Goal: Task Accomplishment & Management: Manage account settings

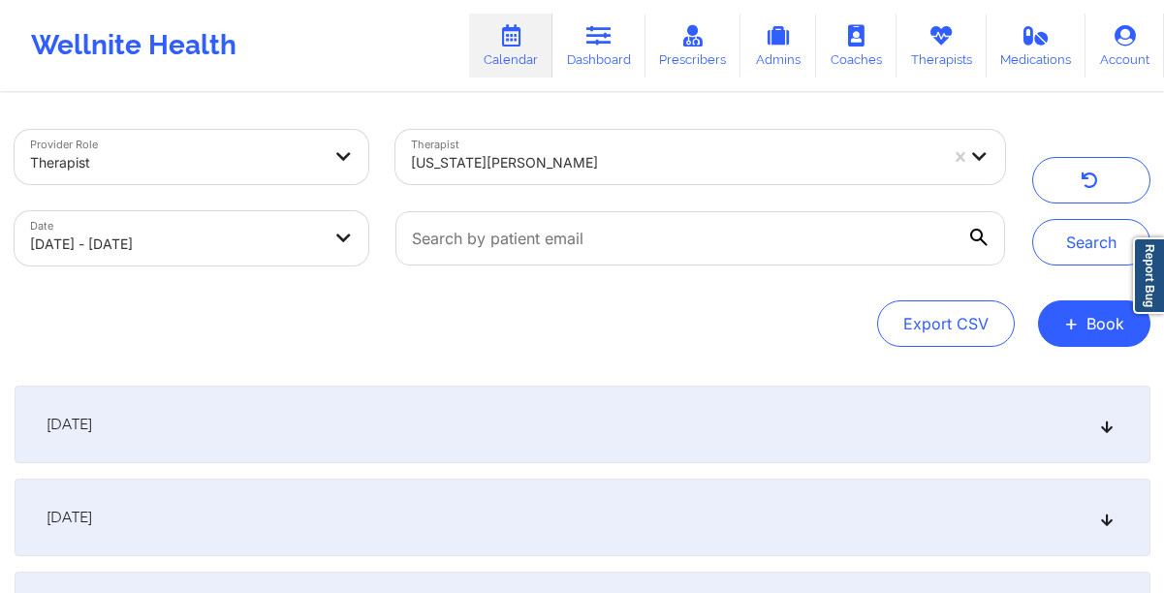
click at [601, 68] on link "Dashboard" at bounding box center [598, 46] width 93 height 64
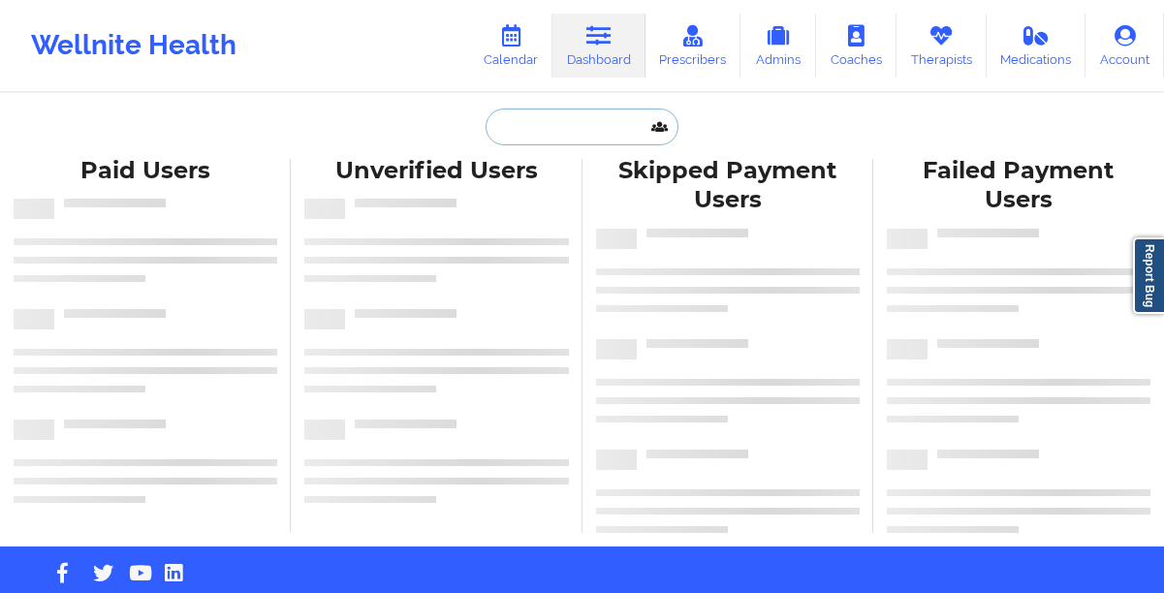
click at [595, 135] on input "text" at bounding box center [581, 127] width 192 height 37
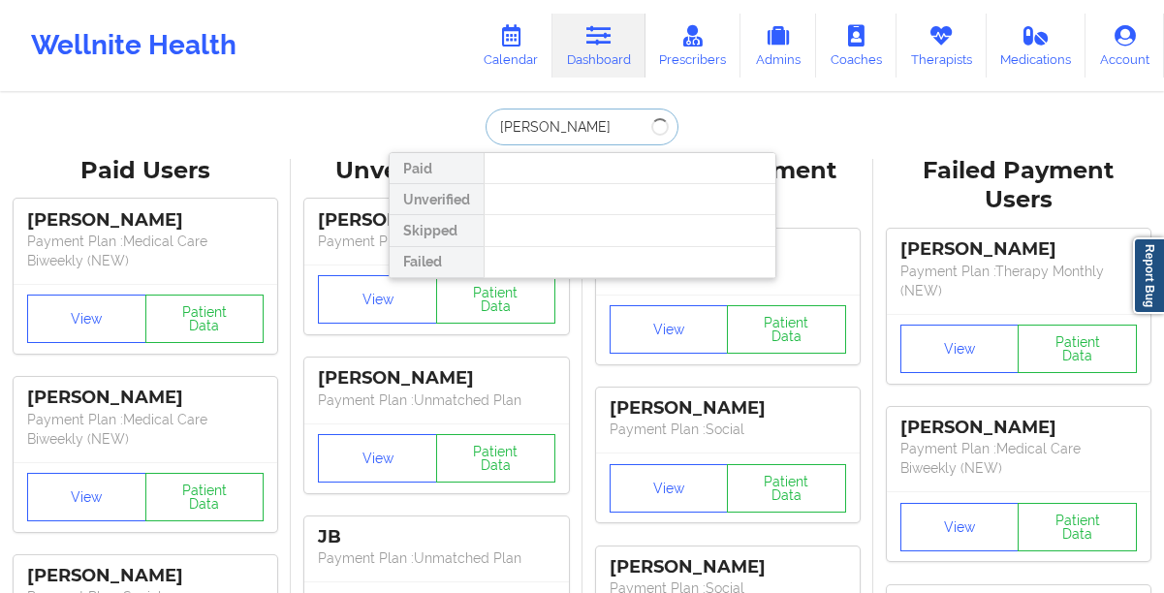
type input "angelita contreras"
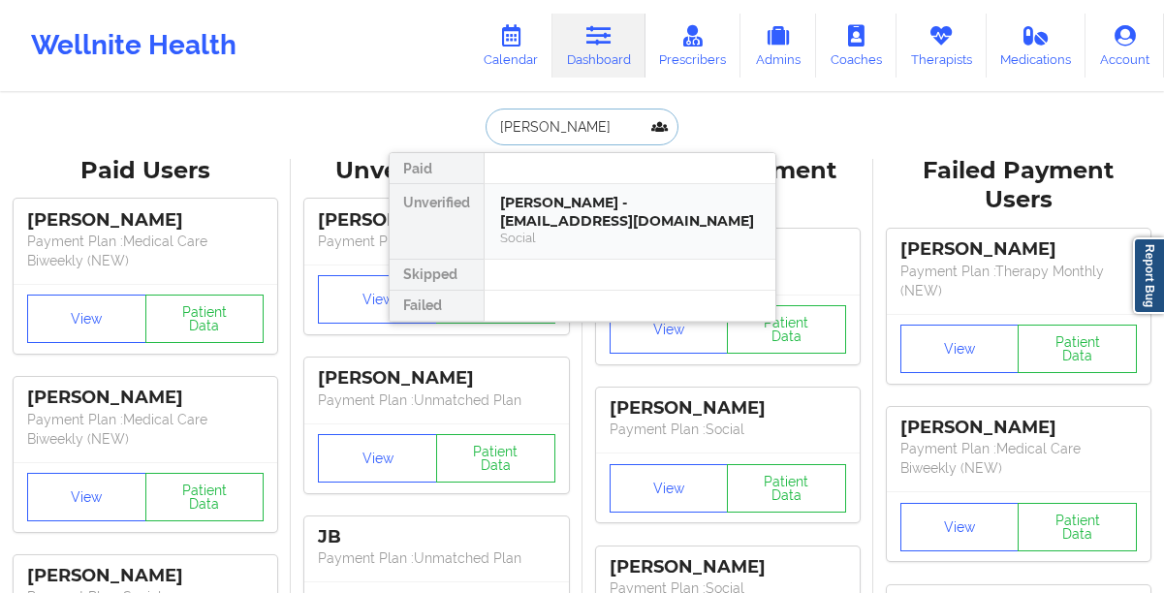
click at [584, 218] on div "Angelita Contreras - angiem3535@yahoo.com" at bounding box center [630, 212] width 260 height 36
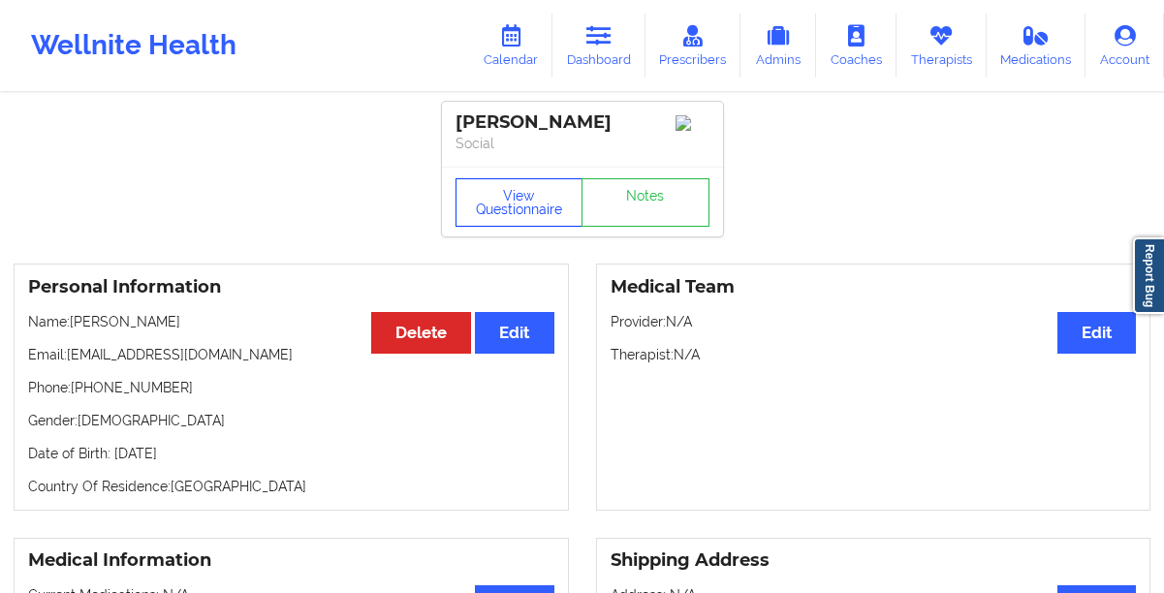
click at [487, 227] on button "View Questionnaire" at bounding box center [519, 202] width 128 height 48
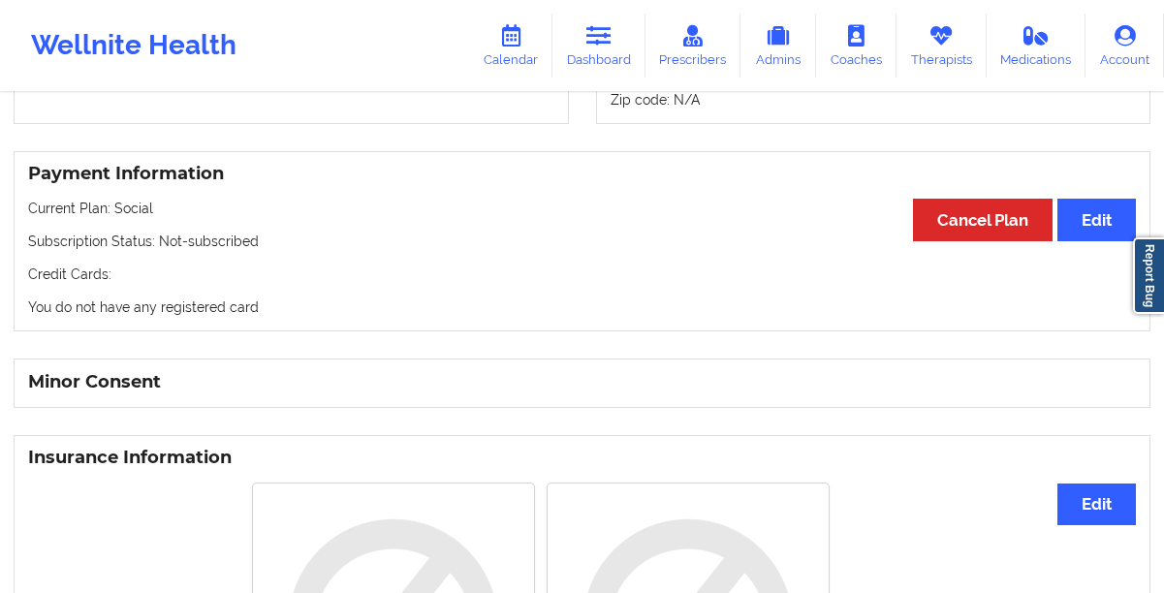
scroll to position [756, 0]
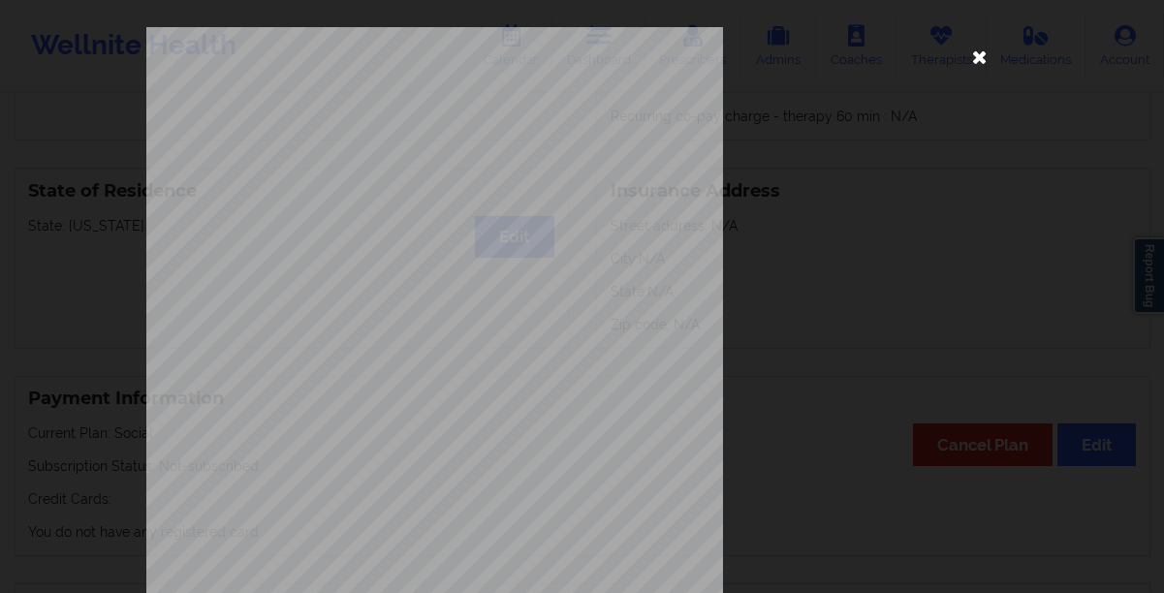
click at [965, 61] on icon at bounding box center [979, 56] width 31 height 31
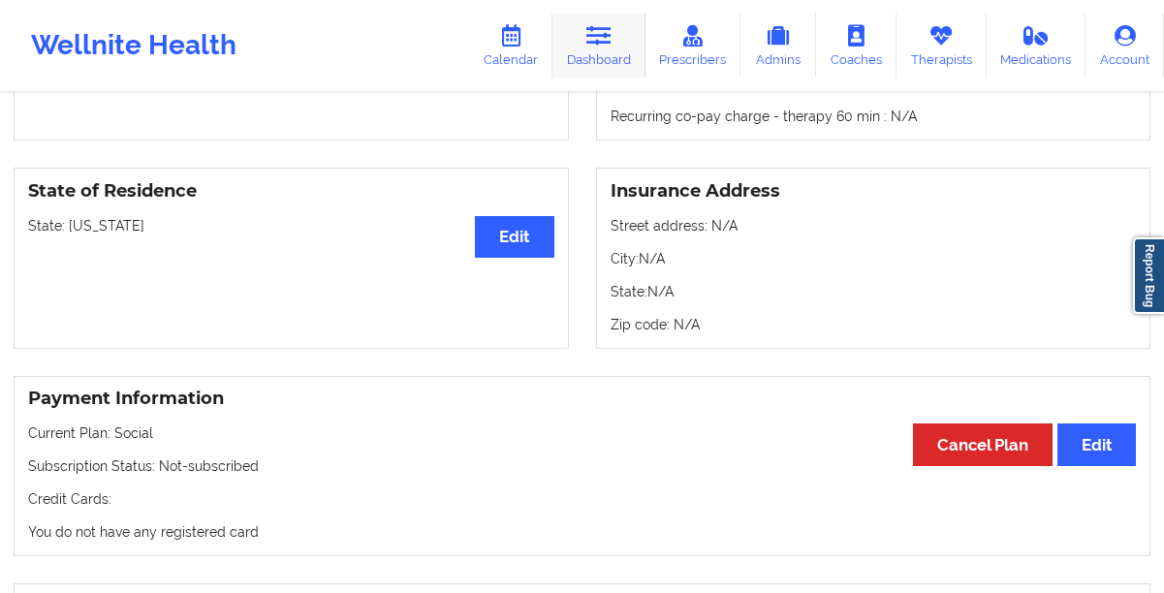
click at [586, 56] on link "Dashboard" at bounding box center [598, 46] width 93 height 64
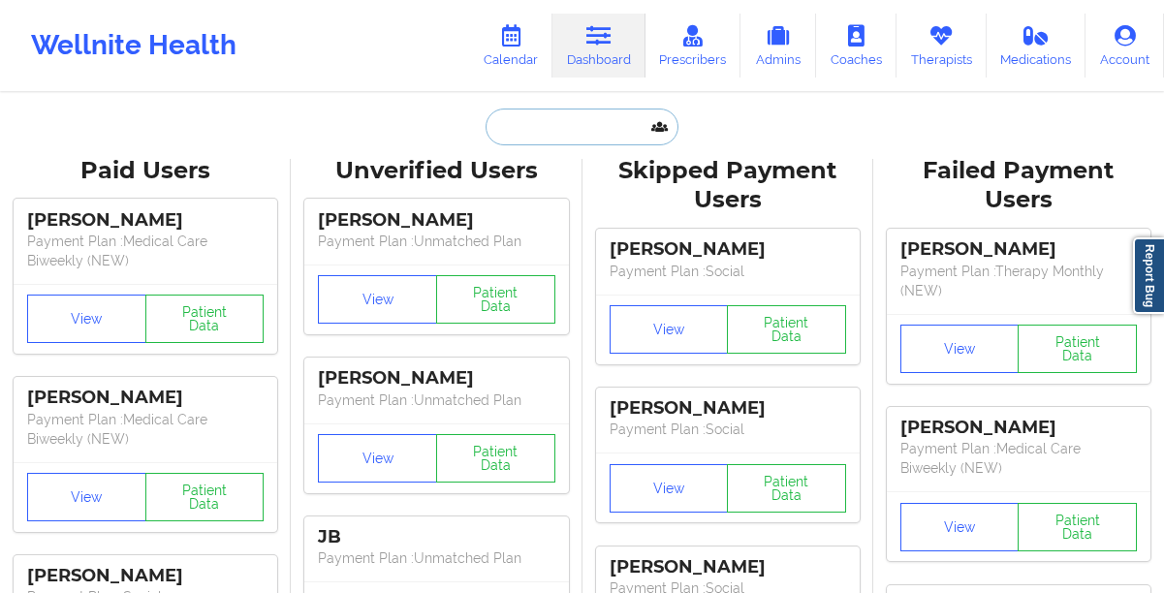
click at [591, 114] on input "text" at bounding box center [581, 127] width 192 height 37
paste input "Deidre Varagas"
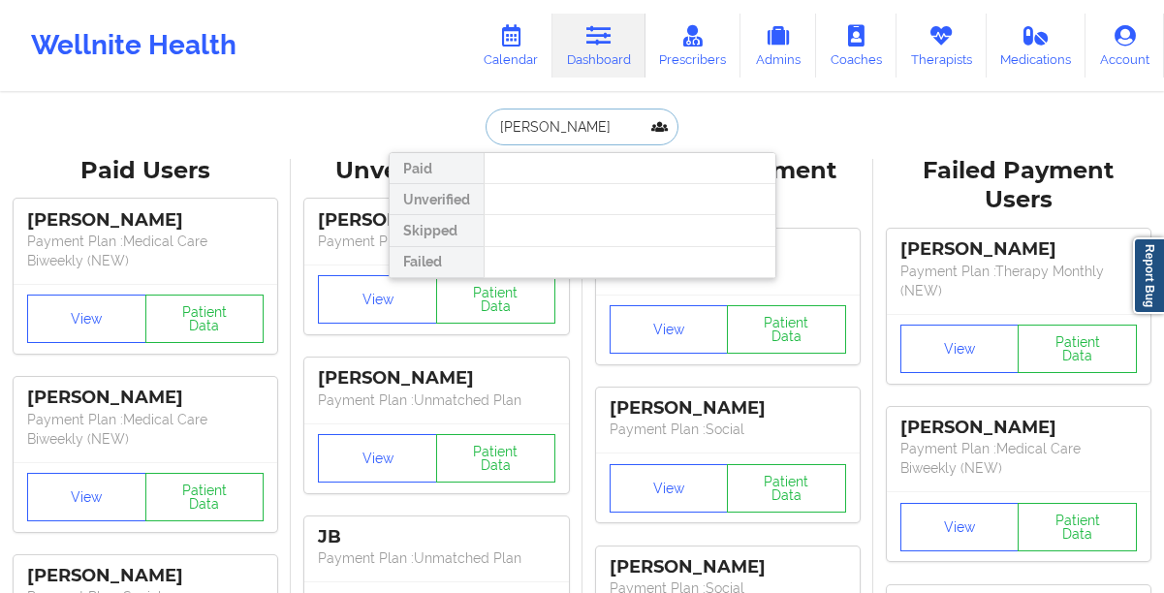
click at [609, 127] on input "Deidre Varagas" at bounding box center [581, 127] width 192 height 37
paste input "rek Ford"
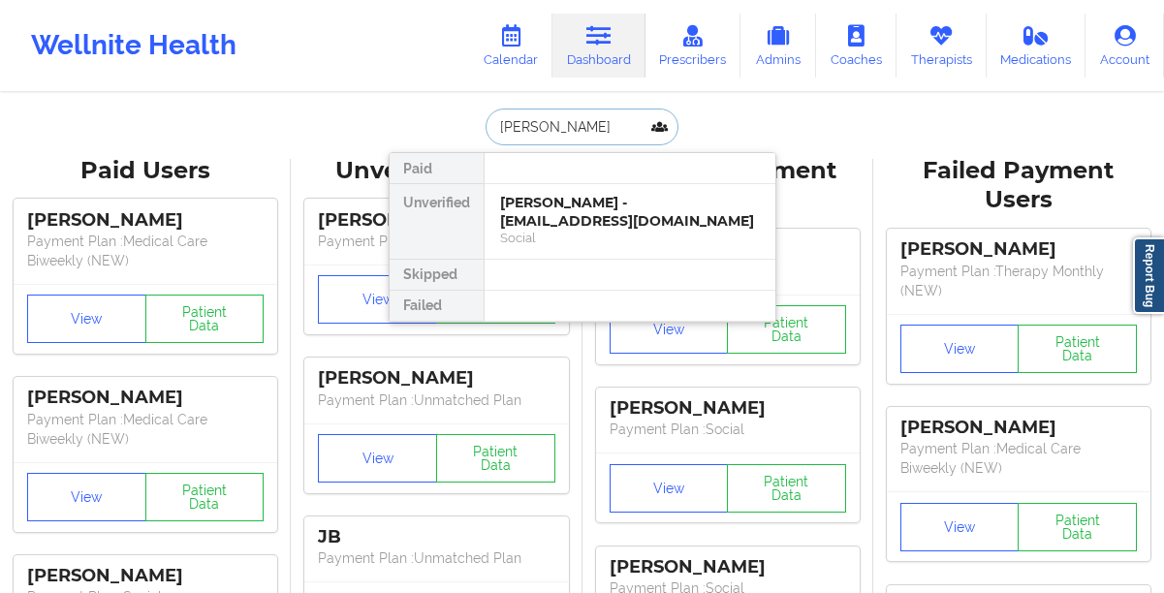
type input "Derek Ford"
click at [536, 199] on div "Derek Ford - meganford1986@gmail.com" at bounding box center [630, 212] width 260 height 36
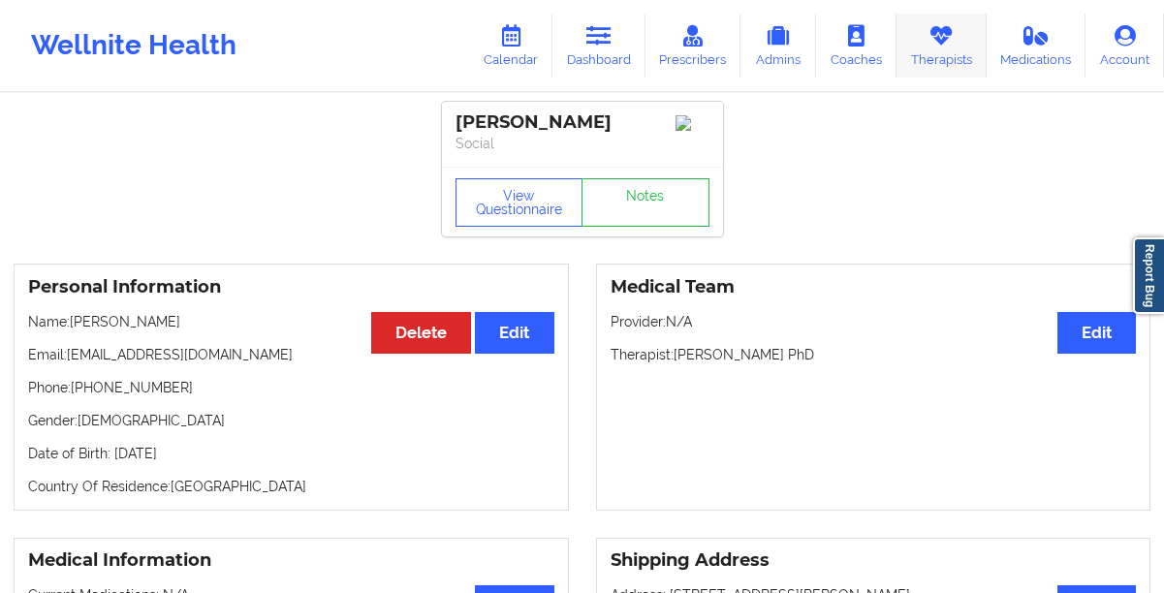
click at [933, 56] on link "Therapists" at bounding box center [941, 46] width 90 height 64
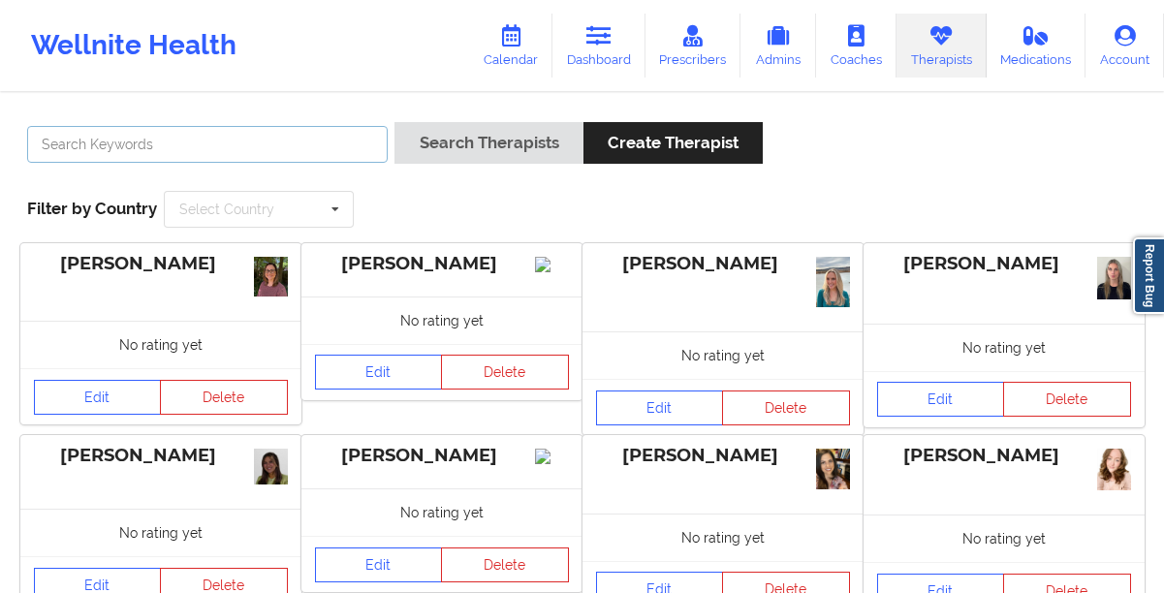
click at [278, 137] on input "text" at bounding box center [207, 144] width 360 height 37
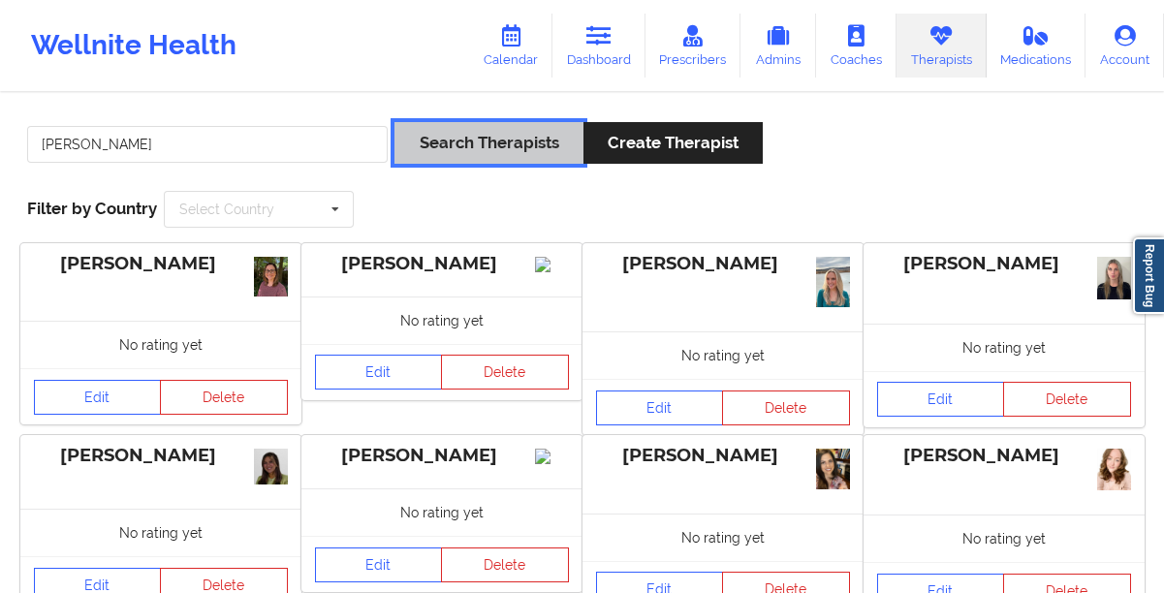
click at [420, 162] on button "Search Therapists" at bounding box center [488, 143] width 188 height 42
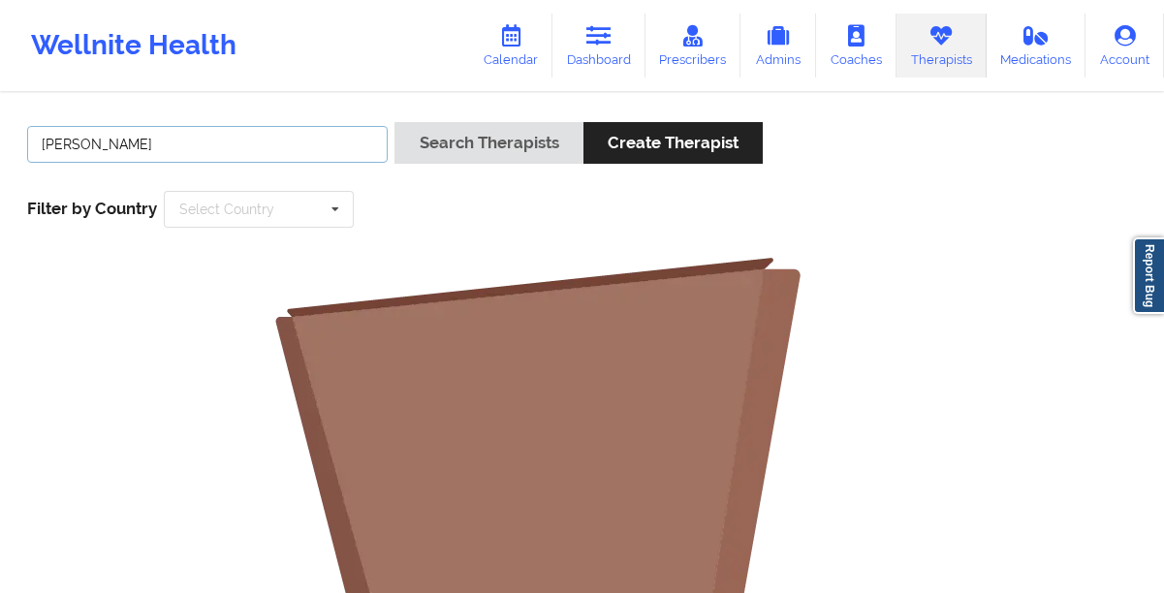
click at [130, 154] on input "timothy weaver" at bounding box center [207, 144] width 360 height 37
type input "timothy lee weaver"
click at [394, 122] on button "Search Therapists" at bounding box center [488, 143] width 188 height 42
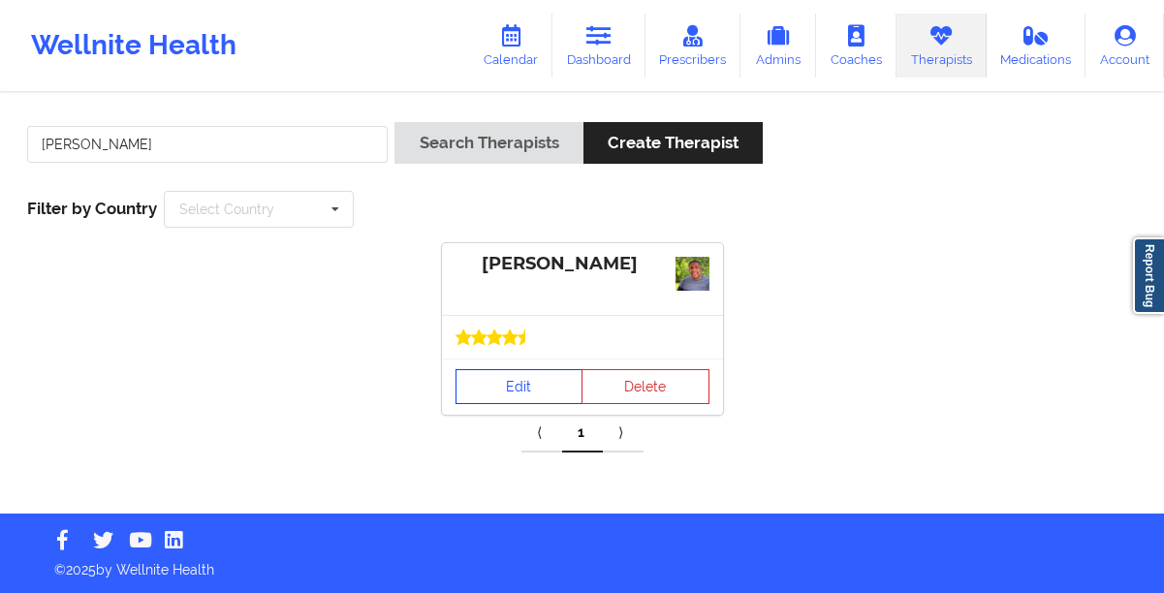
click at [497, 384] on link "Edit" at bounding box center [519, 386] width 128 height 35
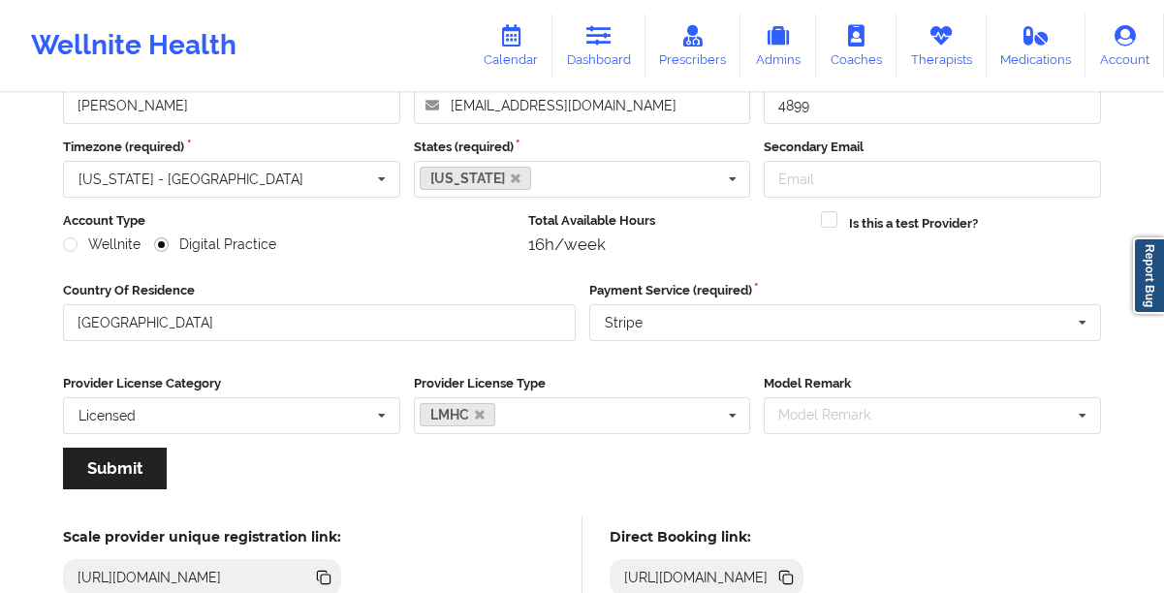
scroll to position [203, 0]
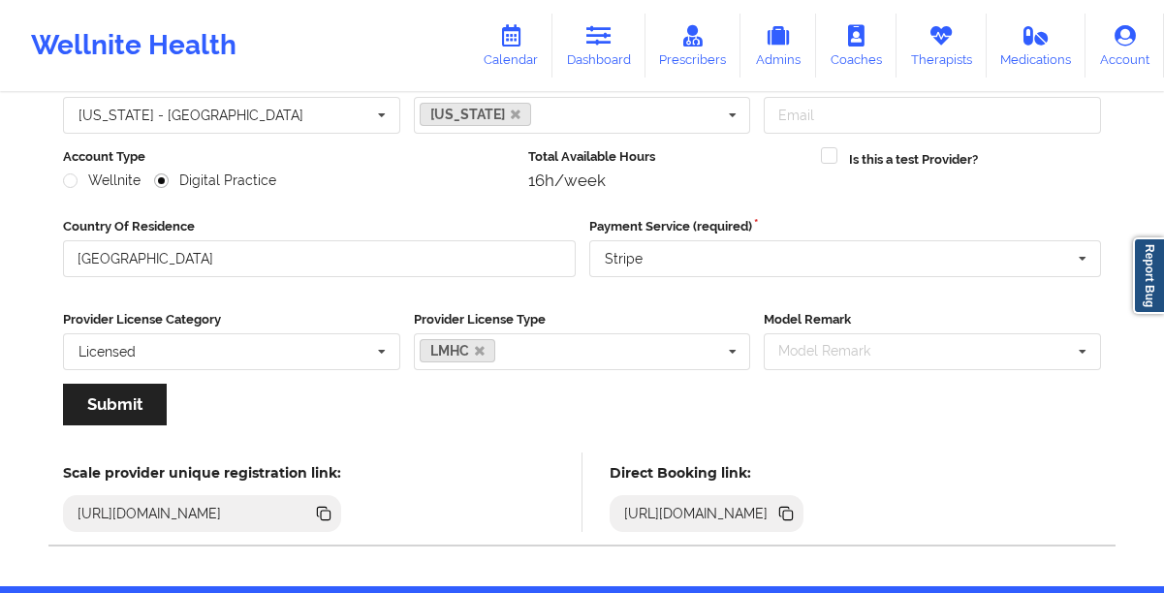
click at [793, 517] on icon at bounding box center [788, 516] width 10 height 10
click at [617, 59] on link "Dashboard" at bounding box center [598, 46] width 93 height 64
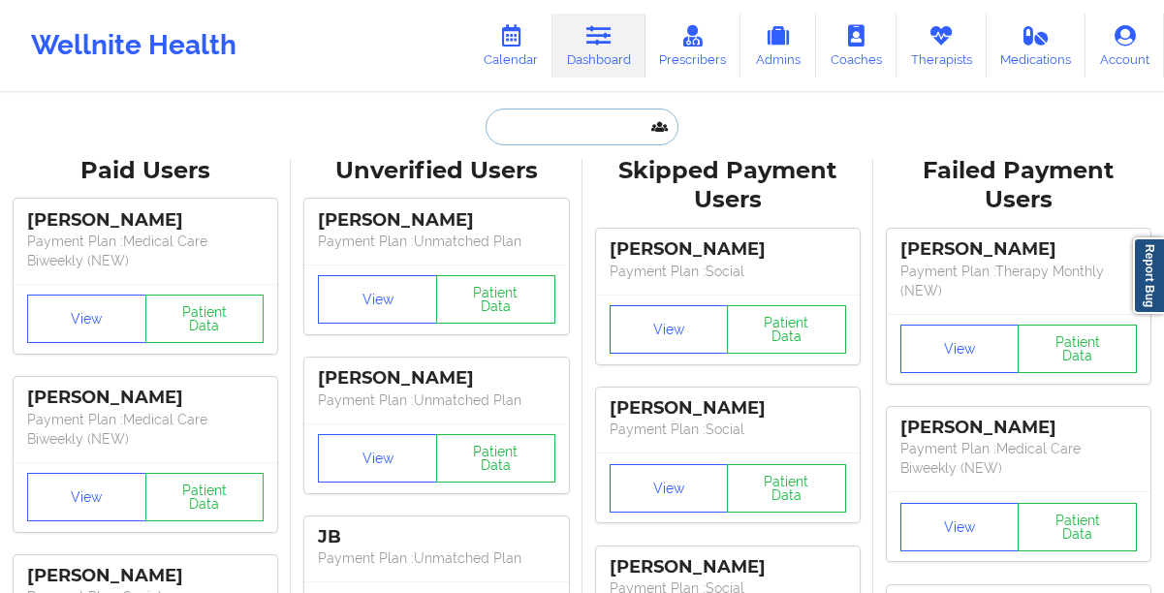
click at [520, 135] on input "text" at bounding box center [581, 127] width 192 height 37
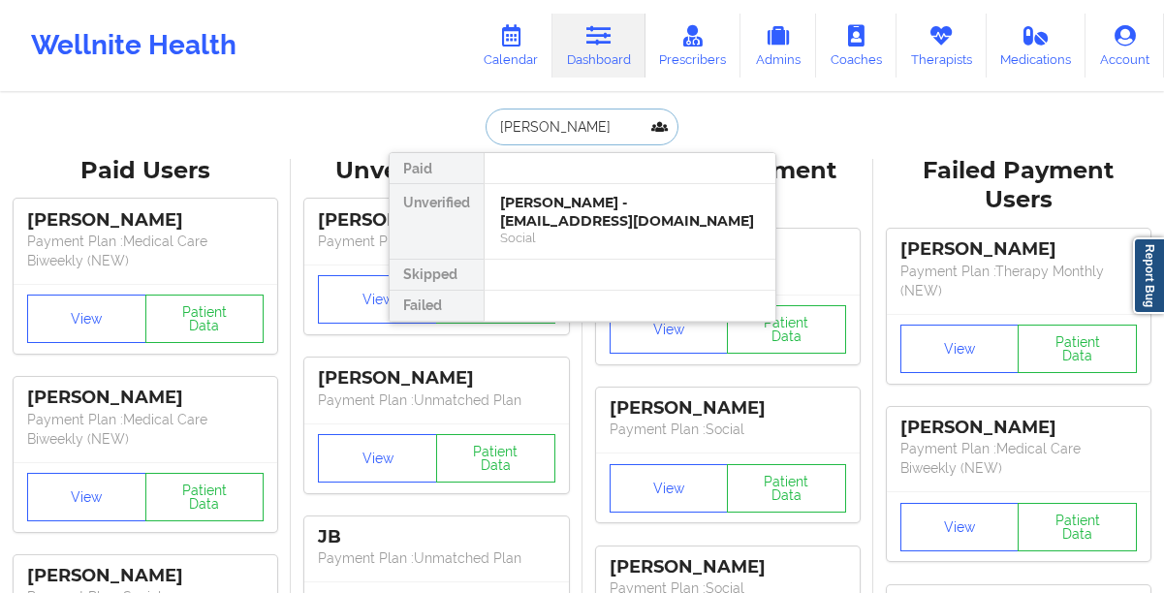
type input "chavone thomas"
click at [535, 201] on div "Chavone Thomas - chavonet22@gmail.com" at bounding box center [630, 212] width 260 height 36
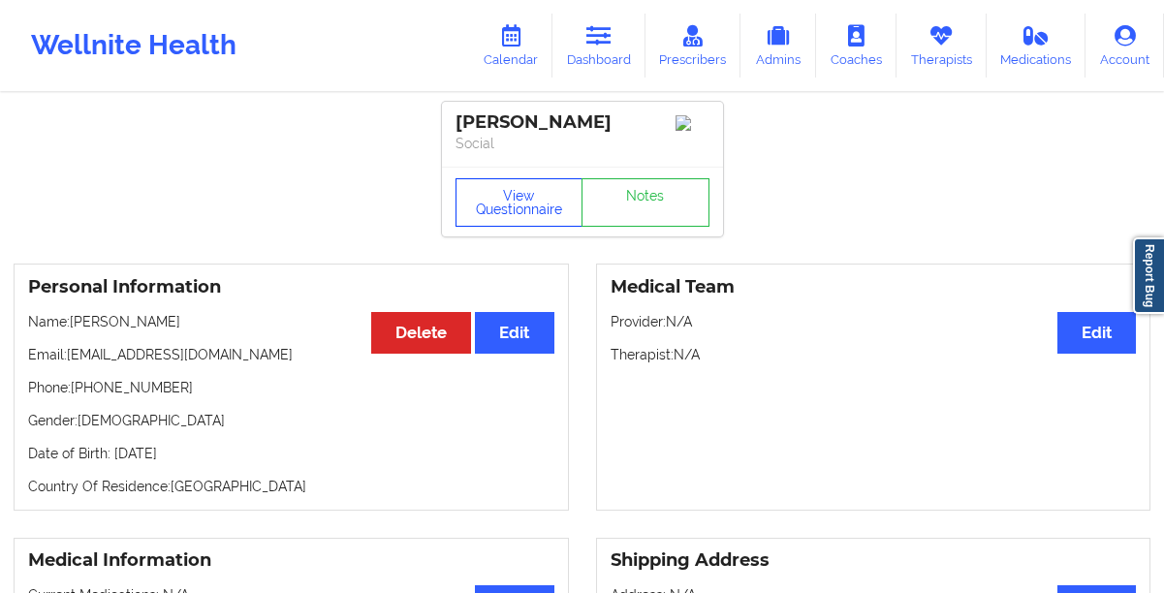
click at [495, 227] on button "View Questionnaire" at bounding box center [519, 202] width 128 height 48
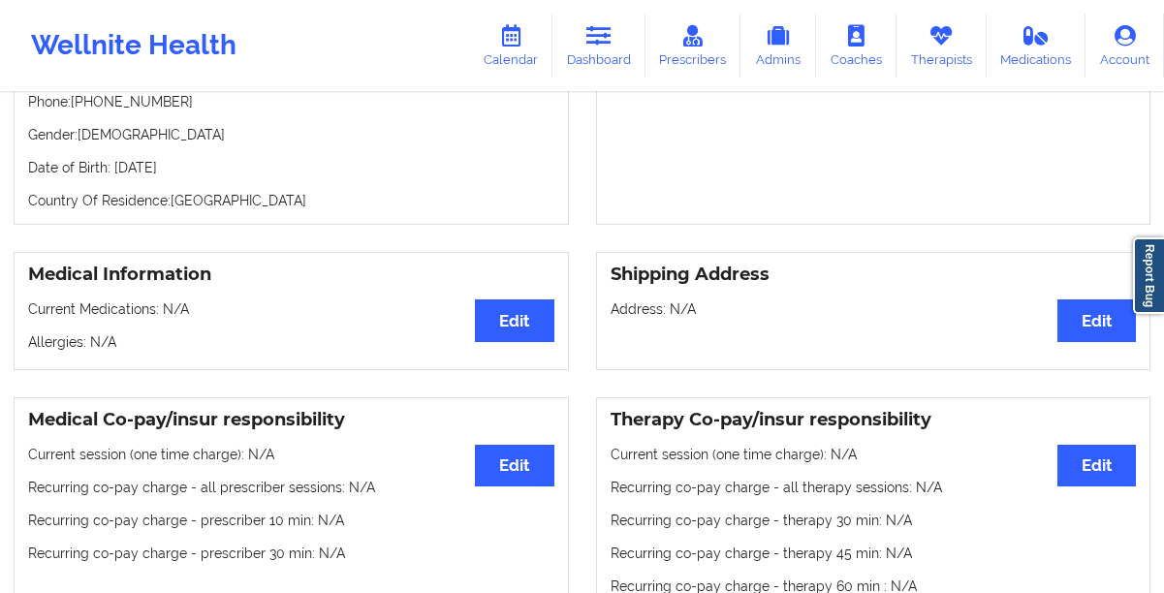
scroll to position [336, 0]
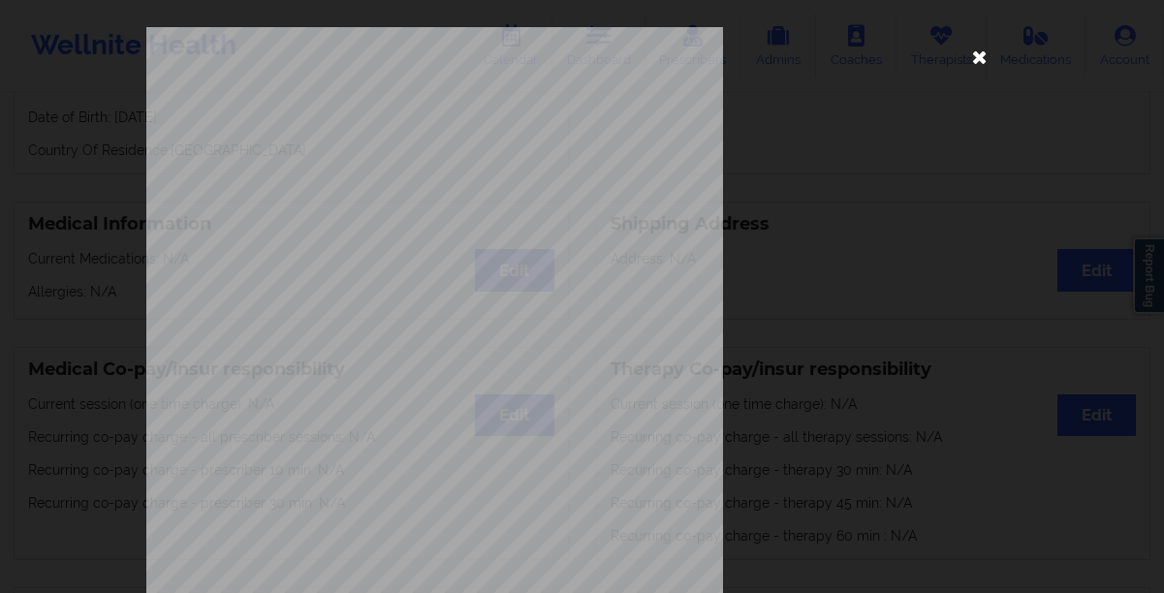
click at [973, 60] on icon at bounding box center [979, 56] width 31 height 31
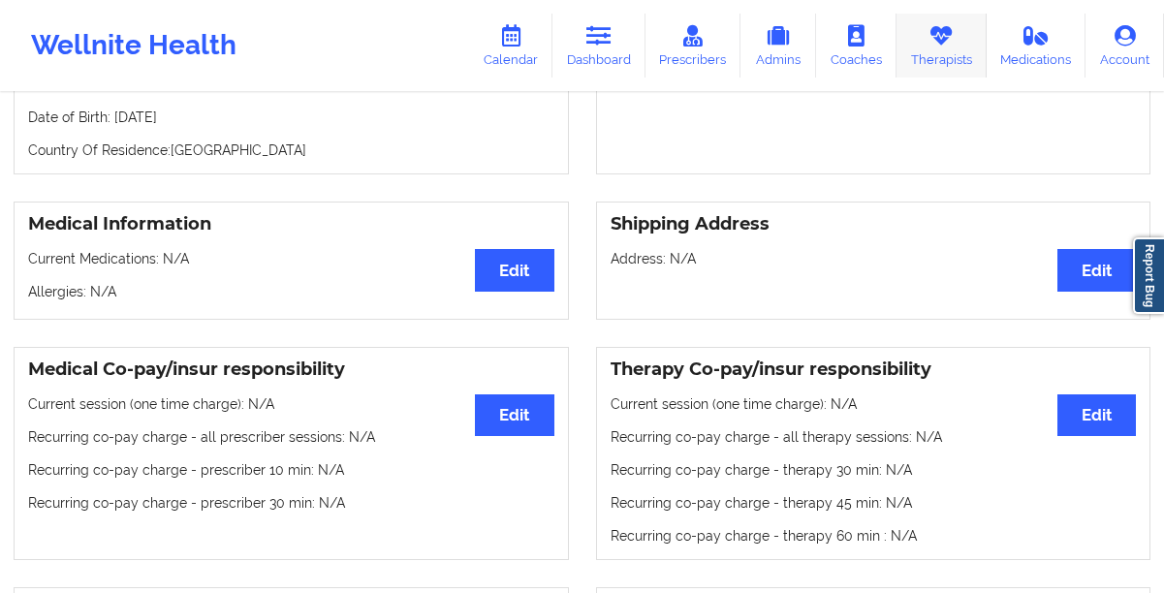
click at [954, 57] on link "Therapists" at bounding box center [941, 46] width 90 height 64
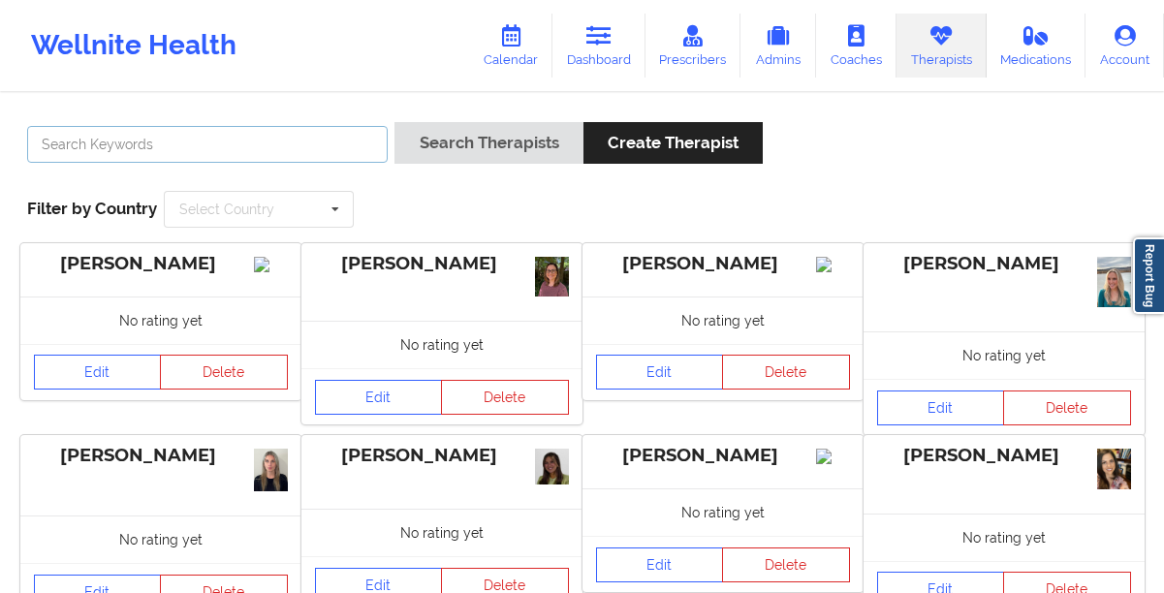
click at [226, 144] on input "text" at bounding box center [207, 144] width 360 height 37
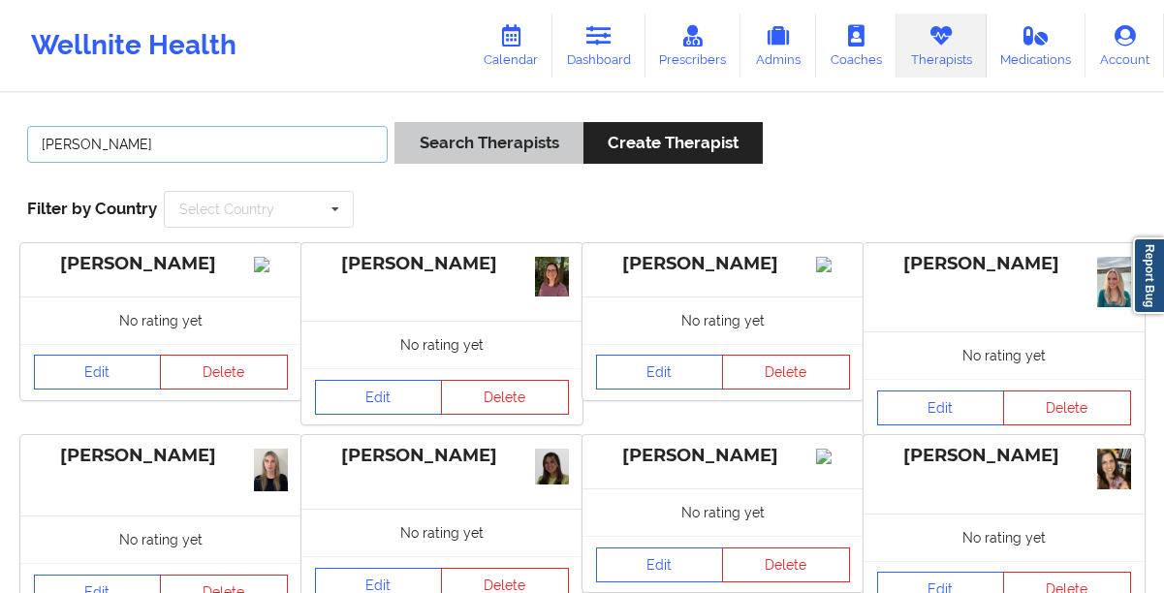
type input "mark silla"
click at [419, 158] on button "Search Therapists" at bounding box center [488, 143] width 188 height 42
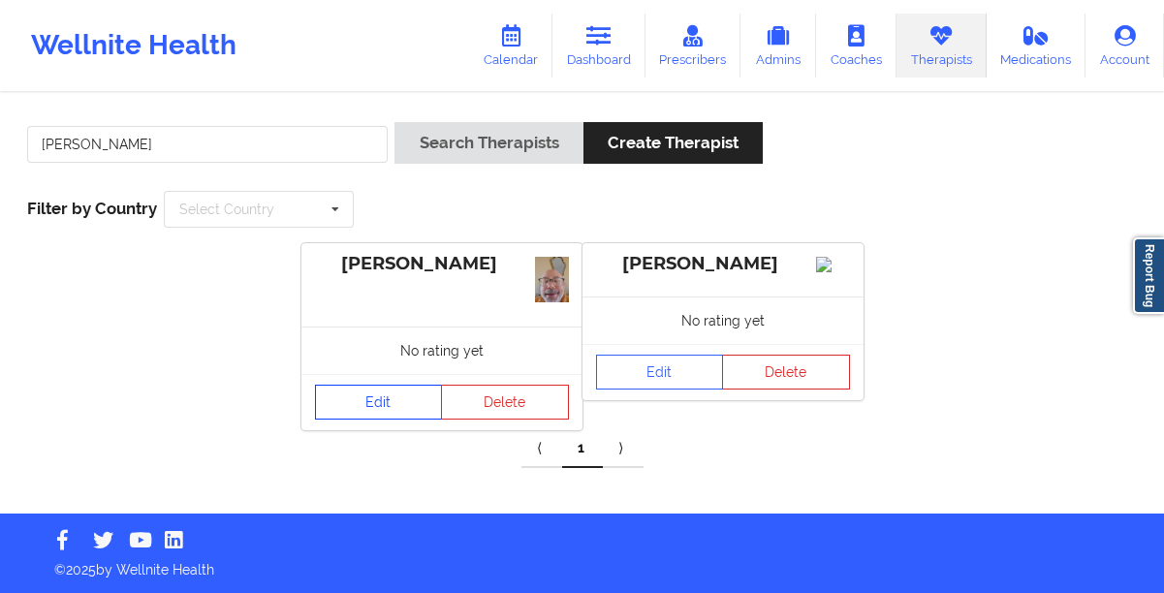
click at [334, 400] on link "Edit" at bounding box center [379, 402] width 128 height 35
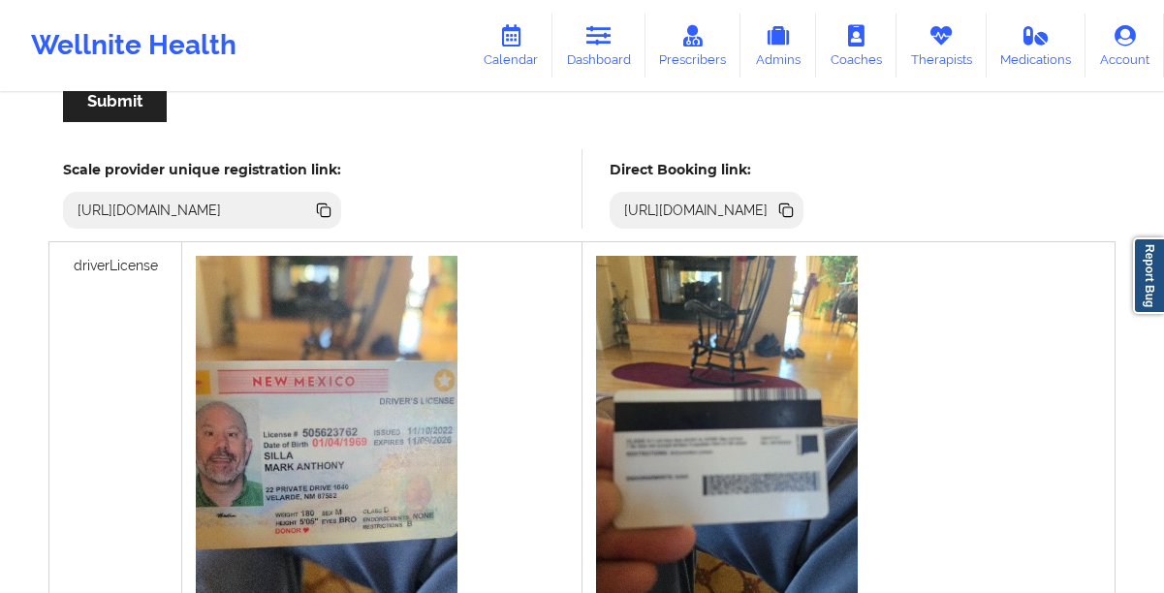
scroll to position [505, 0]
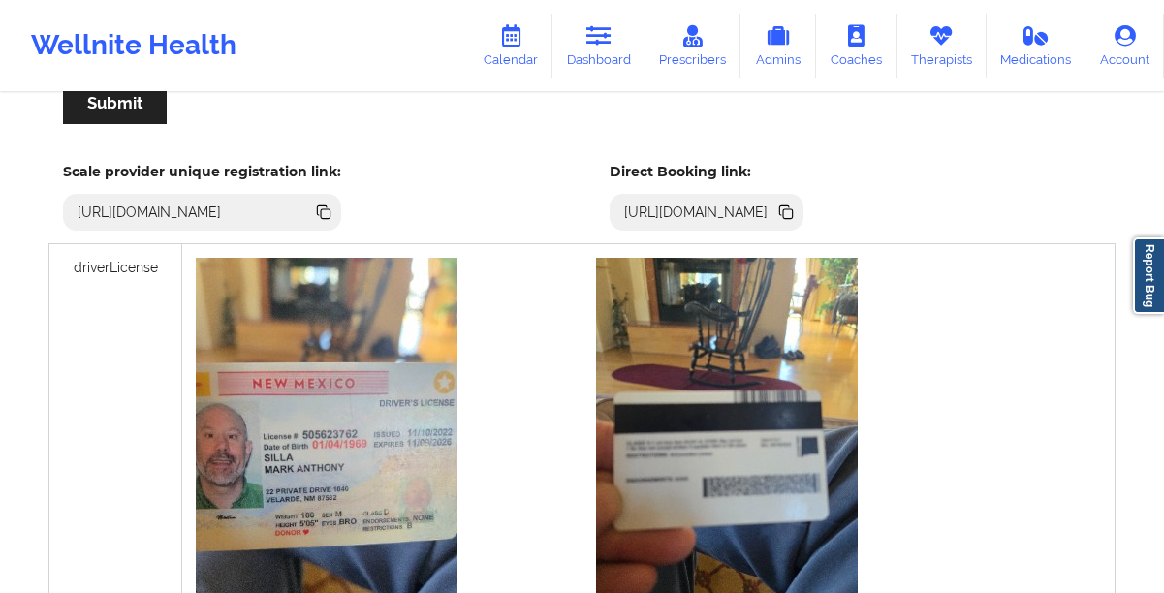
click at [793, 211] on icon at bounding box center [788, 214] width 10 height 10
click at [589, 52] on link "Dashboard" at bounding box center [598, 46] width 93 height 64
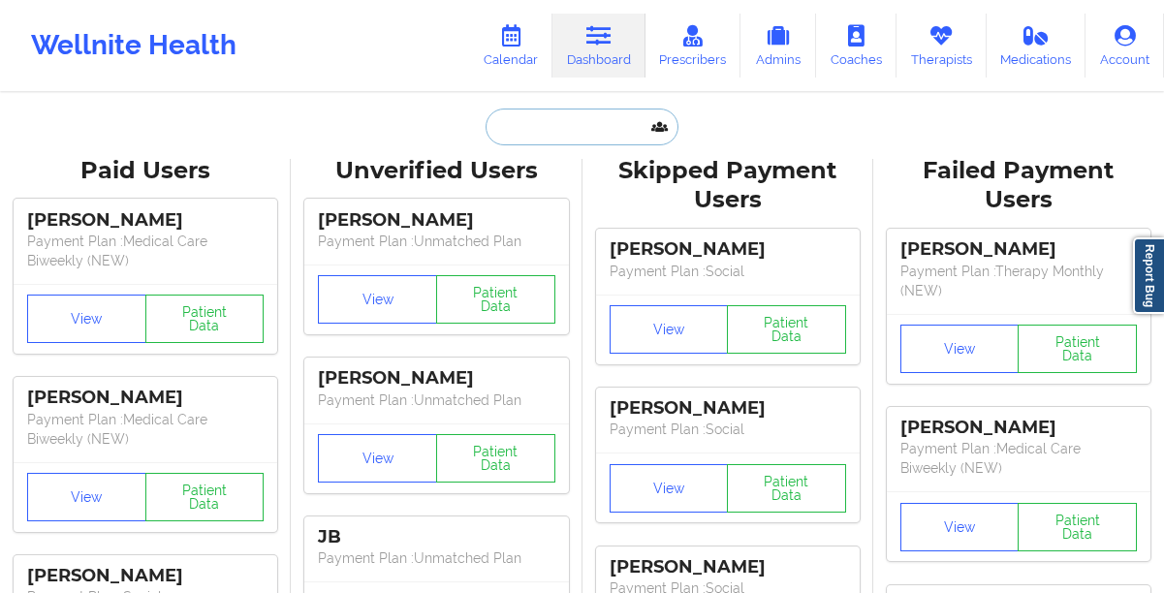
click at [586, 140] on input "text" at bounding box center [581, 127] width 192 height 37
paste input "Theresa McCord"
type input "Theresa McCord"
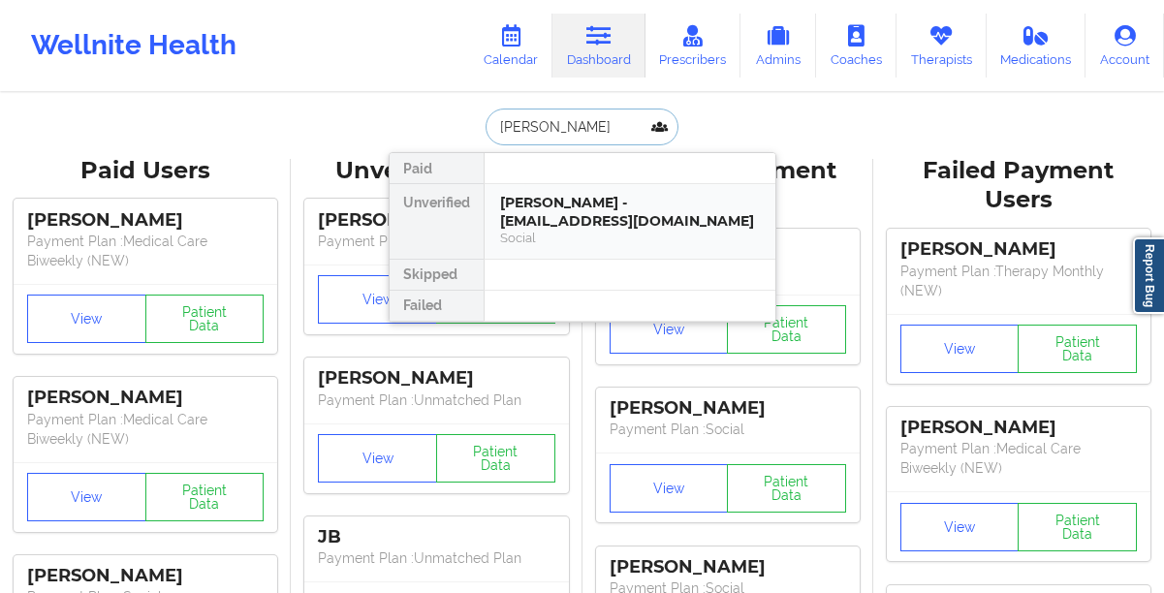
click at [580, 198] on div "Theresa mccord - tdennisor@gmail.com" at bounding box center [630, 212] width 260 height 36
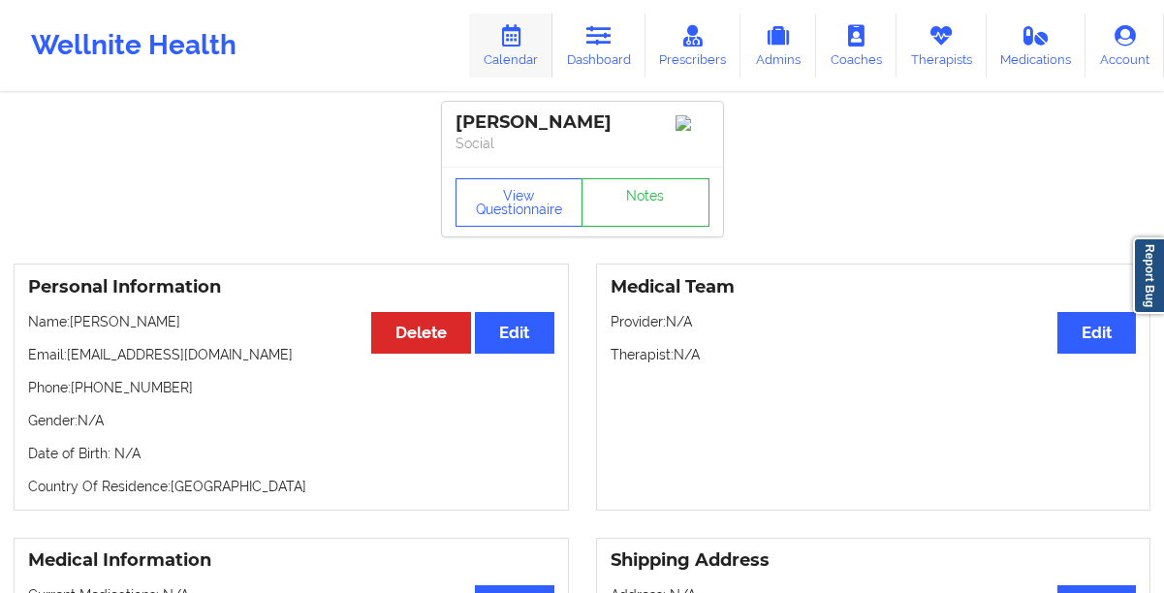
click at [517, 44] on icon at bounding box center [510, 35] width 25 height 21
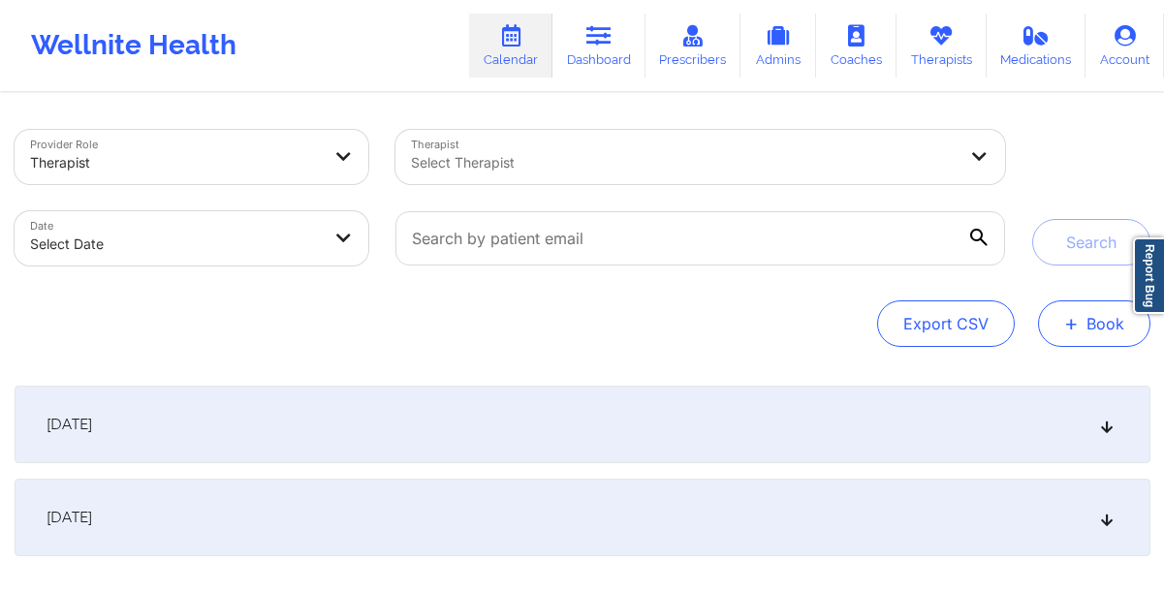
click at [1062, 318] on button "+ Book" at bounding box center [1094, 323] width 112 height 47
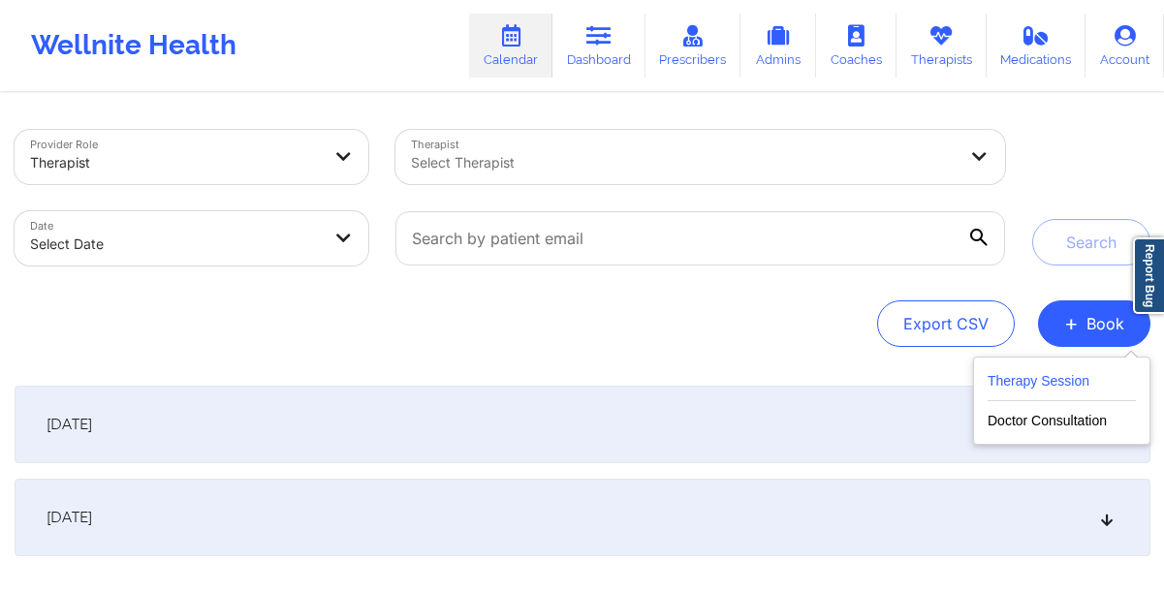
click at [1056, 387] on button "Therapy Session" at bounding box center [1061, 385] width 148 height 32
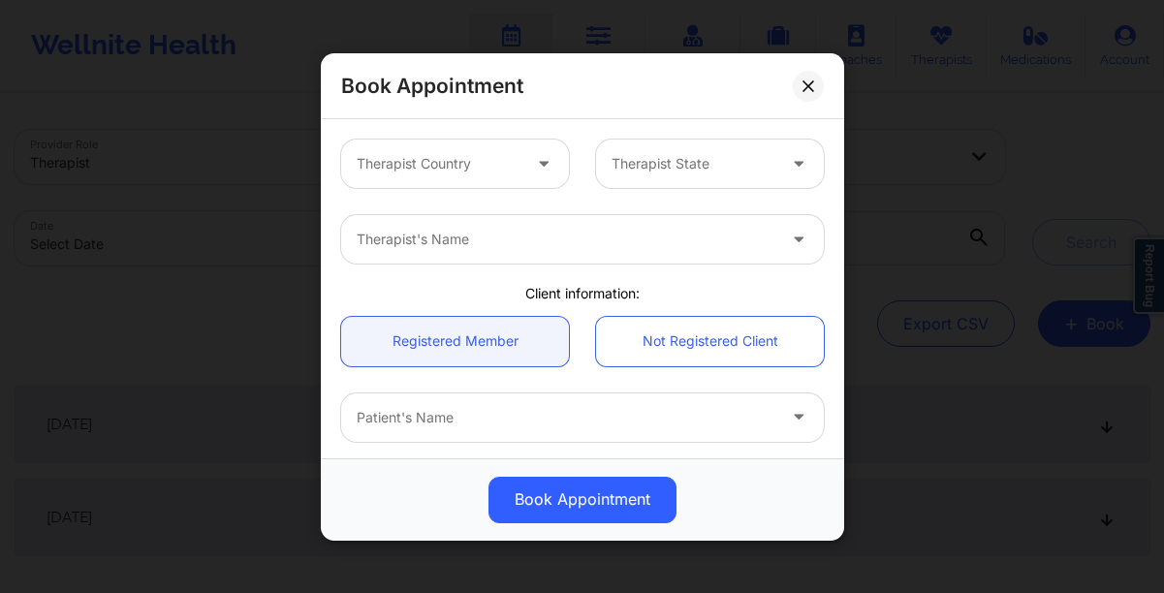
click at [522, 163] on div at bounding box center [545, 164] width 47 height 48
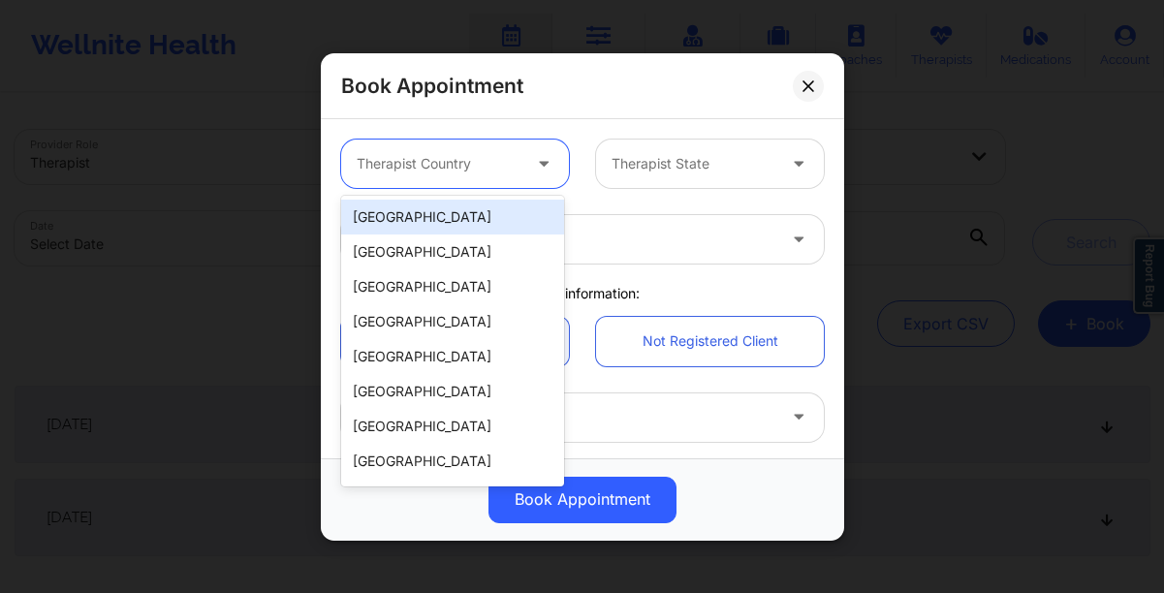
click at [452, 227] on div "[GEOGRAPHIC_DATA]" at bounding box center [452, 217] width 223 height 35
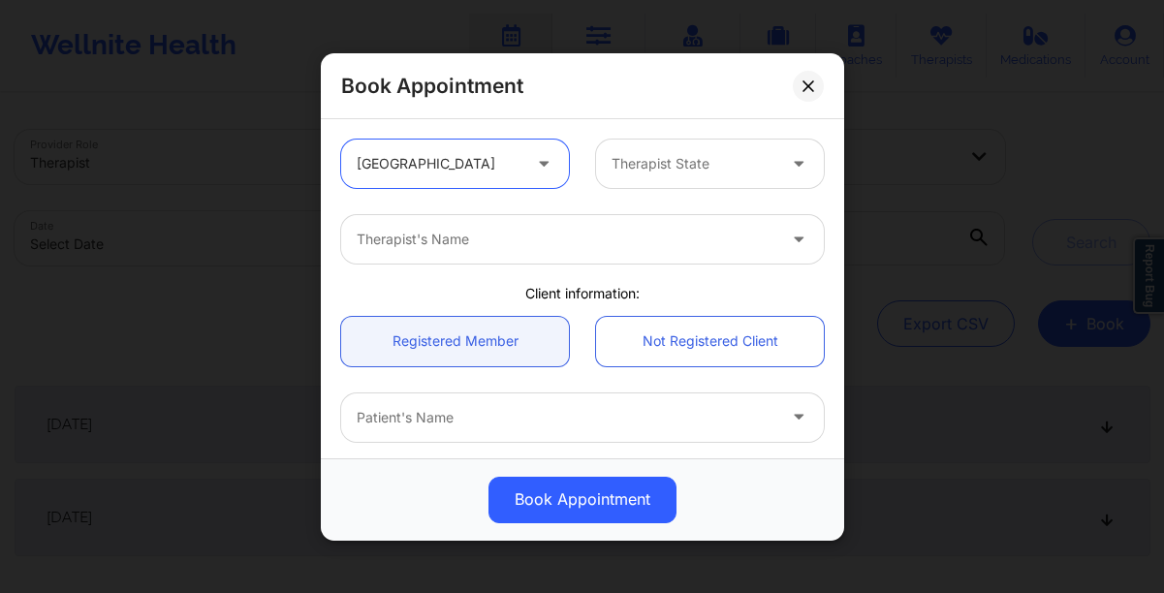
click at [652, 170] on div at bounding box center [693, 163] width 164 height 23
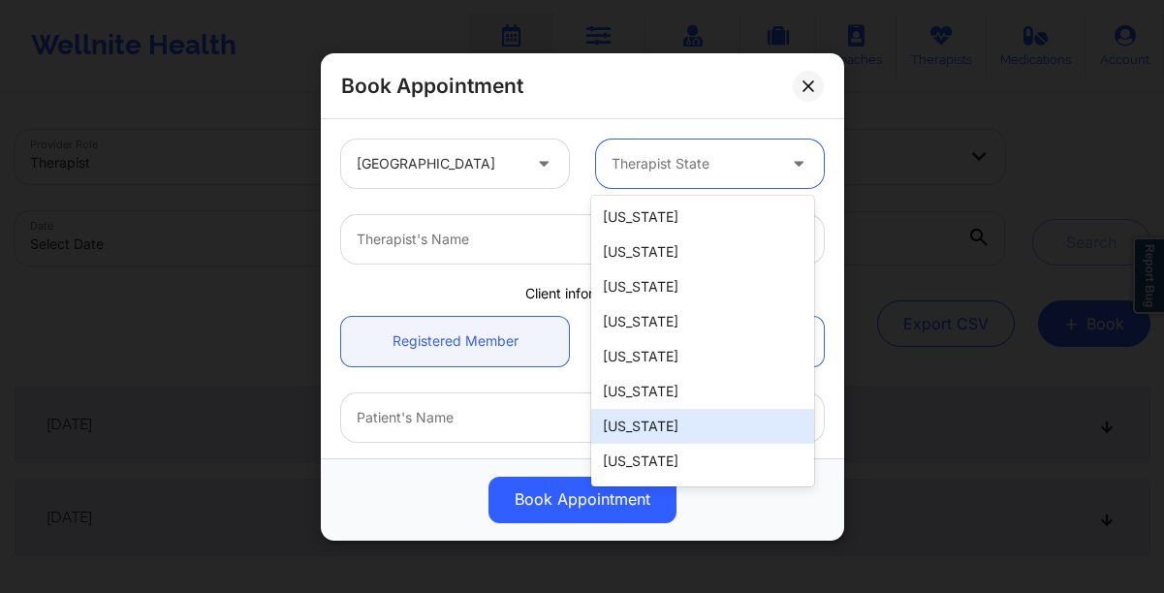
click at [642, 419] on div "[US_STATE]" at bounding box center [702, 426] width 223 height 35
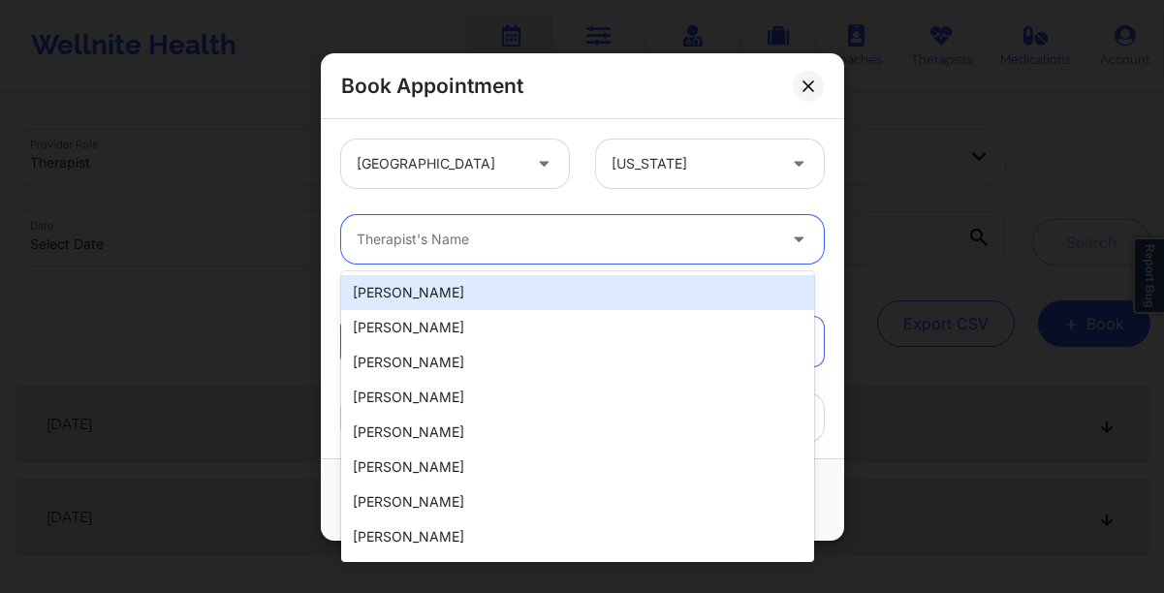
click at [553, 245] on div at bounding box center [566, 239] width 419 height 23
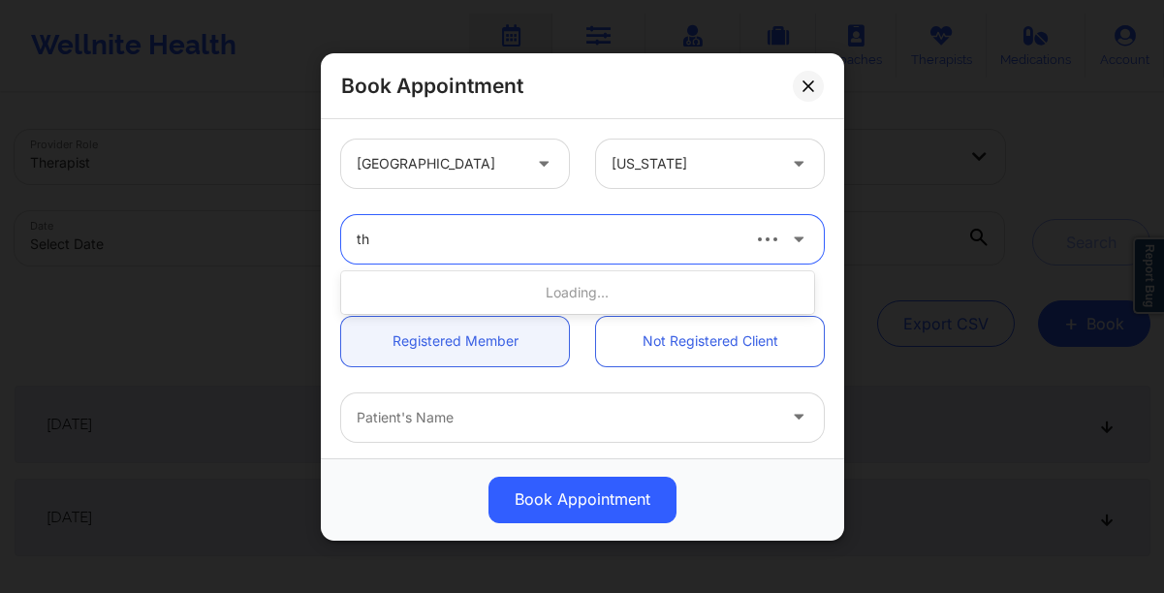
type input "t"
type input "hugh"
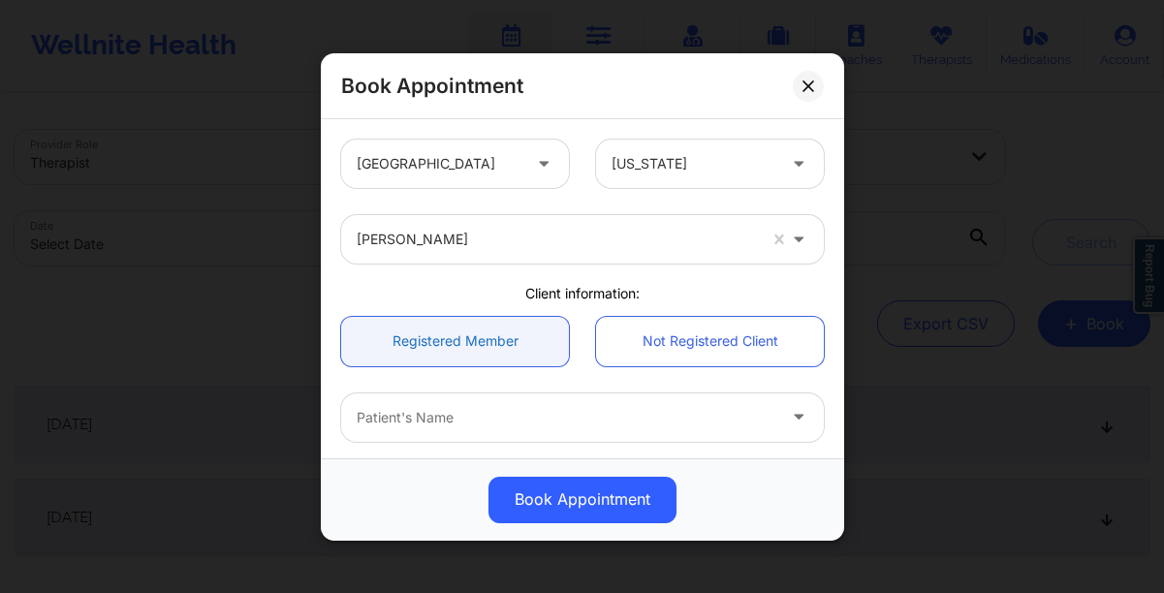
click at [464, 355] on link "Registered Member" at bounding box center [455, 340] width 228 height 49
click at [598, 412] on div at bounding box center [566, 417] width 419 height 23
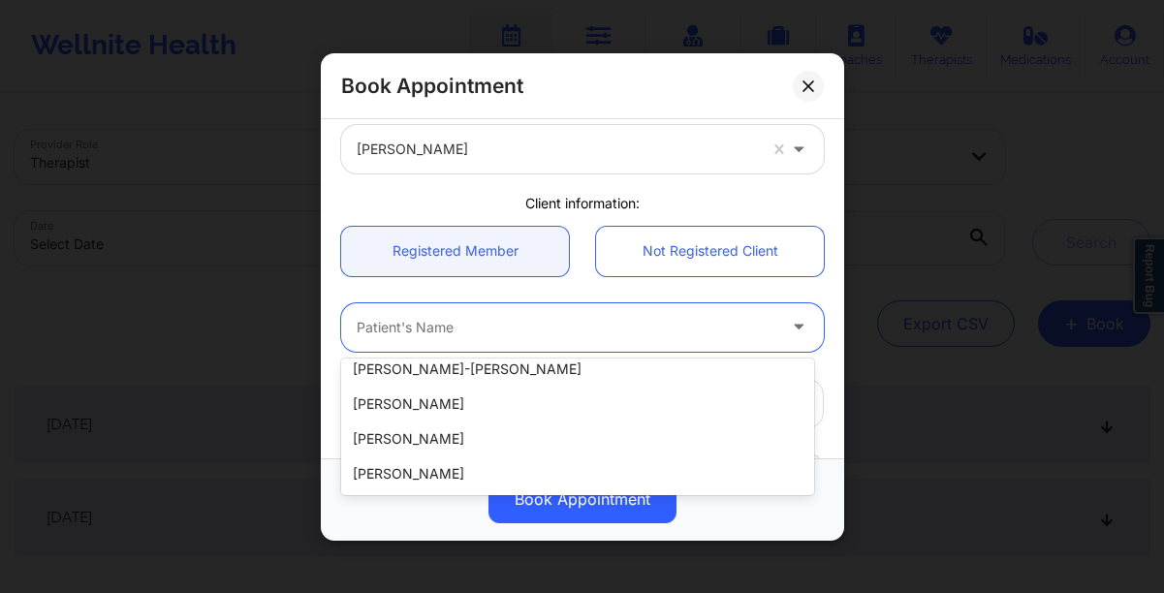
scroll to position [259, 0]
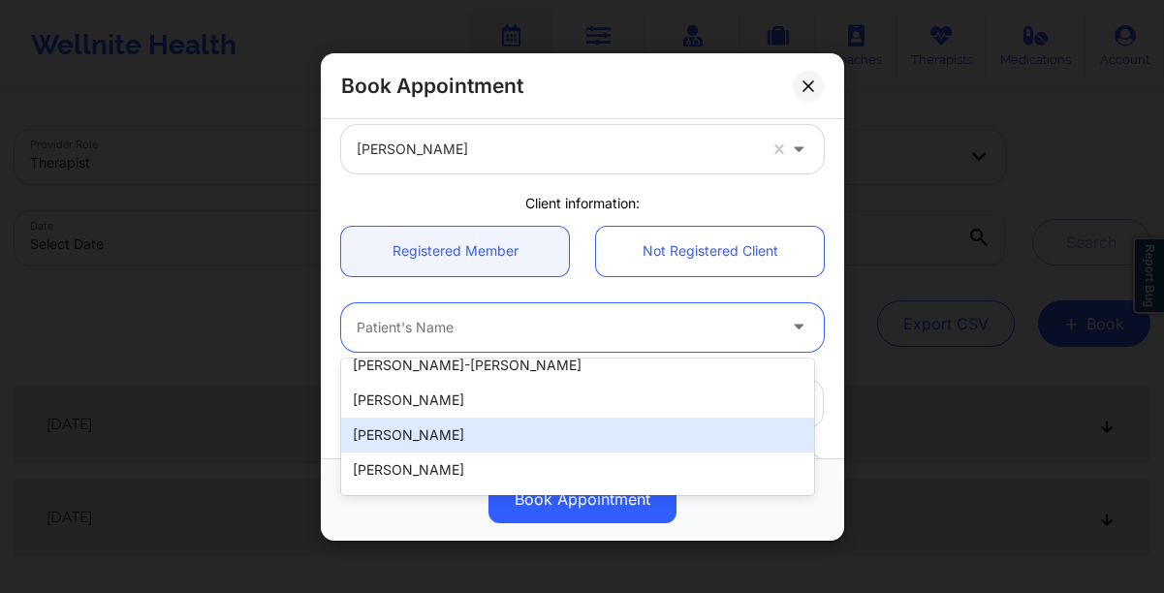
click at [563, 424] on div "[PERSON_NAME]" at bounding box center [577, 435] width 473 height 35
type input "dannyoconnellone@gmail.com"
type input "+19285821916"
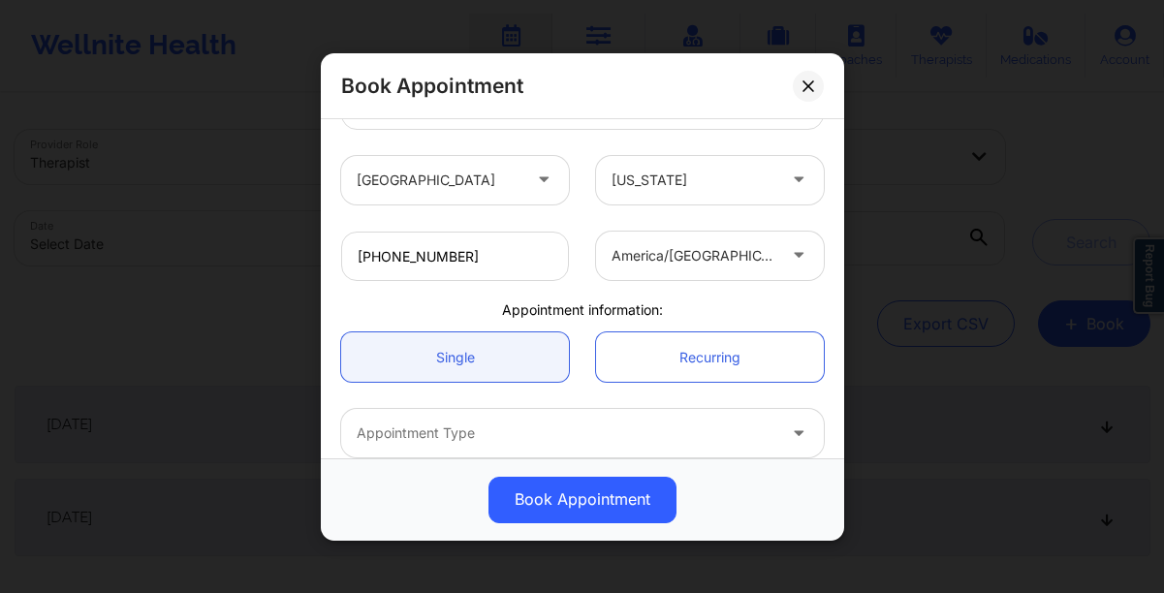
scroll to position [484, 0]
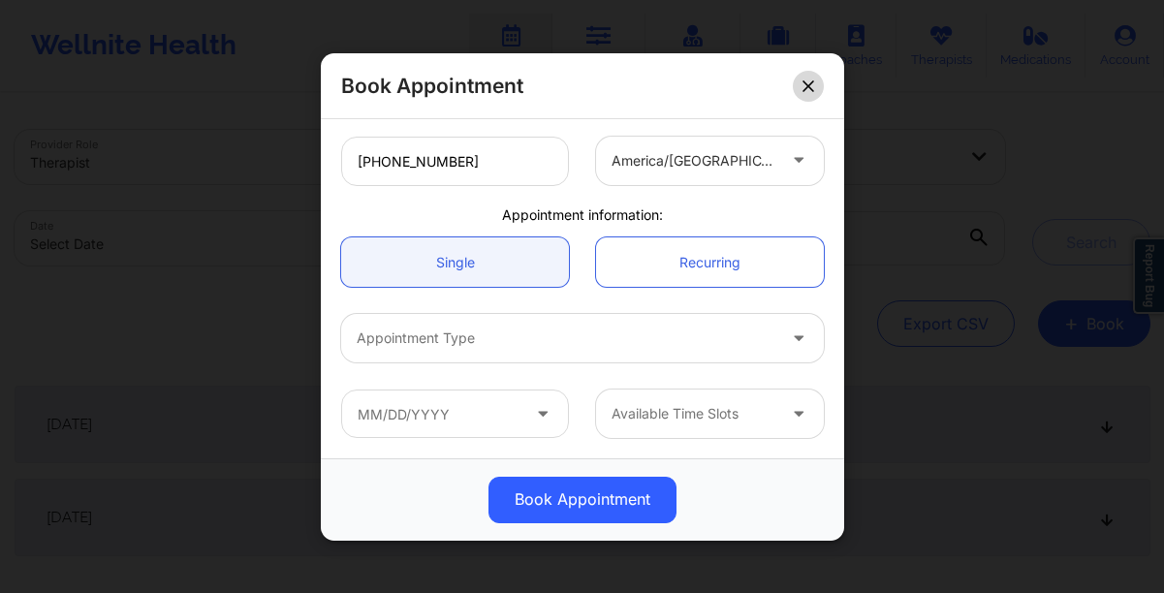
click at [803, 95] on button at bounding box center [808, 85] width 31 height 31
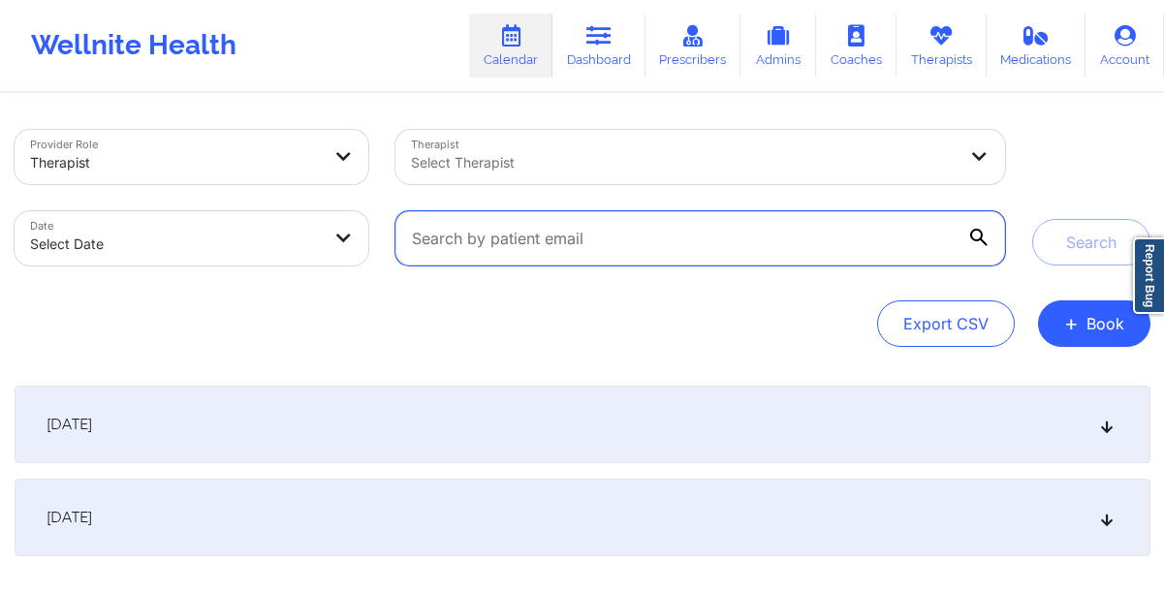
click at [544, 257] on input "text" at bounding box center [699, 238] width 609 height 54
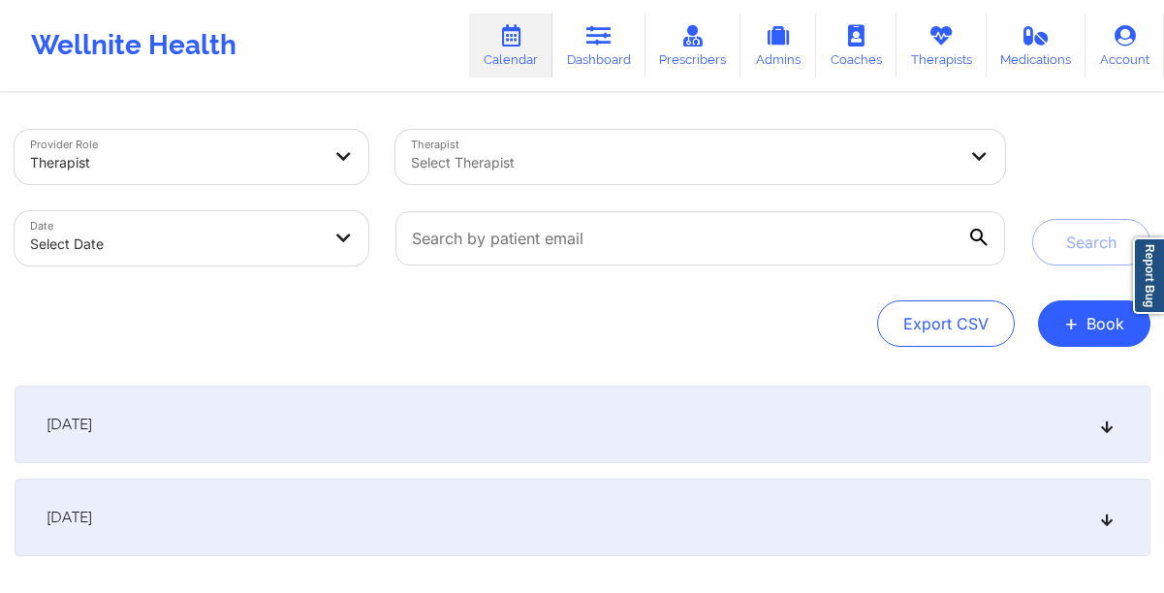
click at [393, 317] on div "Export CSV + Book" at bounding box center [583, 323] width 1136 height 47
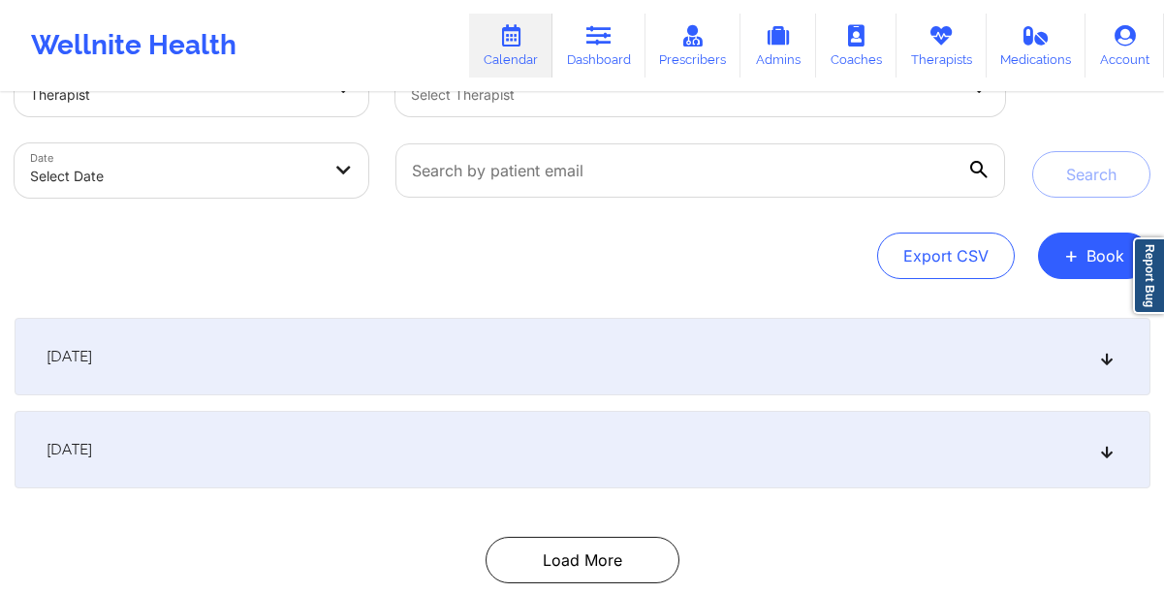
scroll to position [0, 0]
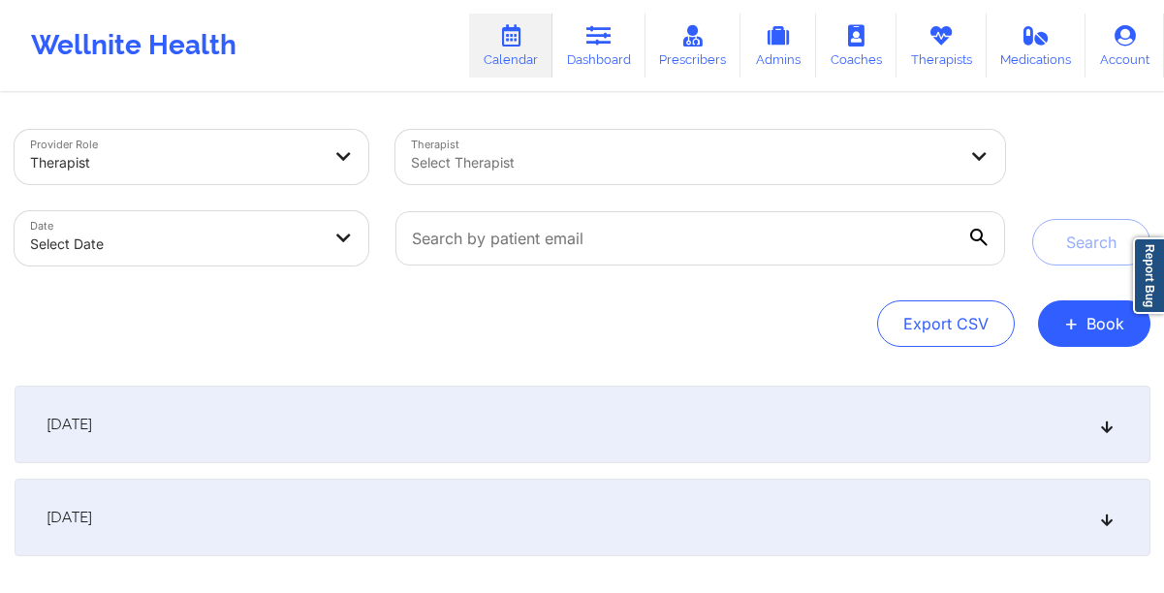
click at [562, 152] on div at bounding box center [684, 162] width 546 height 23
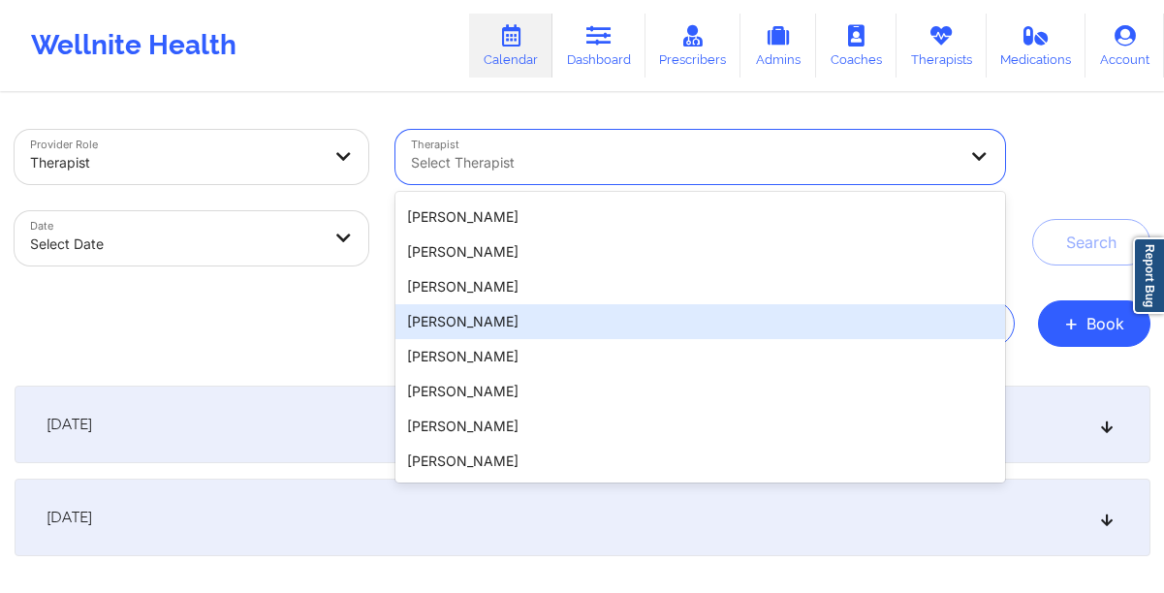
scroll to position [185, 0]
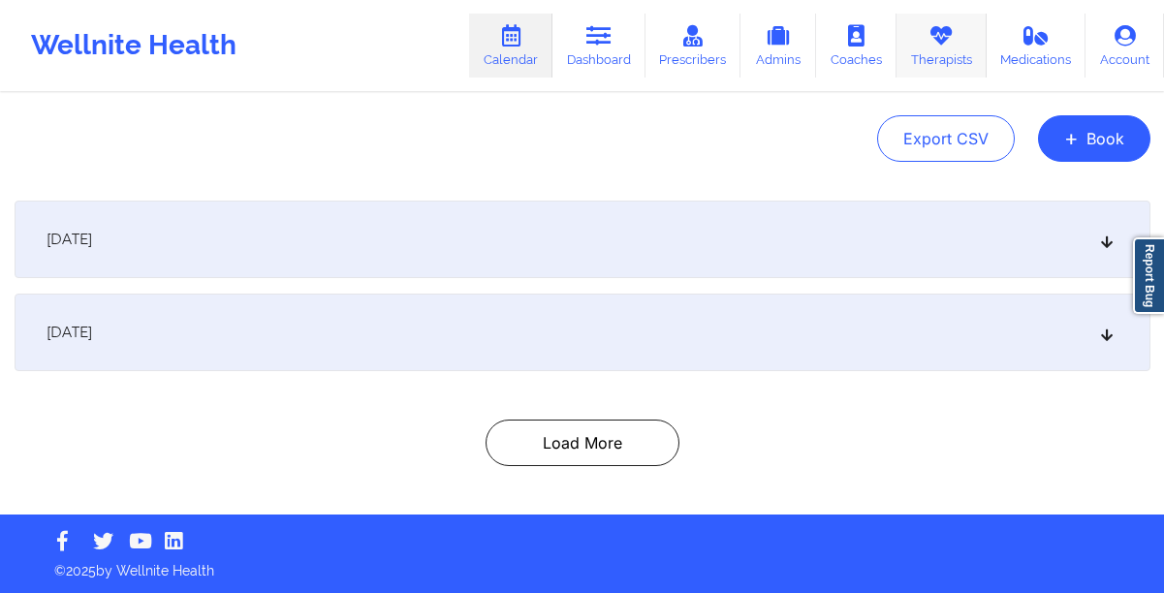
click at [961, 48] on link "Therapists" at bounding box center [941, 46] width 90 height 64
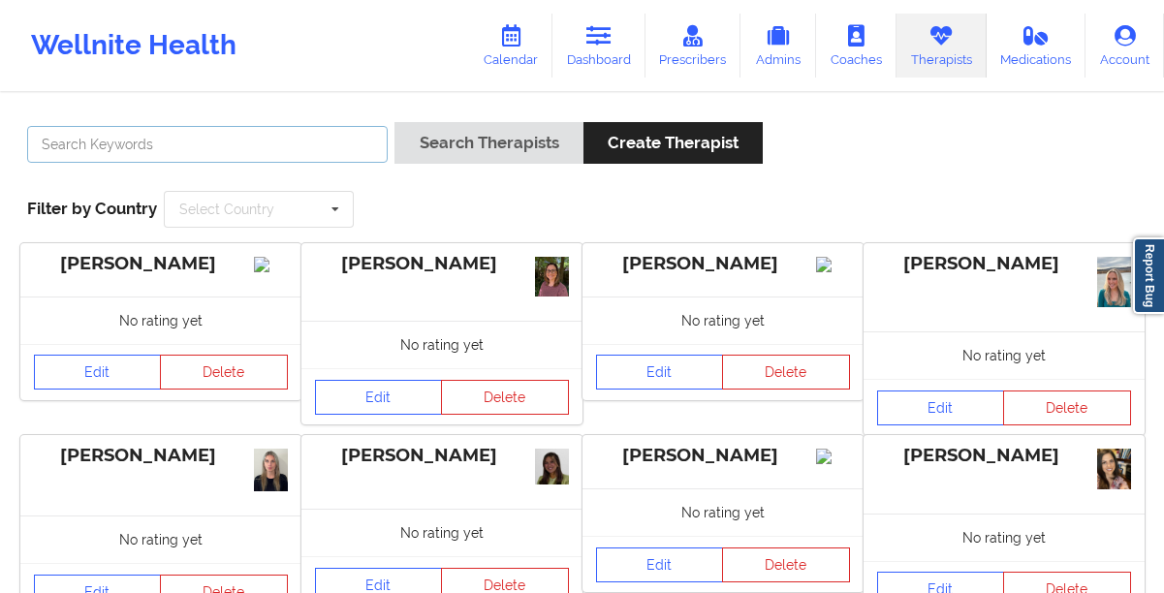
click at [262, 145] on input "text" at bounding box center [207, 144] width 360 height 37
type input "beverly solomon"
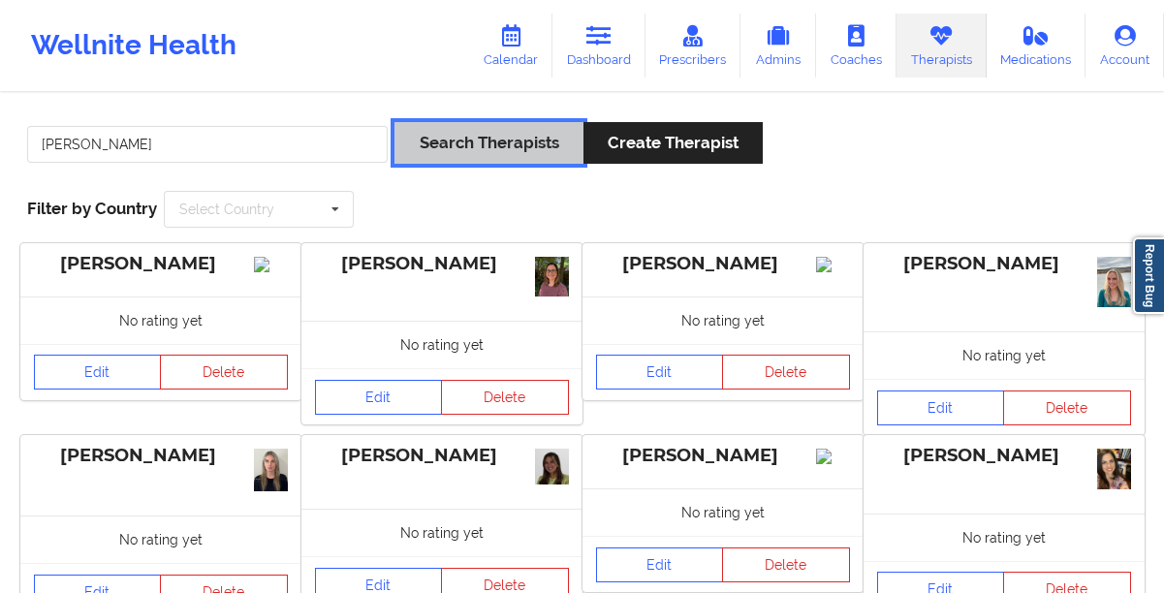
click at [460, 135] on button "Search Therapists" at bounding box center [488, 143] width 188 height 42
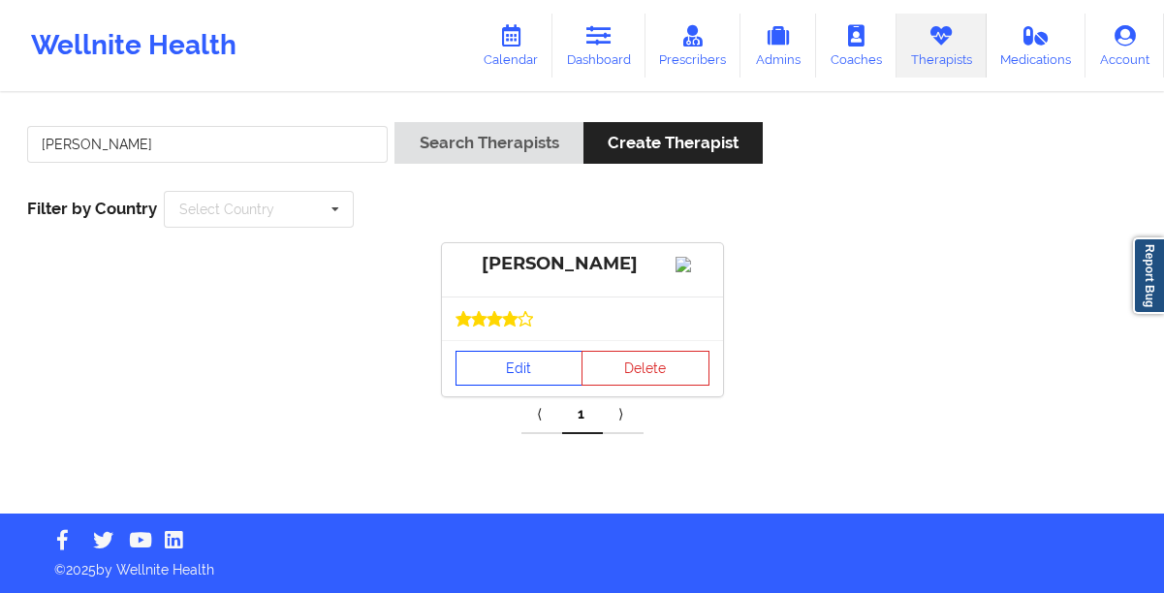
click at [487, 376] on link "Edit" at bounding box center [519, 368] width 128 height 35
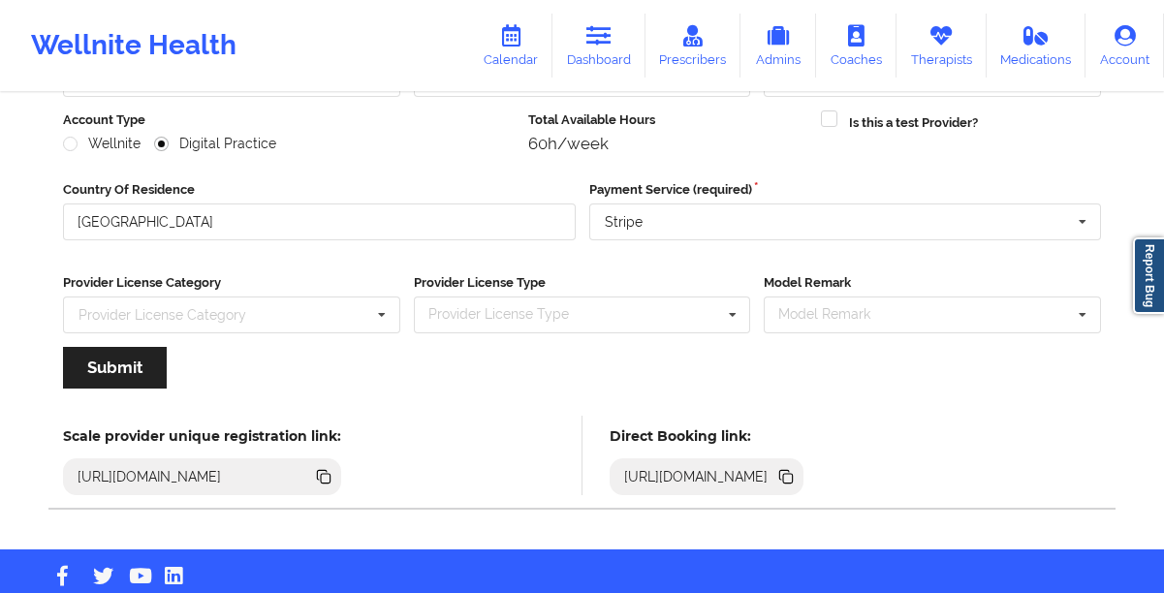
scroll to position [275, 0]
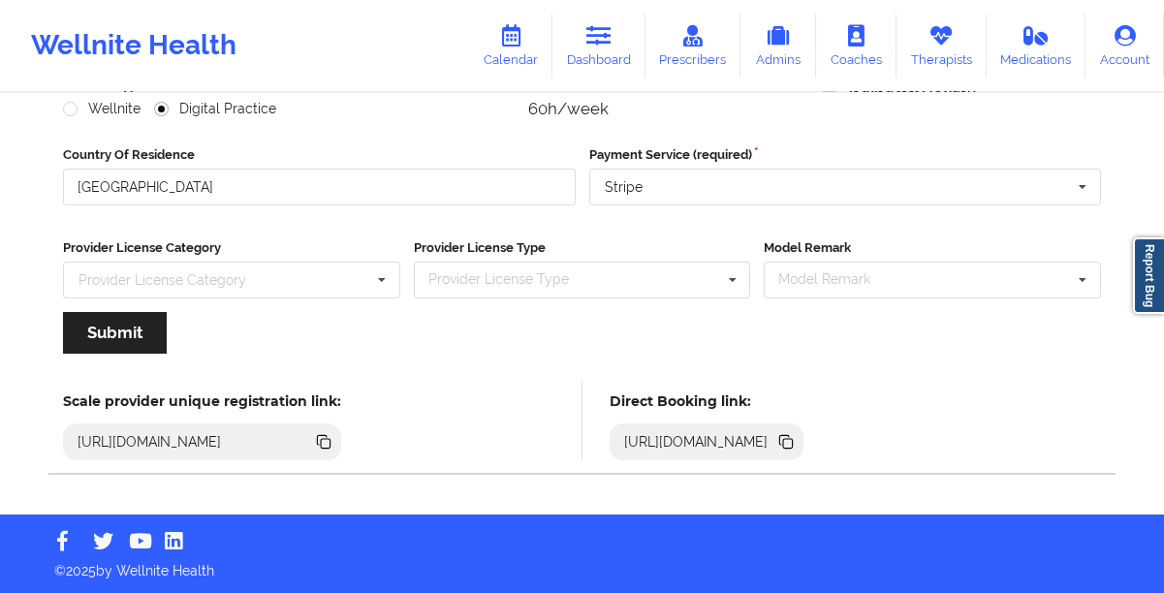
click at [793, 441] on icon at bounding box center [788, 444] width 10 height 10
click at [928, 51] on link "Therapists" at bounding box center [941, 46] width 90 height 64
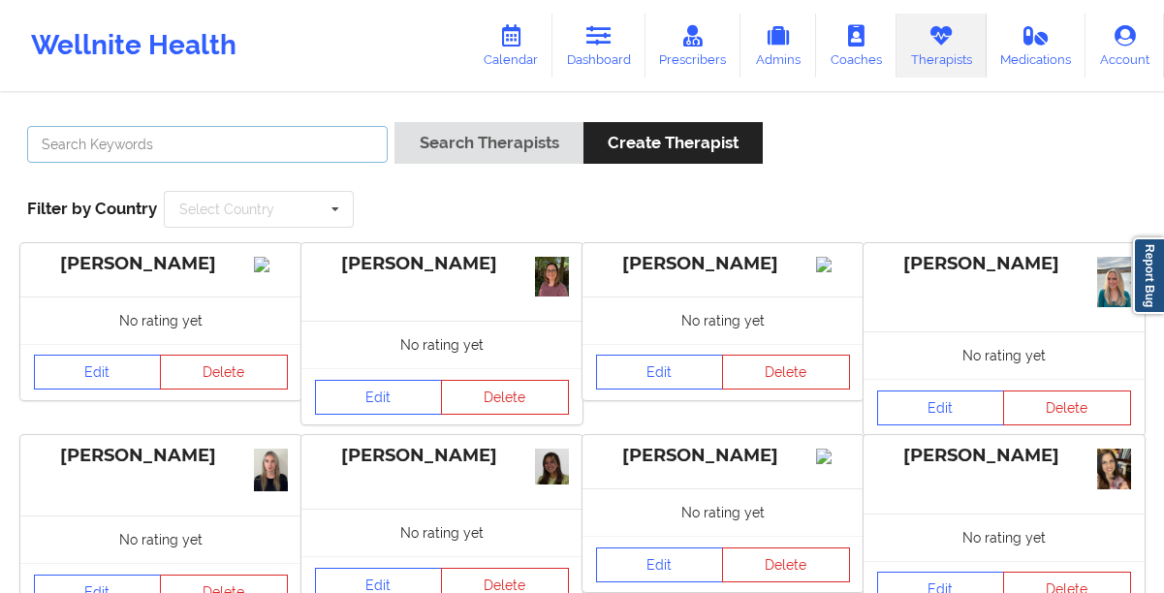
click at [341, 136] on input "text" at bounding box center [207, 144] width 360 height 37
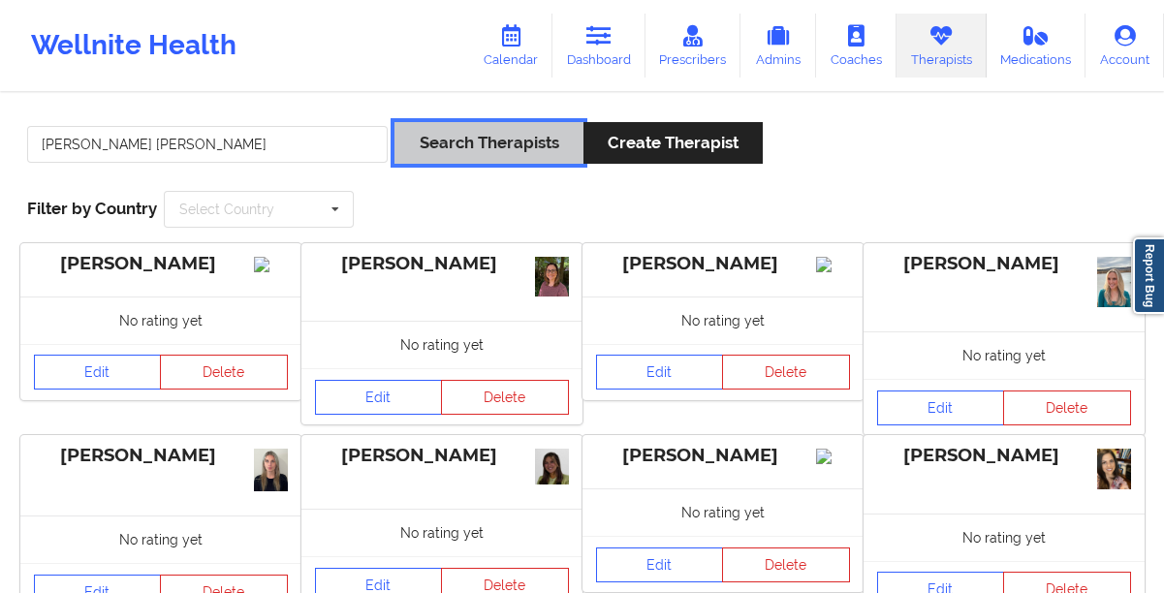
click at [450, 153] on button "Search Therapists" at bounding box center [488, 143] width 188 height 42
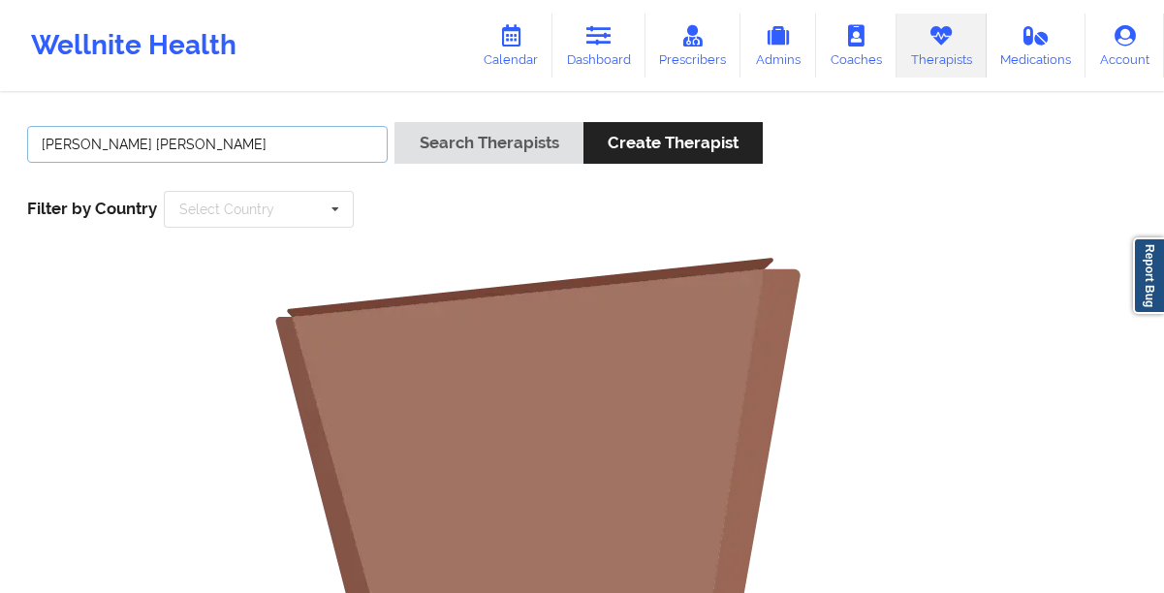
click at [187, 149] on input "kellyn reiko" at bounding box center [207, 144] width 360 height 37
type input "kellyn"
click at [394, 122] on button "Search Therapists" at bounding box center [488, 143] width 188 height 42
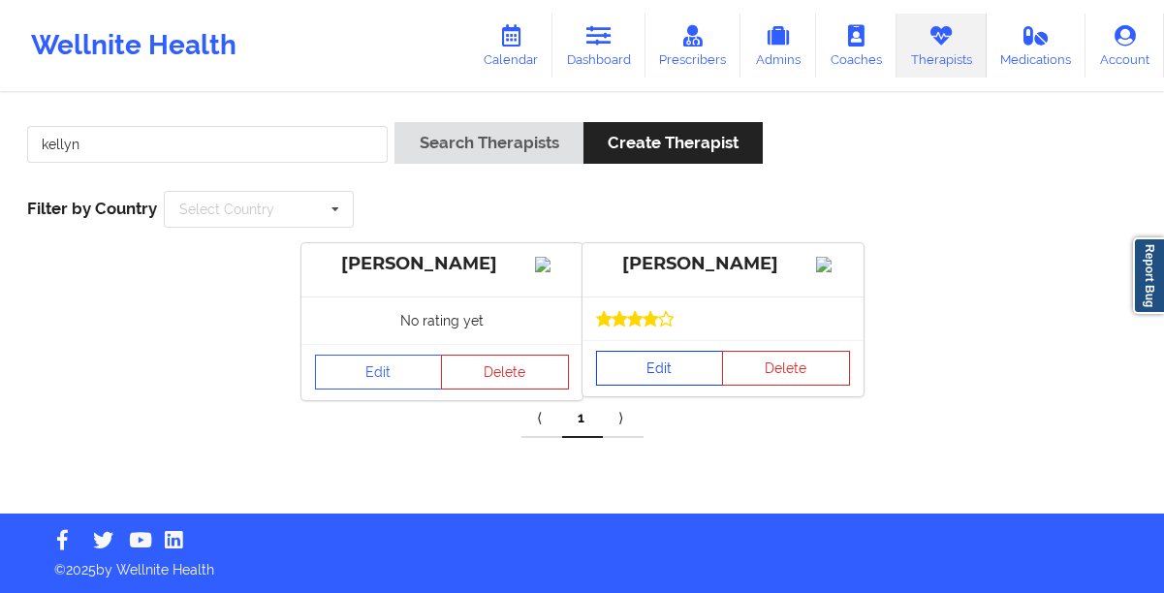
click at [638, 381] on link "Edit" at bounding box center [660, 368] width 128 height 35
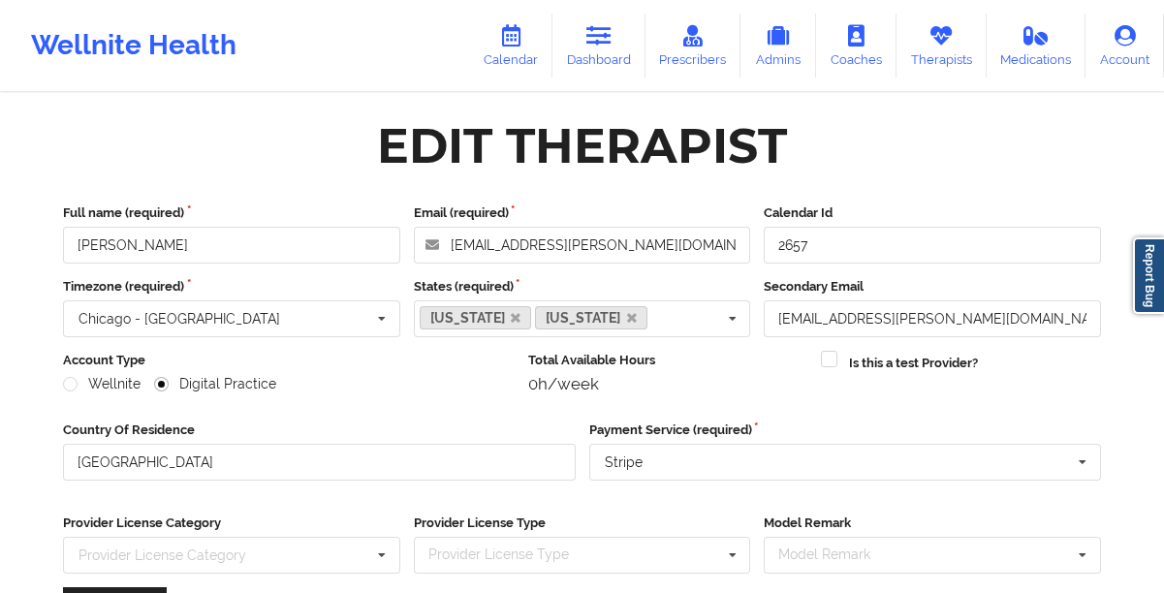
scroll to position [275, 0]
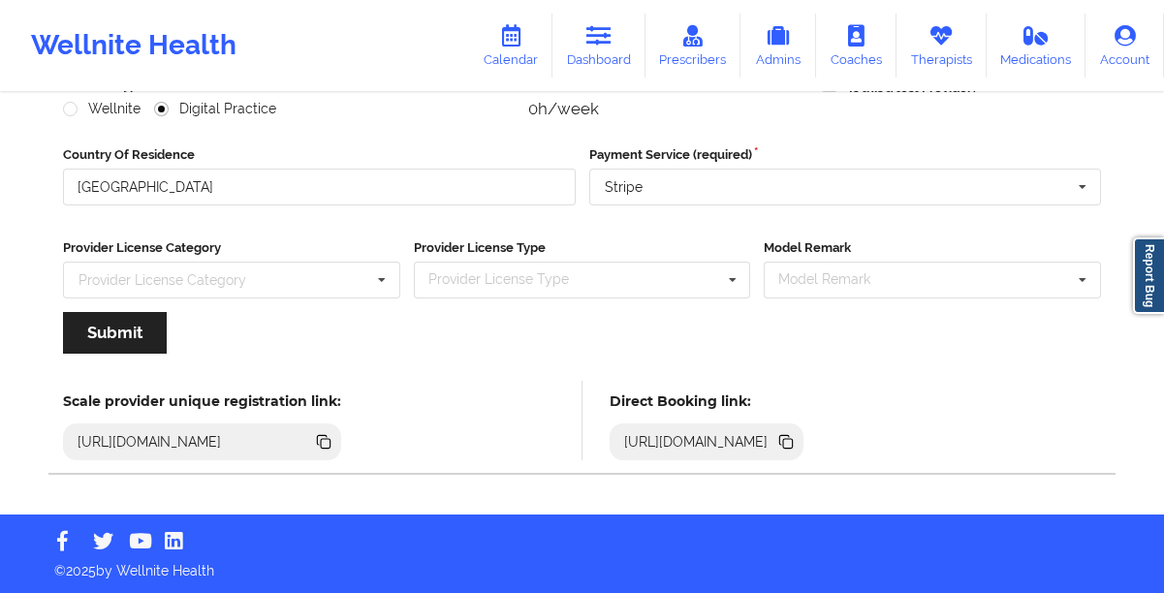
click at [793, 441] on icon at bounding box center [788, 444] width 10 height 10
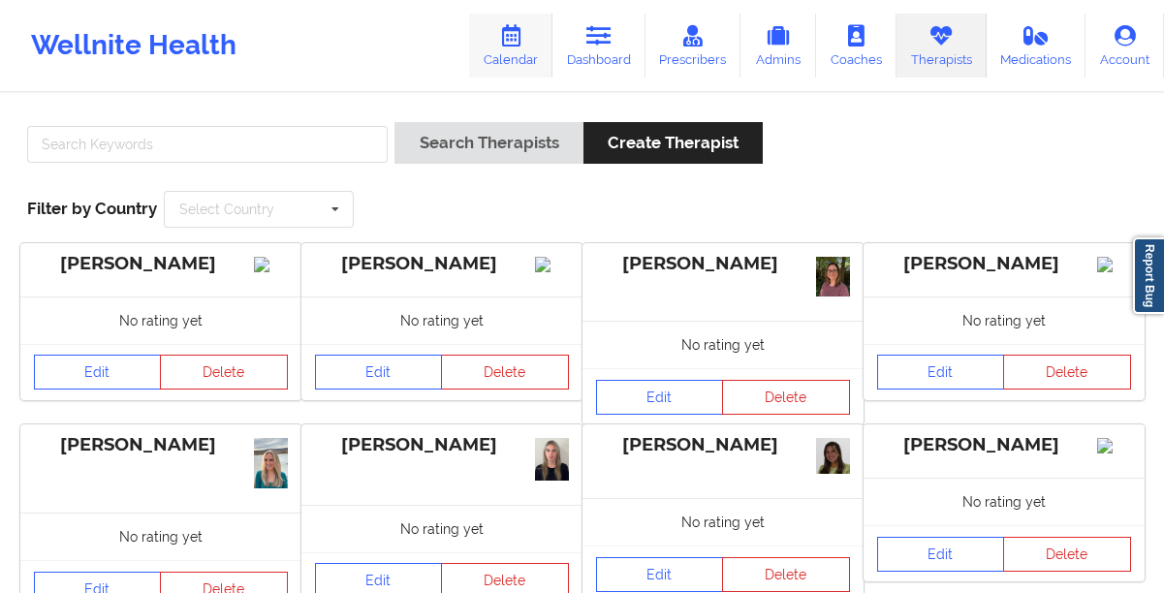
click at [513, 45] on icon at bounding box center [510, 35] width 25 height 21
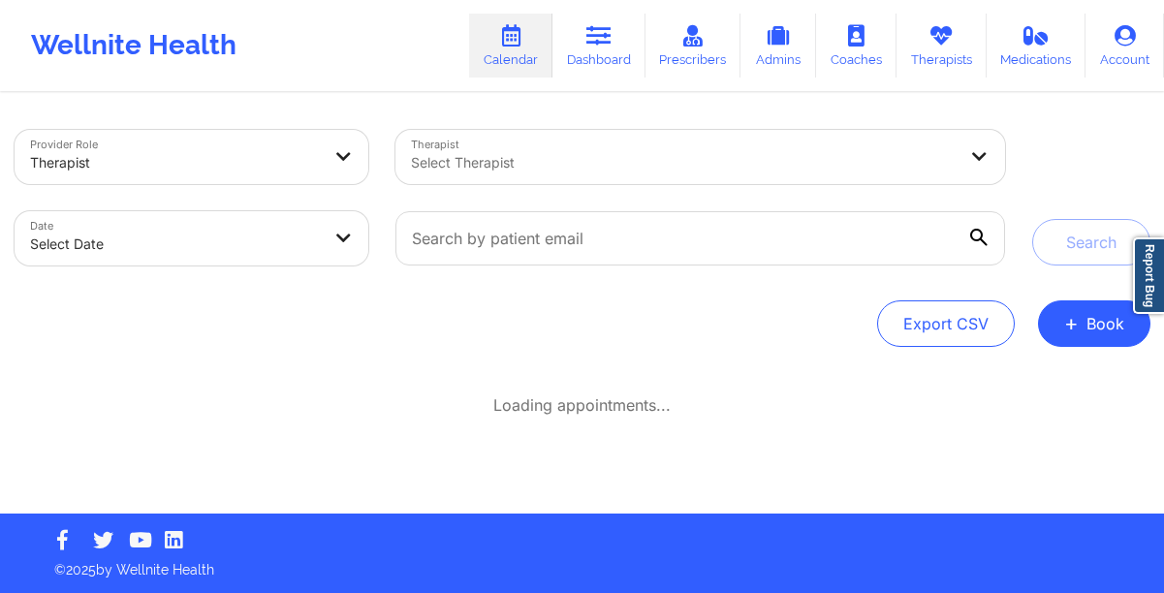
click at [611, 160] on div at bounding box center [684, 162] width 546 height 23
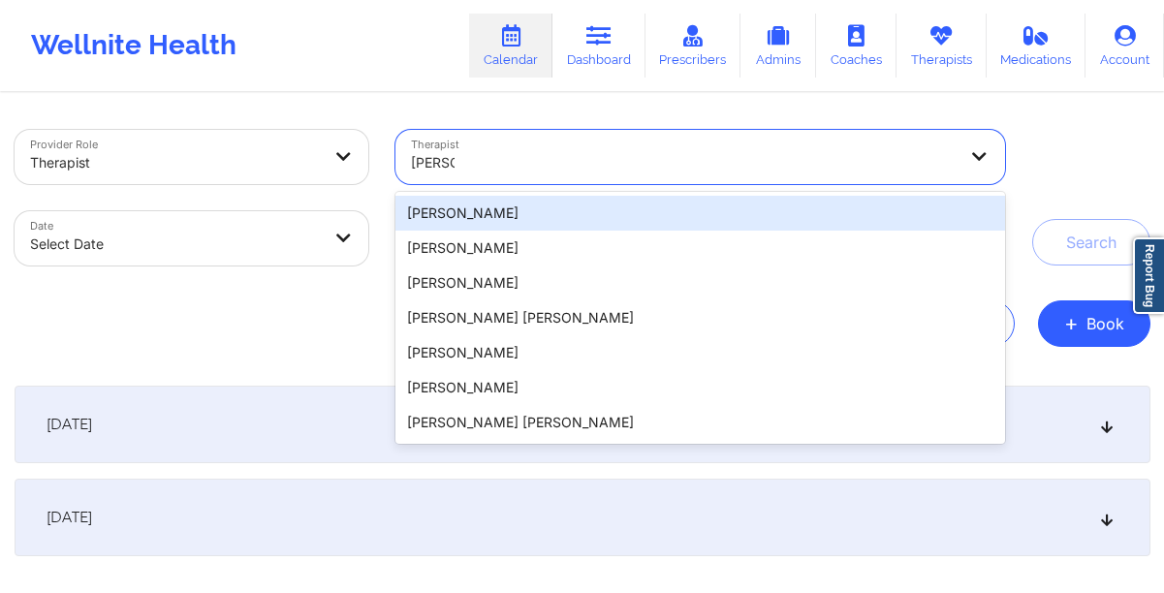
type input "timoth"
click at [1095, 206] on div "Search" at bounding box center [1091, 198] width 118 height 136
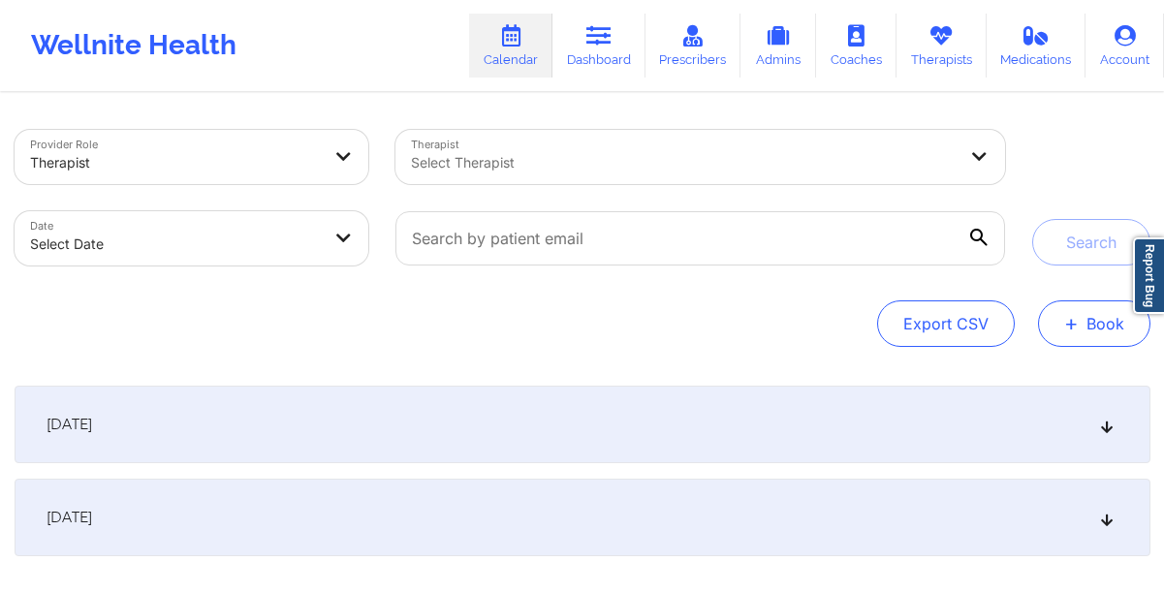
click at [1079, 327] on button "+ Book" at bounding box center [1094, 323] width 112 height 47
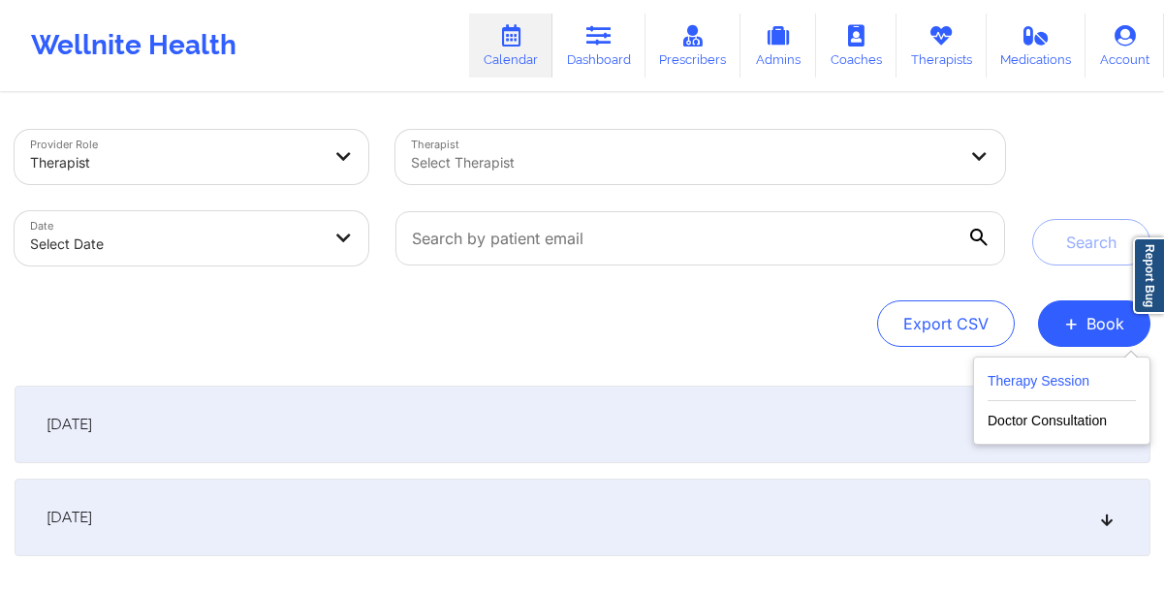
click at [1058, 380] on button "Therapy Session" at bounding box center [1061, 385] width 148 height 32
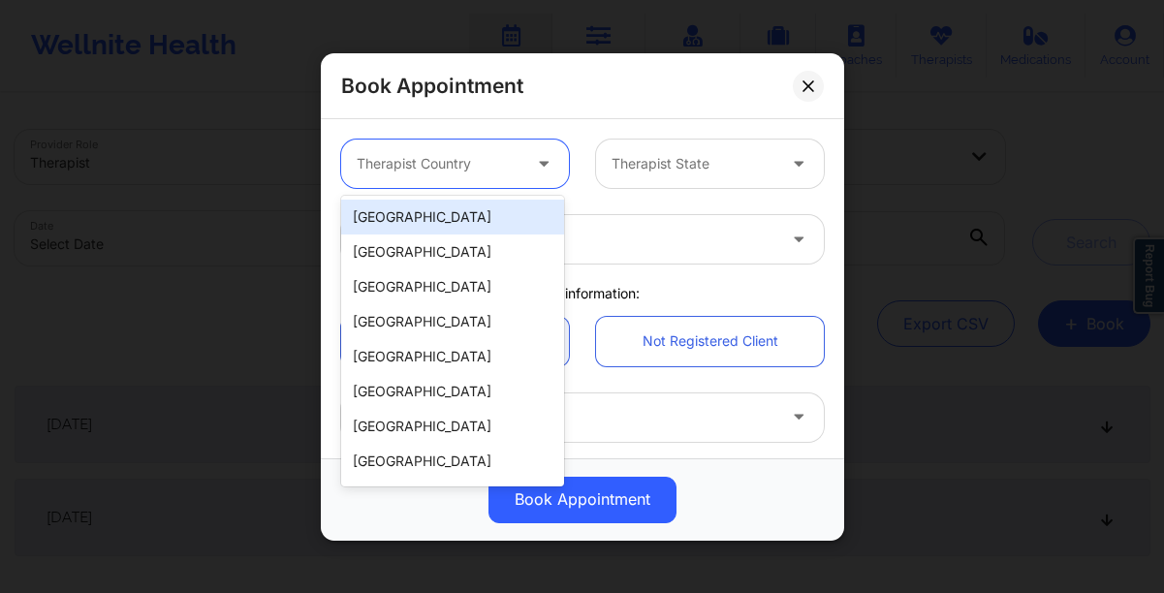
click at [490, 171] on div at bounding box center [439, 163] width 164 height 23
type input "u"
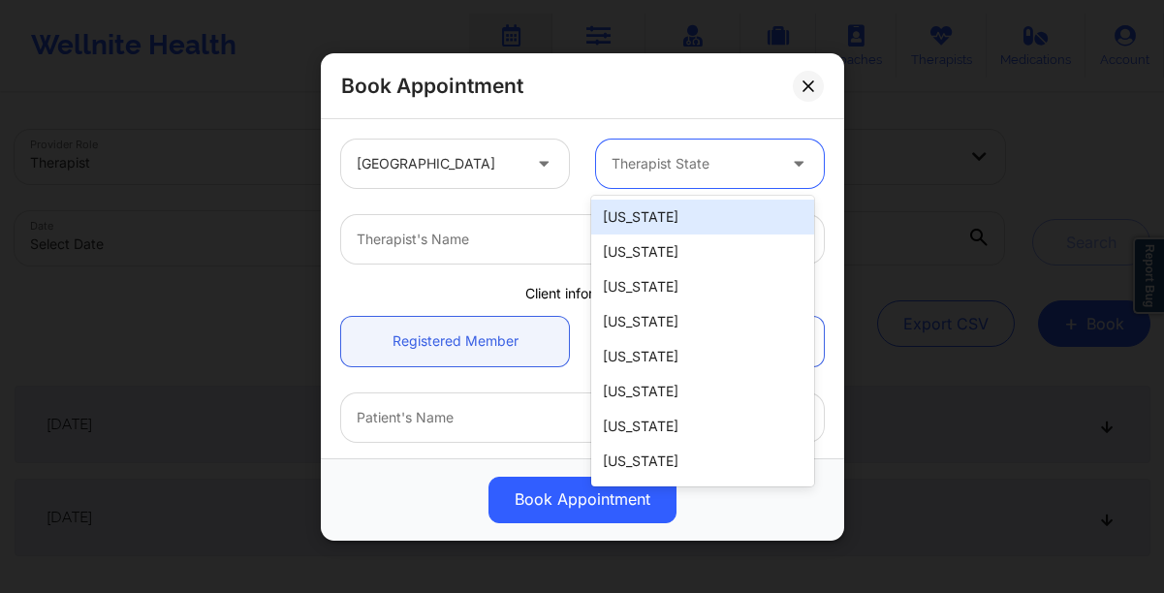
click at [630, 168] on div at bounding box center [693, 163] width 164 height 23
click at [623, 180] on div "Therapist State" at bounding box center [686, 164] width 181 height 48
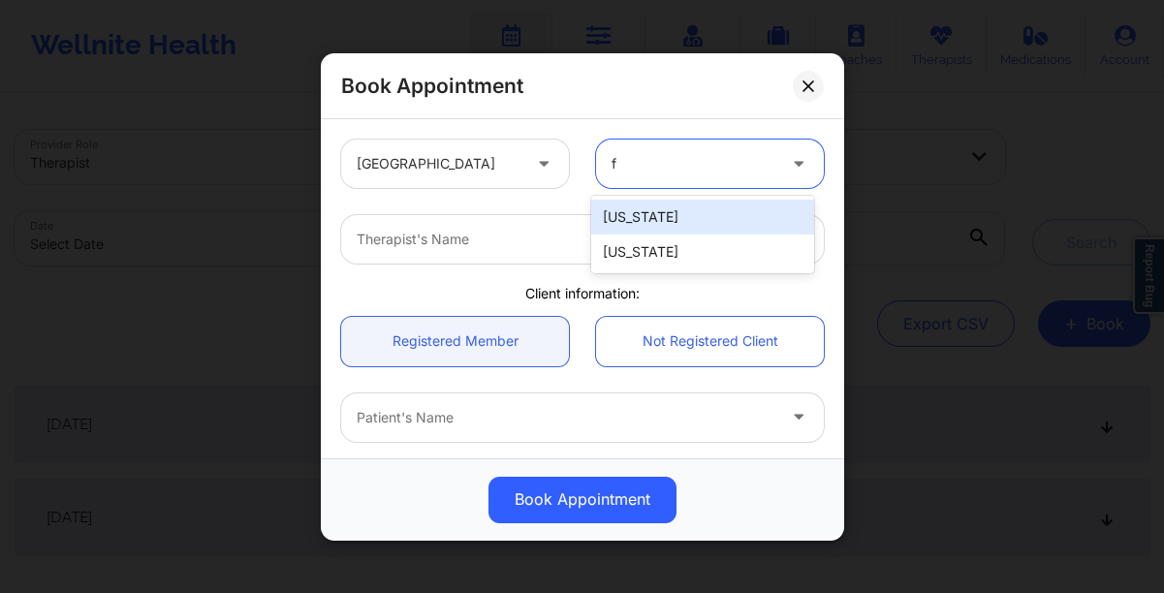
type input "fl"
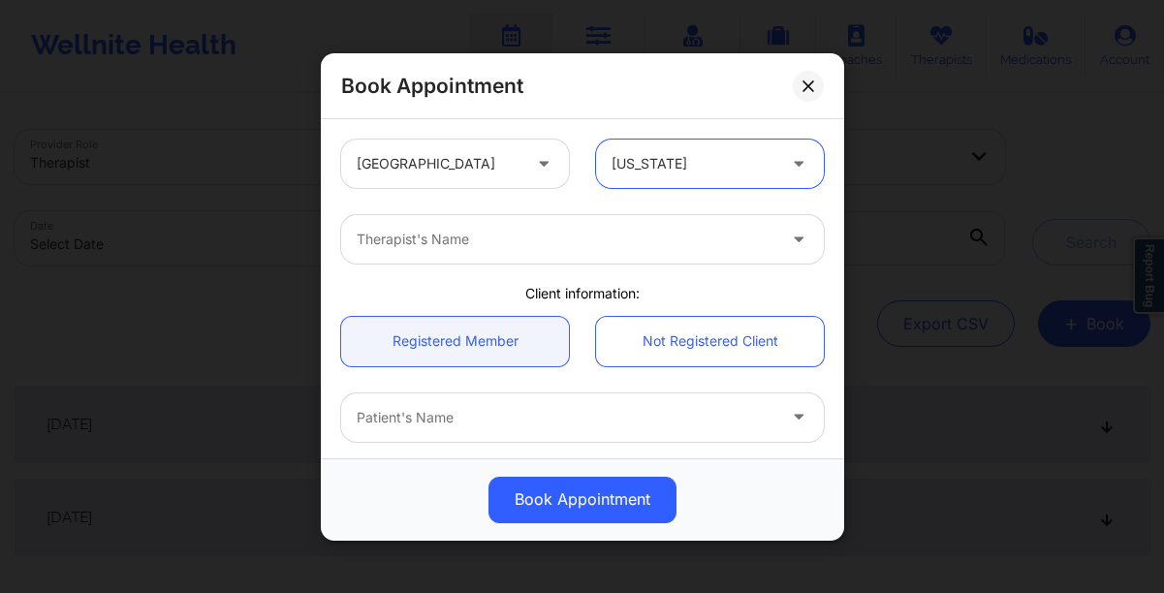
click at [524, 239] on div at bounding box center [566, 239] width 419 height 23
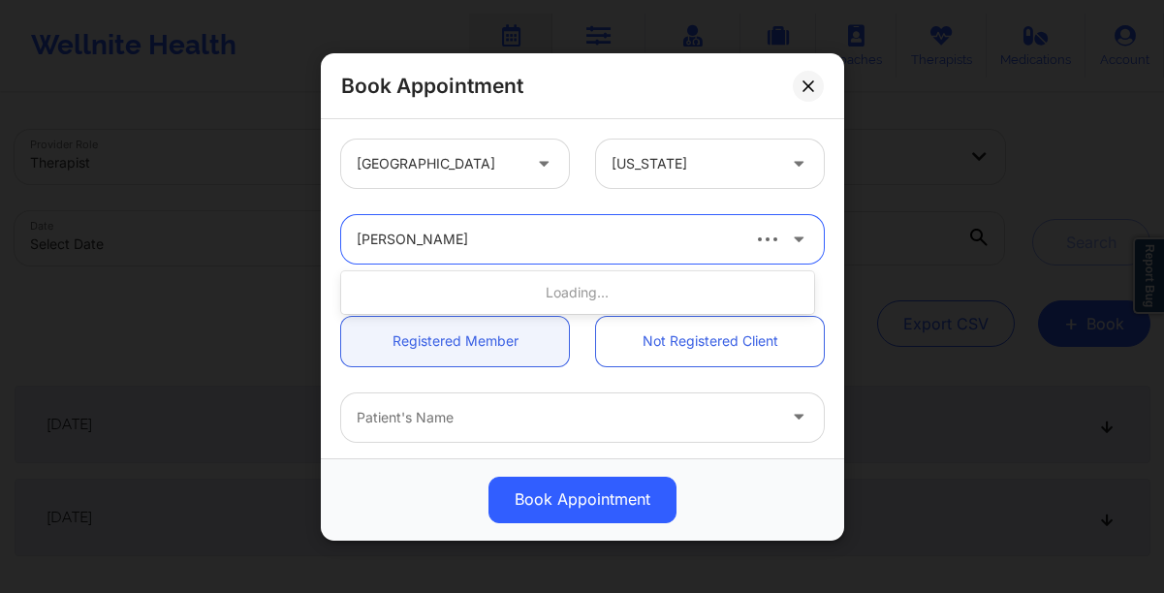
type input "timothy lee weaver"
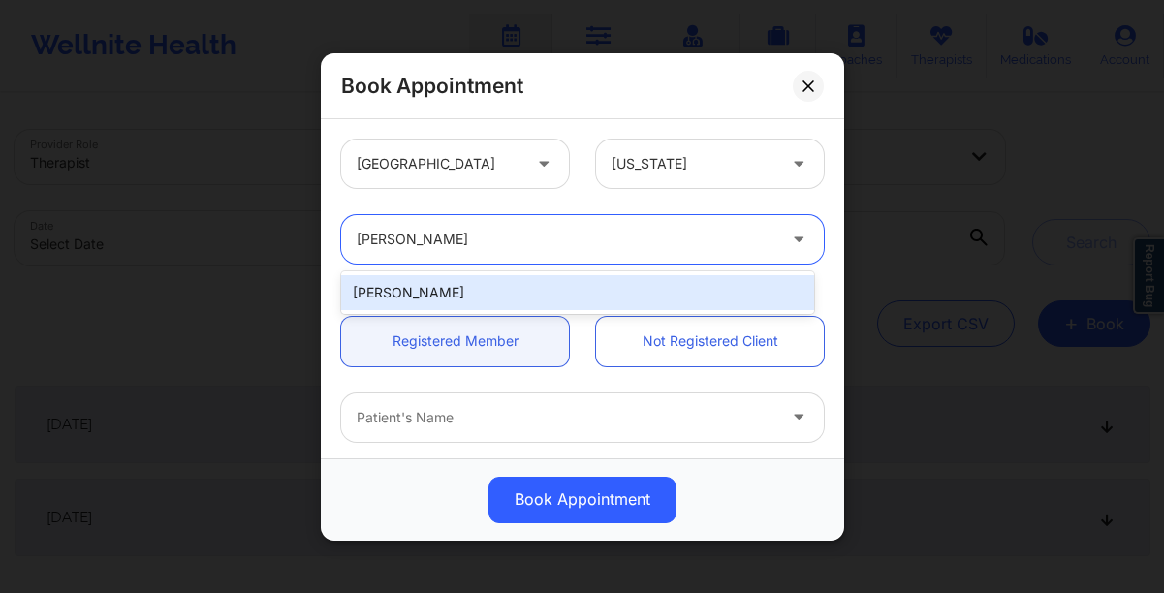
click at [468, 296] on div "Timothy Lee Weaver" at bounding box center [577, 292] width 473 height 35
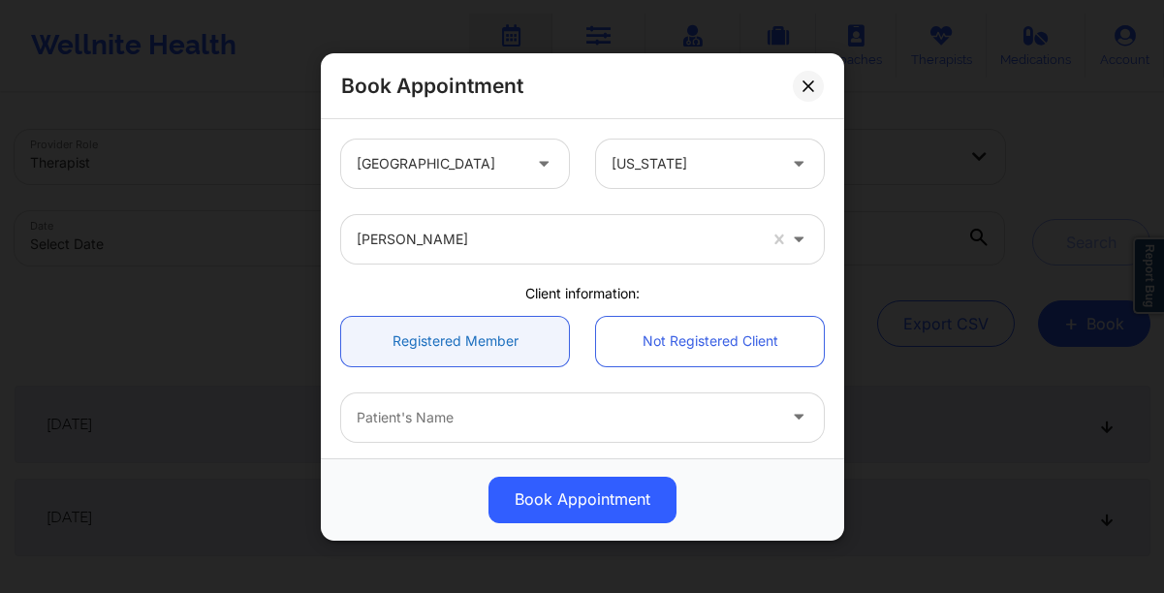
click at [462, 330] on link "Registered Member" at bounding box center [455, 340] width 228 height 49
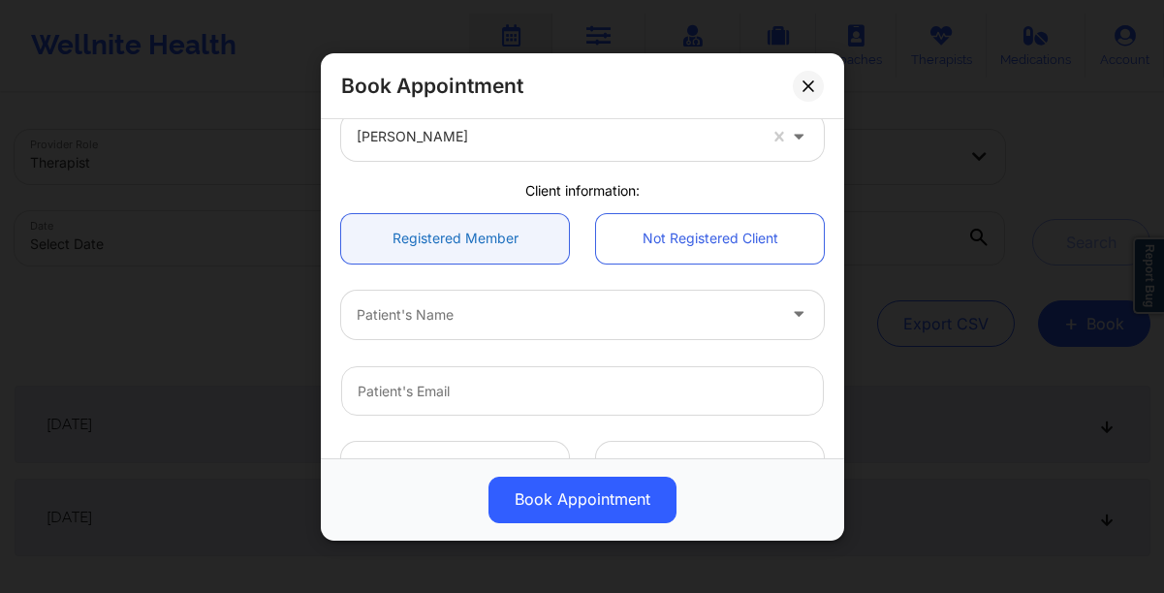
scroll to position [104, 0]
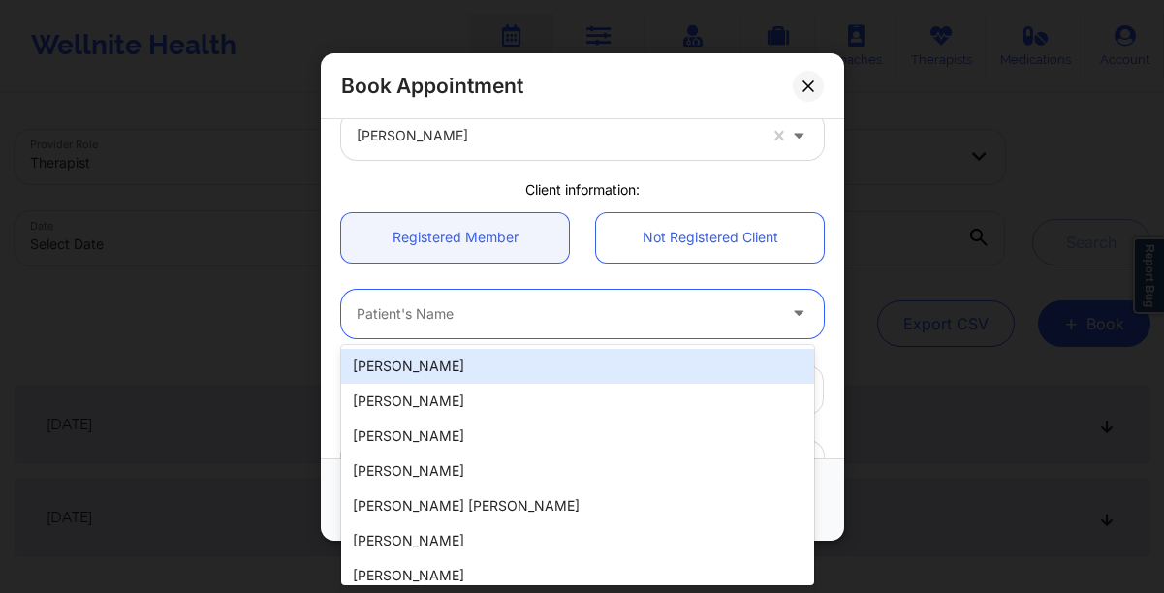
click at [449, 314] on div at bounding box center [566, 313] width 419 height 23
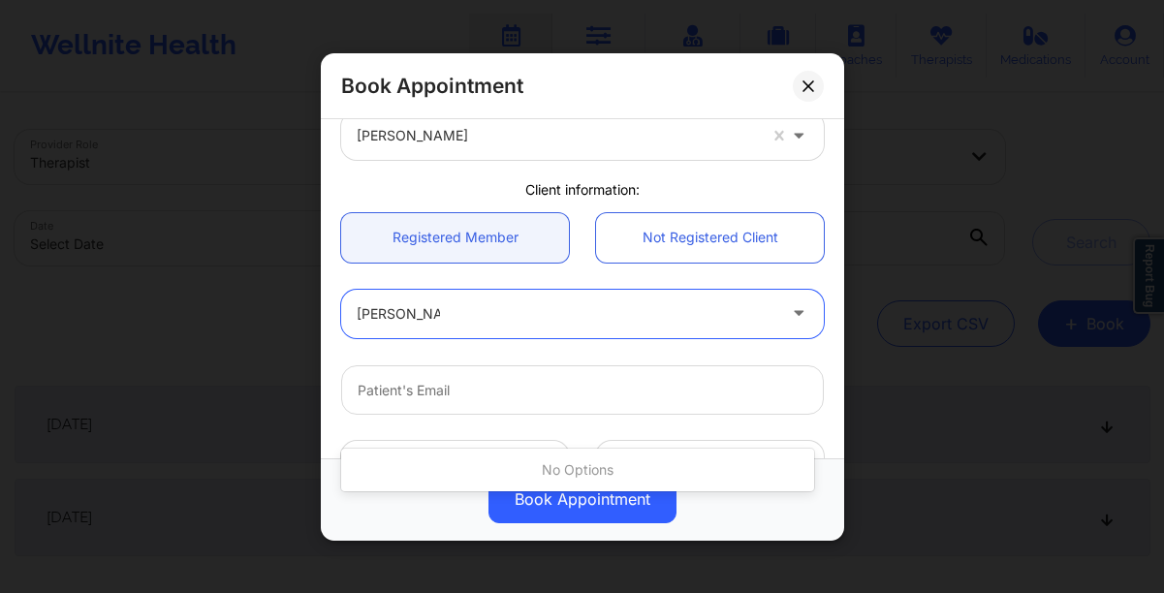
scroll to position [0, 0]
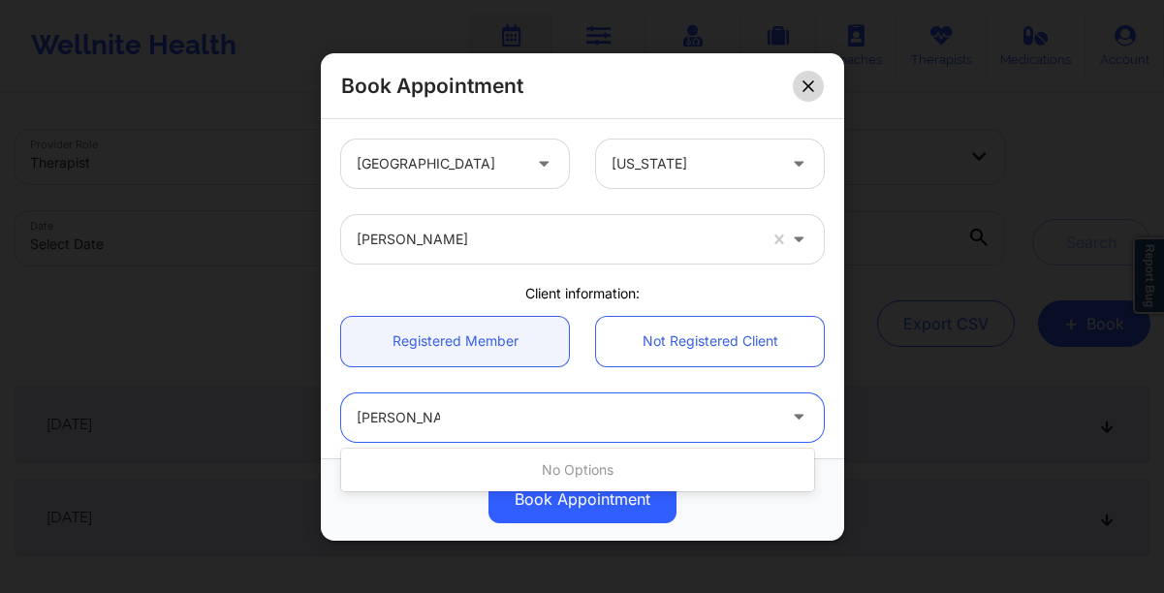
type input "Laura Marsh"
click at [804, 87] on icon at bounding box center [807, 85] width 11 height 11
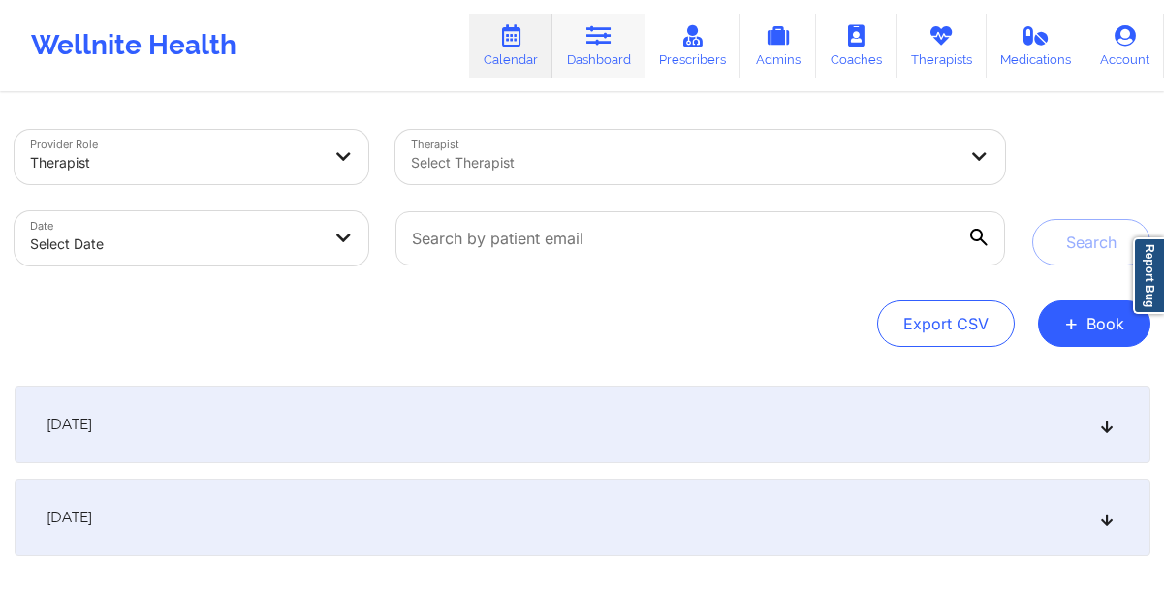
click at [602, 52] on link "Dashboard" at bounding box center [598, 46] width 93 height 64
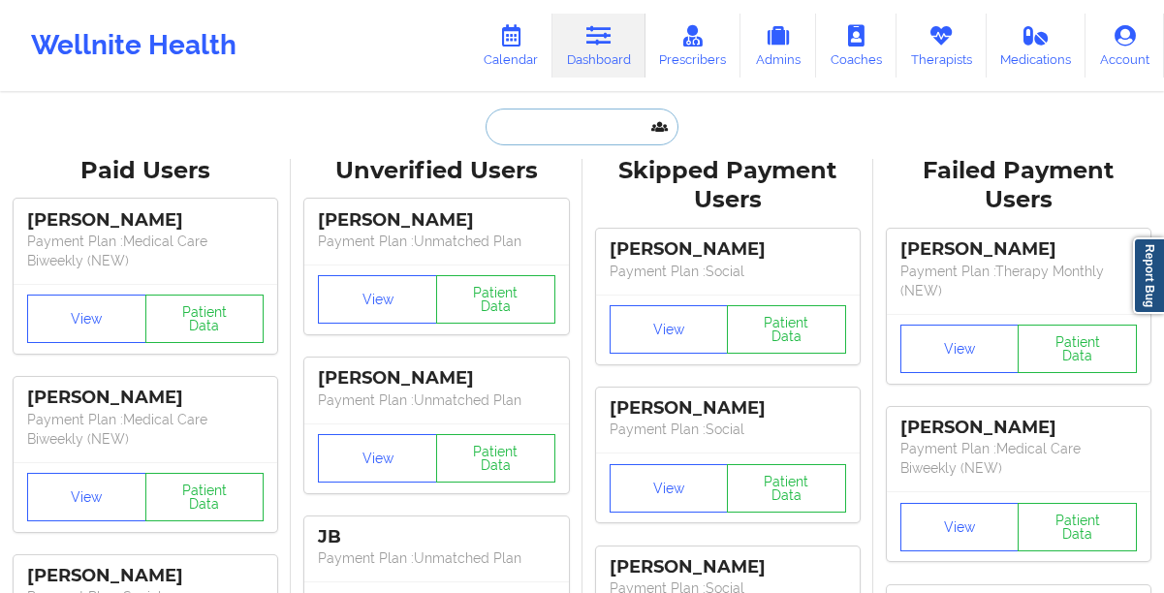
click at [508, 128] on input "text" at bounding box center [581, 127] width 192 height 37
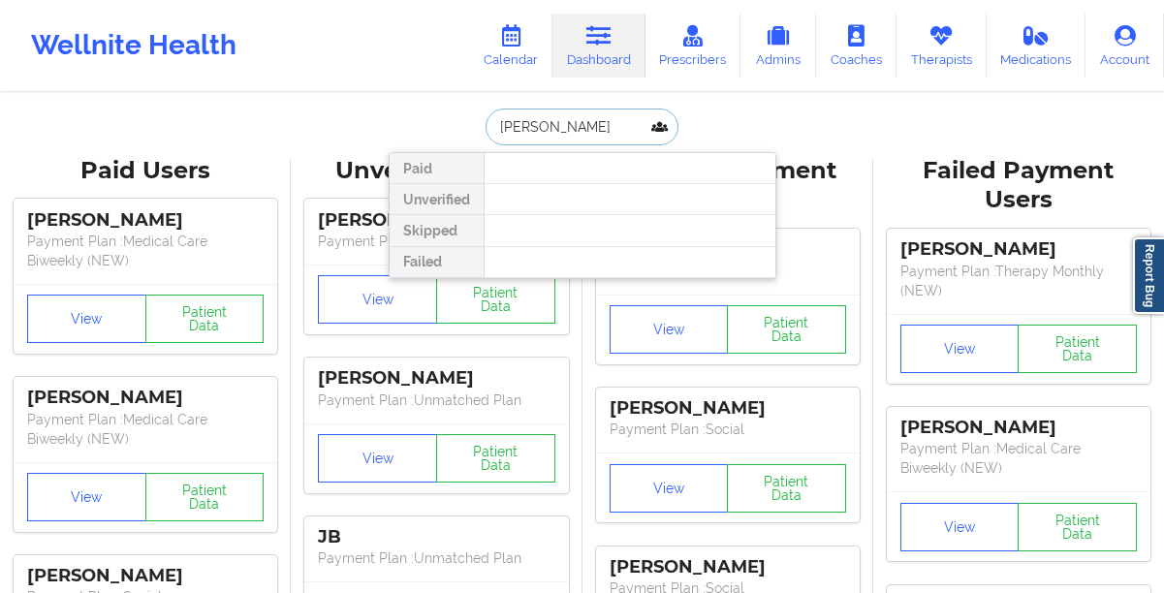
paste input "lmarsh@gmail.com"
type input "lauralmarsh@gmail.com"
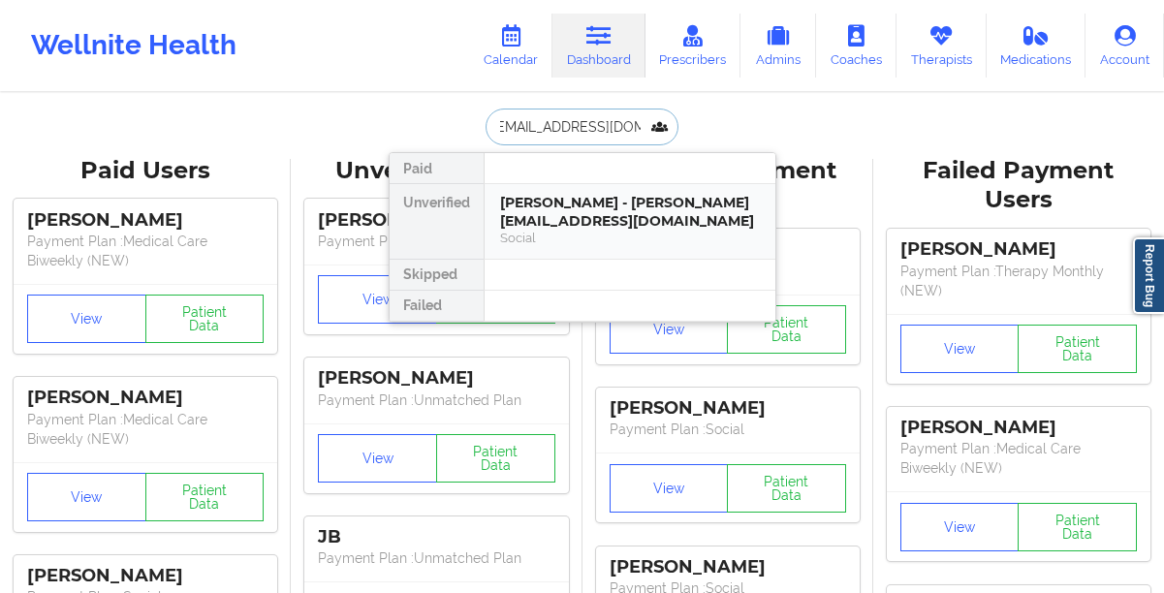
click at [559, 224] on div "Laura L Marsh - lauralmarsh@gmail.com" at bounding box center [630, 212] width 260 height 36
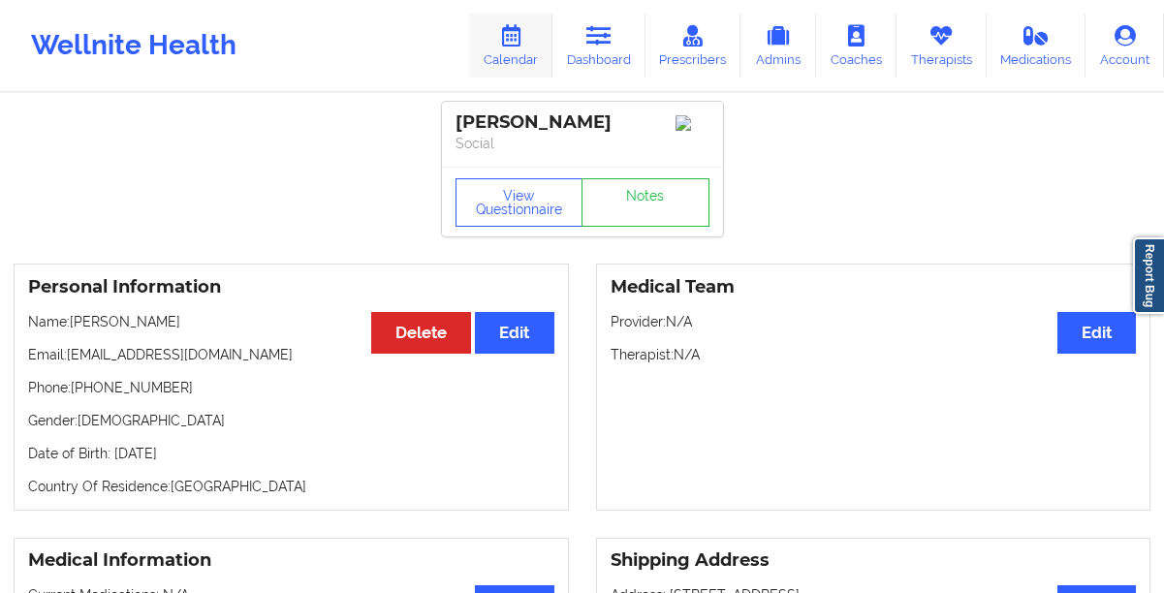
click at [510, 46] on icon at bounding box center [510, 35] width 25 height 21
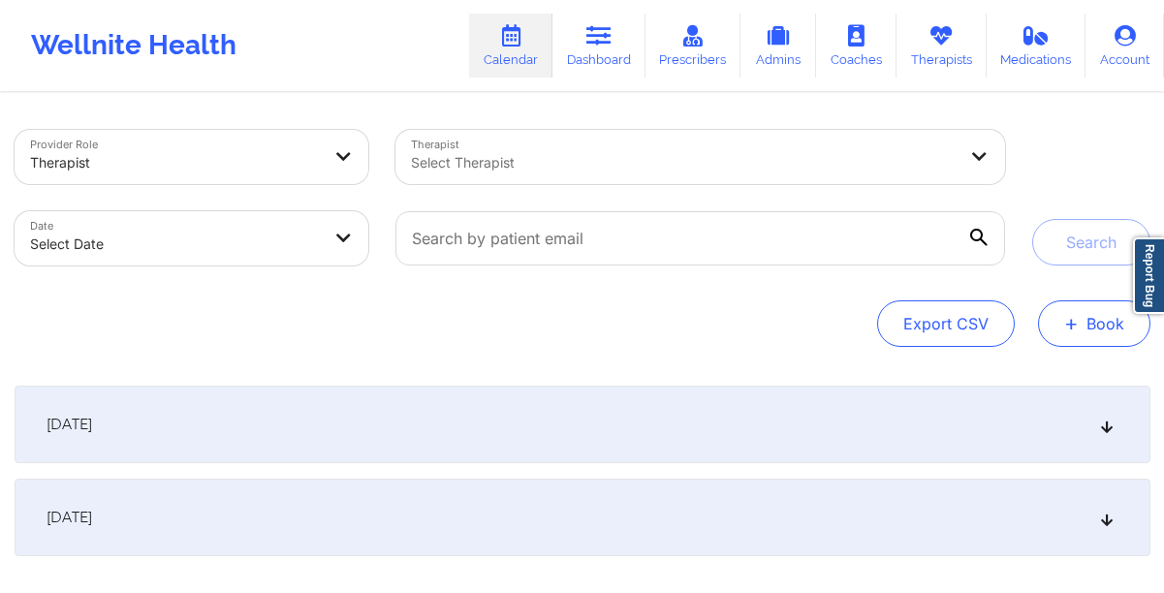
click at [1086, 332] on button "+ Book" at bounding box center [1094, 323] width 112 height 47
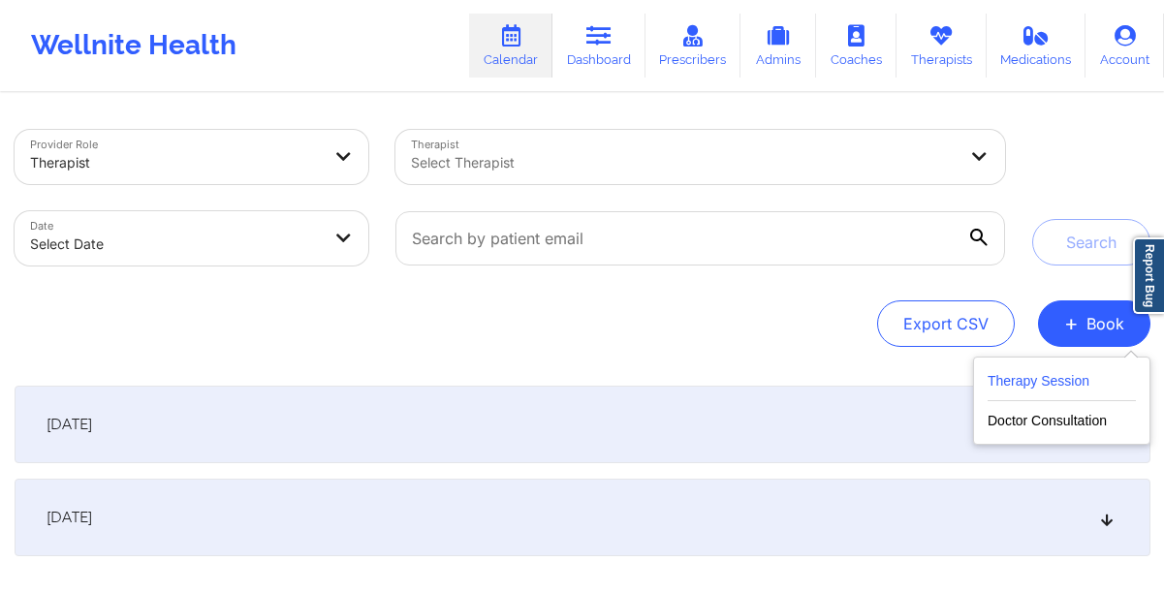
click at [1057, 378] on button "Therapy Session" at bounding box center [1061, 385] width 148 height 32
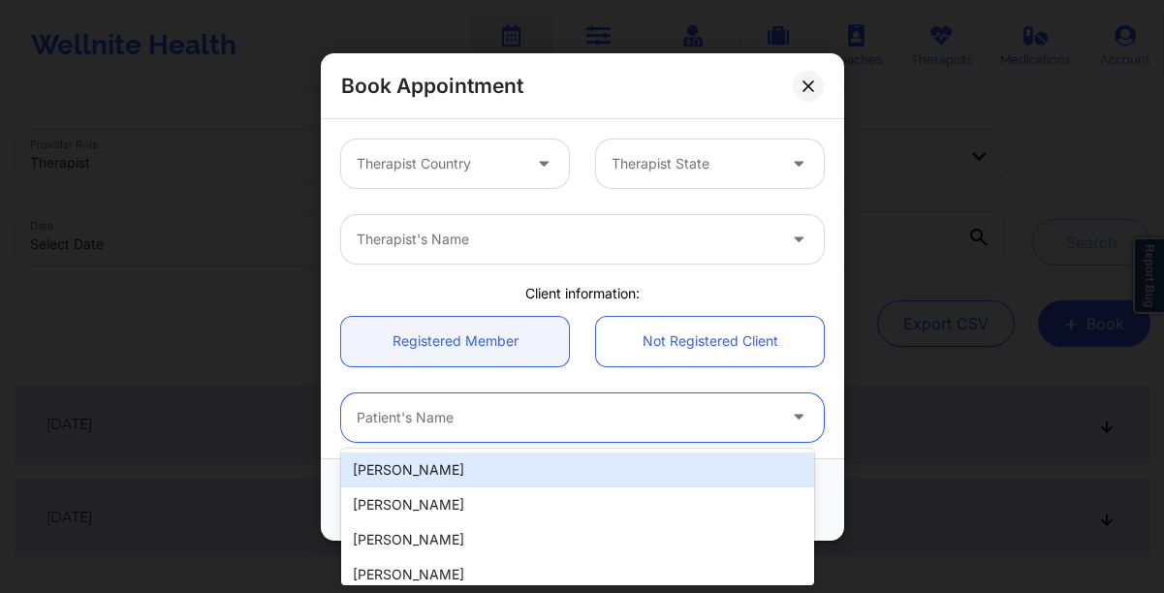
click at [547, 404] on div "Patient's Name" at bounding box center [559, 416] width 436 height 48
type input "laura l"
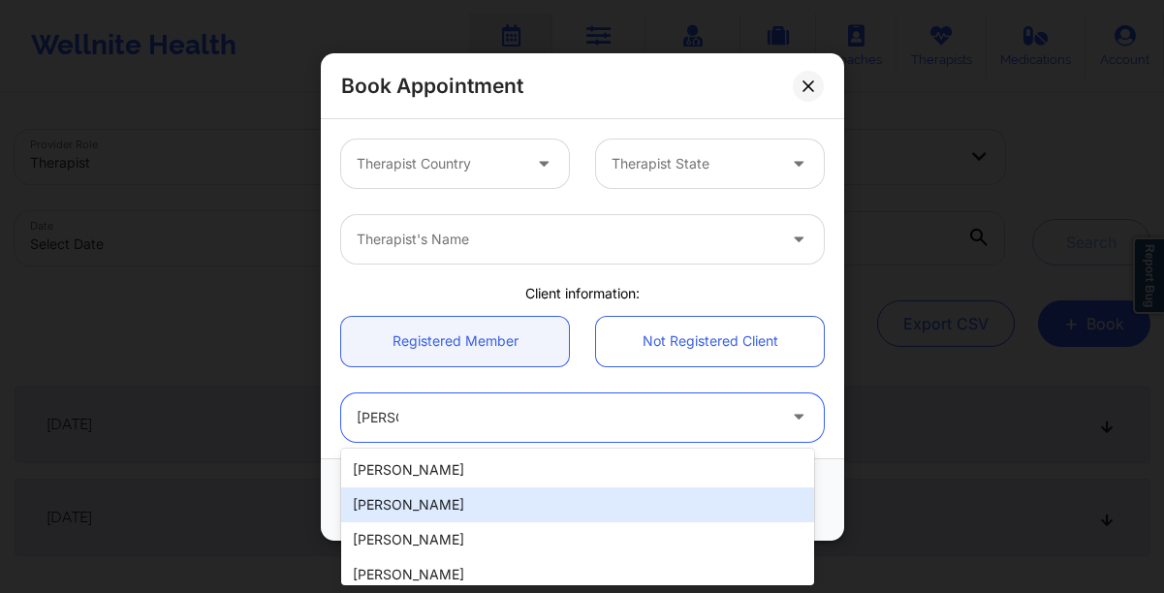
type input "lauralmarsh@gmail.com"
type input "+1305-780-1650"
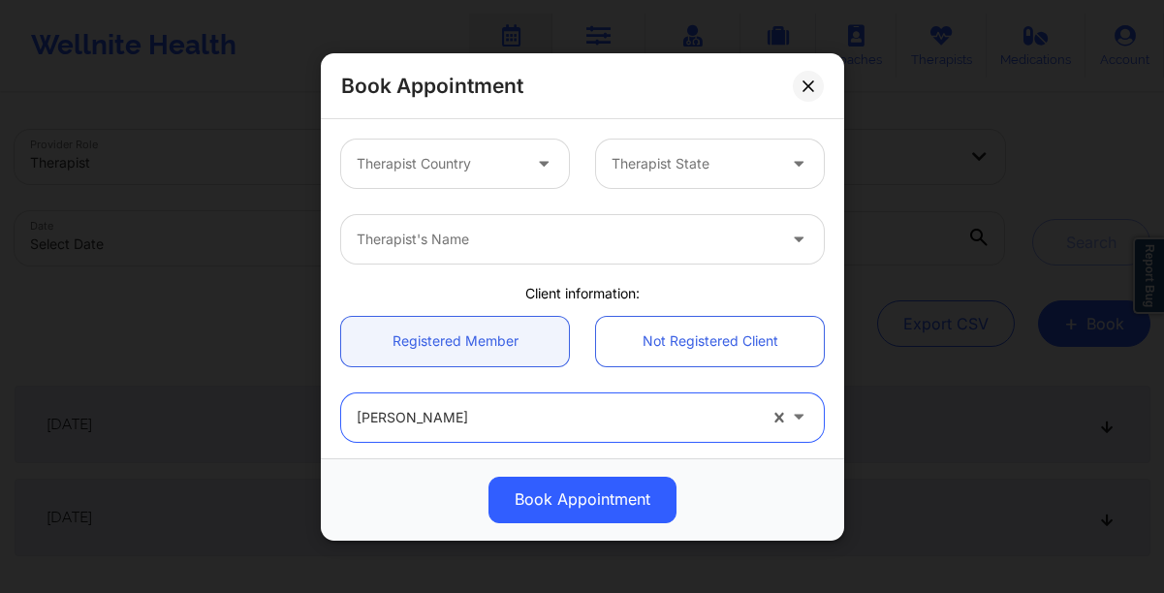
click at [488, 172] on div at bounding box center [439, 163] width 164 height 23
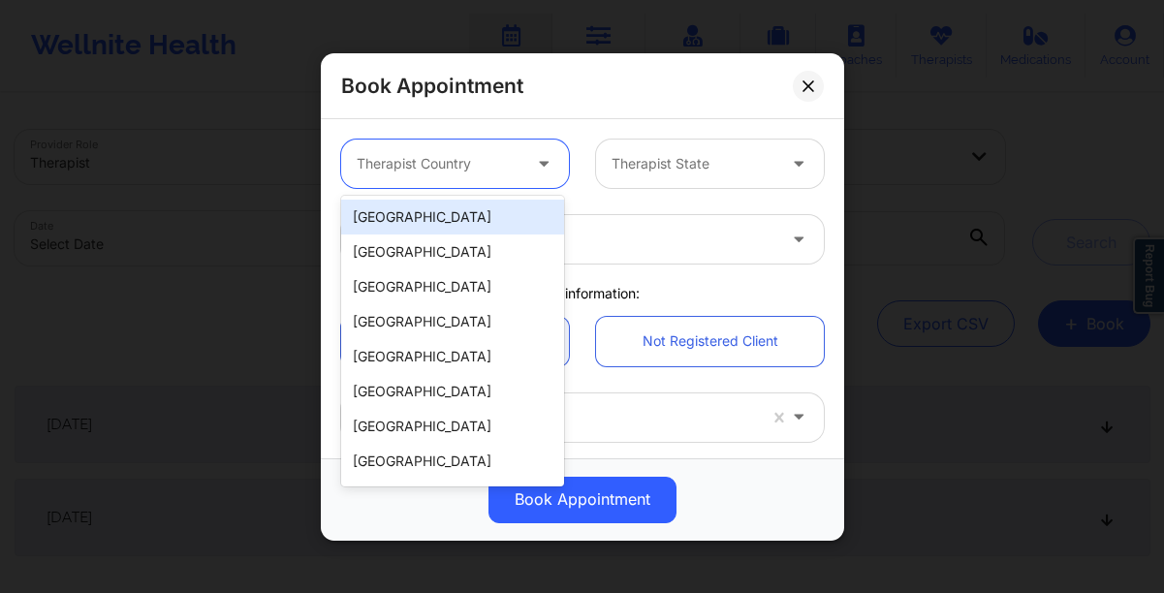
click at [411, 221] on div "[GEOGRAPHIC_DATA]" at bounding box center [452, 217] width 223 height 35
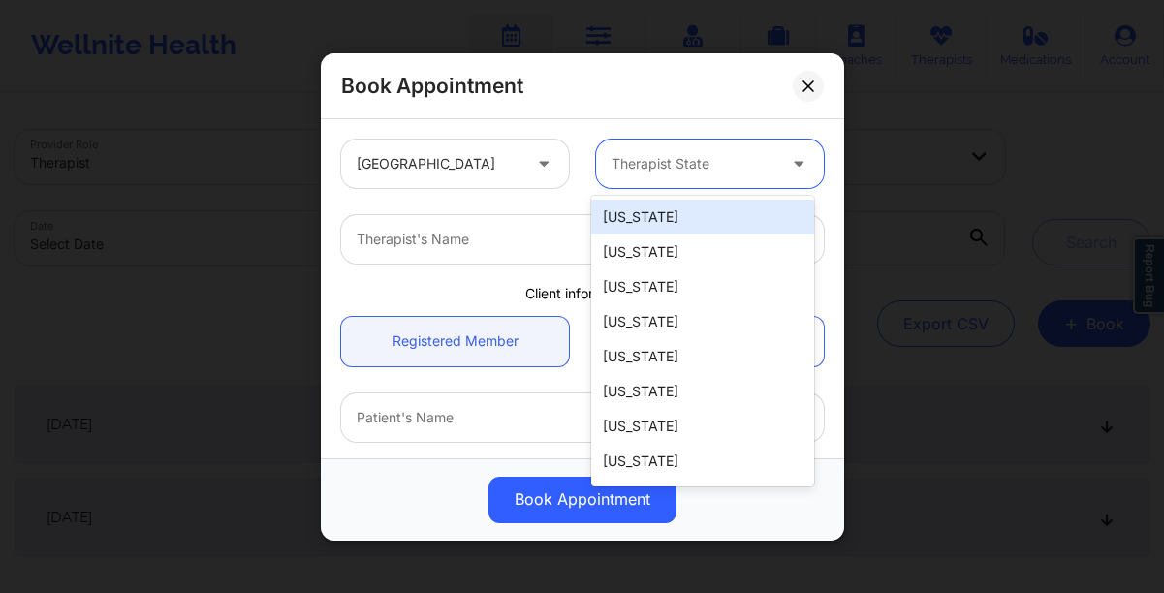
click at [672, 167] on div at bounding box center [693, 163] width 164 height 23
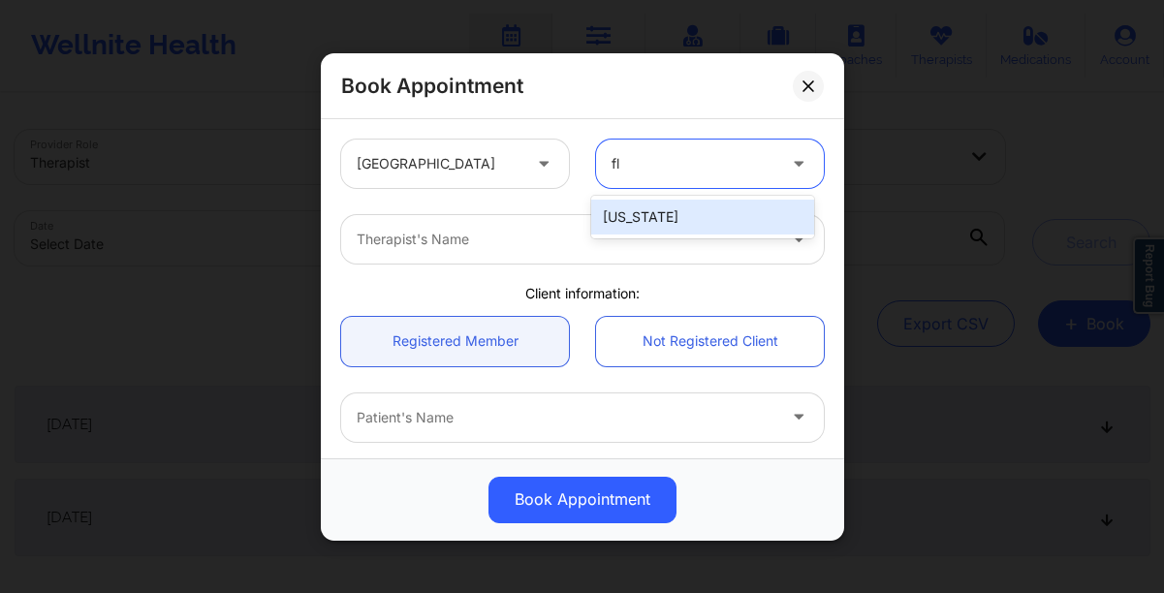
type input "flo"
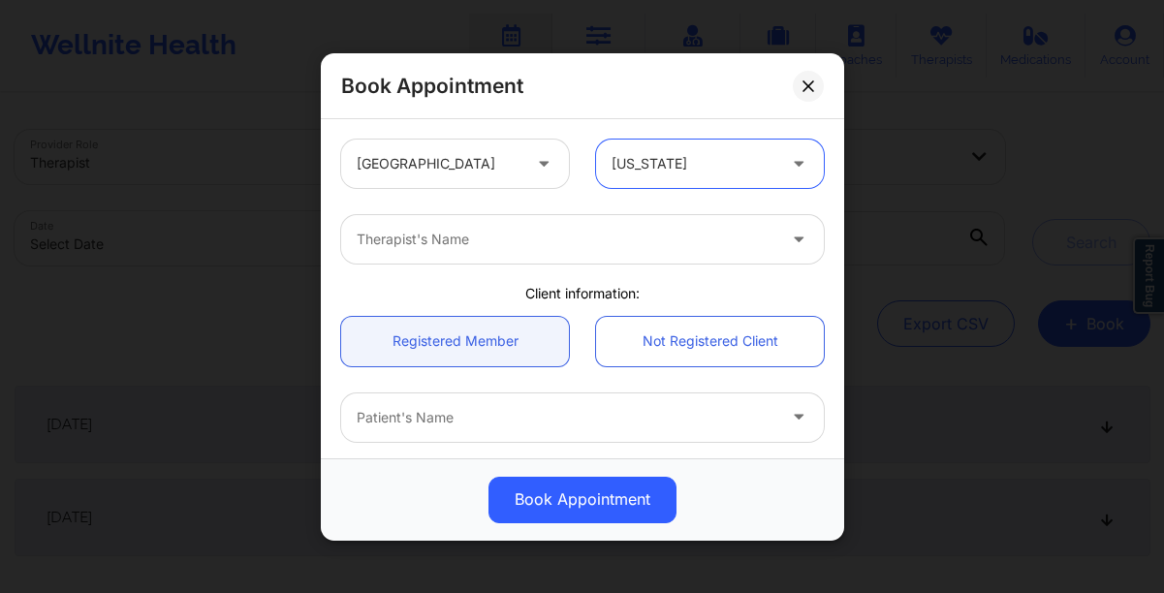
click at [548, 248] on div at bounding box center [566, 239] width 419 height 23
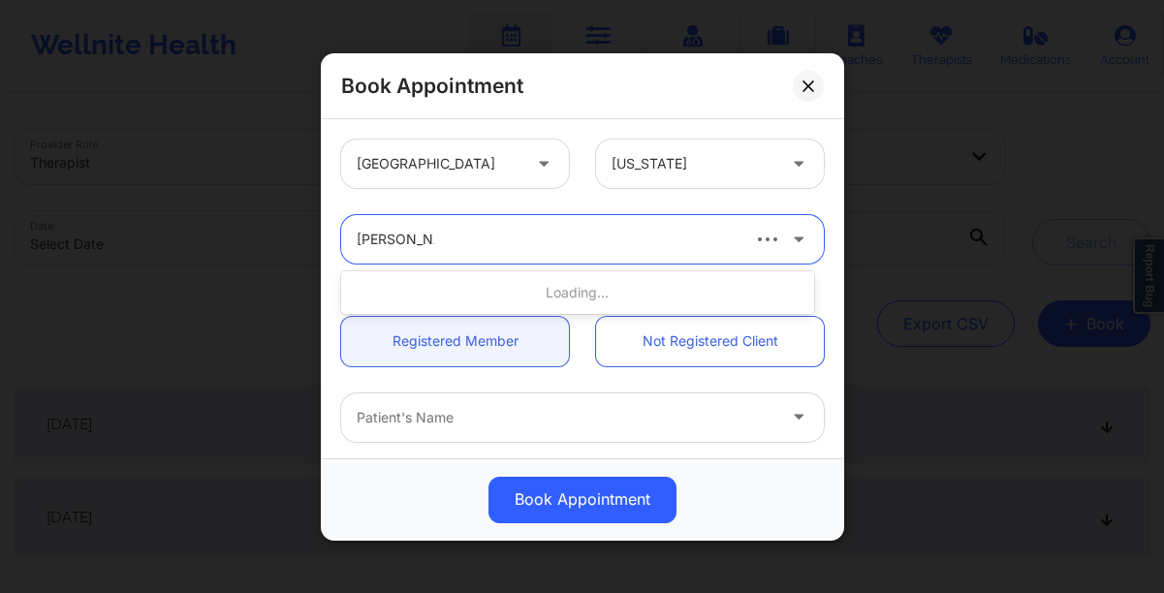
type input "timothy lee w"
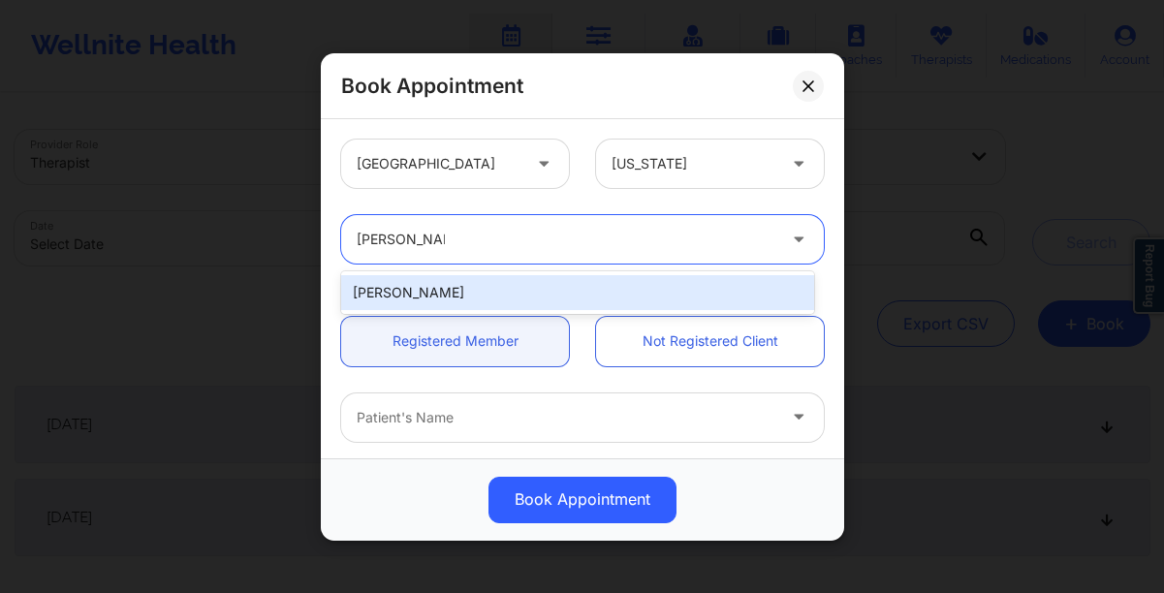
click at [548, 291] on div "Timothy Lee Weaver" at bounding box center [577, 292] width 473 height 35
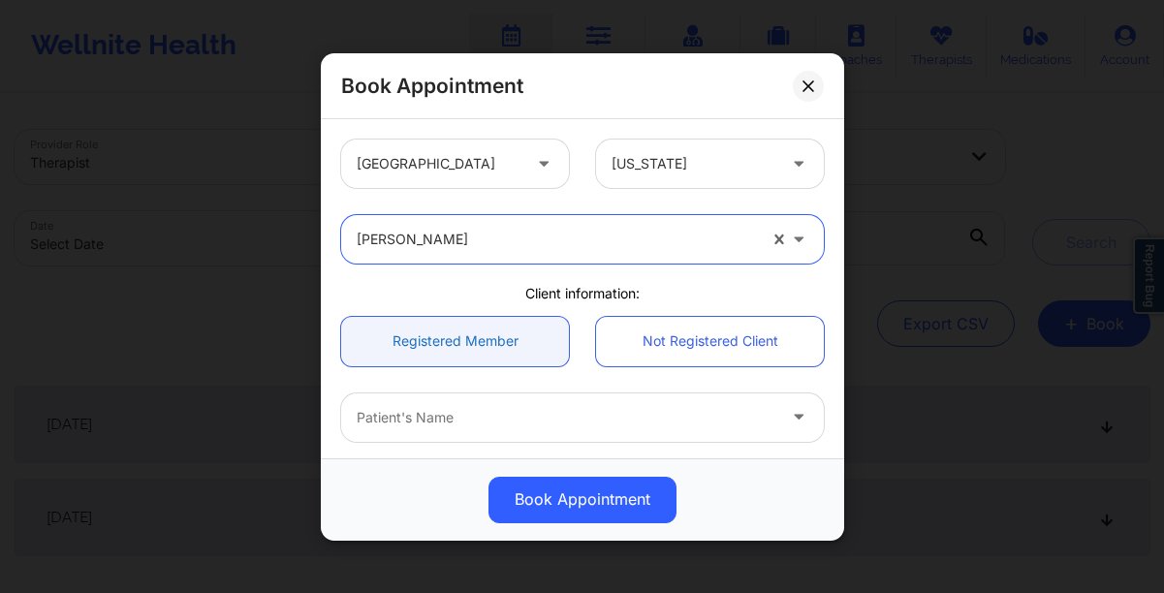
click at [474, 343] on link "Registered Member" at bounding box center [455, 340] width 228 height 49
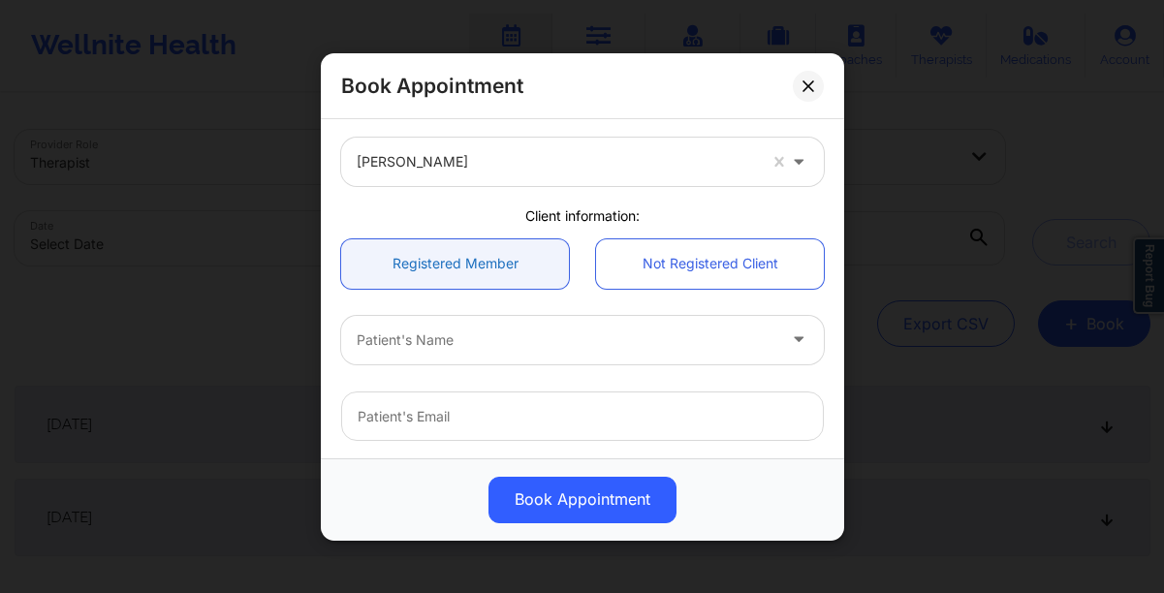
scroll to position [108, 0]
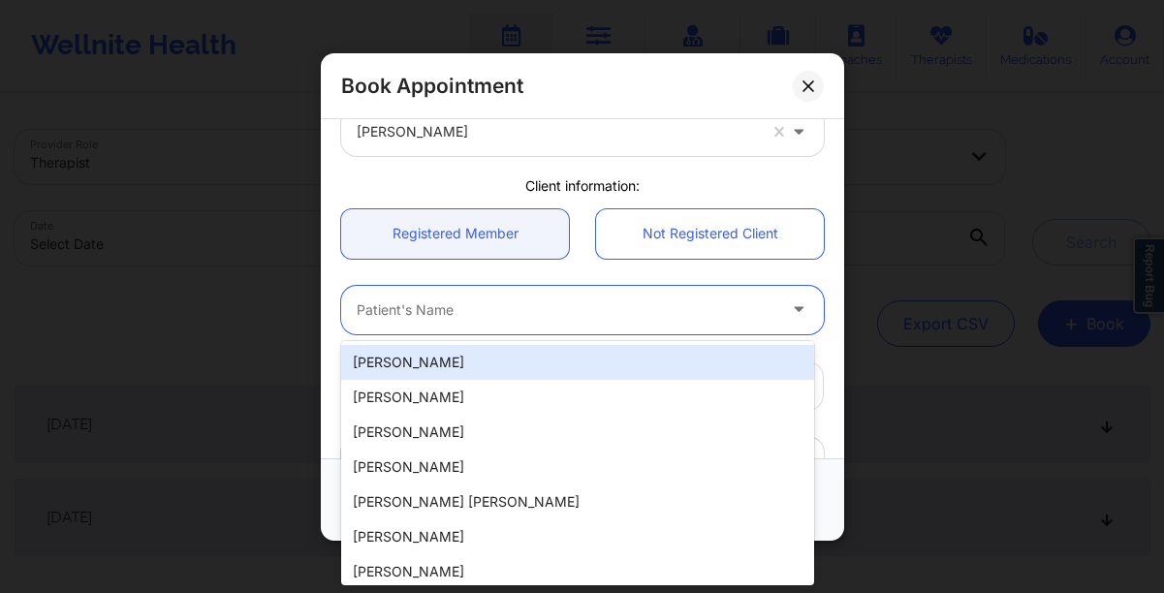
click at [447, 311] on div at bounding box center [566, 309] width 419 height 23
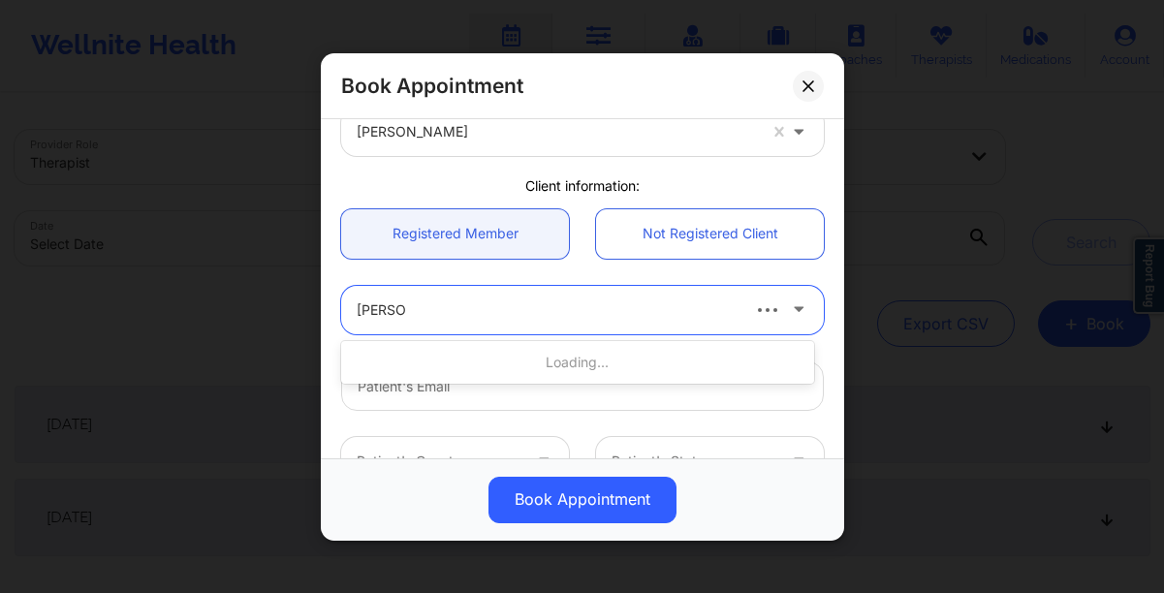
type input "laura l"
type input "lauralmarsh@gmail.com"
type input "+1305-780-1650"
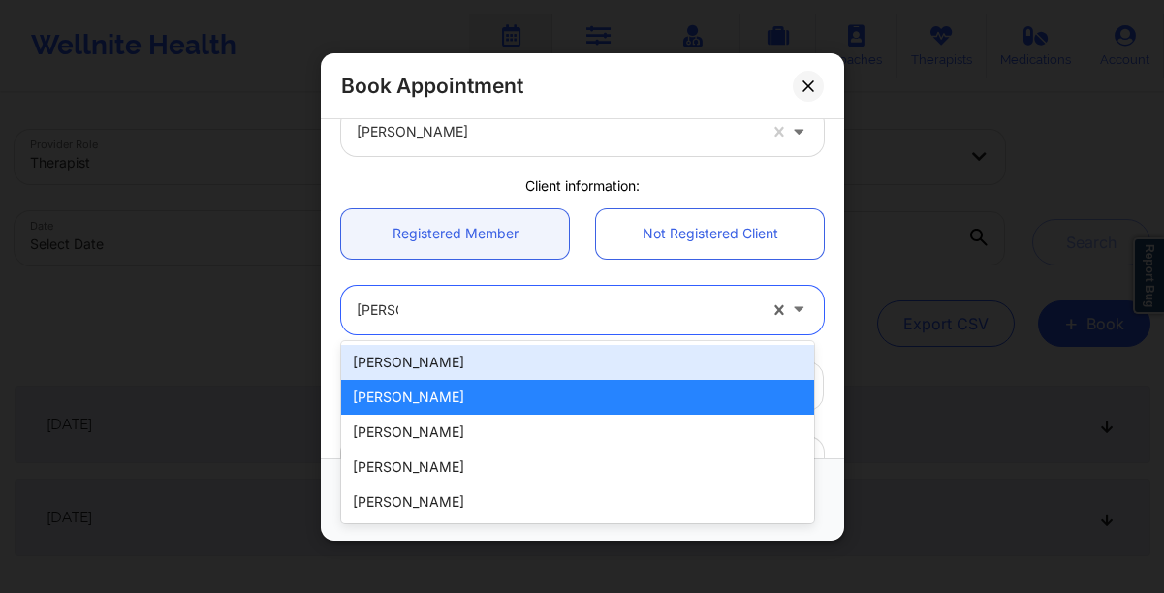
type input "laura l"
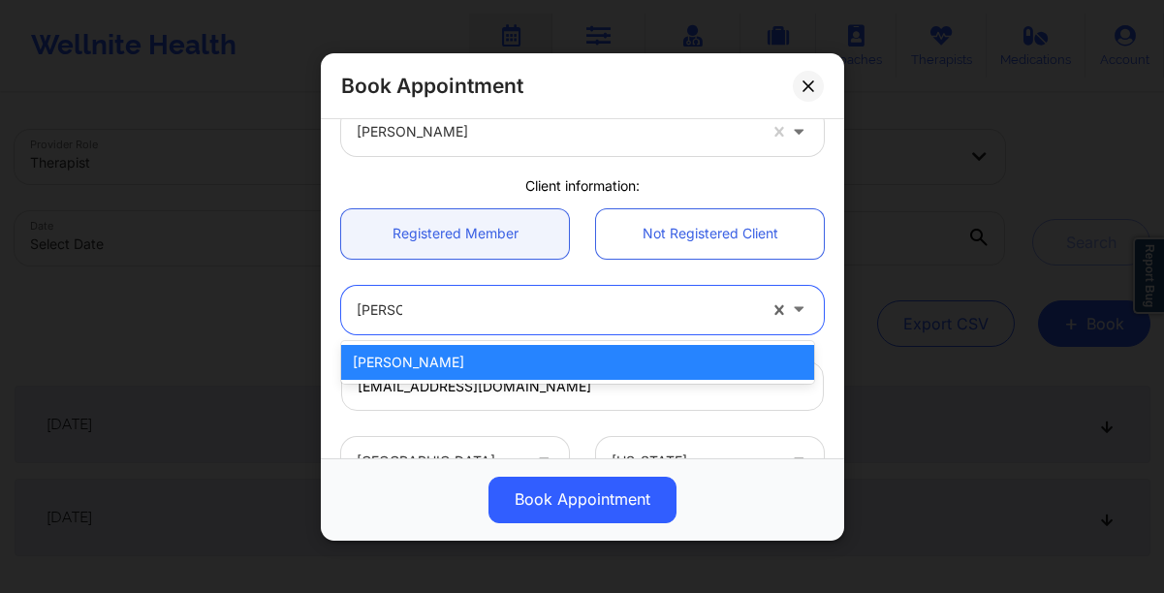
click at [432, 367] on div "Laura L Marsh" at bounding box center [577, 362] width 473 height 35
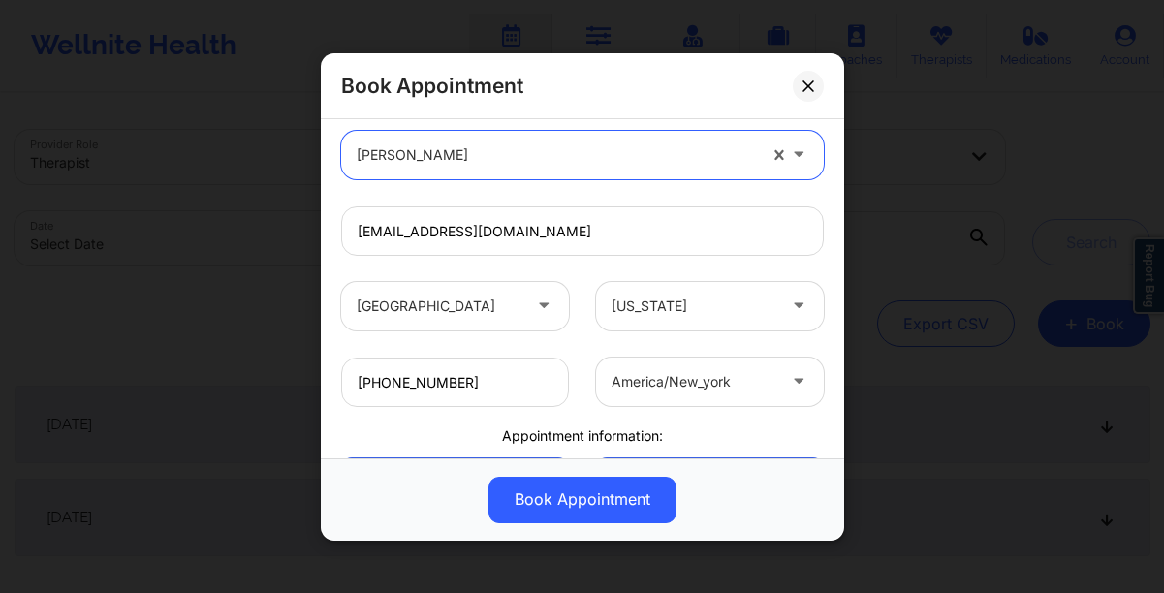
scroll to position [265, 0]
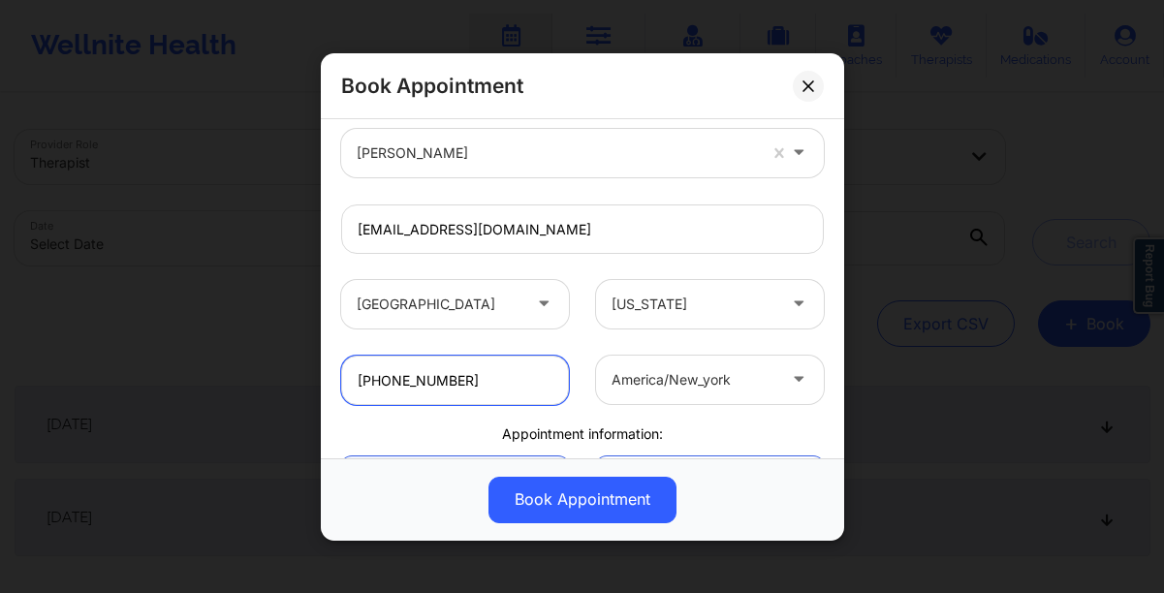
drag, startPoint x: 478, startPoint y: 386, endPoint x: 340, endPoint y: 389, distance: 137.6
click at [341, 389] on input "+1305-780-1650" at bounding box center [455, 379] width 228 height 49
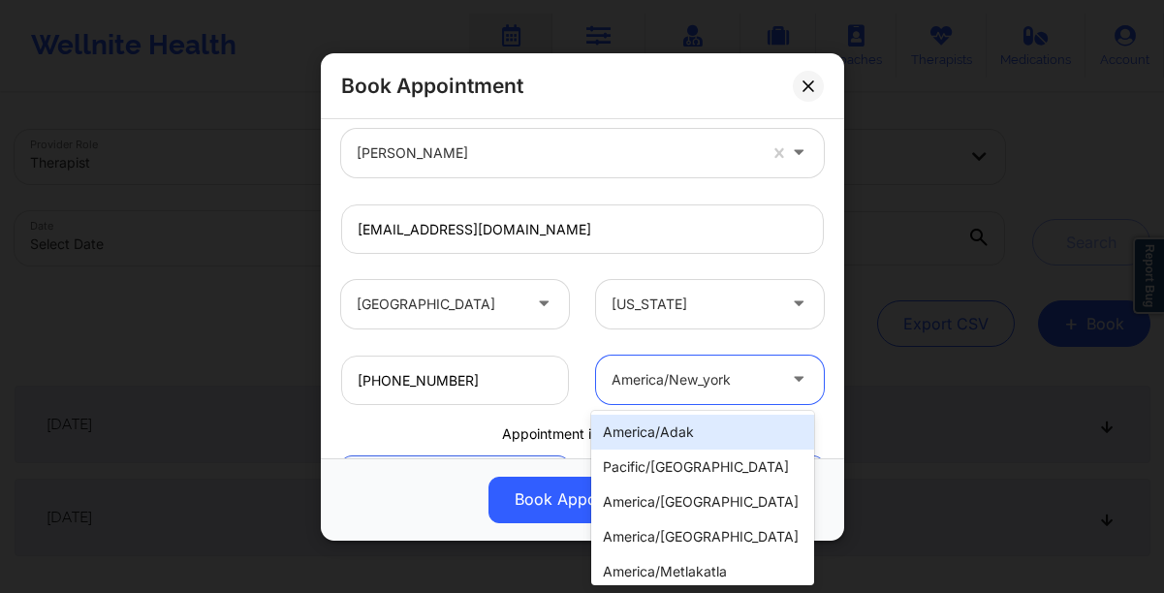
click at [675, 371] on div at bounding box center [693, 379] width 164 height 23
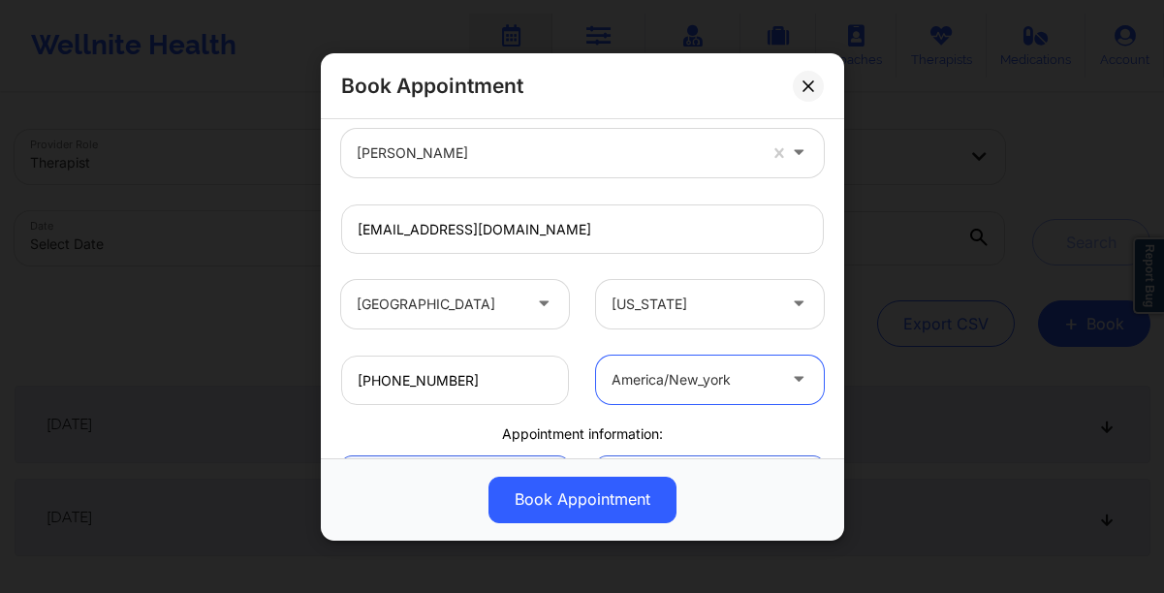
click at [675, 376] on div at bounding box center [693, 379] width 164 height 23
click at [800, 389] on div at bounding box center [800, 379] width 23 height 24
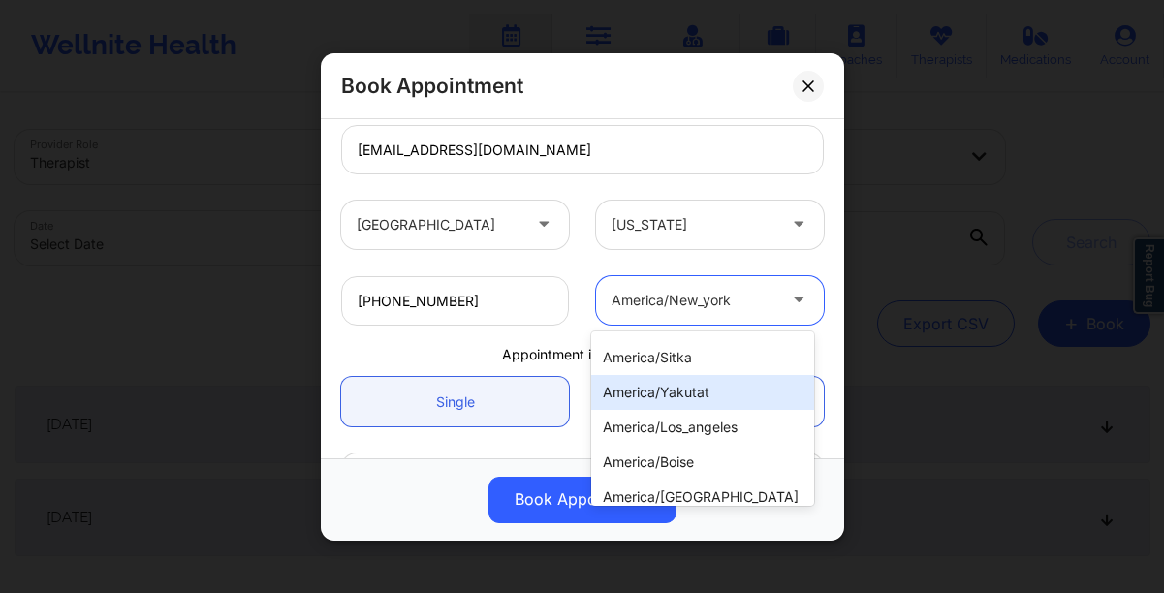
scroll to position [203, 0]
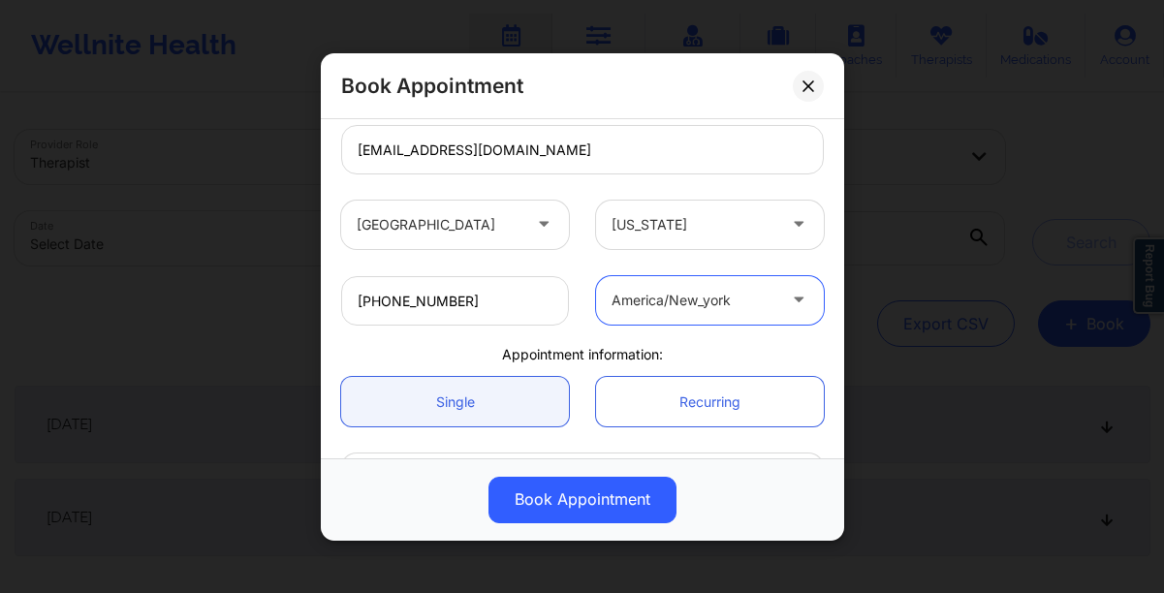
click at [695, 308] on div at bounding box center [693, 300] width 164 height 23
click at [487, 354] on div "Appointment information:" at bounding box center [583, 353] width 510 height 19
click at [470, 422] on link "Single" at bounding box center [455, 401] width 228 height 49
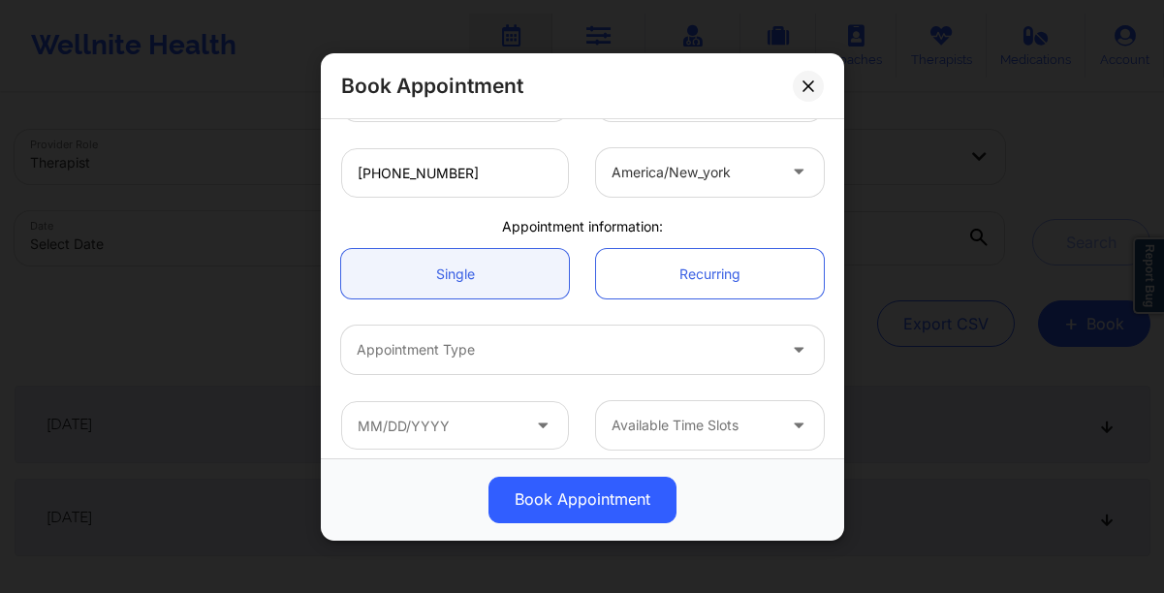
scroll to position [484, 0]
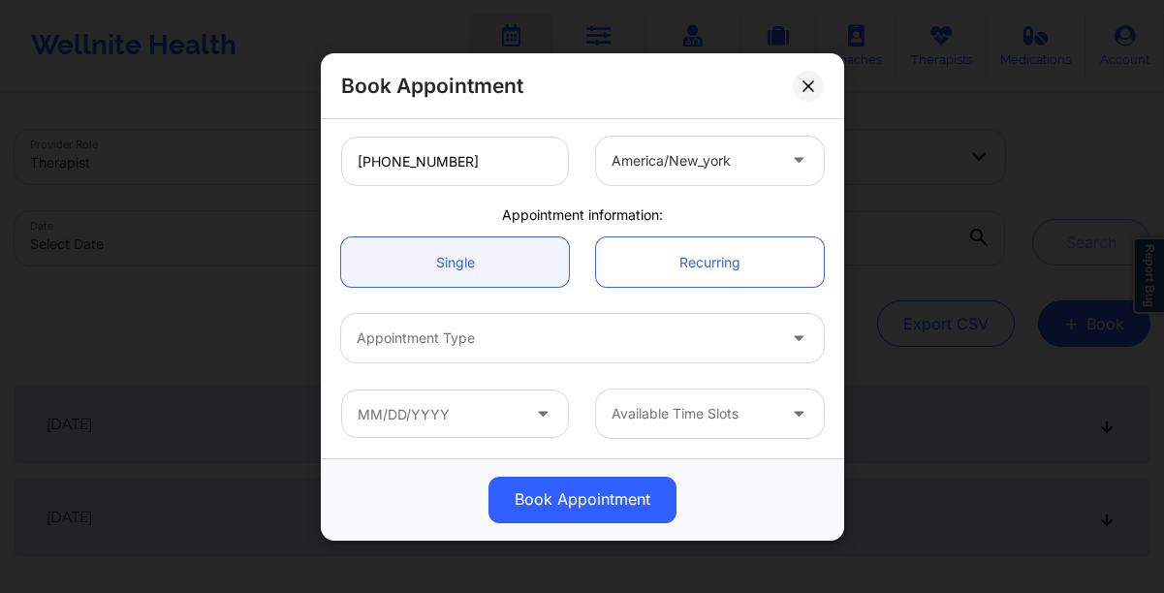
click at [473, 354] on div "Appointment Type" at bounding box center [559, 338] width 436 height 48
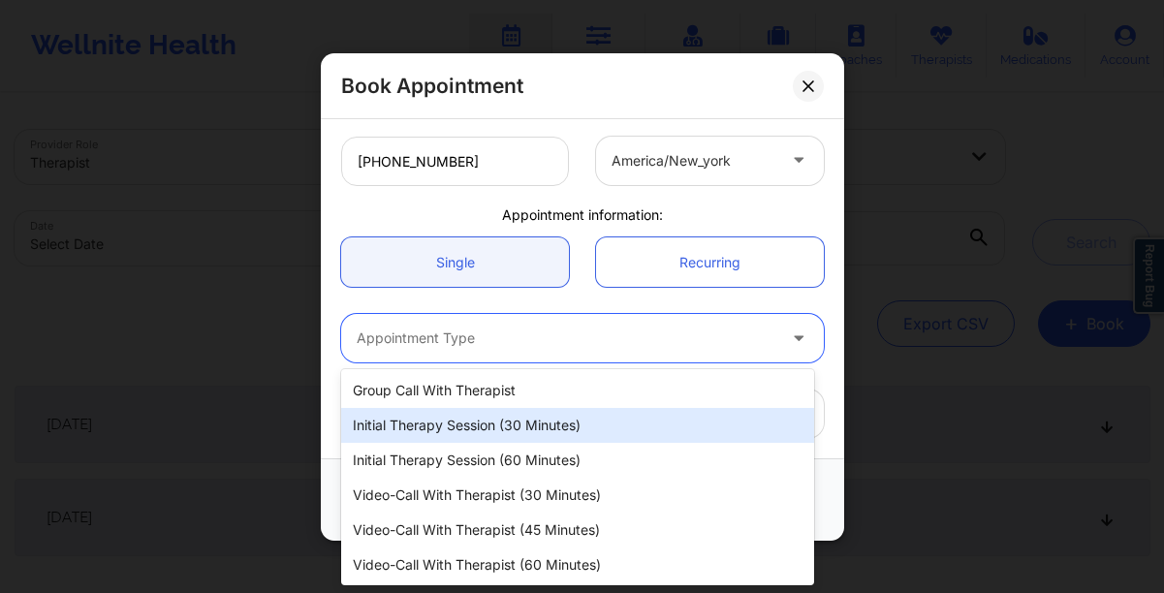
click at [451, 420] on div "Initial Therapy Session (30 minutes)" at bounding box center [577, 425] width 473 height 35
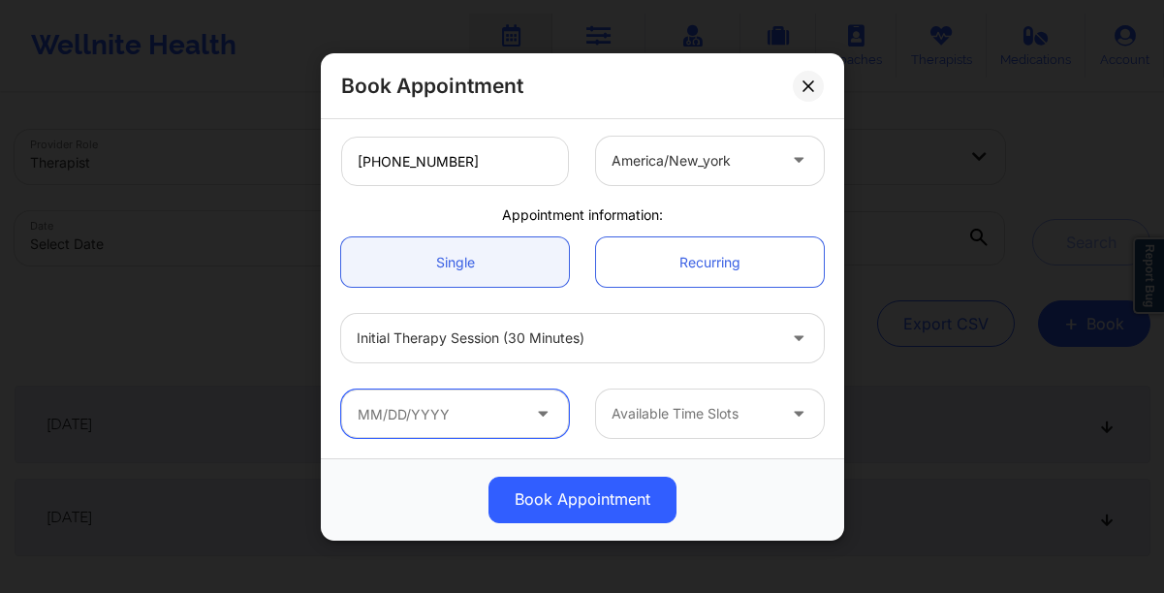
click at [454, 420] on input "text" at bounding box center [455, 414] width 228 height 48
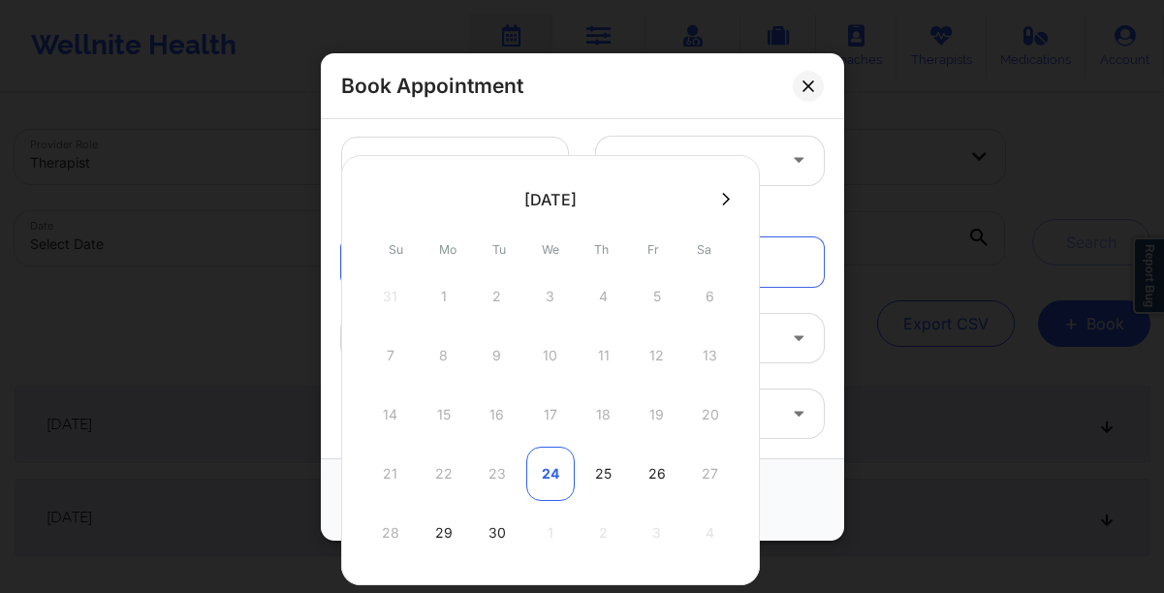
click at [545, 475] on div "24" at bounding box center [550, 474] width 48 height 54
type input "[DATE]"
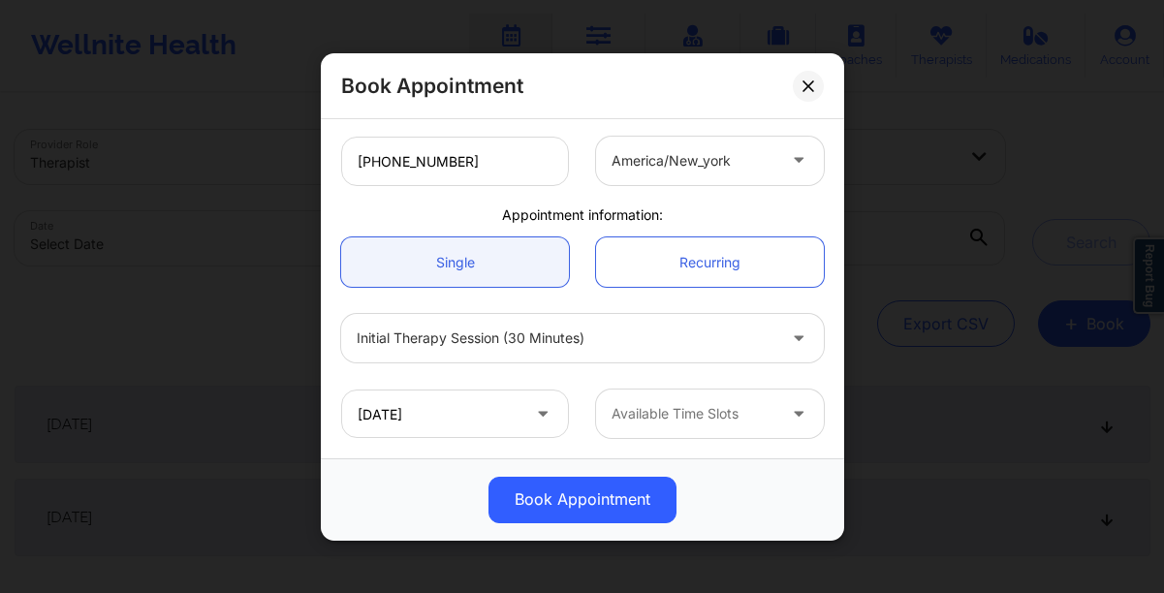
click at [666, 418] on div at bounding box center [693, 413] width 164 height 23
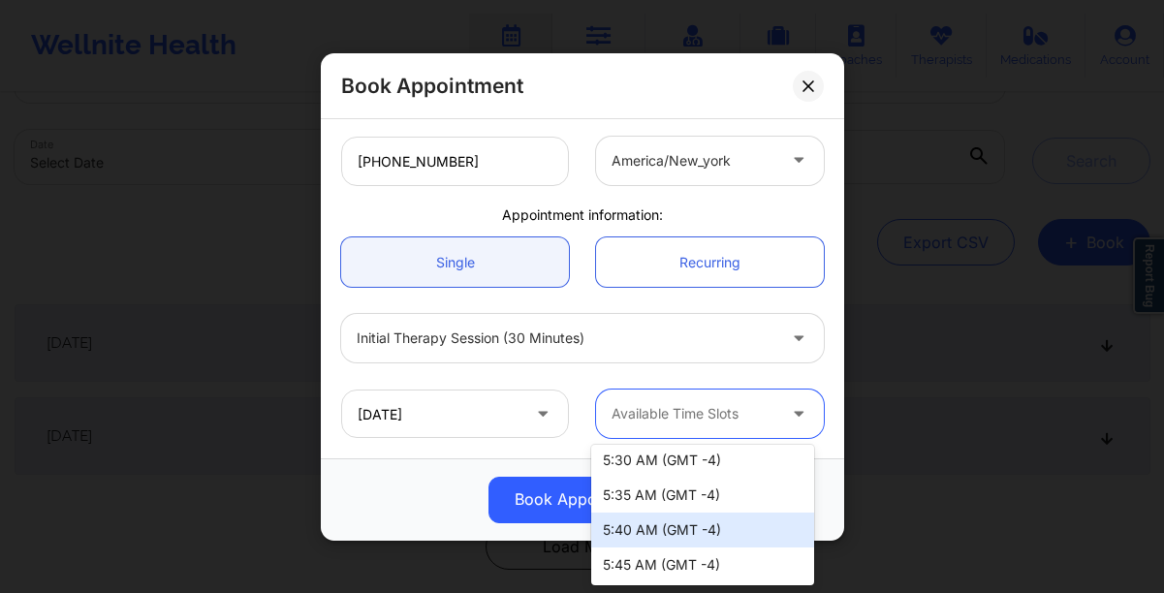
scroll to position [3560, 0]
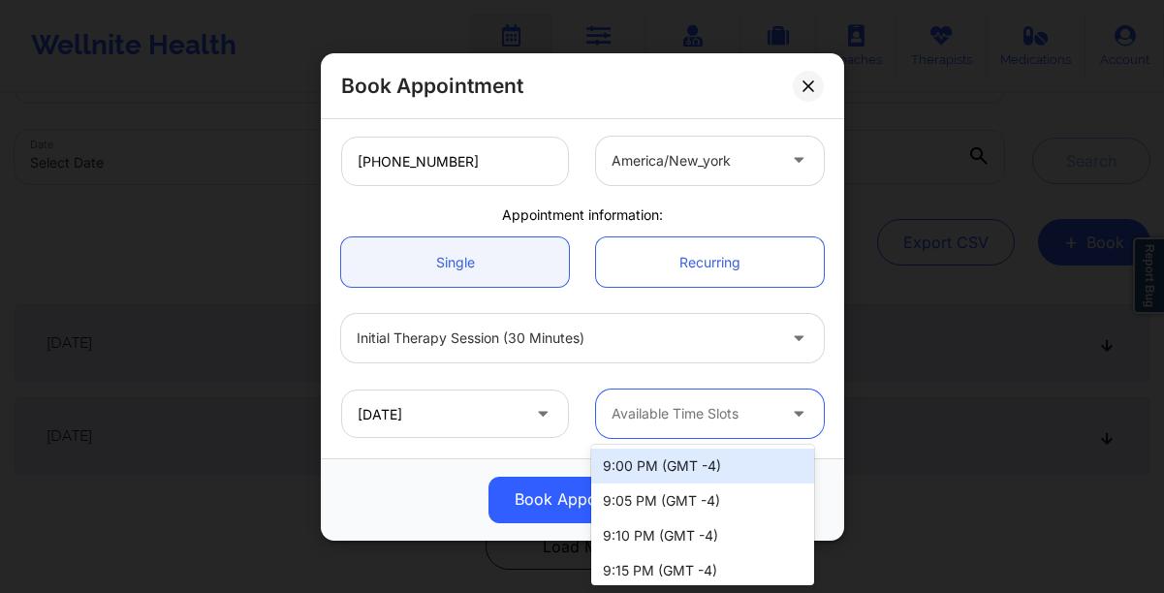
click at [704, 414] on div at bounding box center [693, 413] width 164 height 23
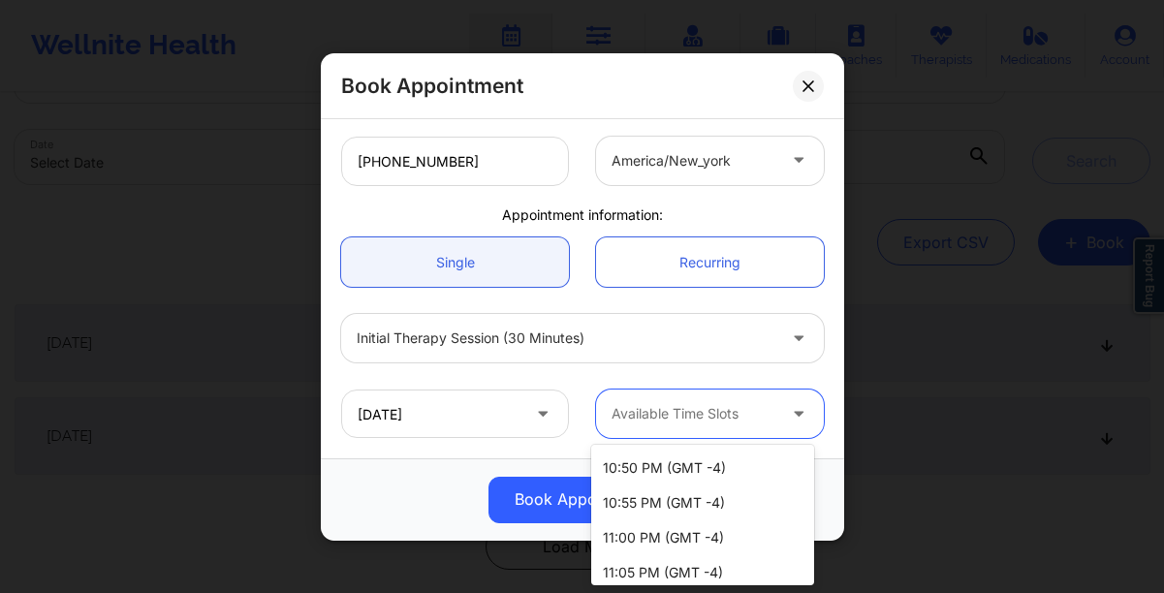
scroll to position [768, 0]
click at [677, 528] on div "11:00 PM (GMT -4)" at bounding box center [702, 534] width 223 height 35
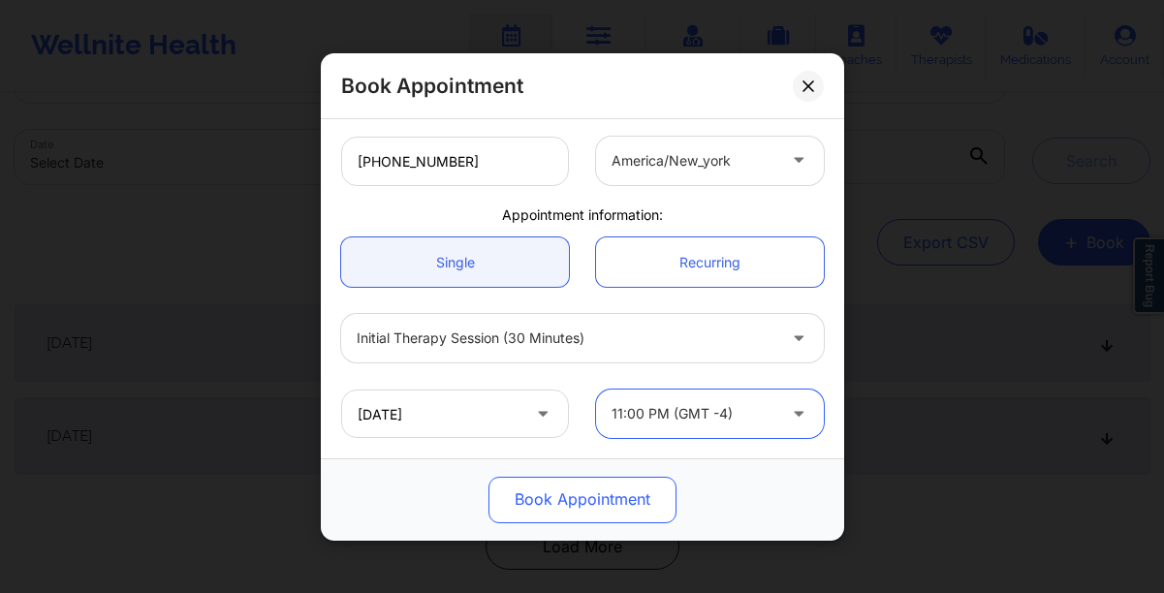
click at [605, 511] on button "Book Appointment" at bounding box center [582, 499] width 188 height 47
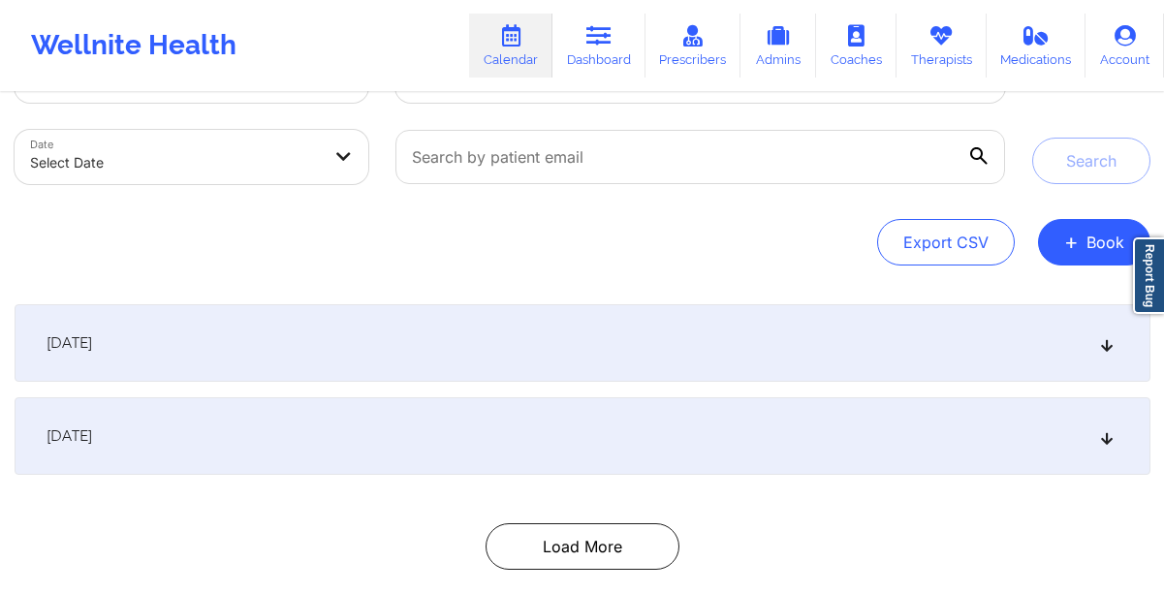
scroll to position [0, 0]
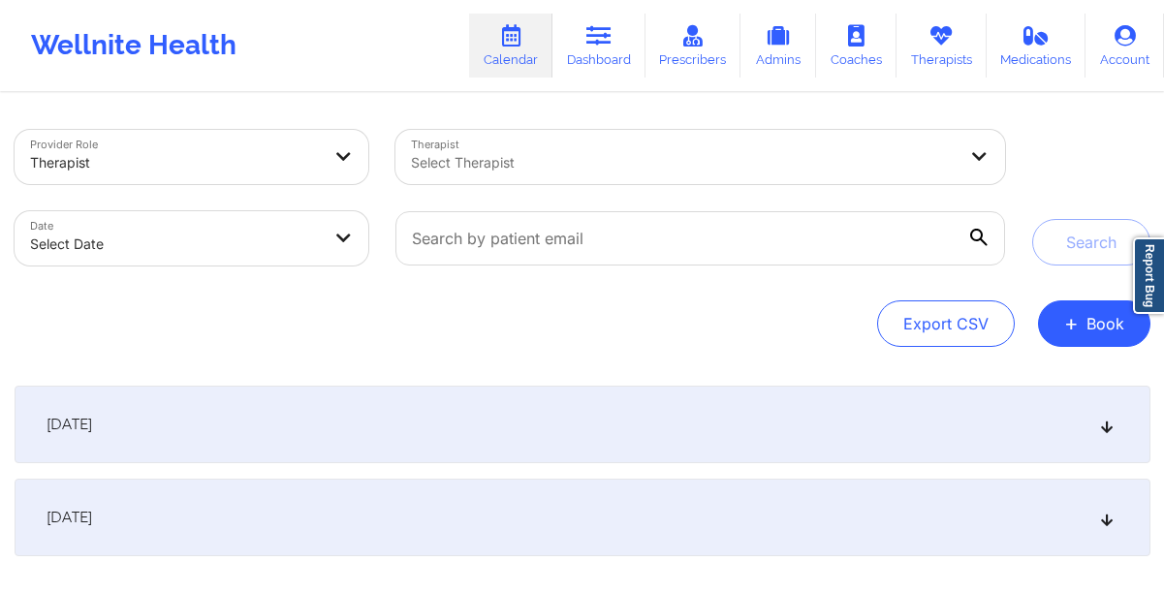
click at [593, 169] on div at bounding box center [684, 162] width 546 height 23
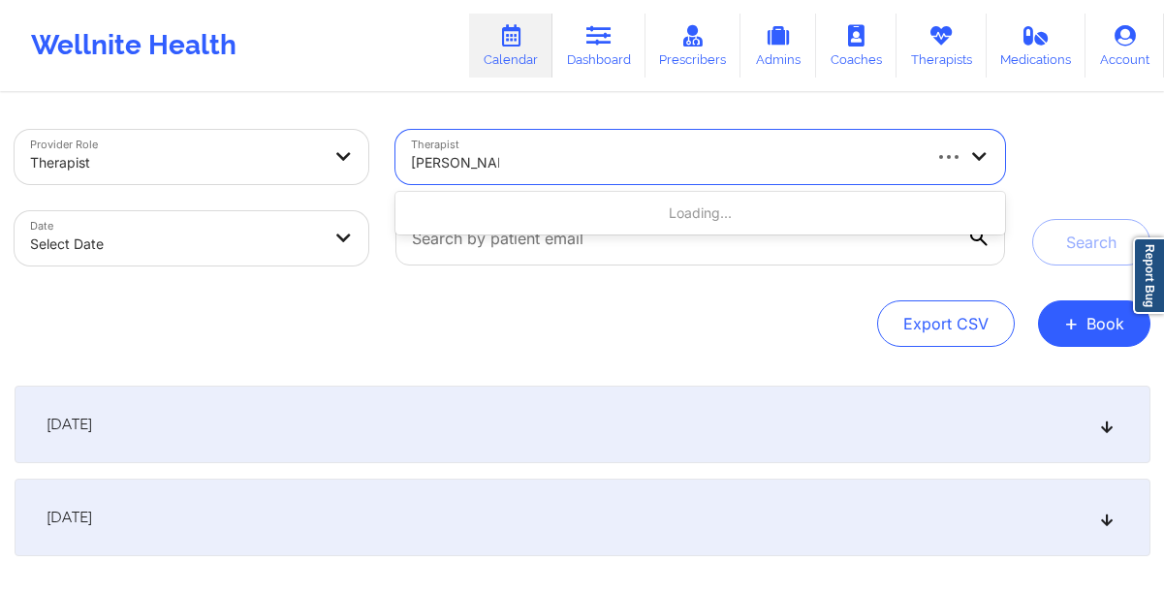
type input "timothy lee wea"
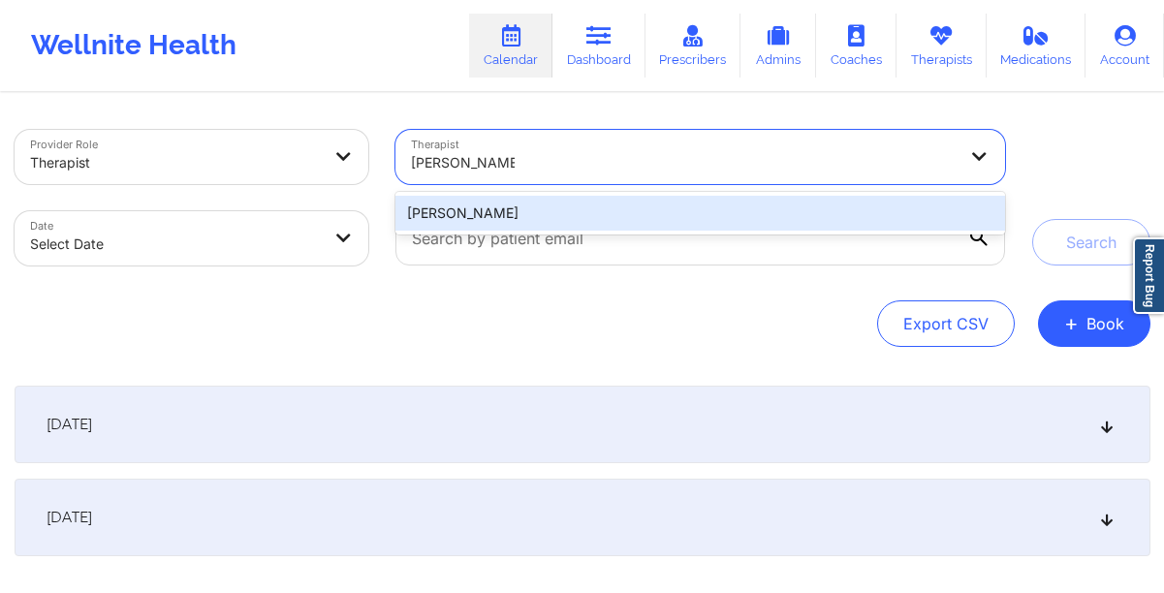
click at [626, 209] on div "Timothy Lee Weaver" at bounding box center [699, 213] width 609 height 35
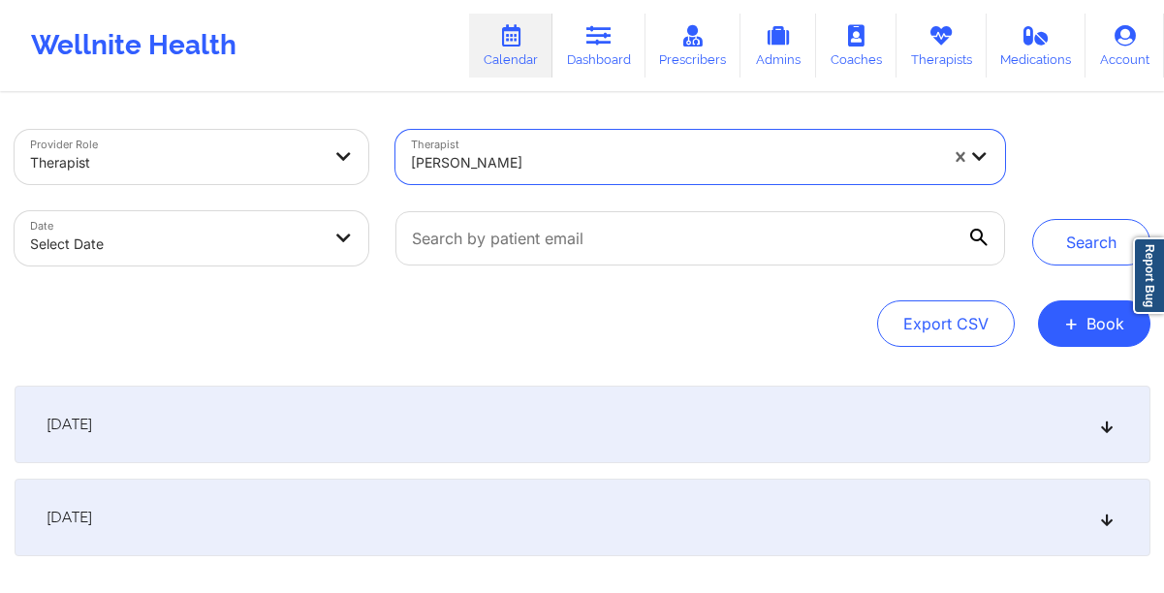
select select "2025-8"
select select "2025-9"
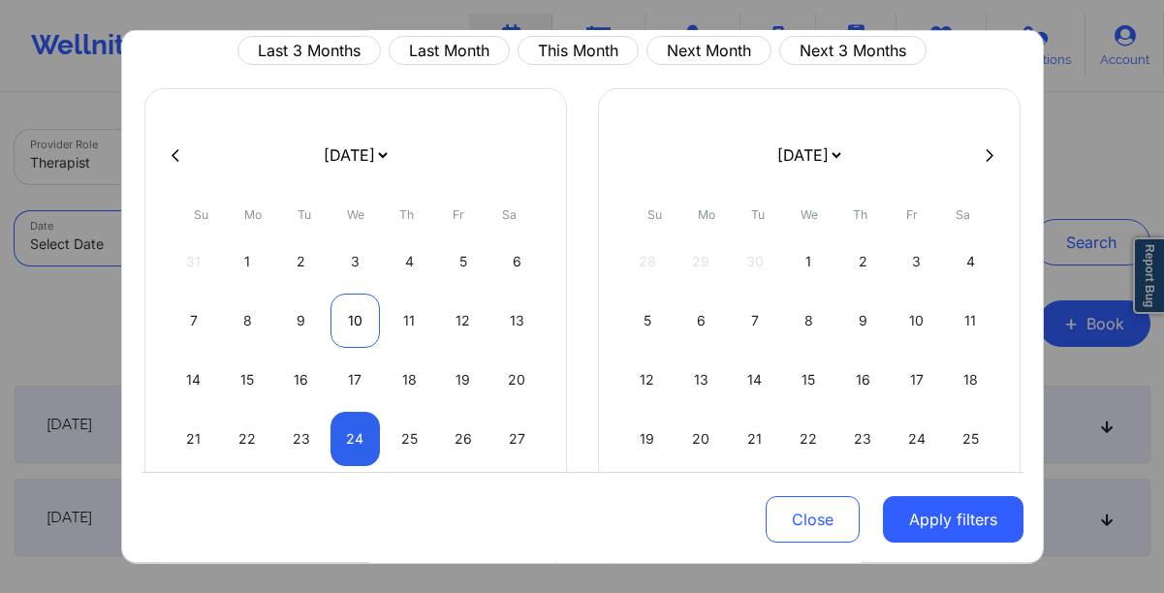
scroll to position [73, 0]
click at [349, 425] on div "24" at bounding box center [354, 437] width 49 height 54
select select "2025-8"
select select "2025-9"
select select "2025-8"
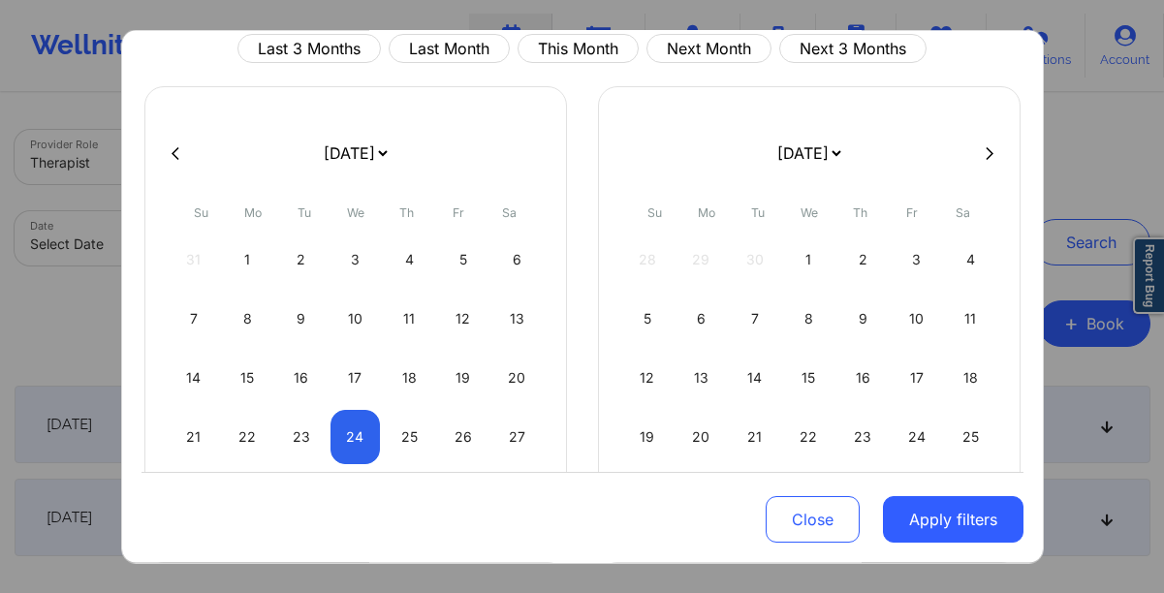
select select "2025-9"
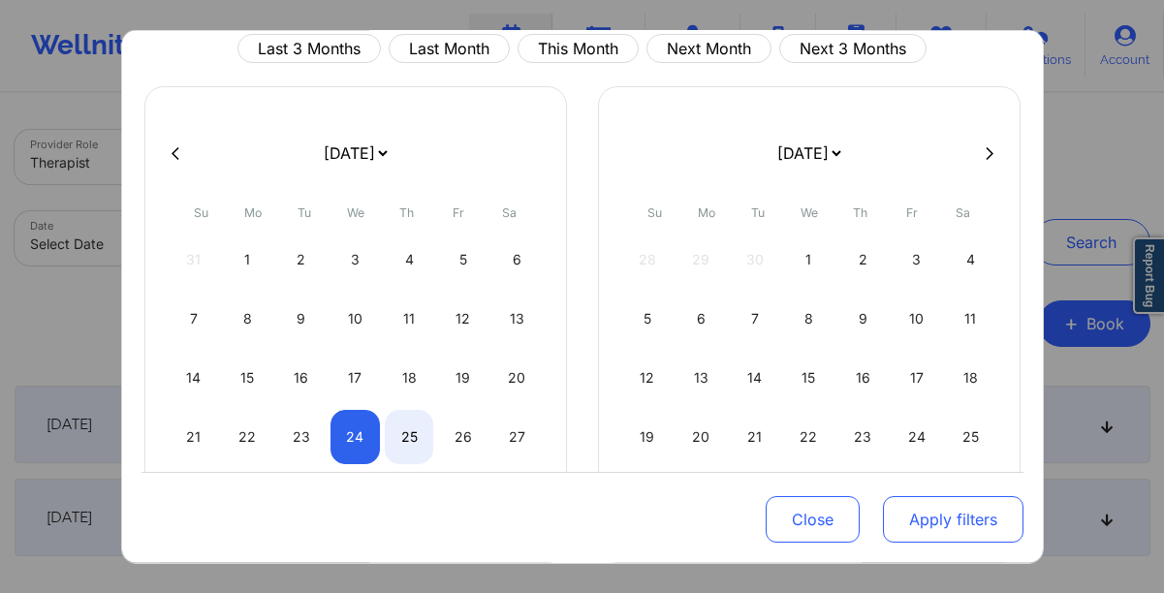
click at [899, 526] on button "Apply filters" at bounding box center [953, 519] width 141 height 47
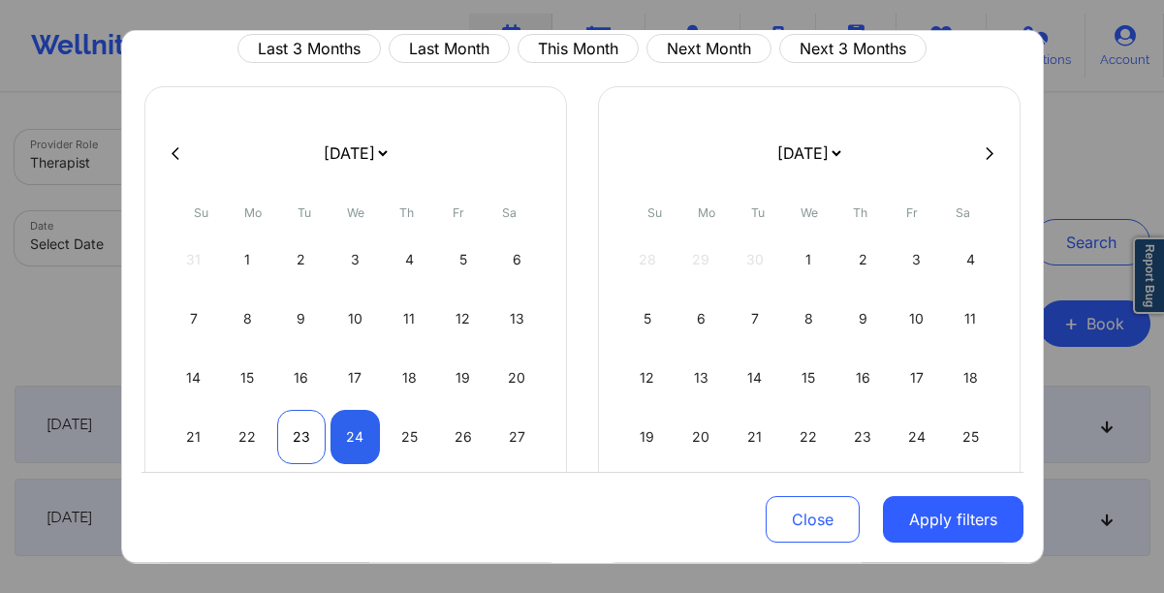
select select "2025-8"
select select "2025-9"
select select "2025-8"
select select "2025-9"
click at [343, 432] on div "24" at bounding box center [354, 437] width 49 height 54
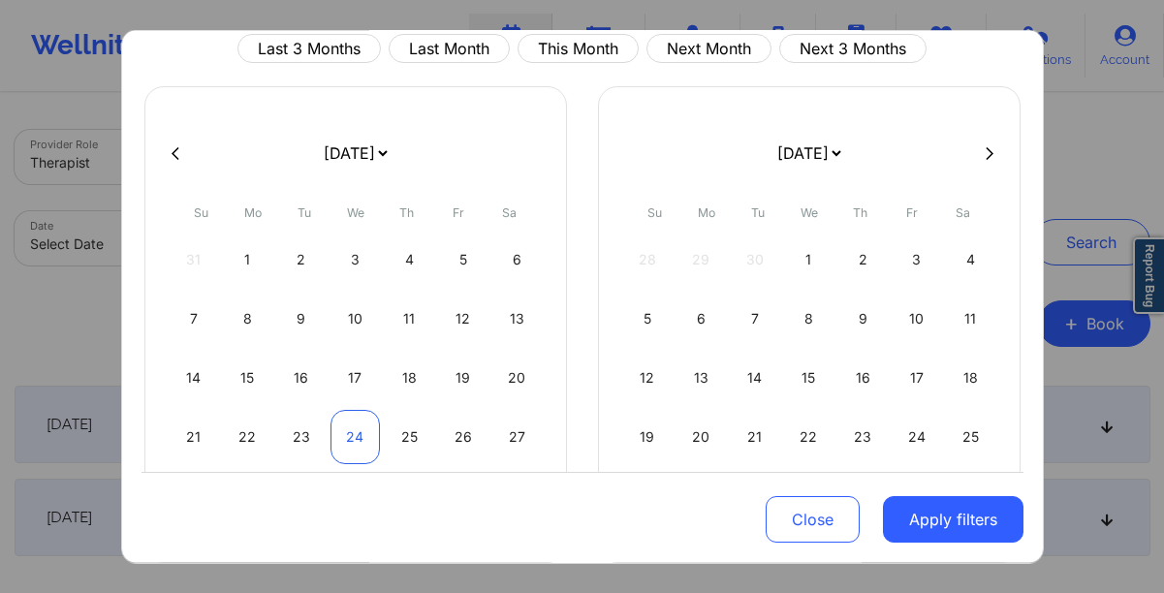
select select "2025-8"
select select "2025-9"
click at [343, 432] on div "24" at bounding box center [354, 437] width 49 height 54
select select "2025-8"
select select "2025-9"
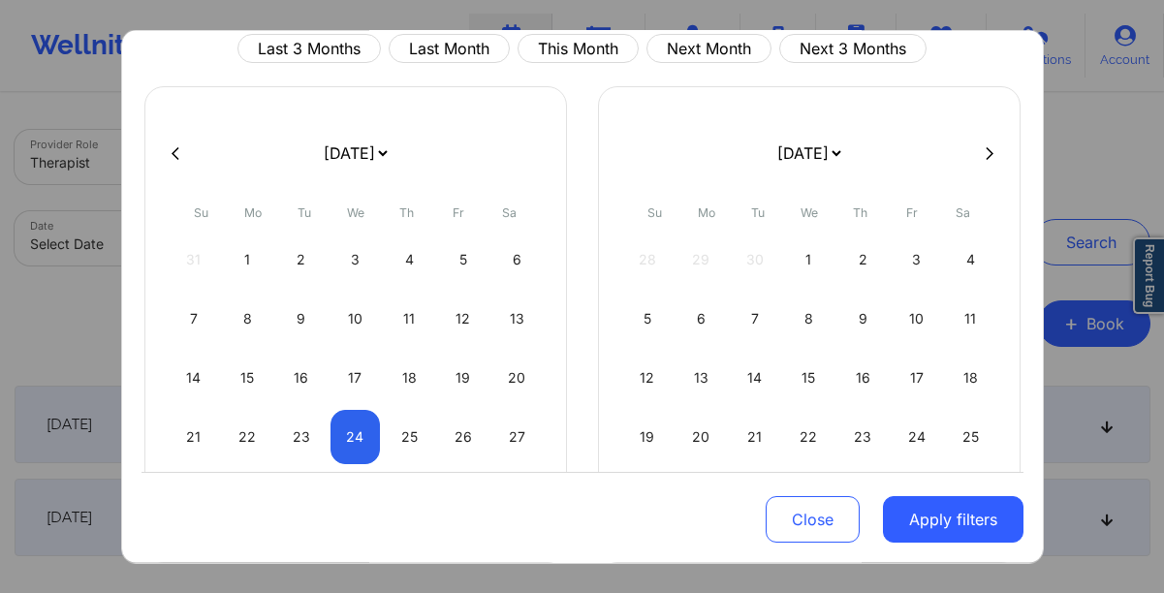
select select "2025-8"
select select "2025-9"
select select "2025-8"
select select "2025-9"
select select "2025-8"
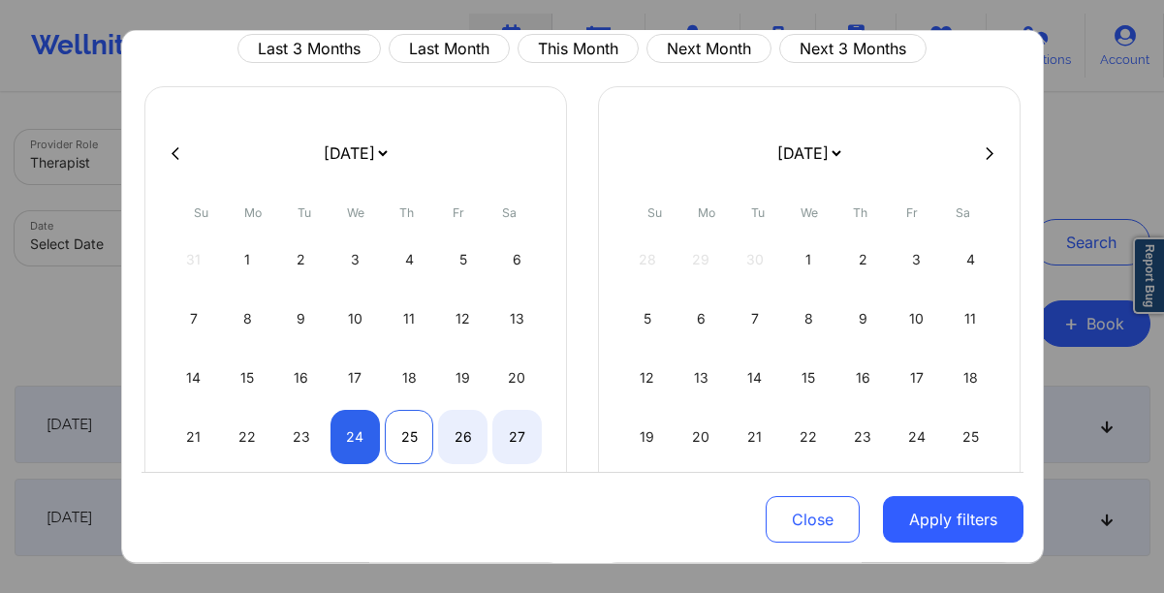
select select "2025-9"
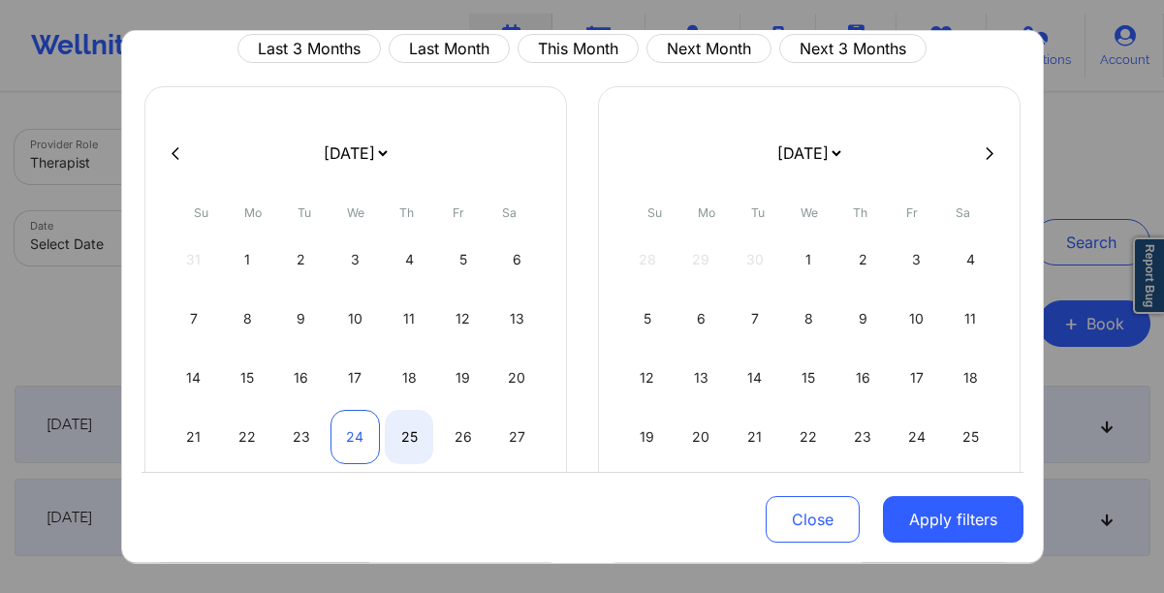
select select "2025-8"
select select "2025-9"
click at [361, 451] on div "24" at bounding box center [354, 437] width 49 height 54
select select "2025-8"
select select "2025-9"
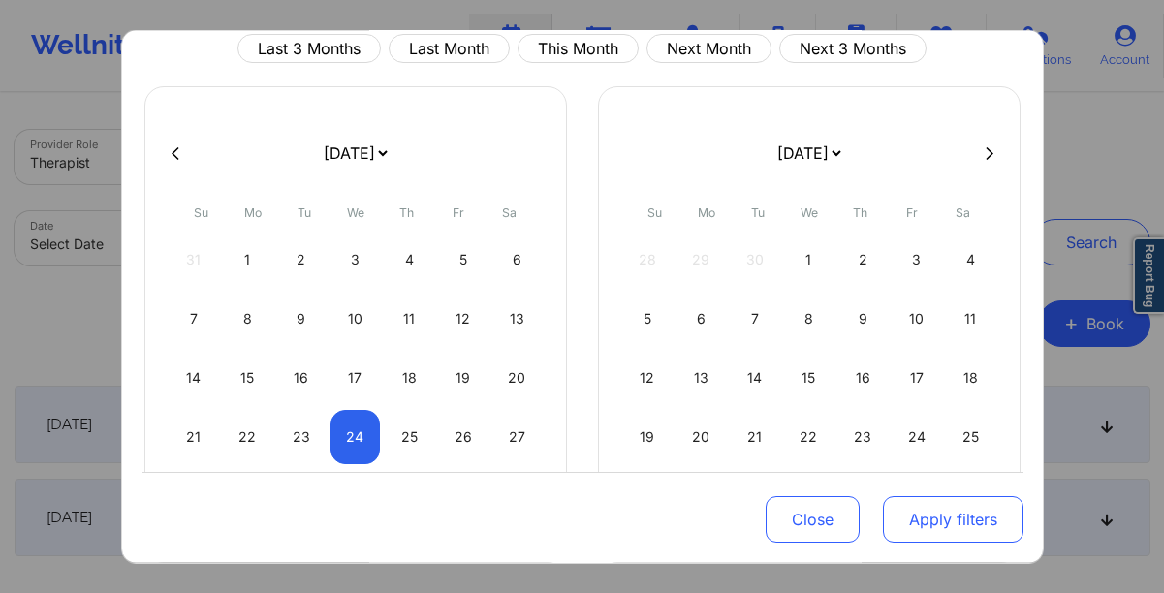
click at [903, 521] on button "Apply filters" at bounding box center [953, 519] width 141 height 47
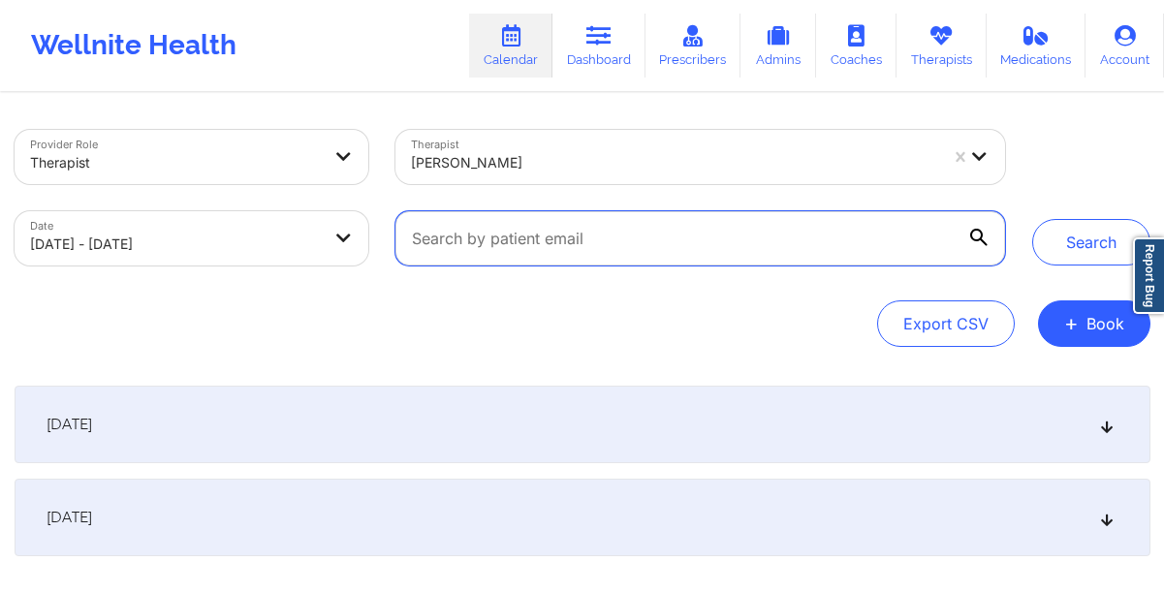
click at [961, 242] on input "text" at bounding box center [699, 238] width 609 height 54
type input "laura l marsh"
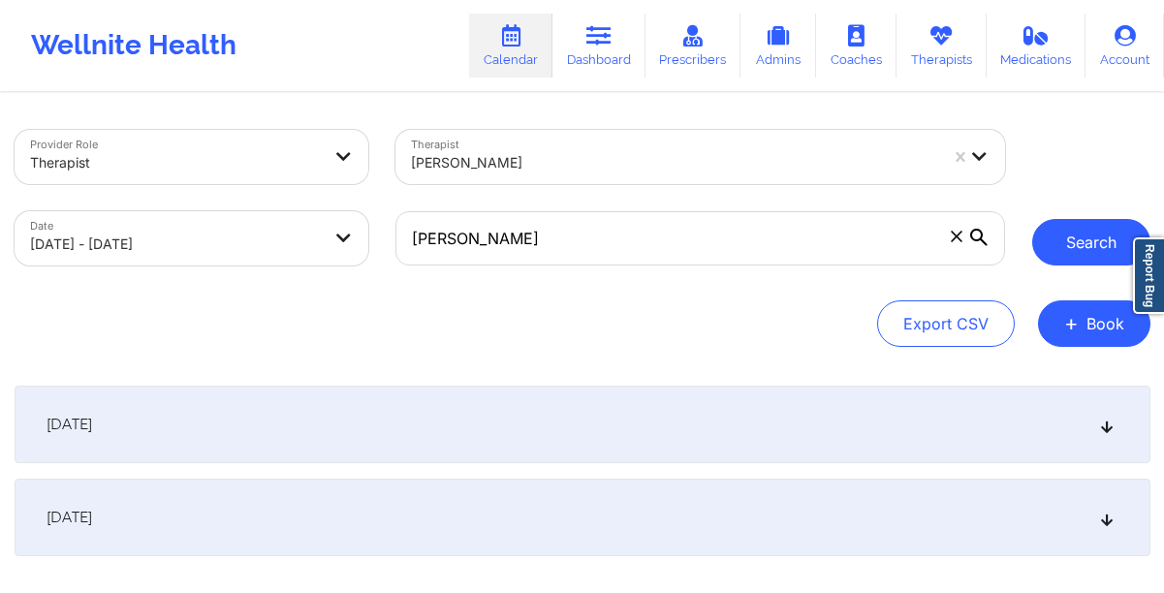
click at [1092, 235] on button "Search" at bounding box center [1091, 242] width 118 height 47
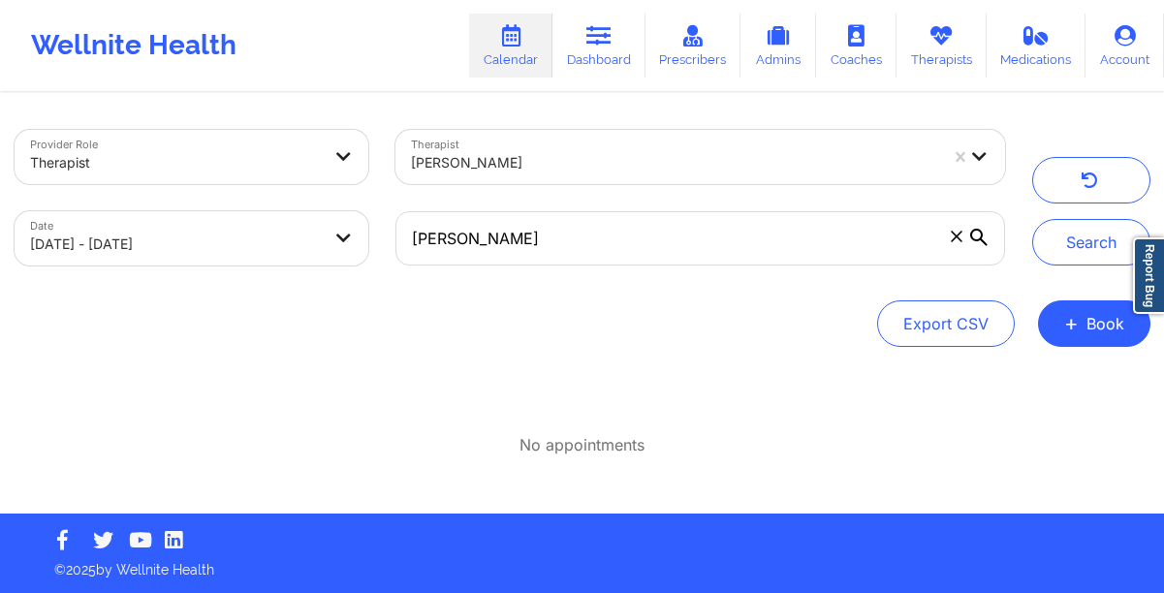
select select "2025-8"
select select "2025-9"
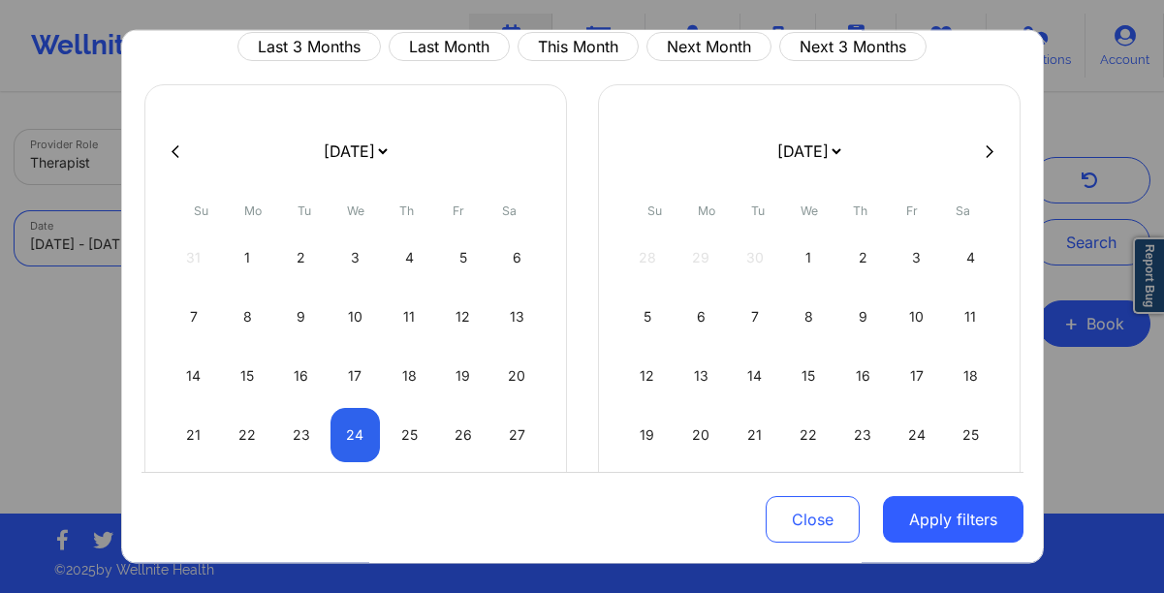
scroll to position [87, 0]
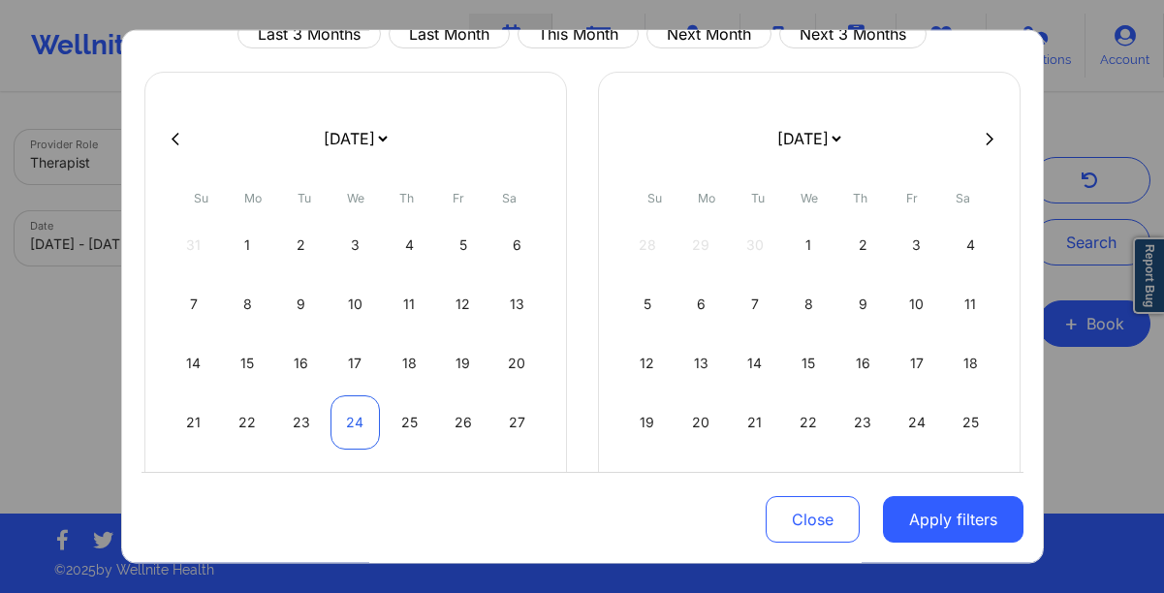
click at [350, 417] on div "24" at bounding box center [354, 422] width 49 height 54
select select "2025-8"
select select "2025-9"
click at [417, 425] on div "25" at bounding box center [409, 422] width 49 height 54
select select "2025-8"
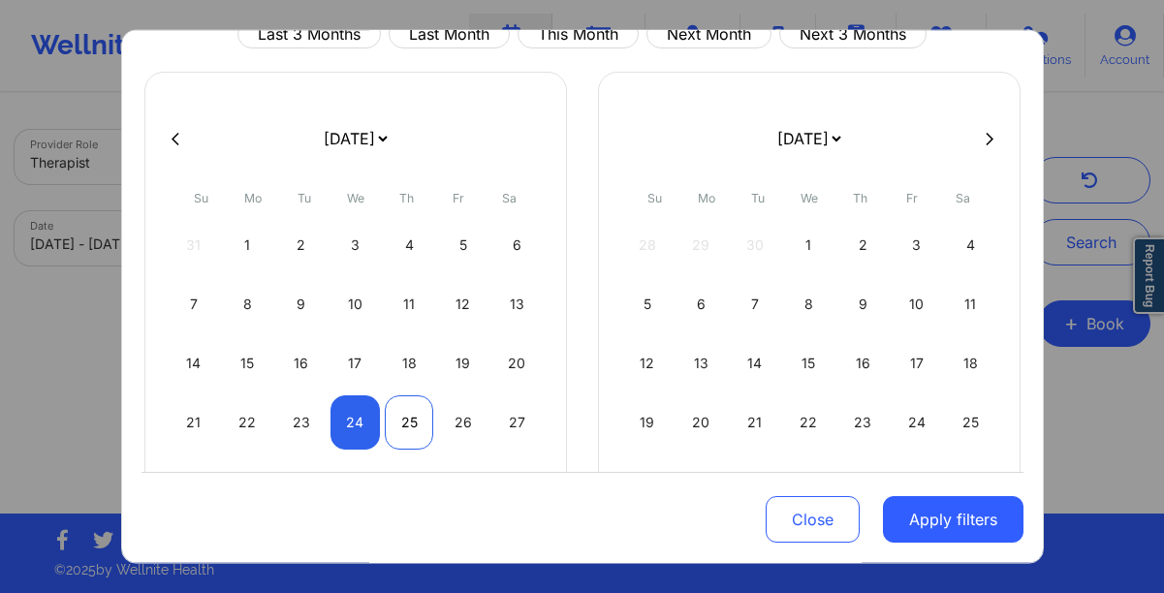
select select "2025-9"
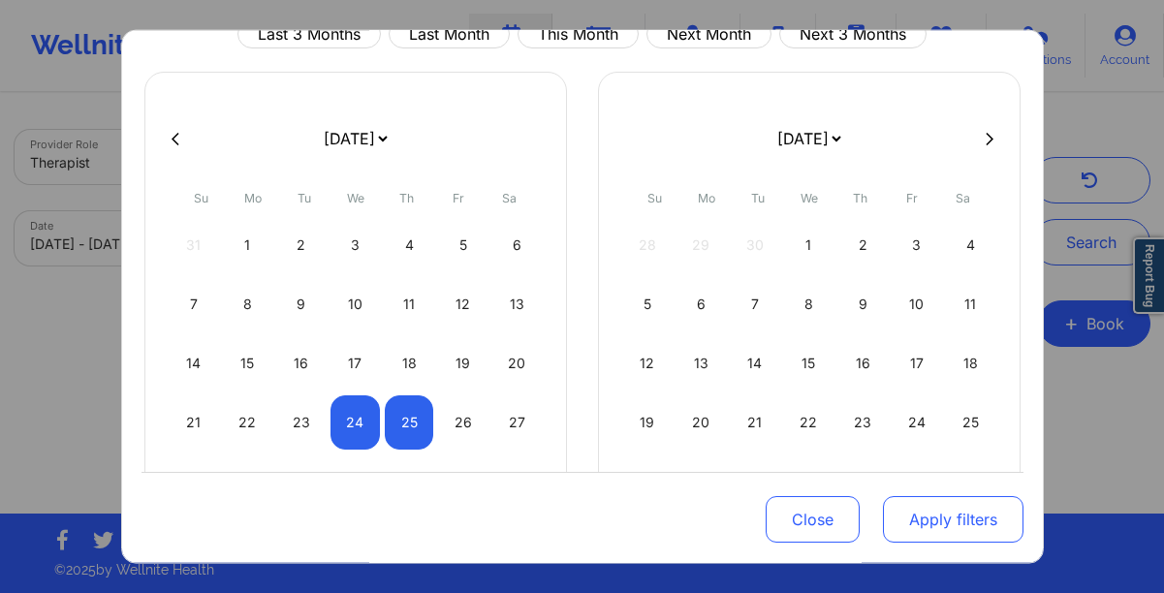
click at [906, 524] on button "Apply filters" at bounding box center [953, 519] width 141 height 47
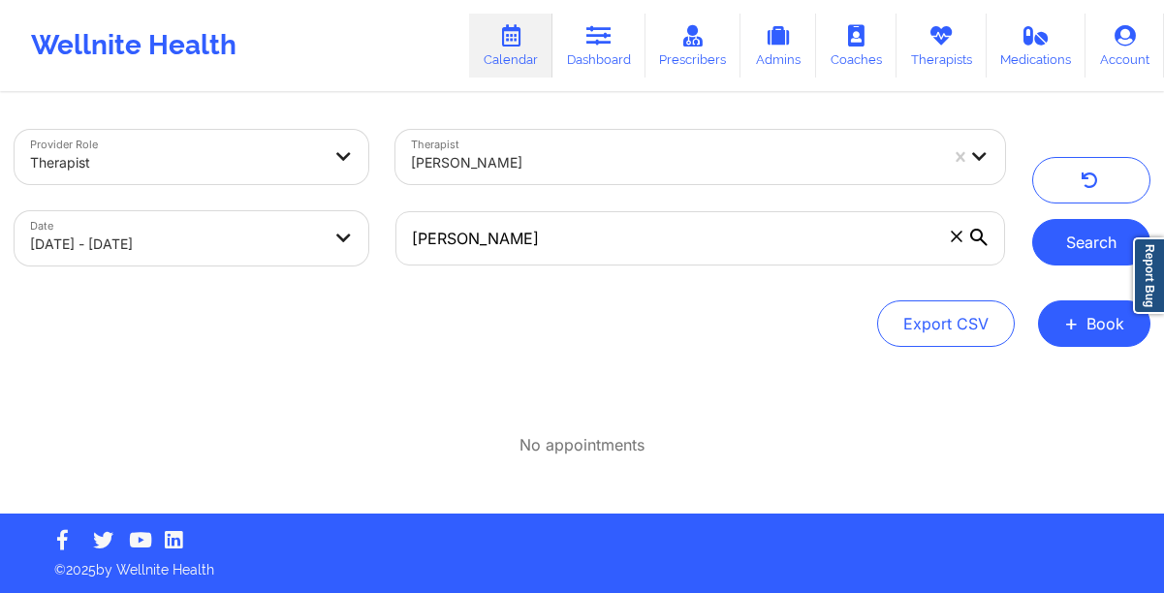
click at [1061, 248] on button "Search" at bounding box center [1091, 242] width 118 height 47
click at [951, 238] on icon at bounding box center [957, 237] width 12 height 12
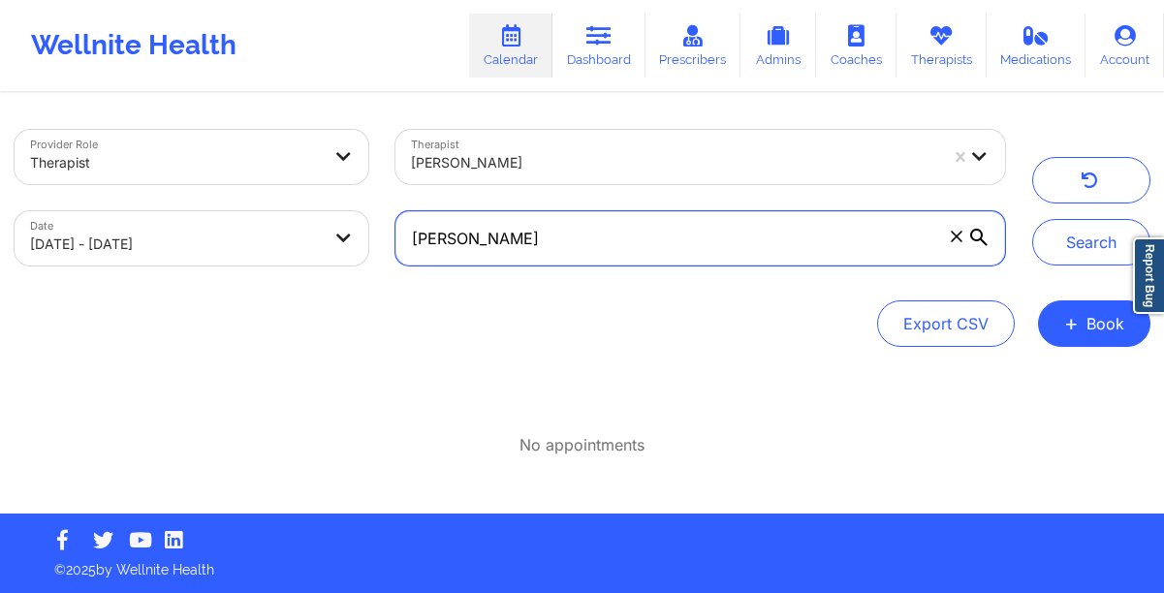
click at [951, 238] on input "laura l marsh" at bounding box center [699, 238] width 609 height 54
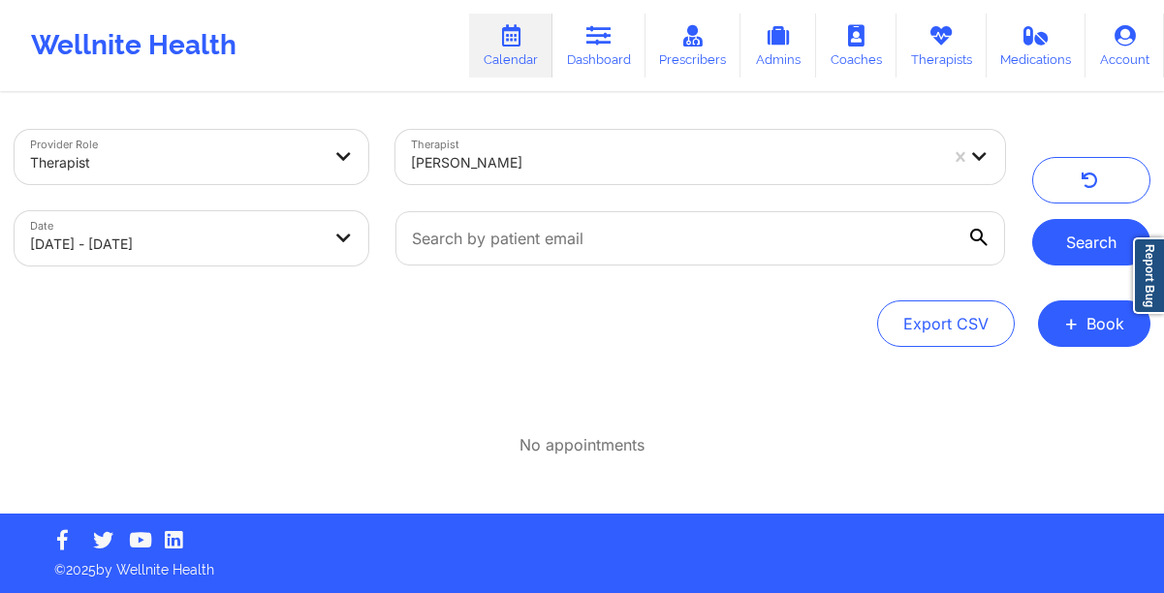
click at [1059, 241] on button "Search" at bounding box center [1091, 242] width 118 height 47
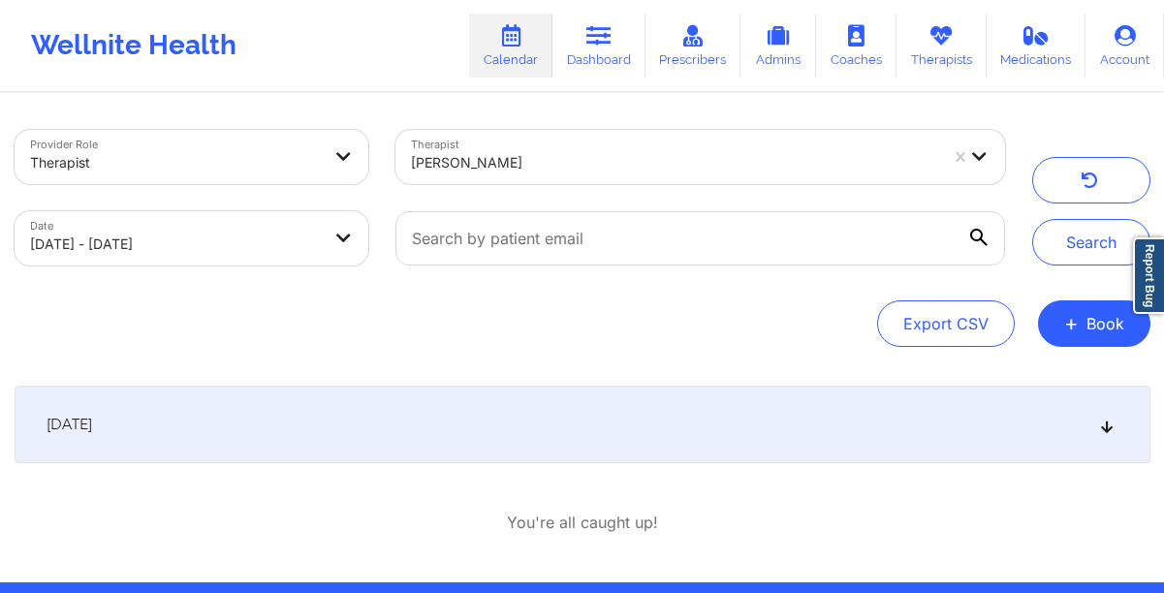
click at [1045, 431] on div "September 24, 2025" at bounding box center [583, 425] width 1136 height 78
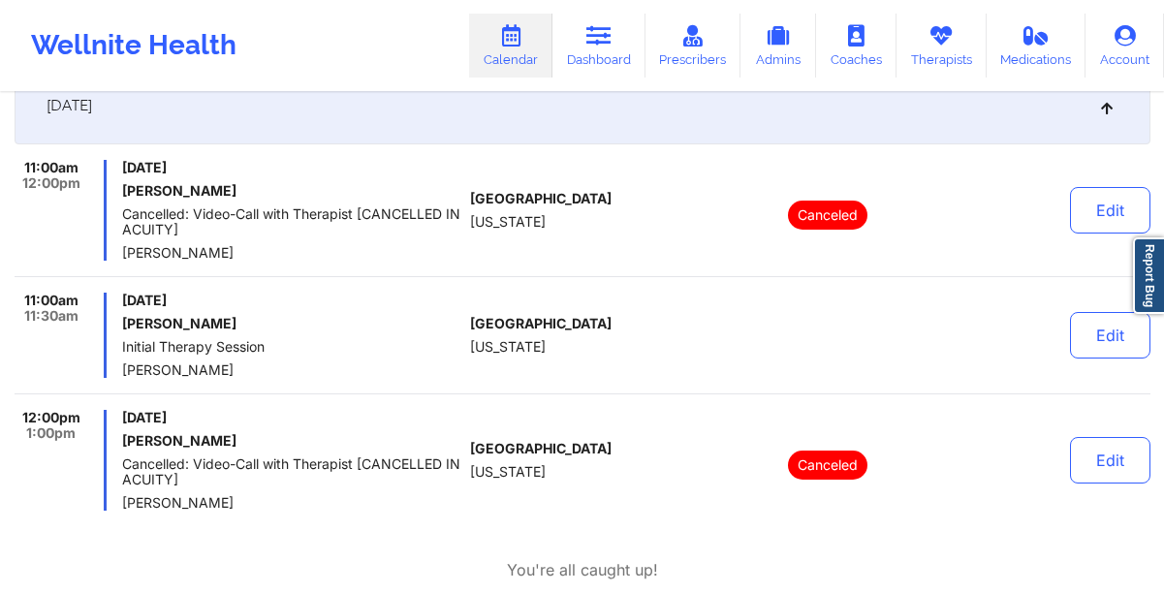
scroll to position [315, 0]
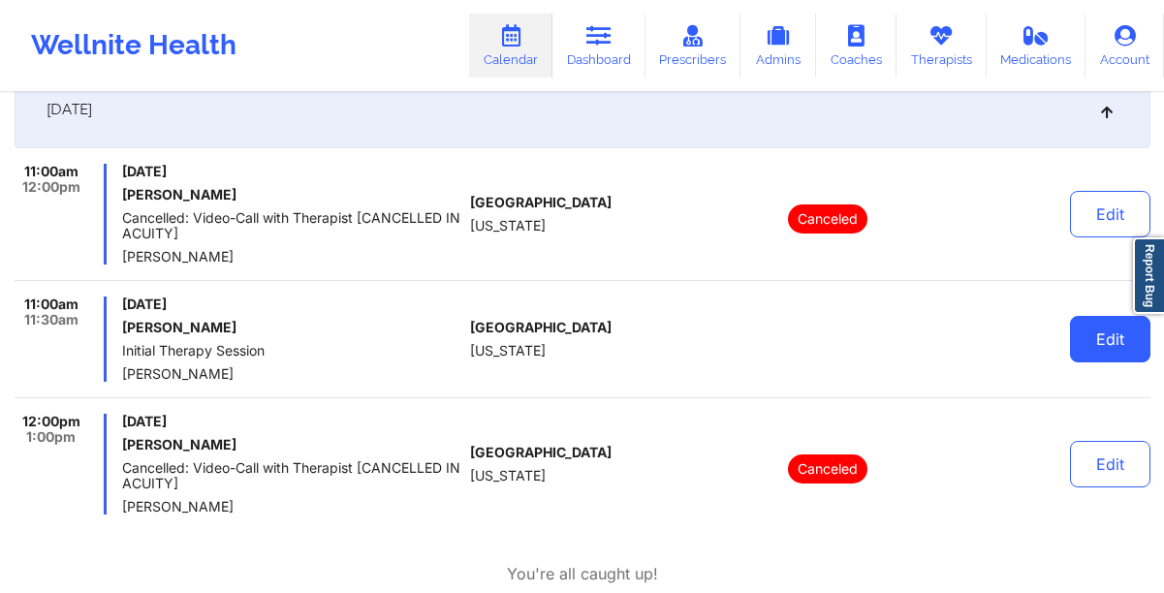
click at [1113, 346] on button "Edit" at bounding box center [1110, 339] width 80 height 47
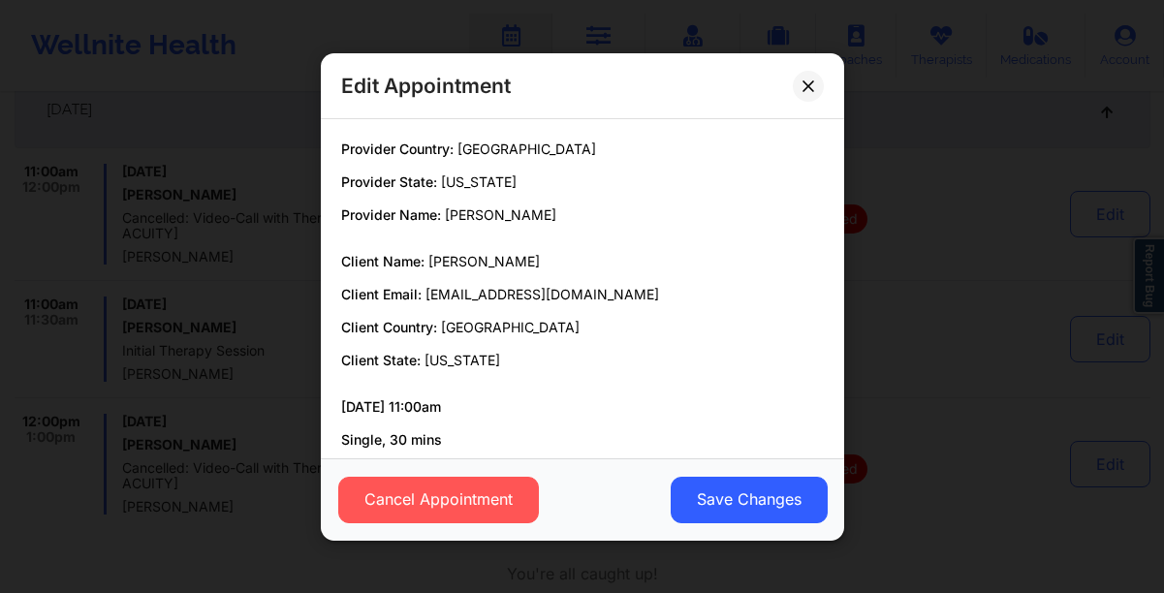
scroll to position [101, 0]
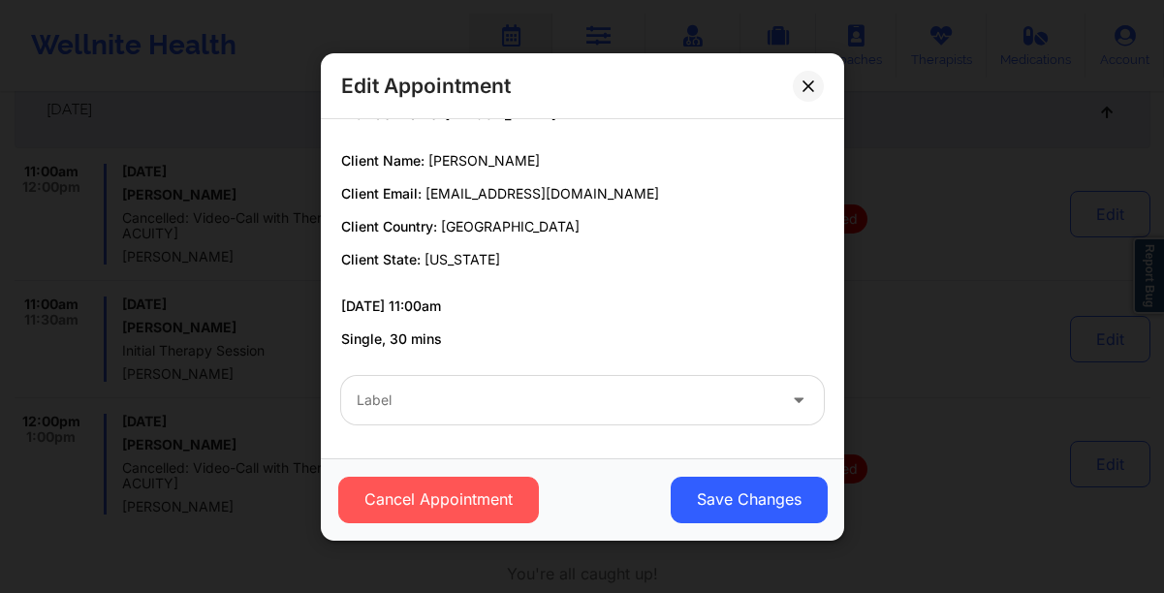
click at [453, 297] on p "09/24/2025 11:00am" at bounding box center [582, 306] width 483 height 19
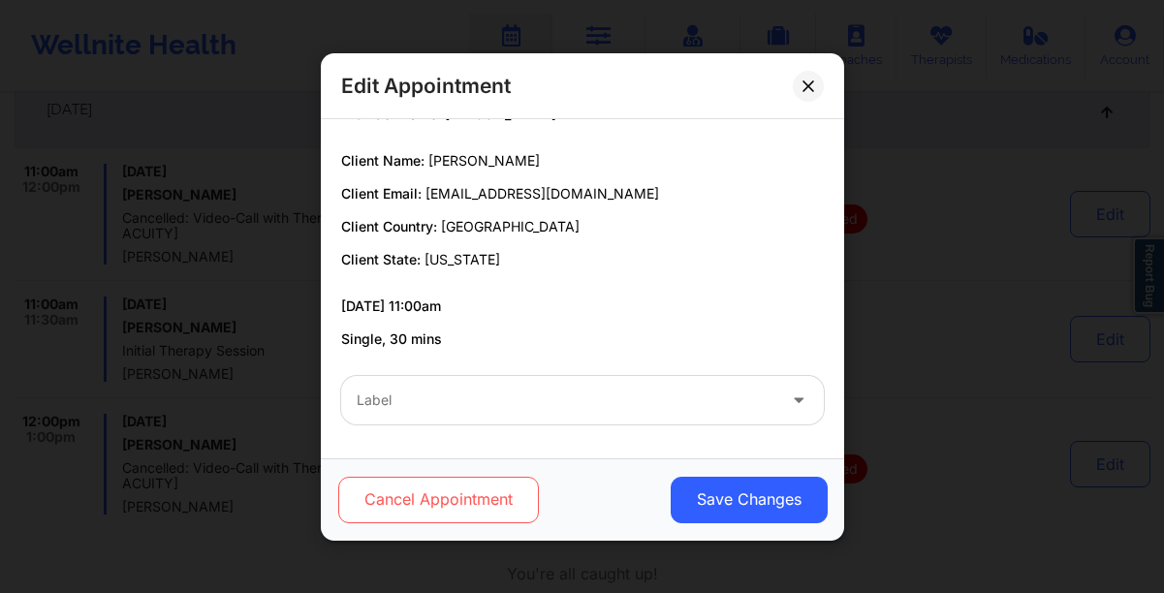
click at [452, 491] on button "Cancel Appointment" at bounding box center [437, 499] width 201 height 47
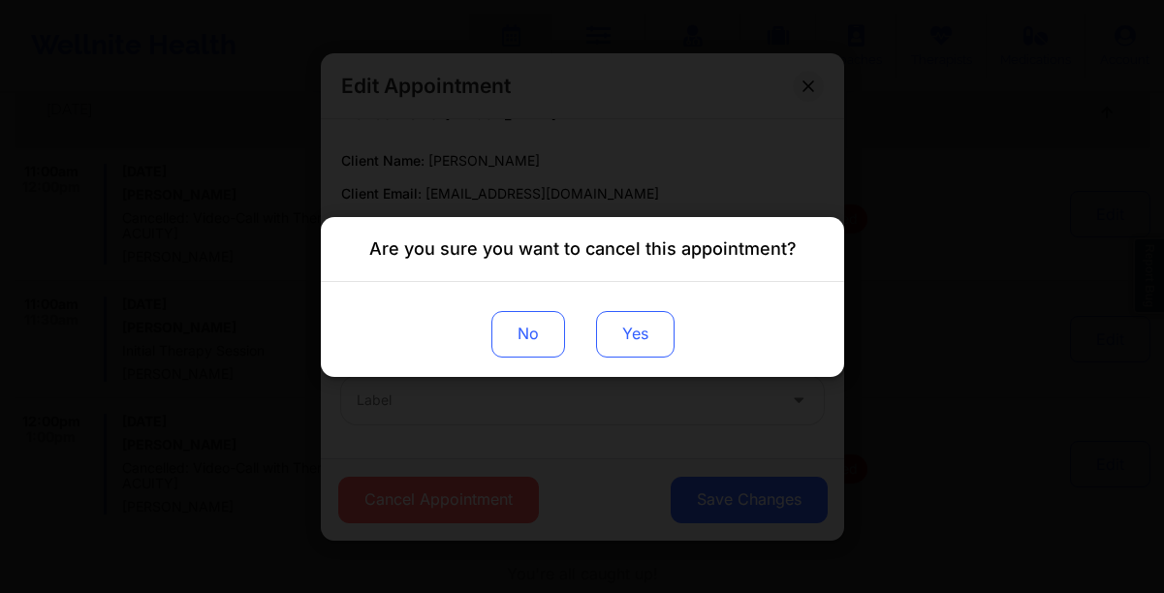
click at [629, 342] on button "Yes" at bounding box center [634, 333] width 78 height 47
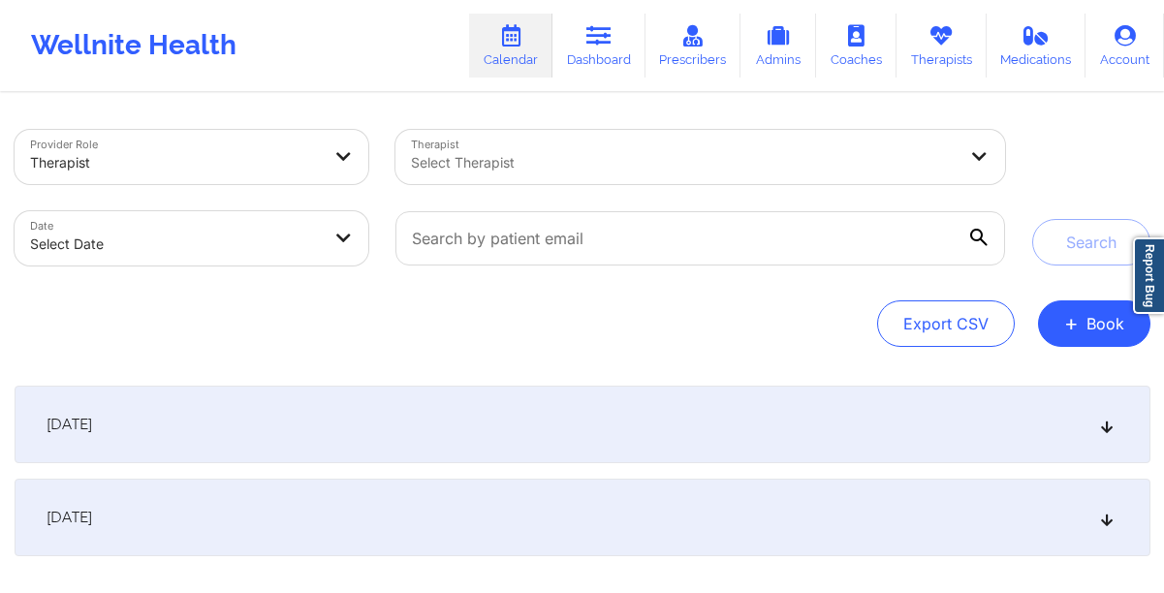
click at [529, 174] on div "Select Therapist" at bounding box center [676, 157] width 563 height 54
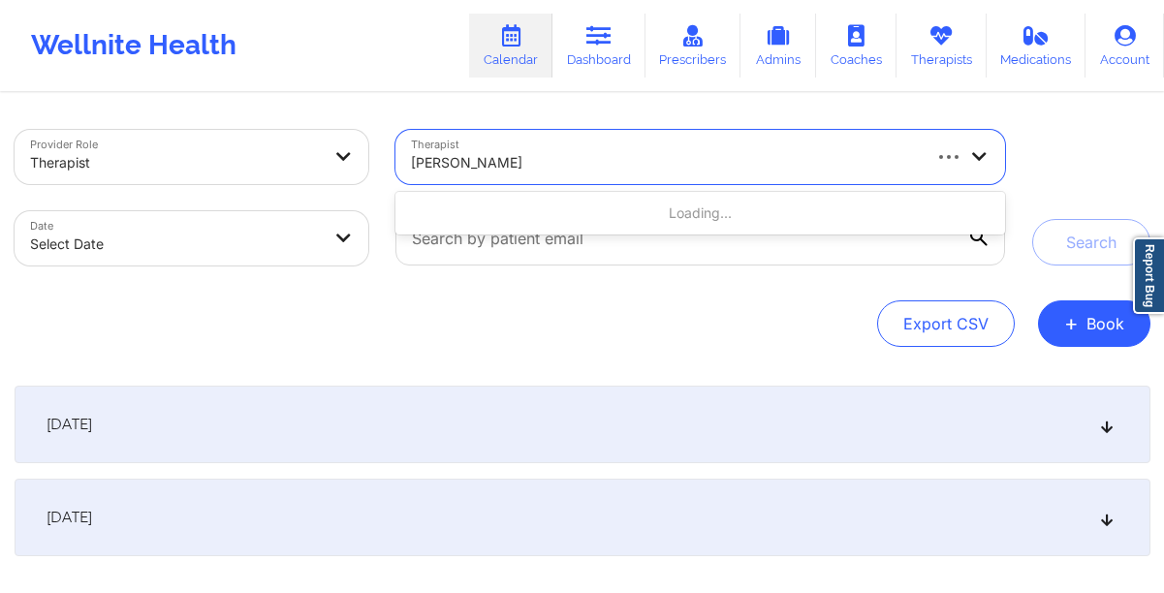
type input "[PERSON_NAME]"
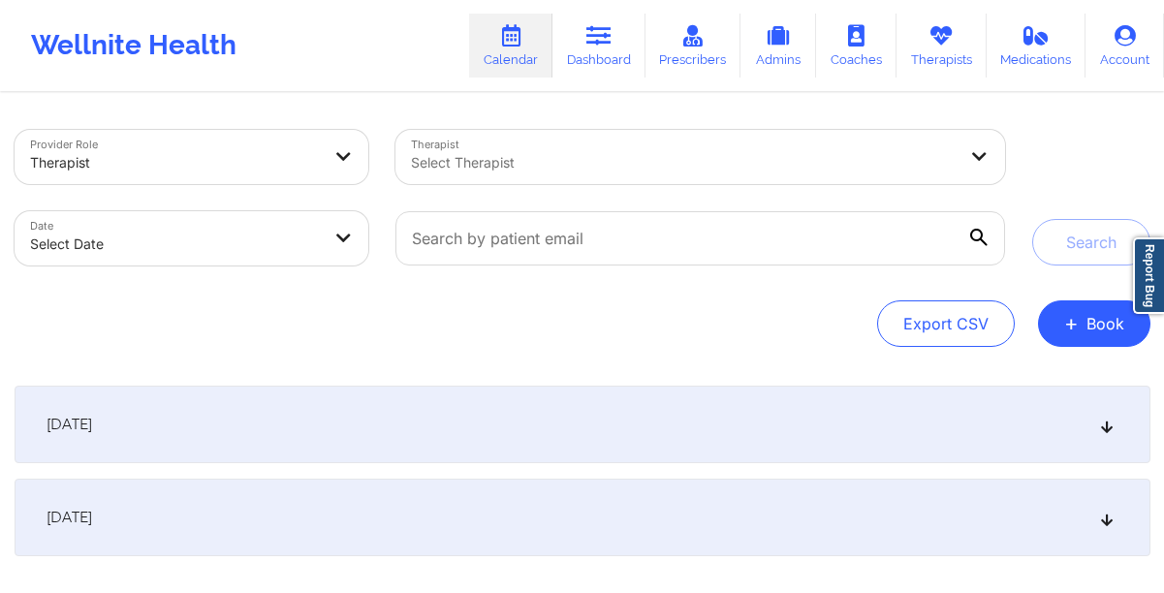
click at [1102, 348] on div "Provider Role Therapist Therapist Select Therapist Date Select Date Search Expo…" at bounding box center [582, 397] width 1163 height 605
click at [1097, 342] on button "+ Book" at bounding box center [1094, 323] width 112 height 47
click at [1064, 392] on button "Therapy Session" at bounding box center [1061, 385] width 148 height 32
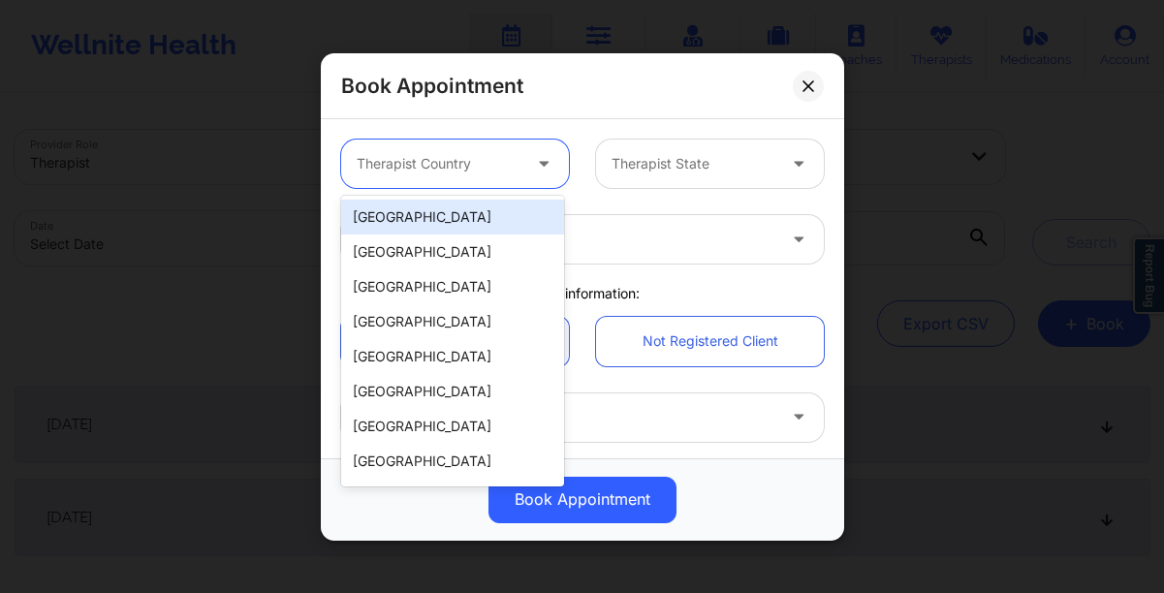
click at [447, 174] on div "Therapist Country" at bounding box center [431, 164] width 181 height 48
click at [438, 219] on div "[GEOGRAPHIC_DATA]" at bounding box center [452, 217] width 223 height 35
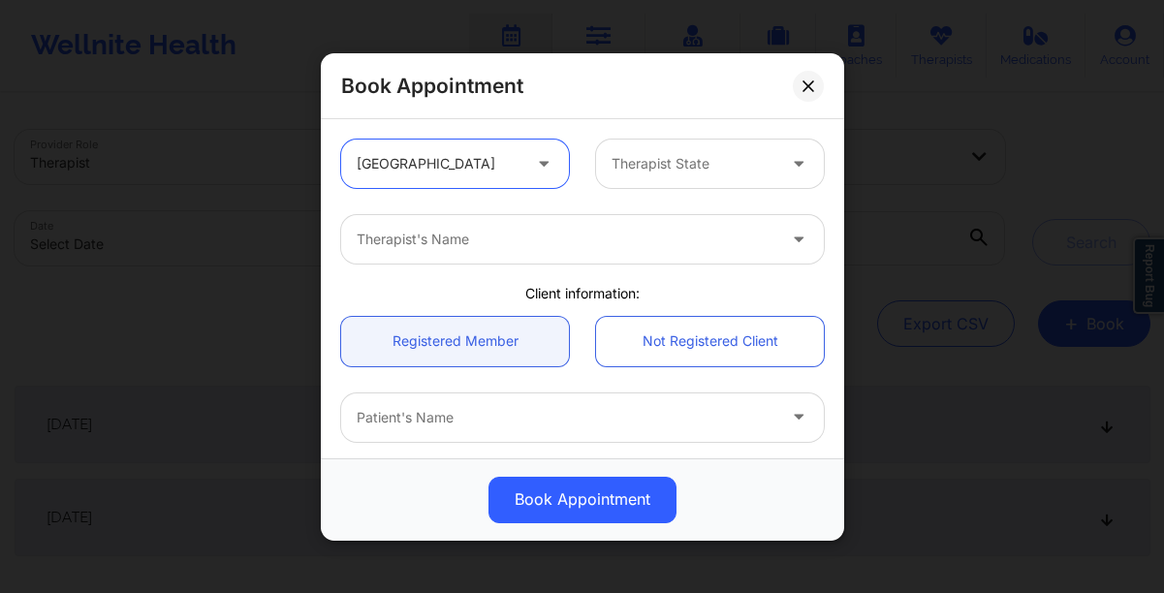
click at [666, 171] on div at bounding box center [693, 163] width 164 height 23
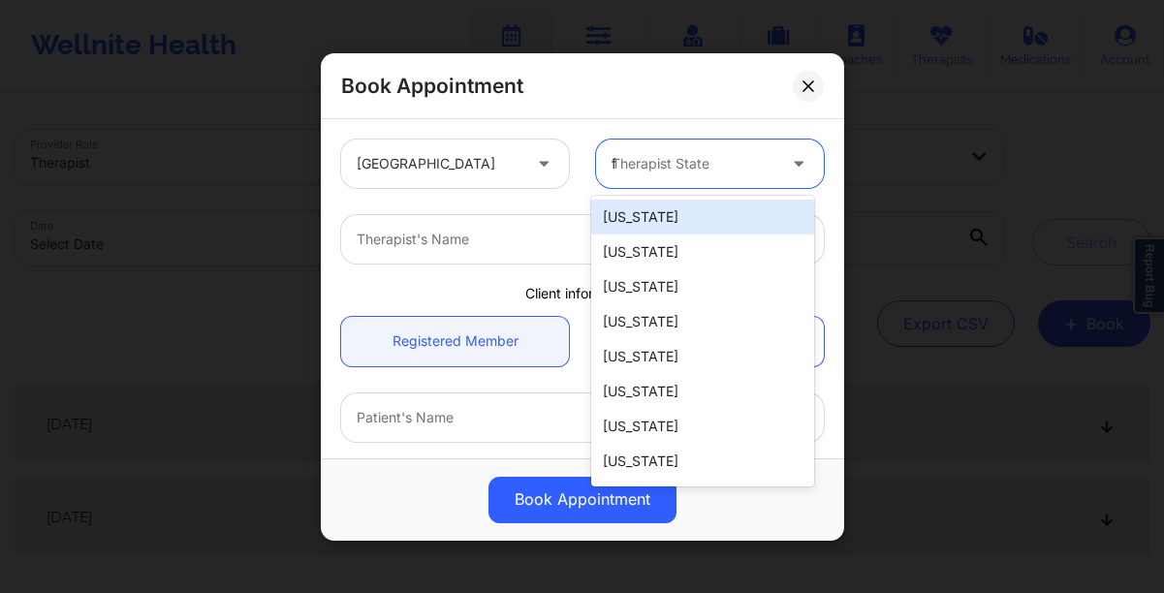
type input "fl"
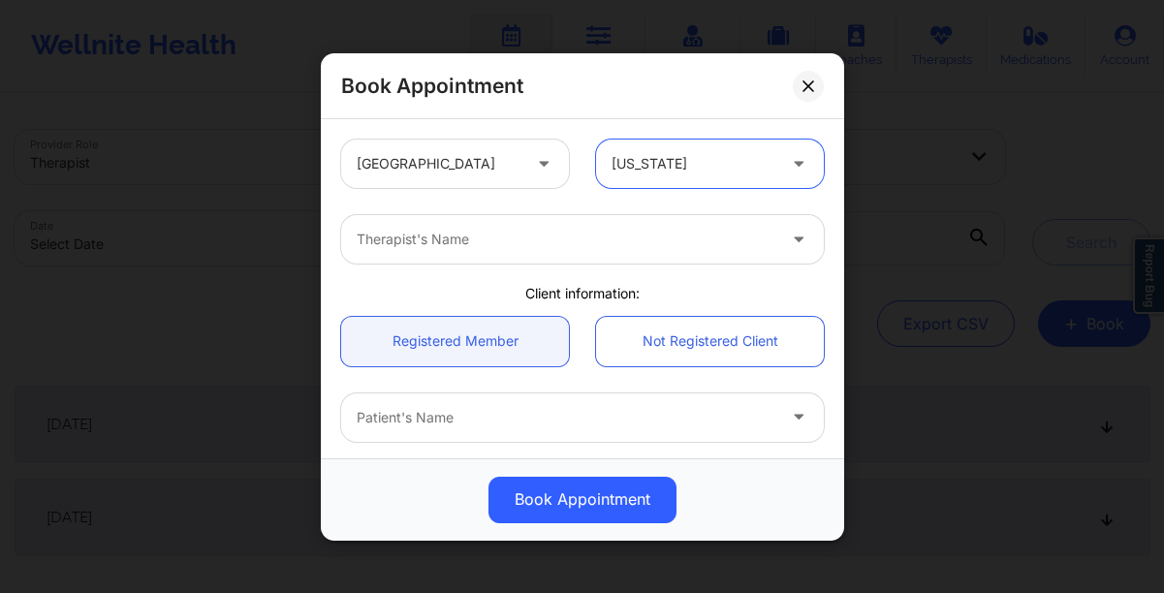
click at [557, 241] on div at bounding box center [566, 239] width 419 height 23
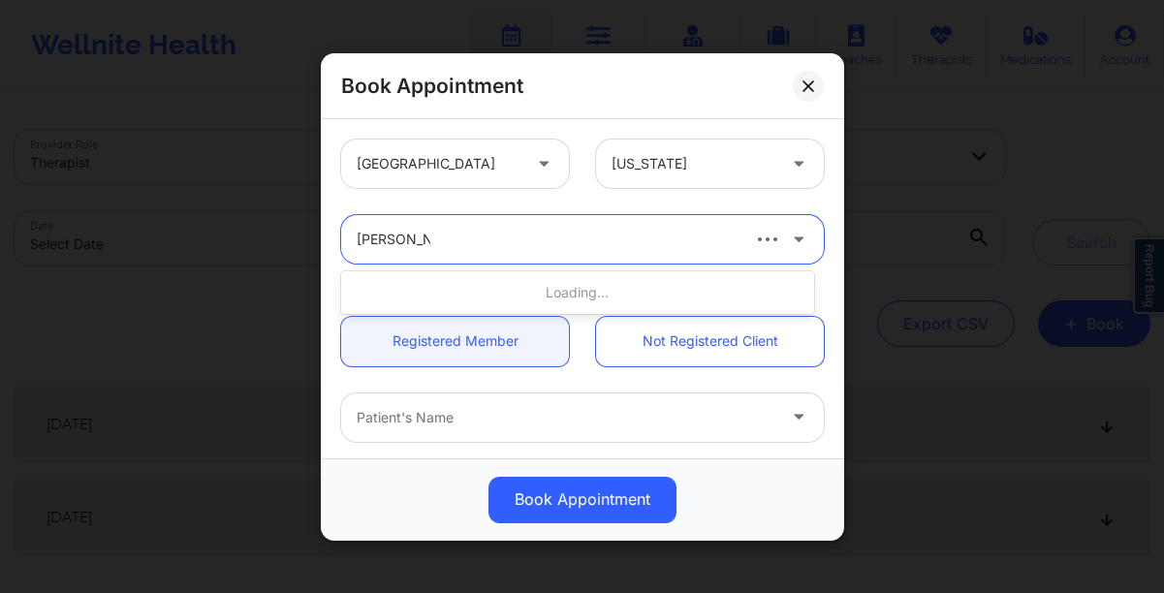
type input "[PERSON_NAME]"
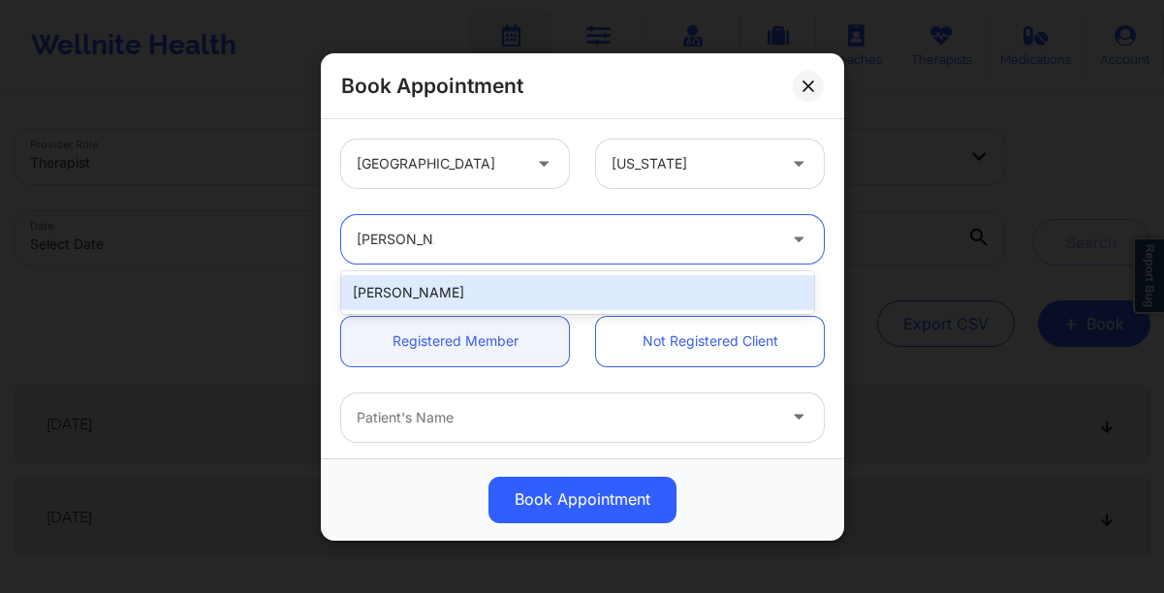
click at [541, 296] on div "[PERSON_NAME]" at bounding box center [577, 292] width 473 height 35
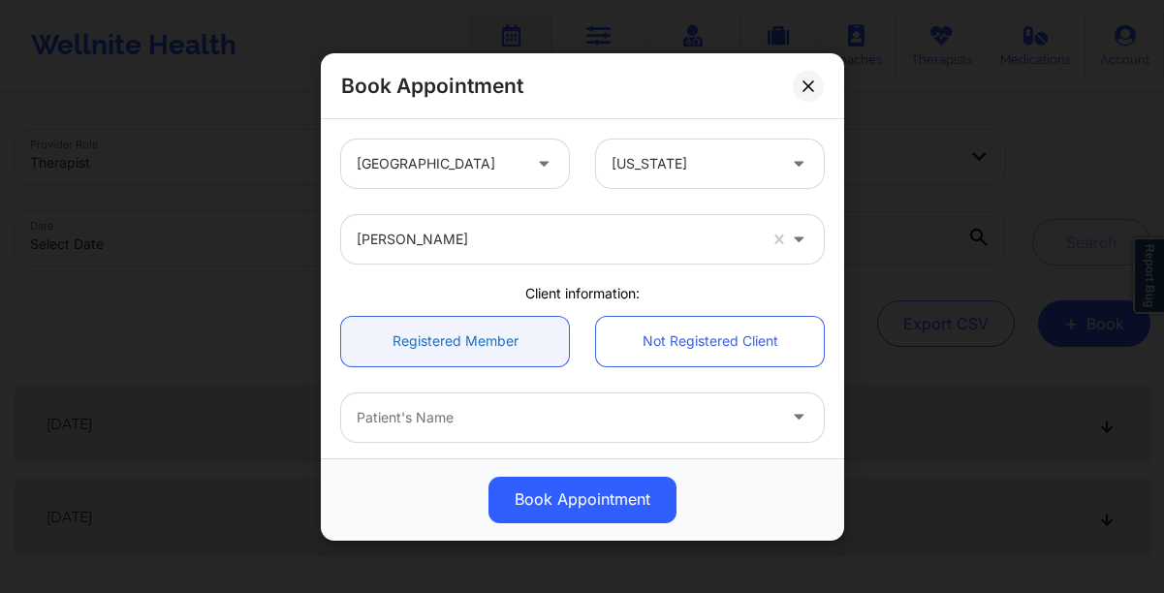
click at [468, 336] on link "Registered Member" at bounding box center [455, 340] width 228 height 49
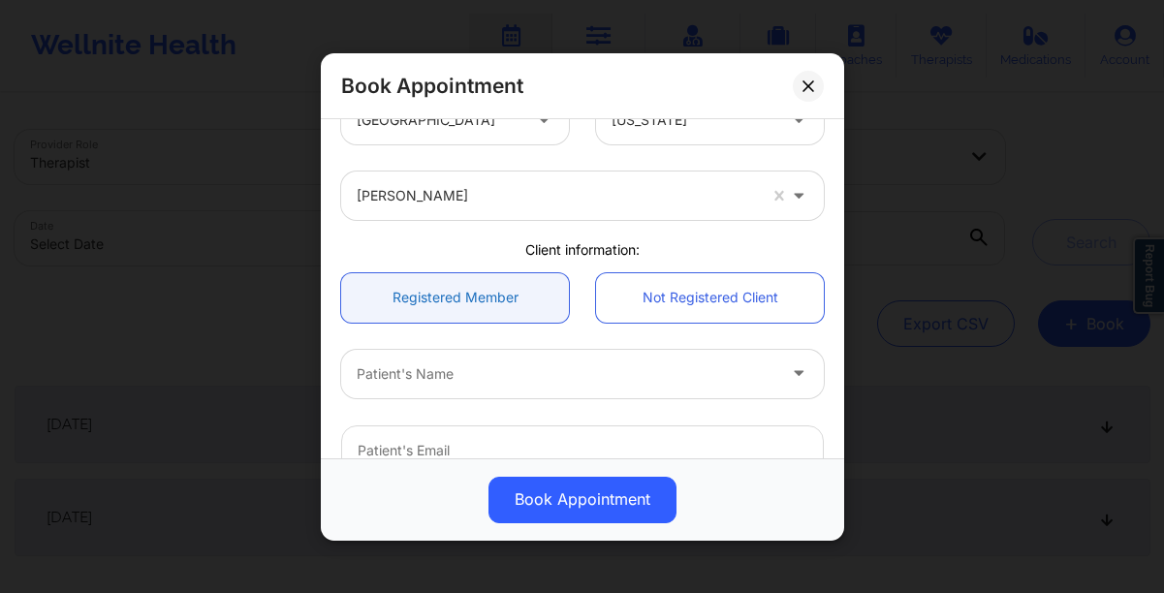
scroll to position [60, 0]
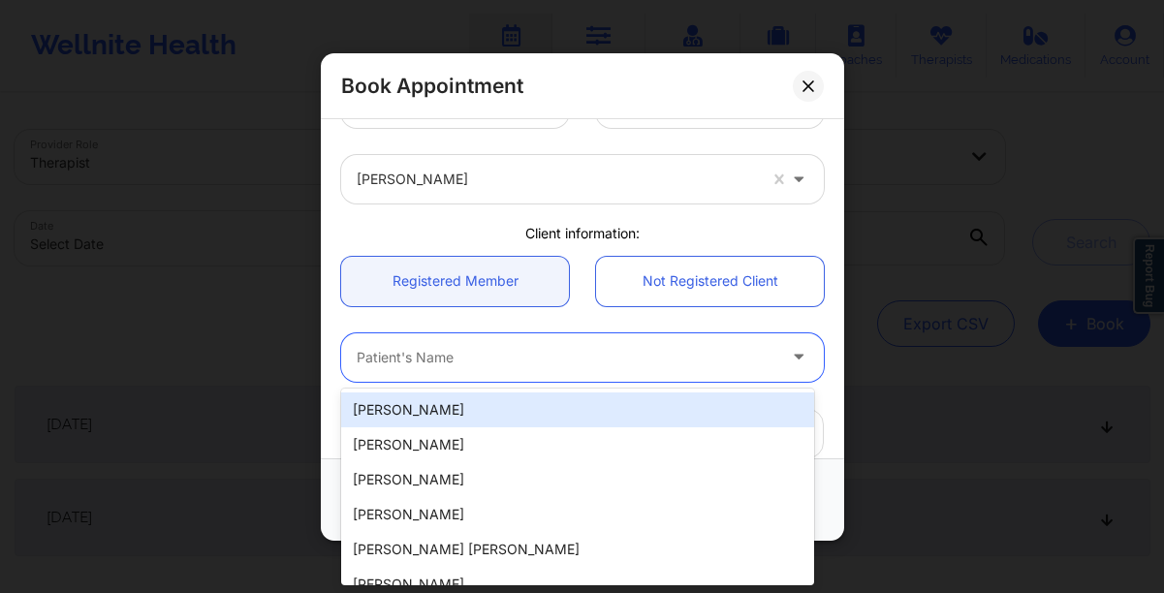
click at [465, 350] on div at bounding box center [566, 357] width 419 height 23
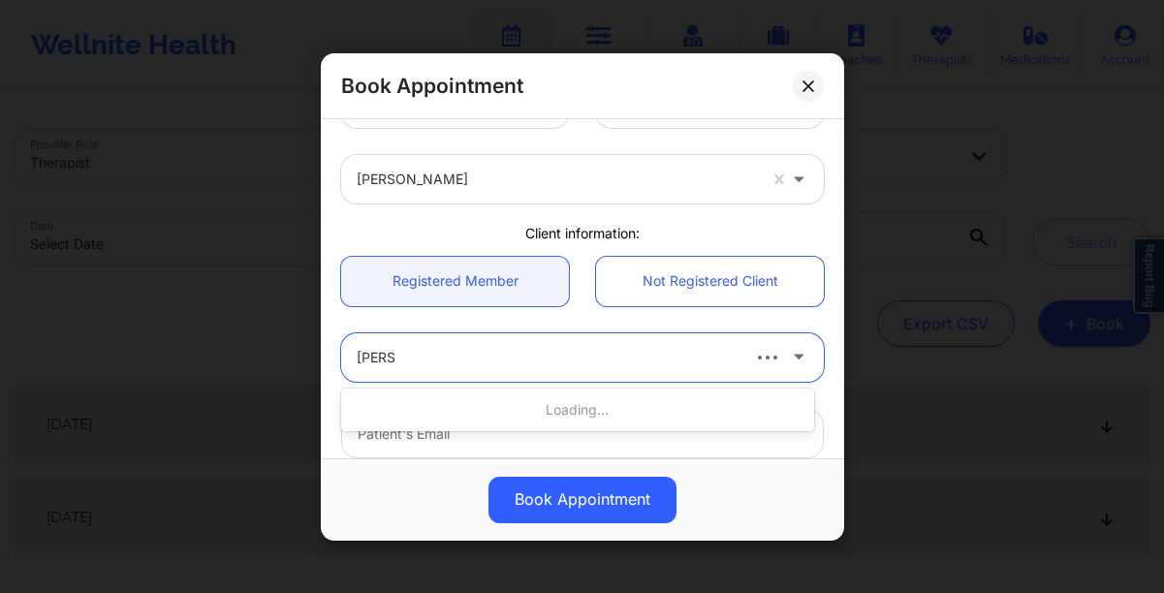
type input "[PERSON_NAME]"
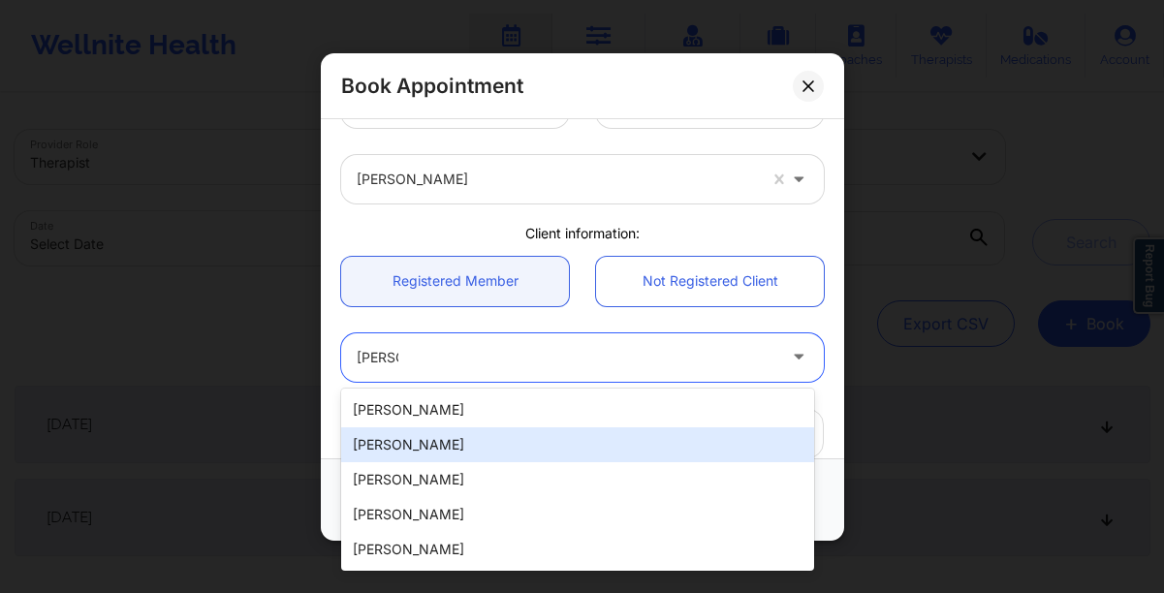
click at [513, 437] on div "[PERSON_NAME]" at bounding box center [577, 444] width 473 height 35
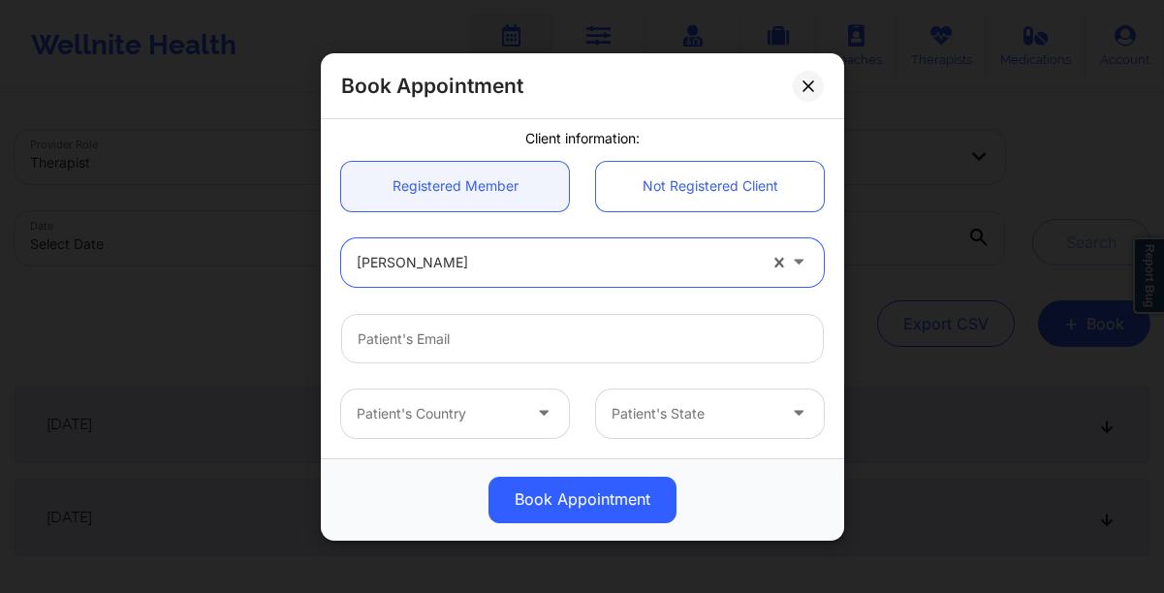
scroll to position [168, 0]
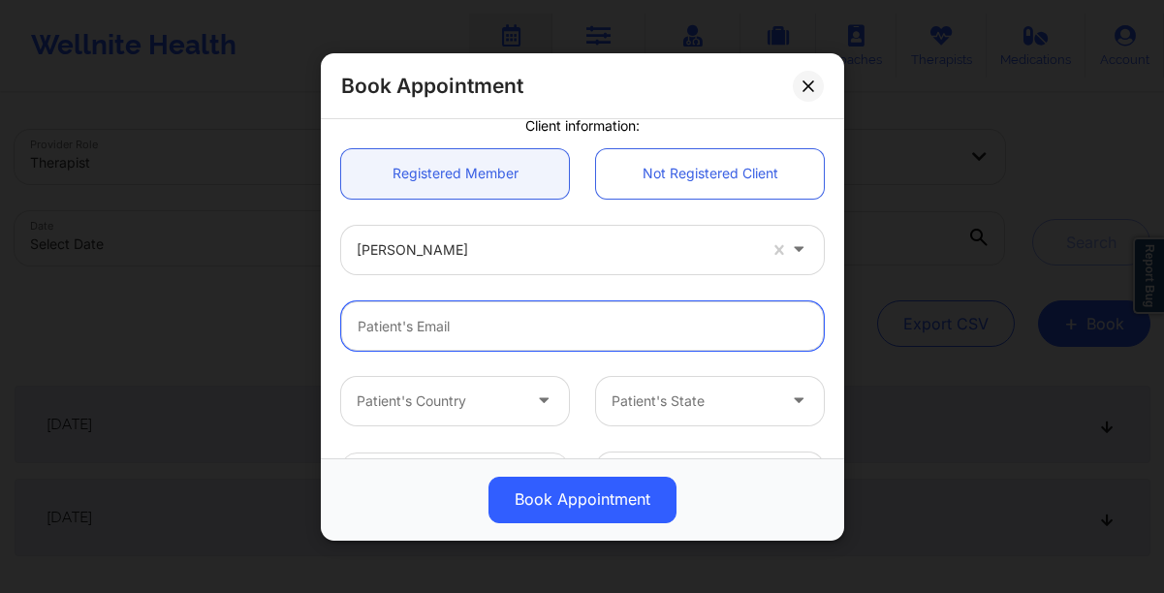
click at [454, 317] on input "email" at bounding box center [582, 324] width 483 height 49
type input "[EMAIL_ADDRESS][DOMAIN_NAME]"
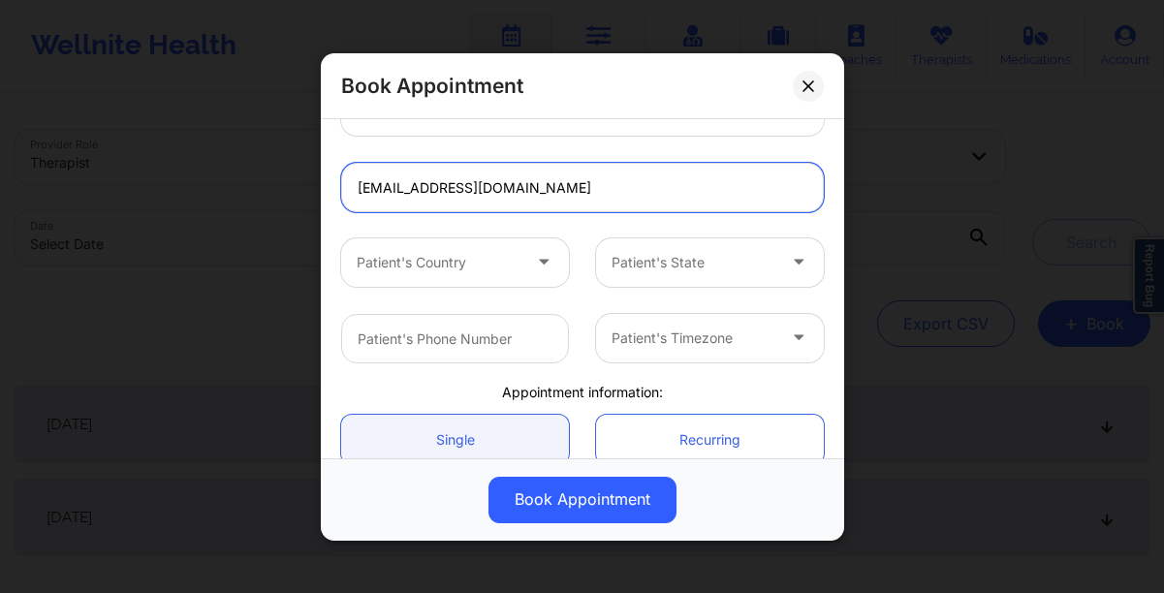
scroll to position [339, 0]
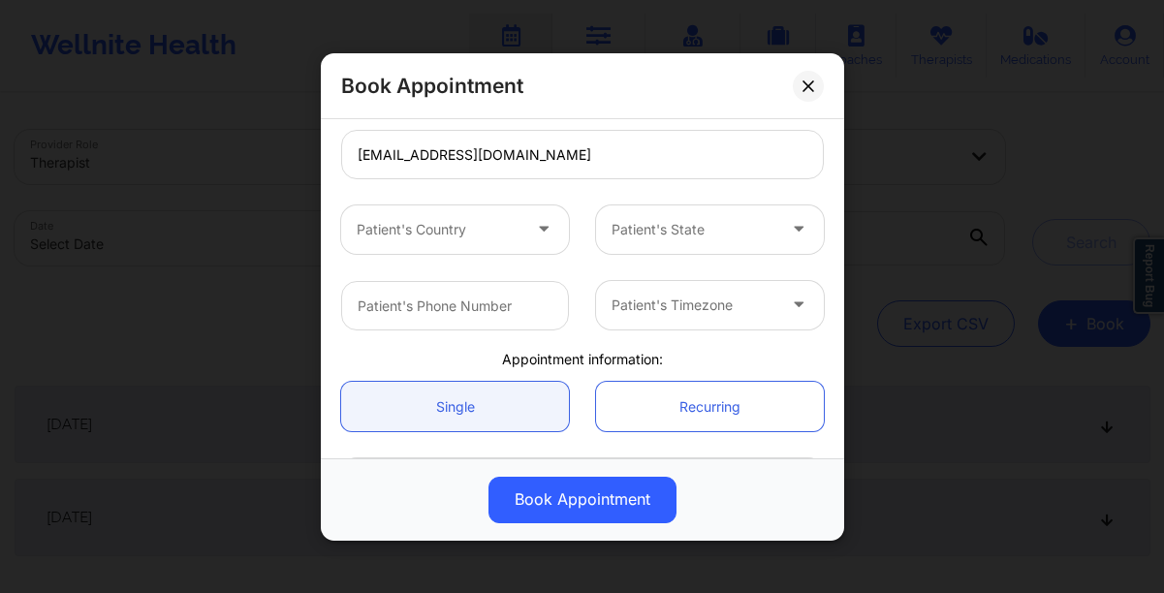
click at [512, 235] on div at bounding box center [439, 229] width 164 height 23
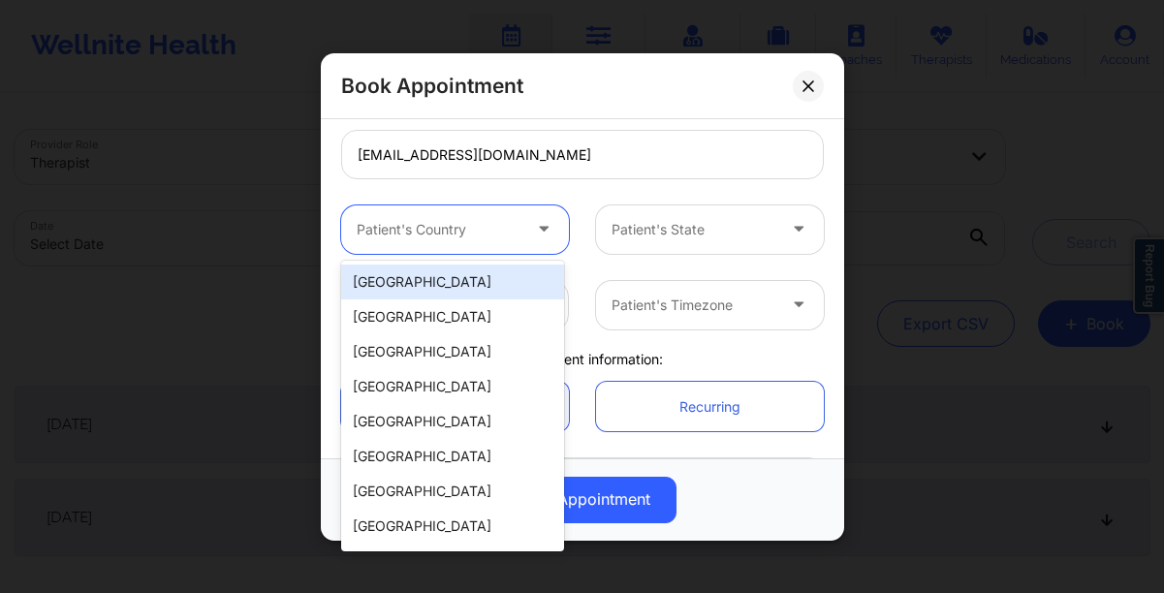
click at [475, 274] on div "[GEOGRAPHIC_DATA]" at bounding box center [452, 282] width 223 height 35
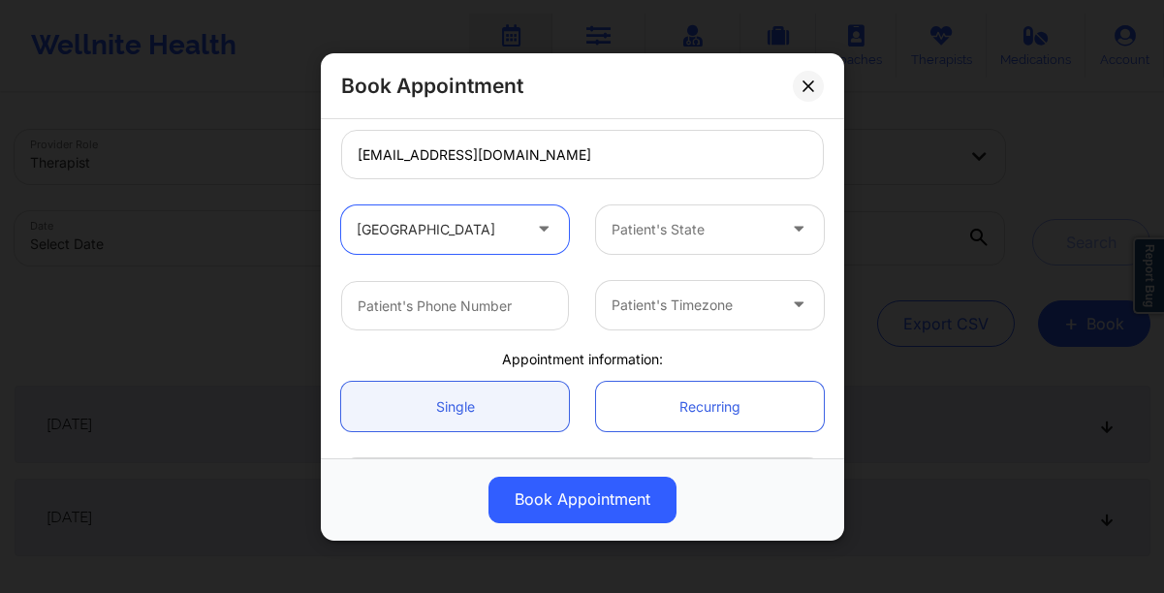
click at [701, 235] on div at bounding box center [693, 229] width 164 height 23
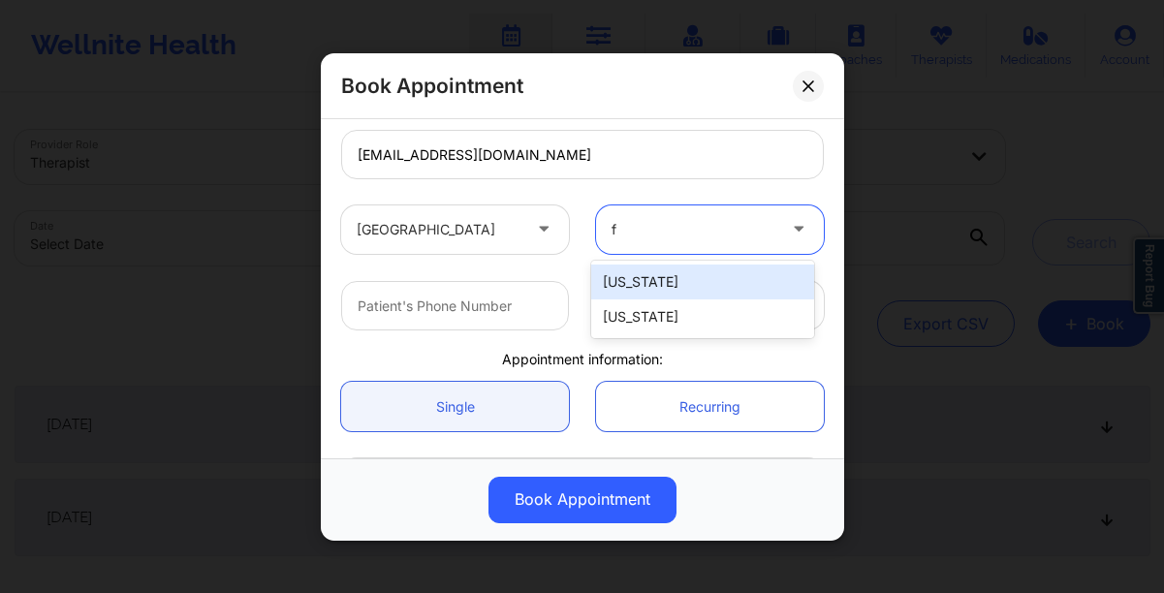
type input "fl"
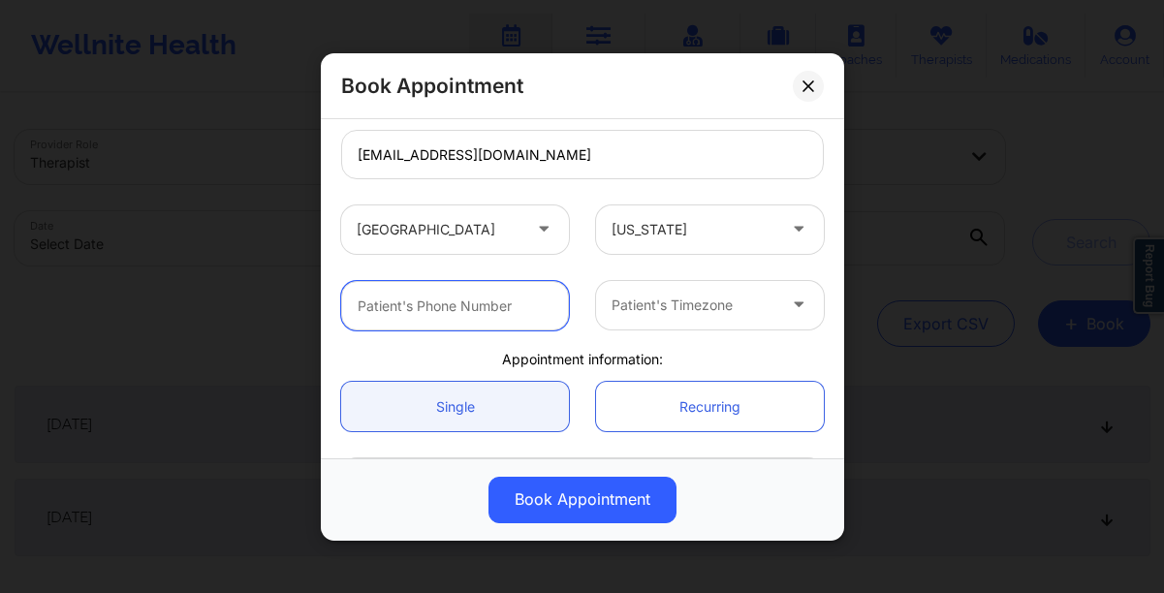
click at [503, 321] on input "text" at bounding box center [455, 304] width 228 height 49
type input "[PHONE_NUMBER]"
click at [691, 305] on div at bounding box center [693, 305] width 164 height 23
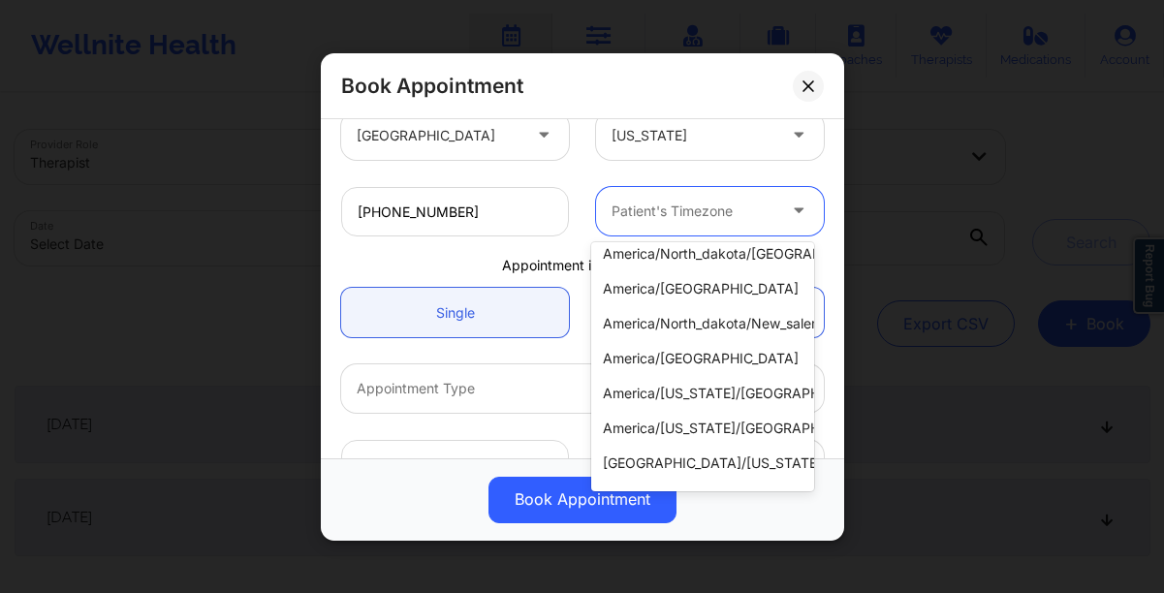
scroll to position [0, 0]
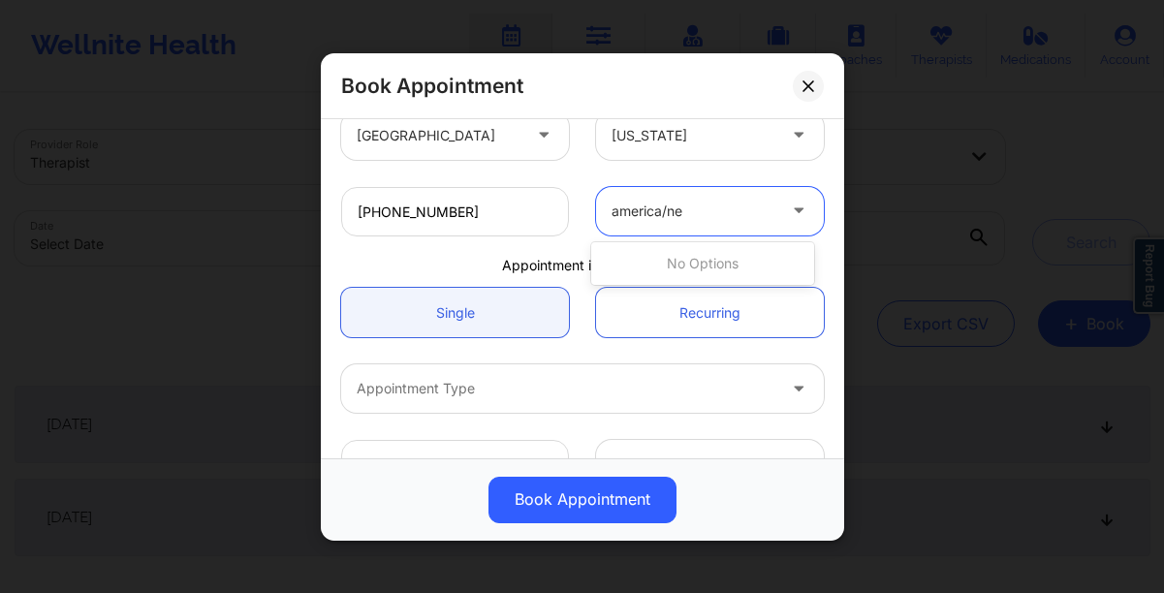
type input "america/new"
click at [433, 301] on link "Single" at bounding box center [455, 312] width 228 height 49
click at [549, 390] on div at bounding box center [566, 388] width 419 height 23
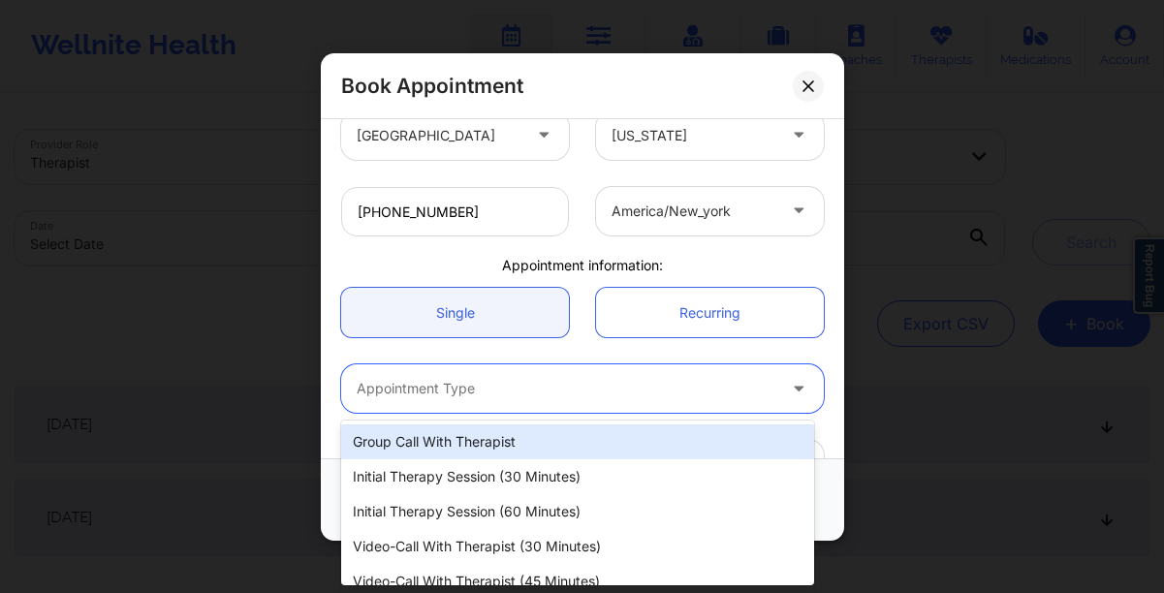
scroll to position [484, 0]
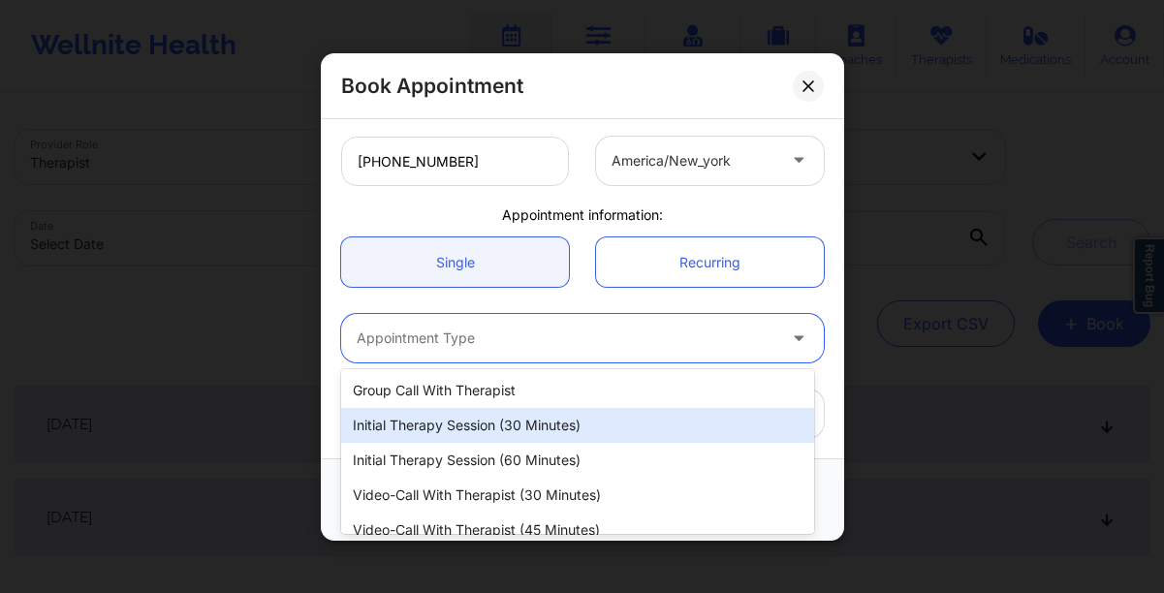
click at [536, 421] on div "Initial Therapy Session (30 minutes)" at bounding box center [577, 425] width 473 height 35
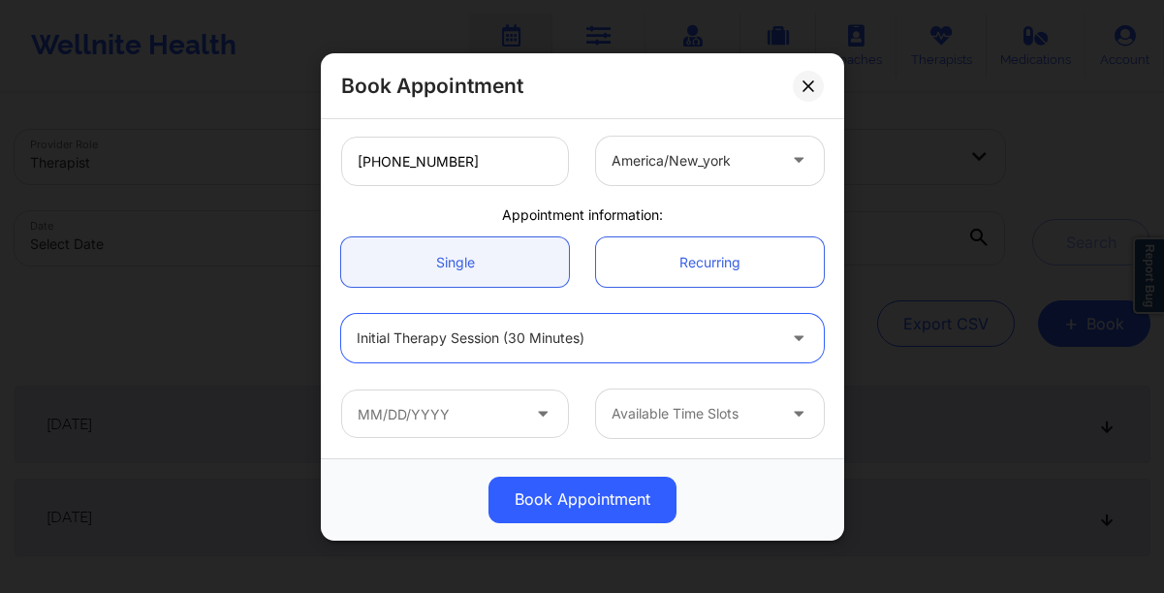
click at [540, 418] on icon at bounding box center [542, 409] width 19 height 16
click at [536, 408] on icon at bounding box center [542, 409] width 19 height 16
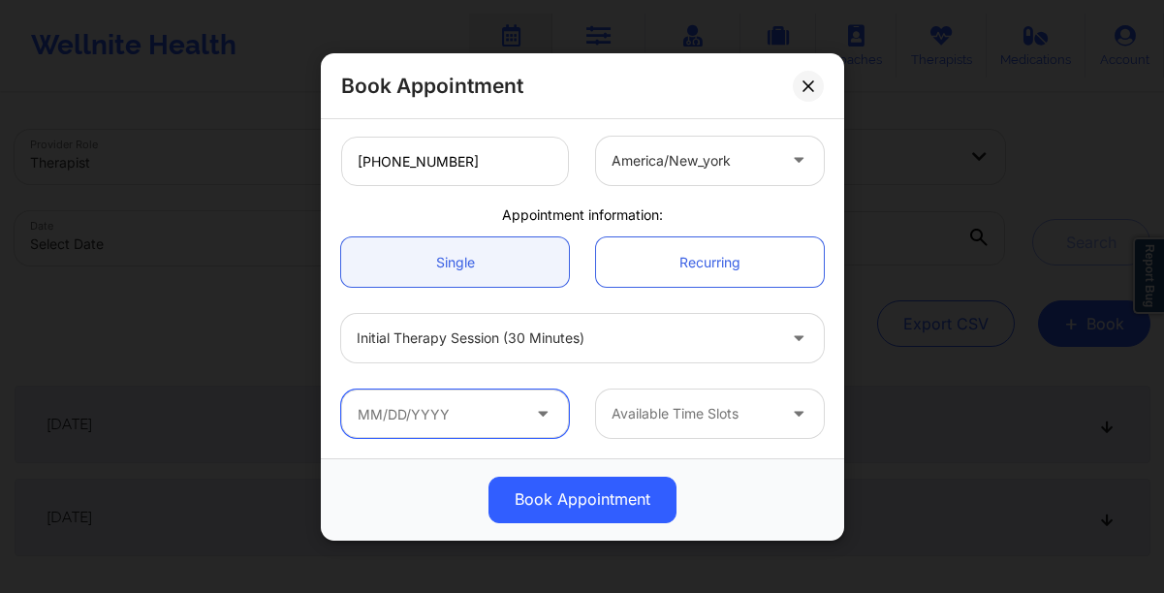
click at [440, 414] on input "text" at bounding box center [455, 414] width 228 height 48
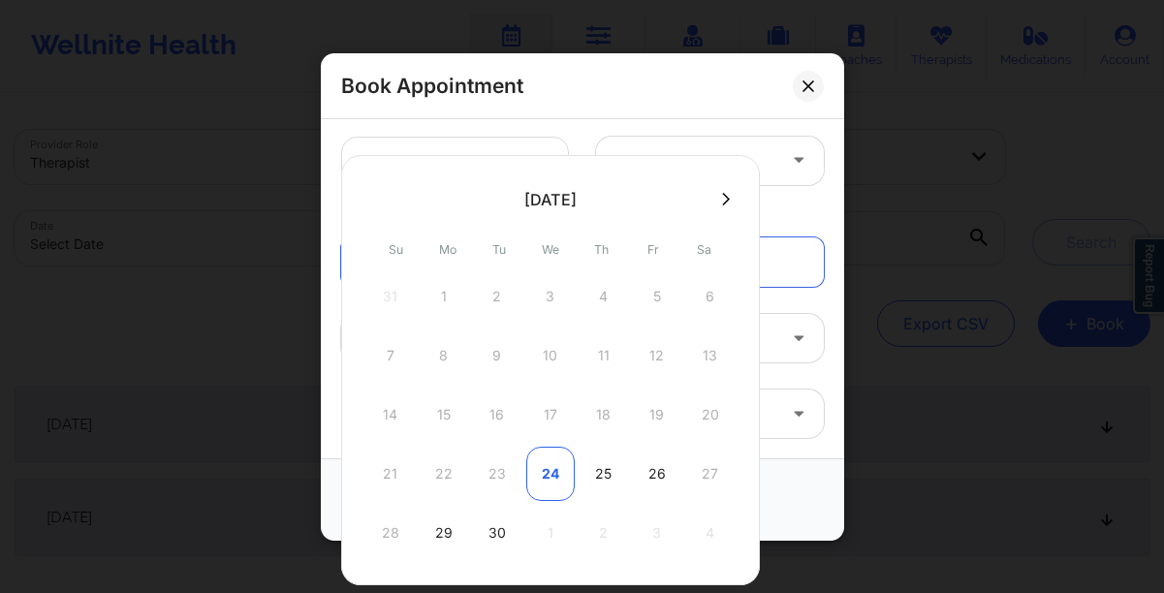
click at [555, 479] on div "24" at bounding box center [550, 474] width 48 height 54
type input "[DATE]"
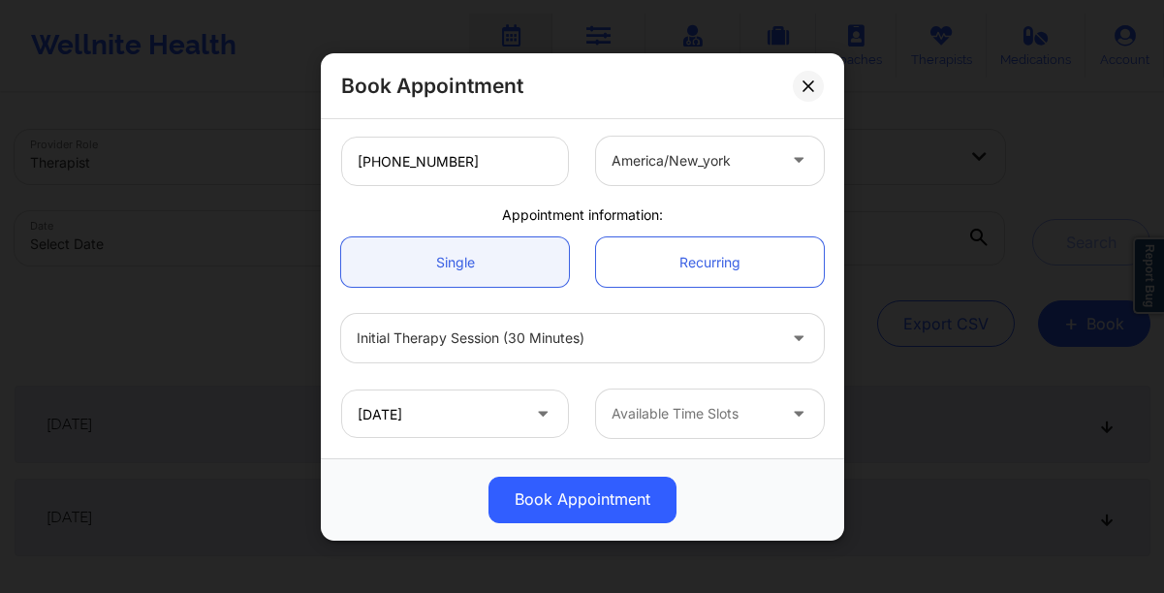
click at [555, 479] on button "Book Appointment" at bounding box center [582, 499] width 188 height 47
click at [539, 412] on icon at bounding box center [542, 409] width 19 height 16
click at [443, 420] on input "[DATE]" at bounding box center [455, 414] width 228 height 48
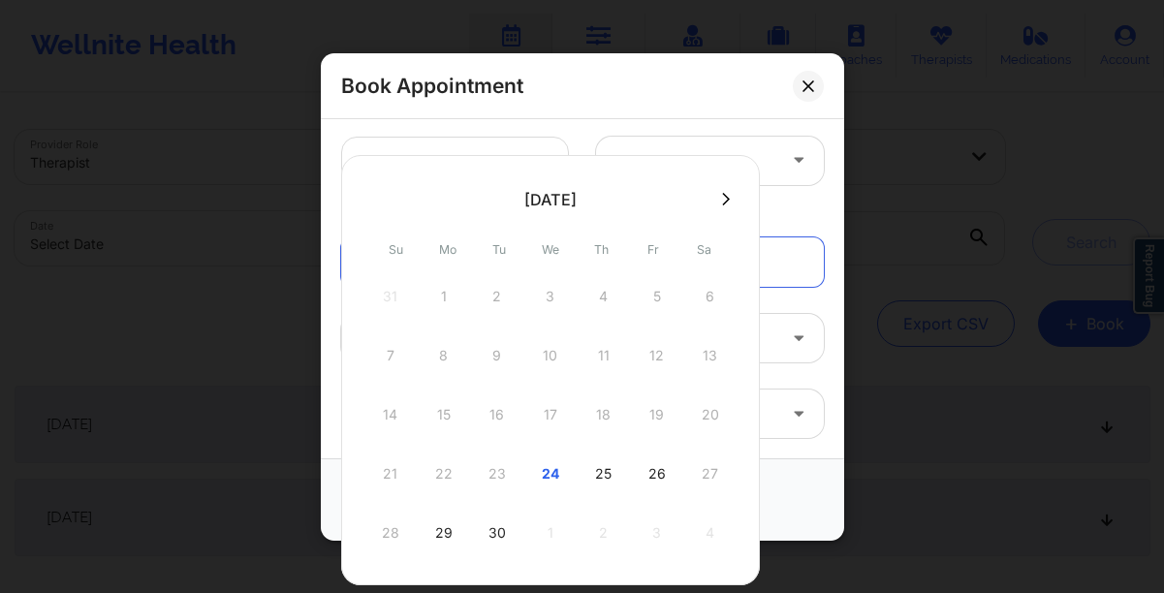
click at [826, 439] on div "09/24/2025 Available Time Slots" at bounding box center [583, 414] width 510 height 76
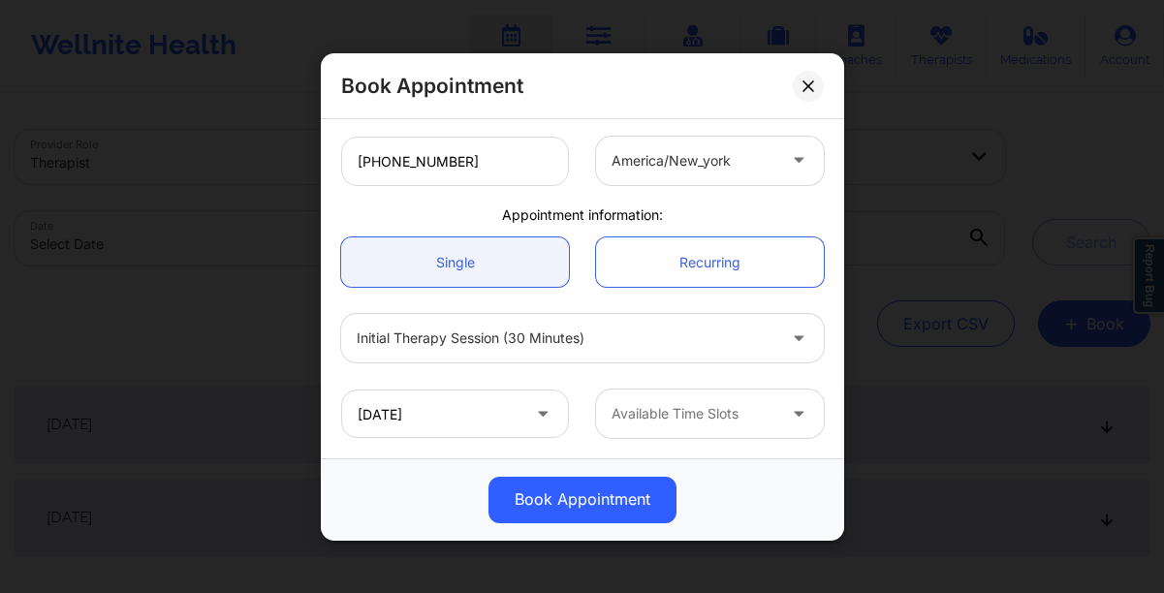
click at [793, 415] on icon at bounding box center [798, 409] width 19 height 16
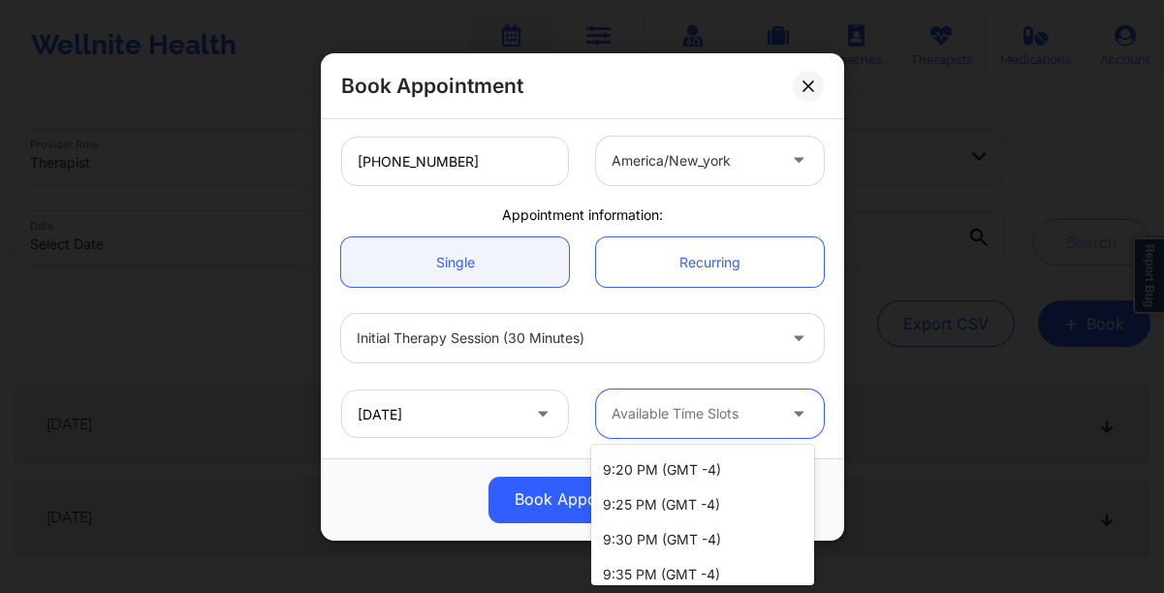
scroll to position [142, 0]
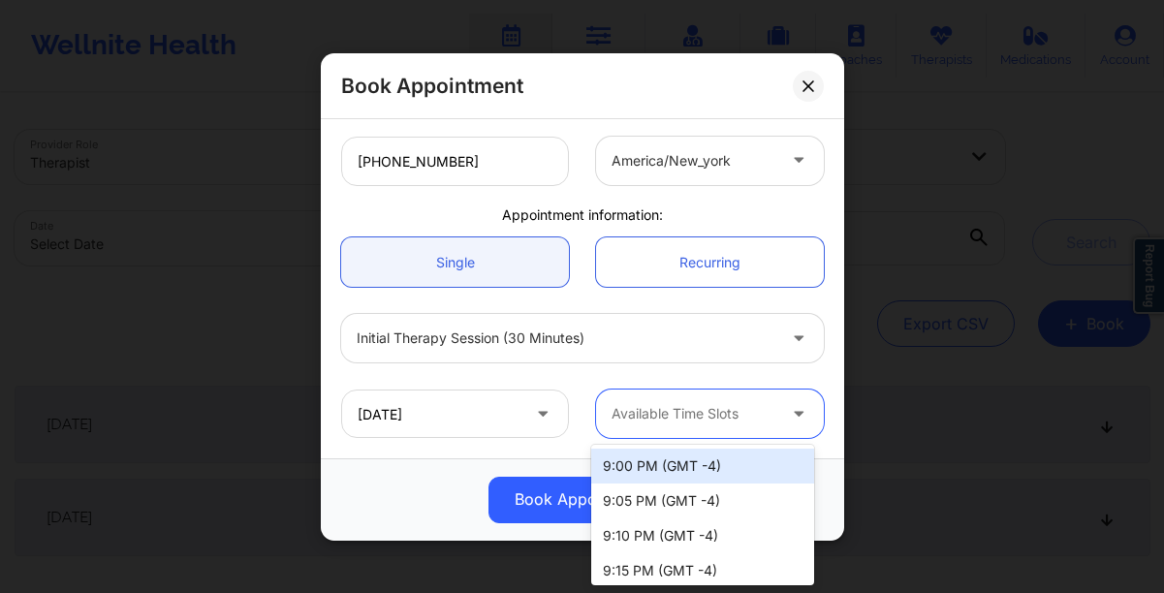
click at [632, 419] on div at bounding box center [693, 413] width 164 height 23
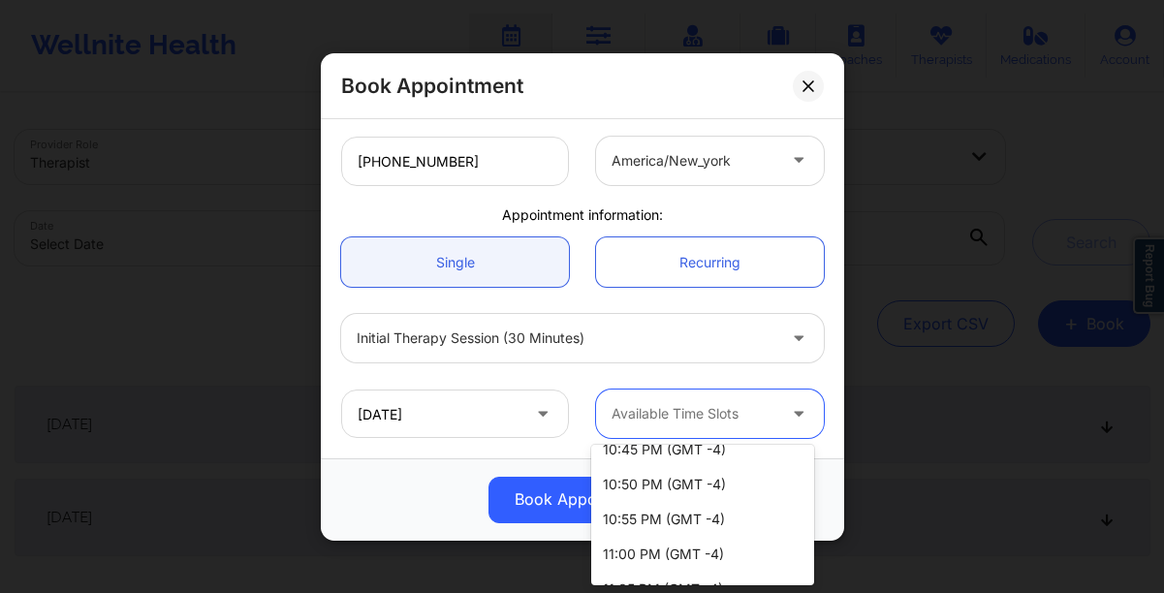
scroll to position [750, 0]
click at [651, 544] on div "11:00 PM (GMT -4)" at bounding box center [702, 553] width 223 height 35
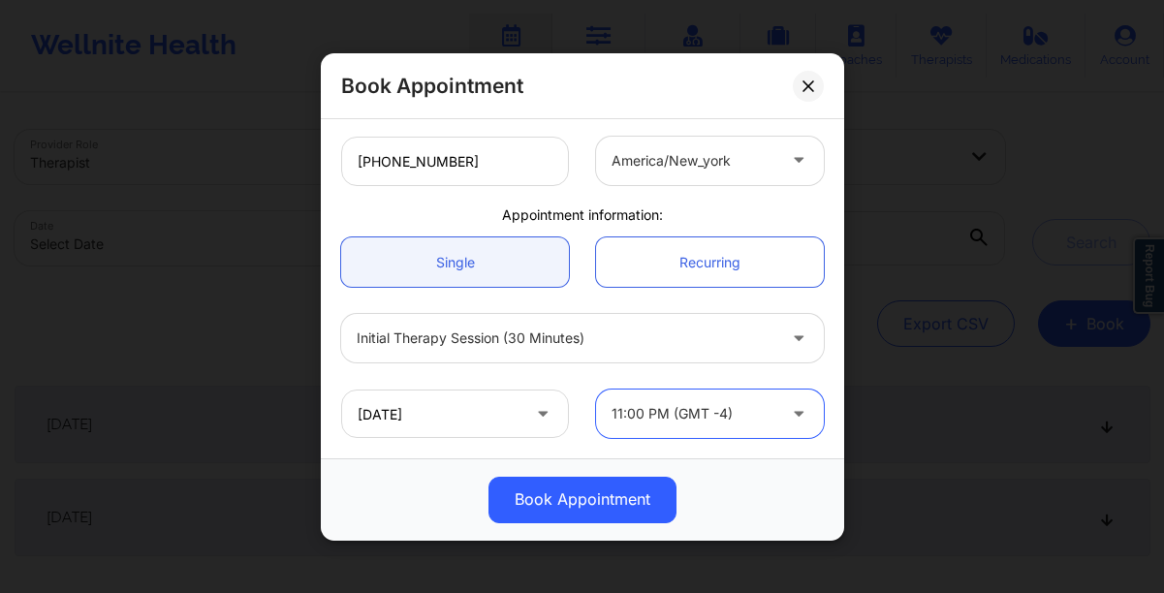
click at [791, 413] on icon at bounding box center [798, 409] width 19 height 16
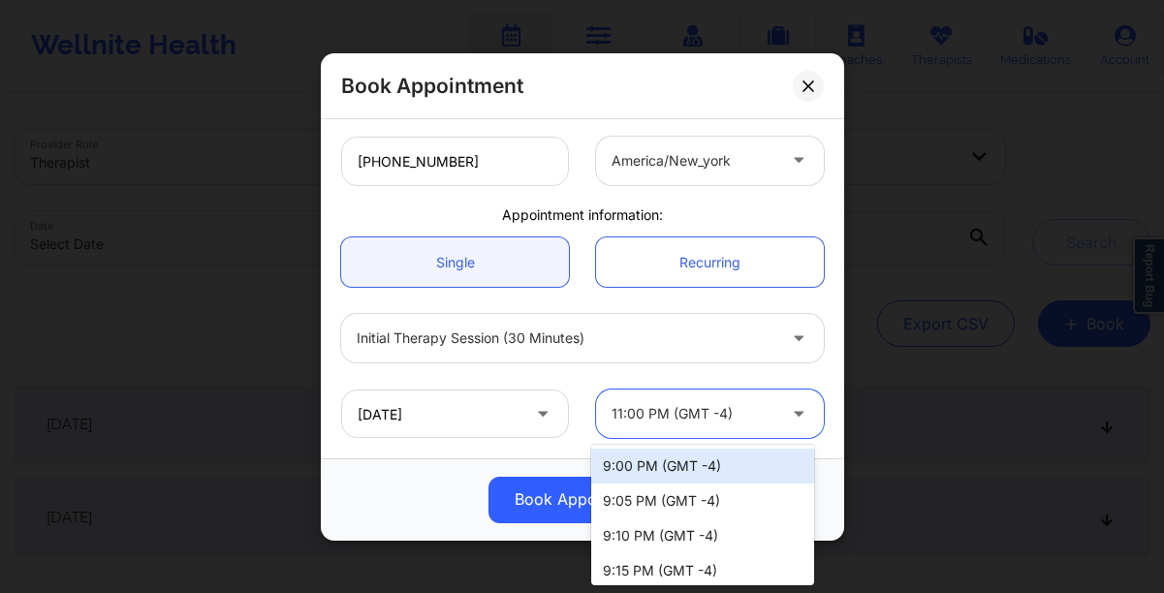
click at [540, 418] on icon at bounding box center [542, 409] width 19 height 16
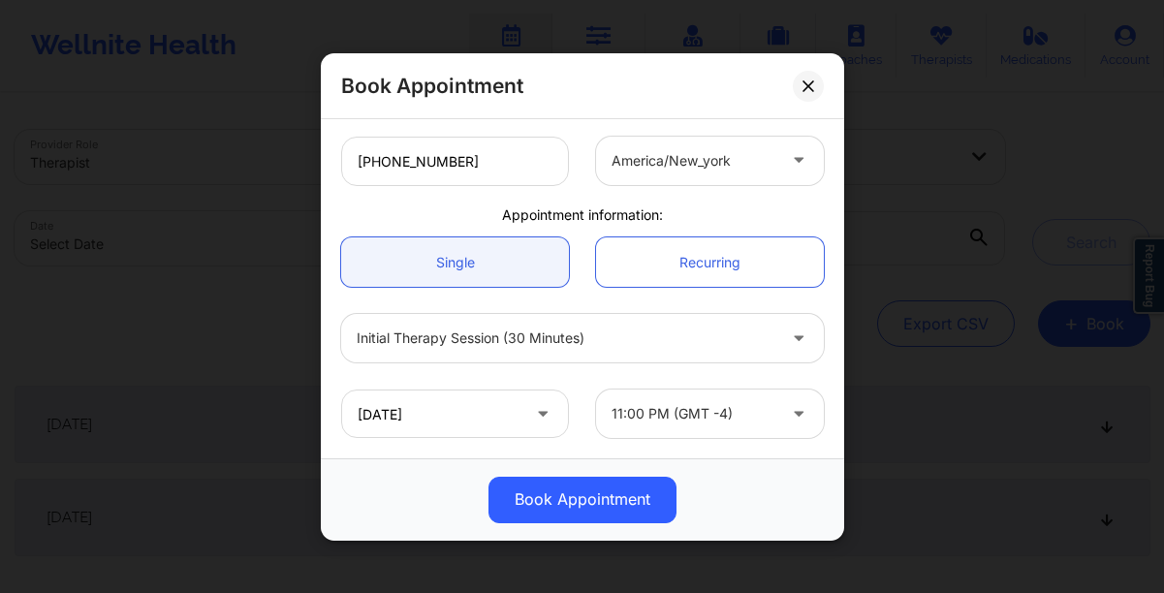
click at [540, 418] on icon at bounding box center [542, 409] width 19 height 16
click at [536, 413] on icon at bounding box center [542, 409] width 19 height 16
click at [538, 413] on icon at bounding box center [542, 409] width 19 height 16
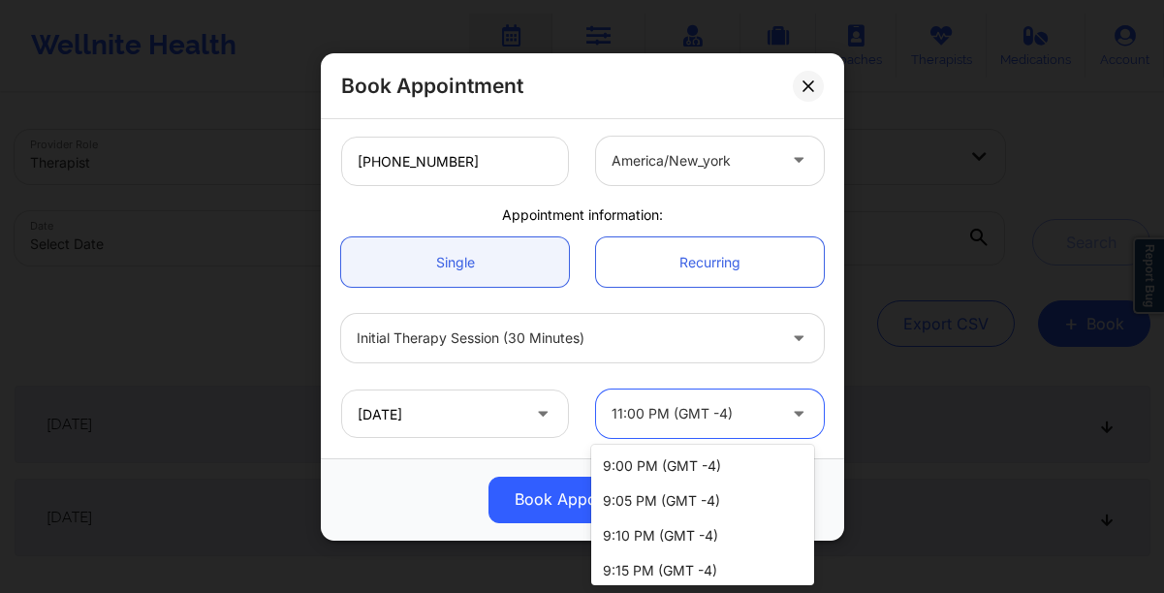
click at [645, 417] on div at bounding box center [693, 413] width 164 height 23
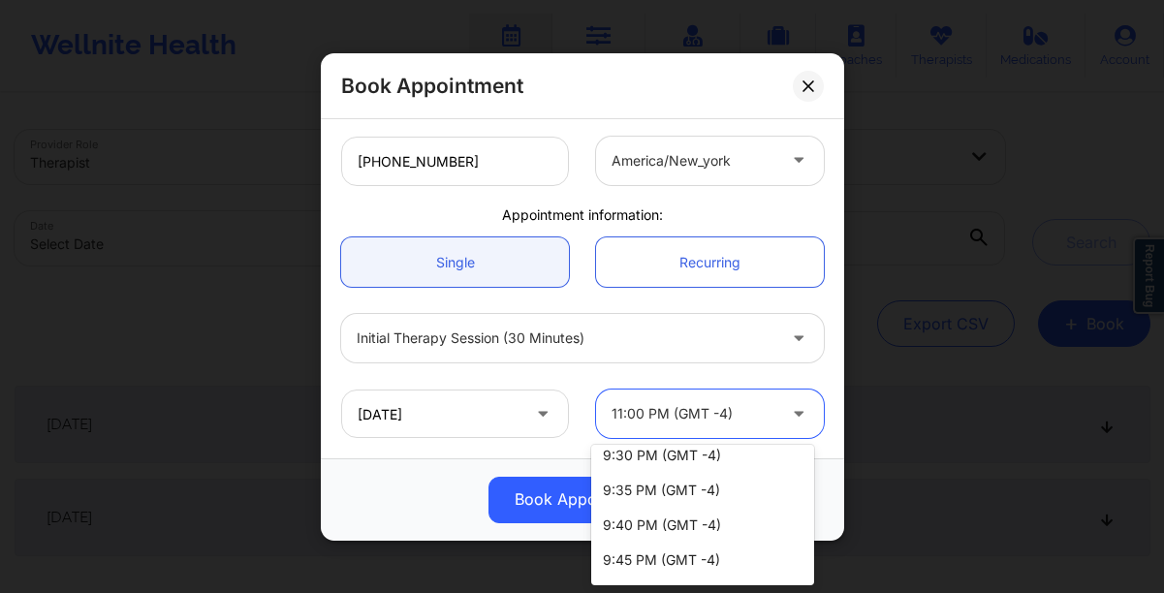
scroll to position [225, 0]
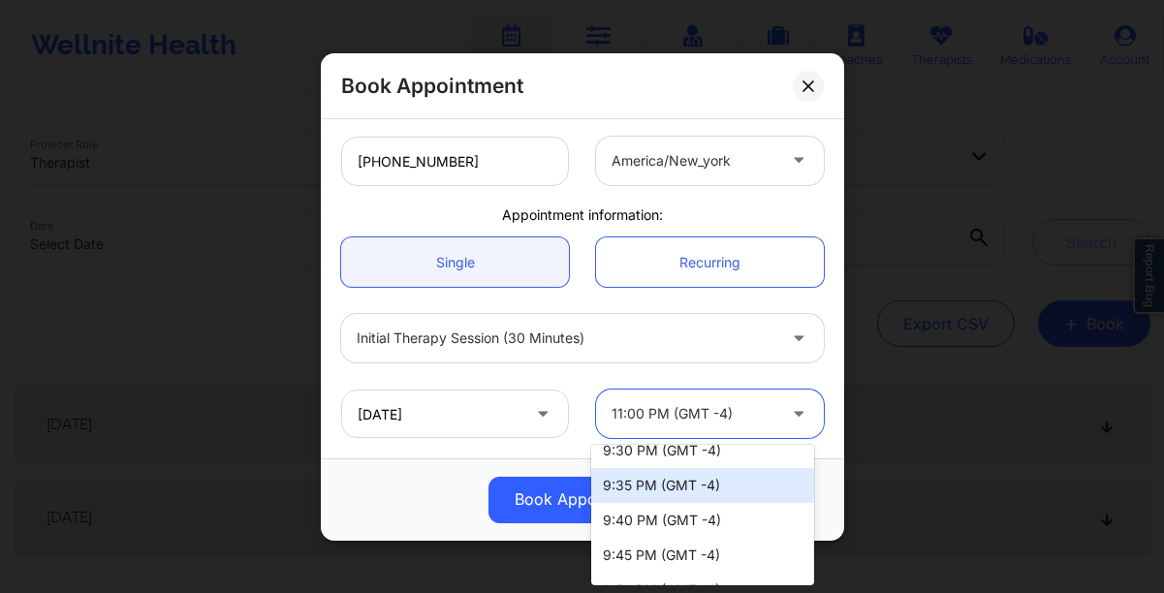
click at [417, 499] on div "Book Appointment" at bounding box center [582, 499] width 496 height 47
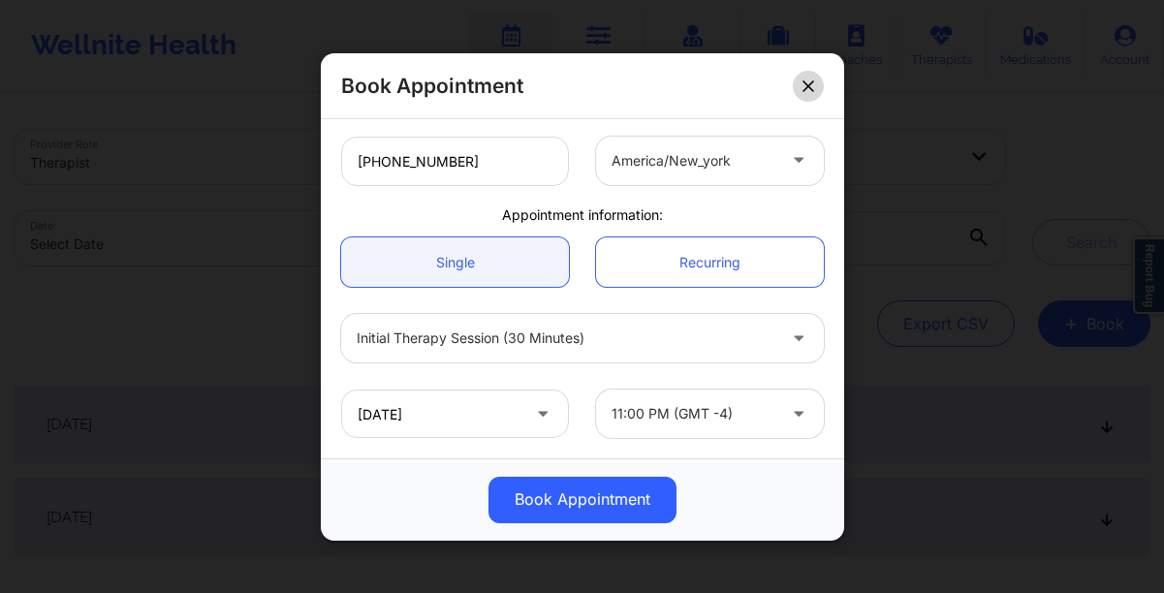
click at [802, 86] on icon at bounding box center [808, 85] width 12 height 12
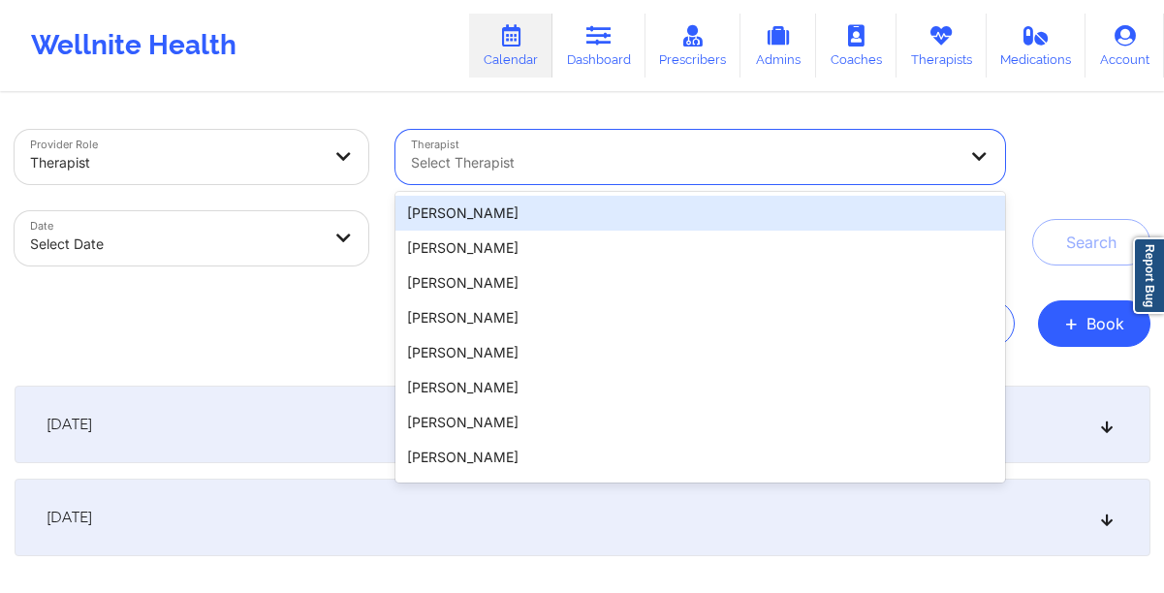
click at [517, 158] on div at bounding box center [684, 162] width 546 height 23
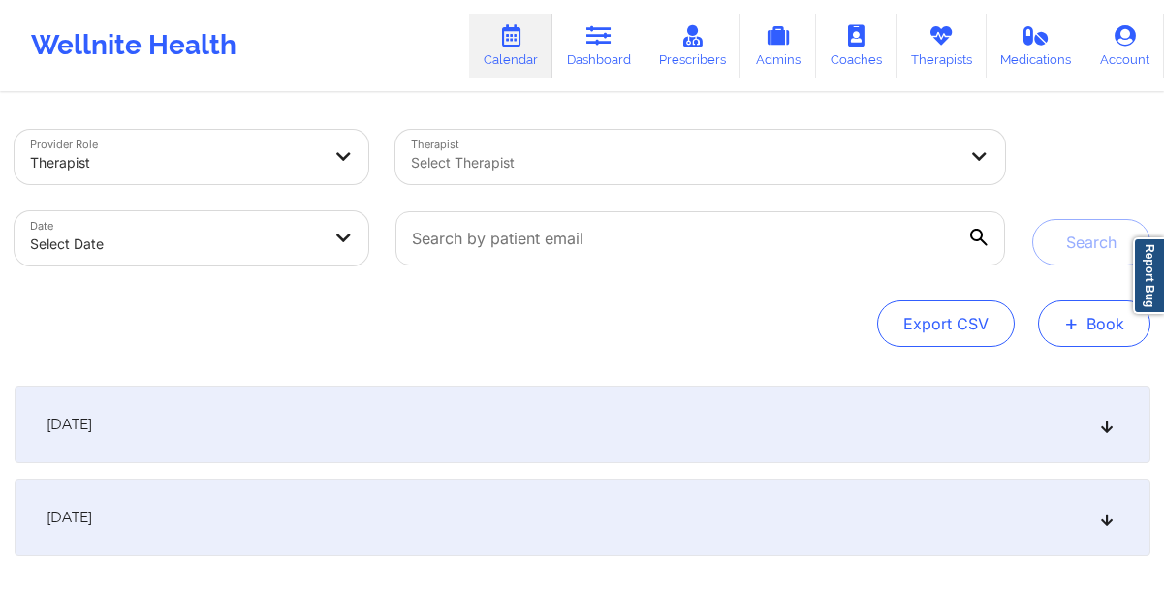
click at [1073, 320] on span "+" at bounding box center [1071, 323] width 15 height 11
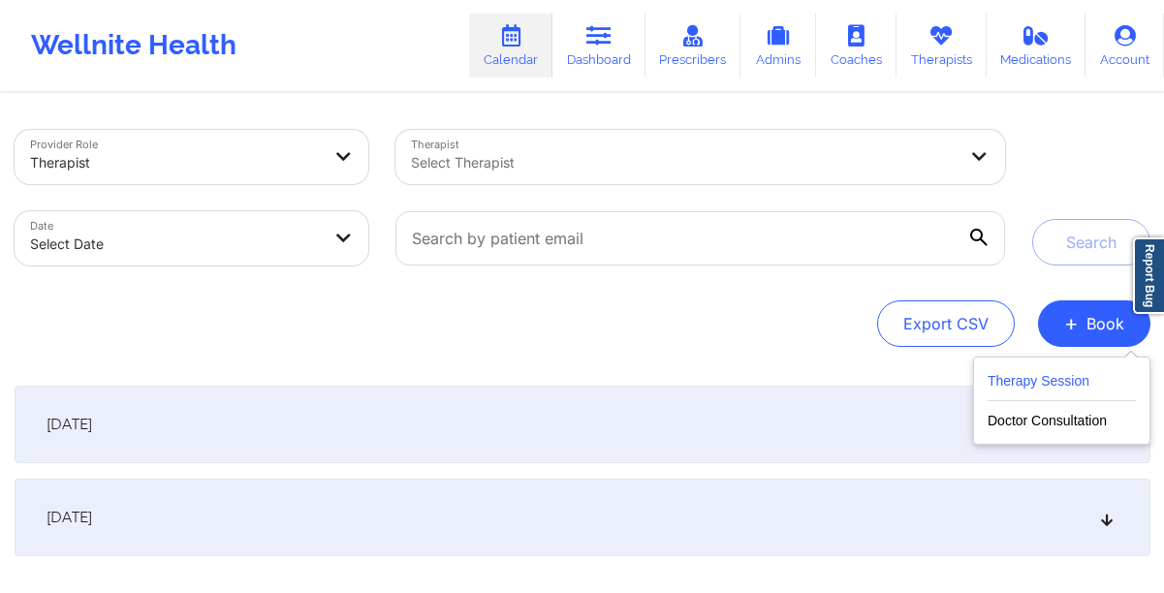
click at [1057, 381] on button "Therapy Session" at bounding box center [1061, 385] width 148 height 32
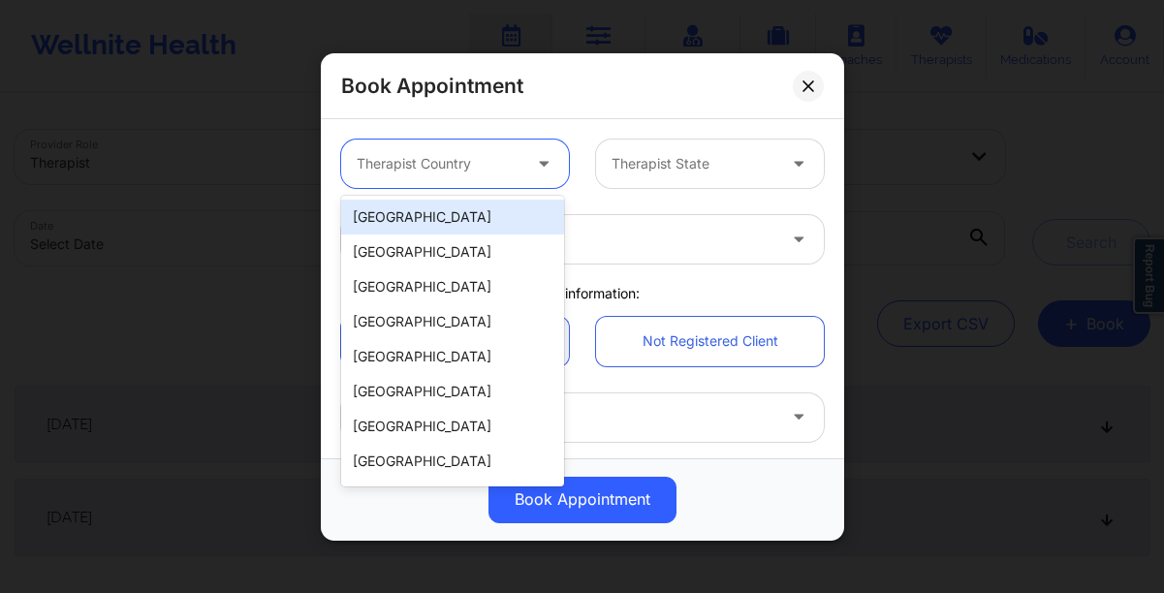
click at [458, 168] on div at bounding box center [439, 163] width 164 height 23
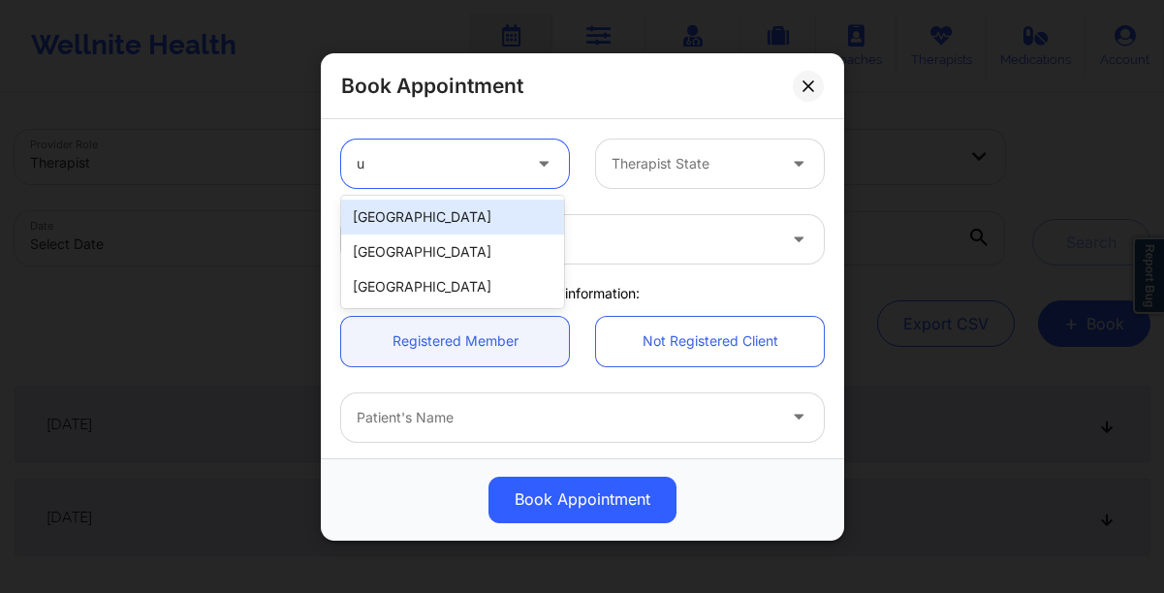
type input "un"
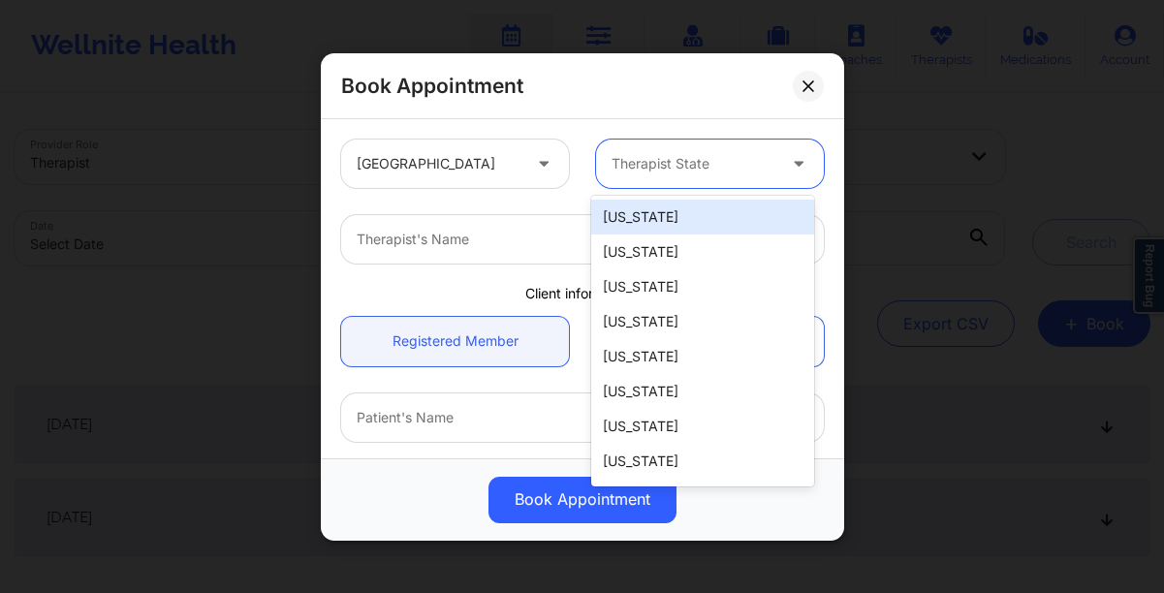
click at [611, 165] on div at bounding box center [693, 163] width 164 height 23
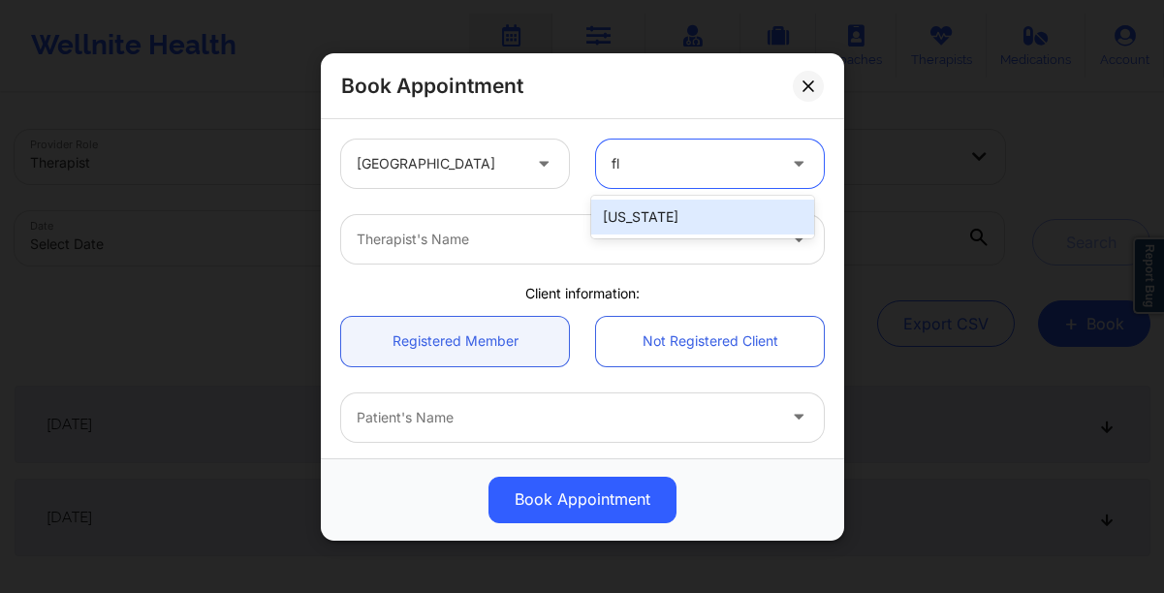
type input "flo"
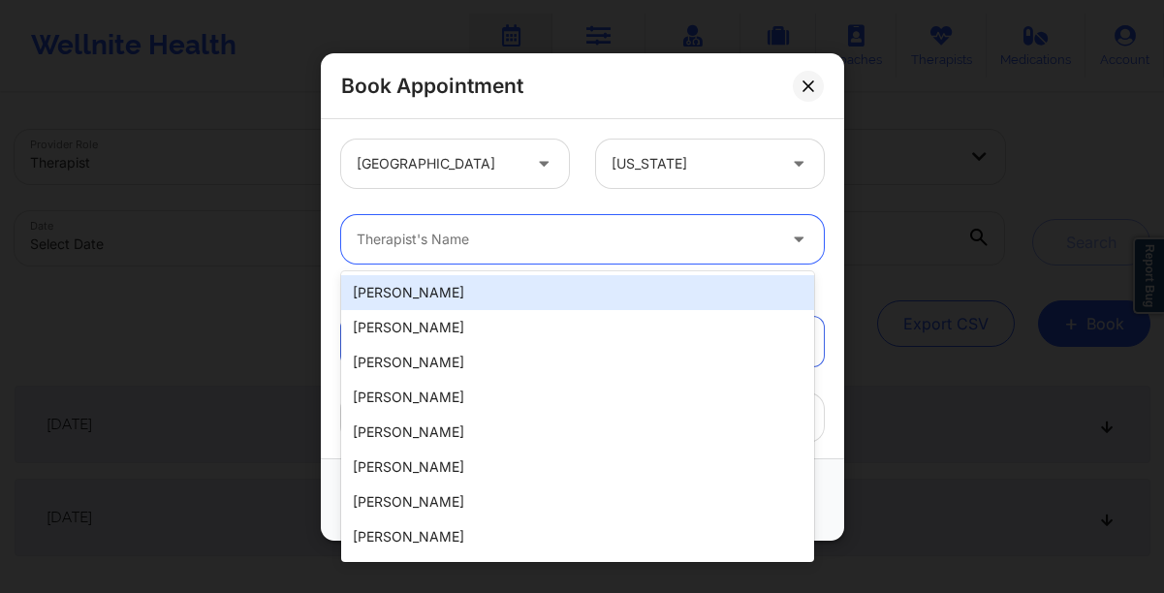
click at [581, 232] on div at bounding box center [566, 239] width 419 height 23
click at [826, 230] on div "[PERSON_NAME], 1 of 20. 20 results available. Use Up and Down to choose options…" at bounding box center [583, 239] width 510 height 48
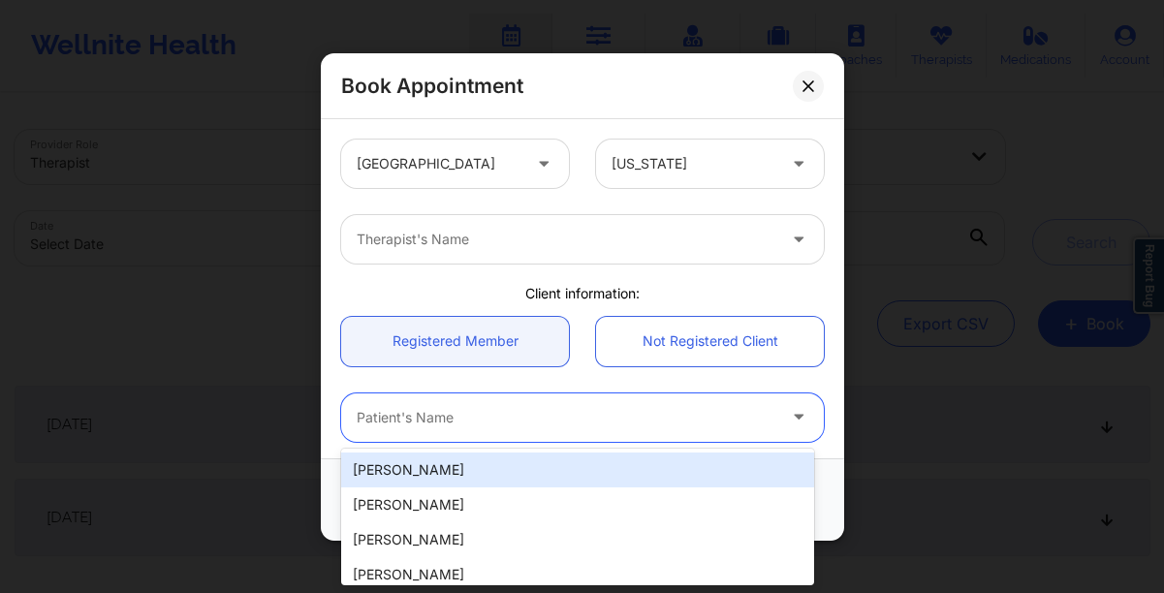
click at [537, 415] on div at bounding box center [566, 417] width 419 height 23
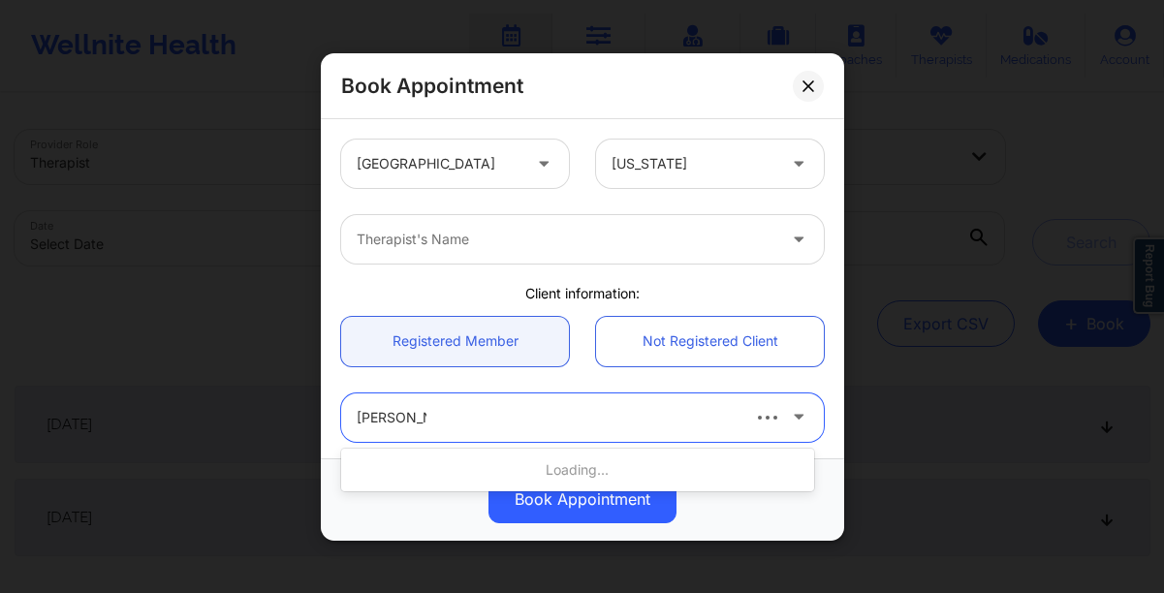
type input "laura l marsh"
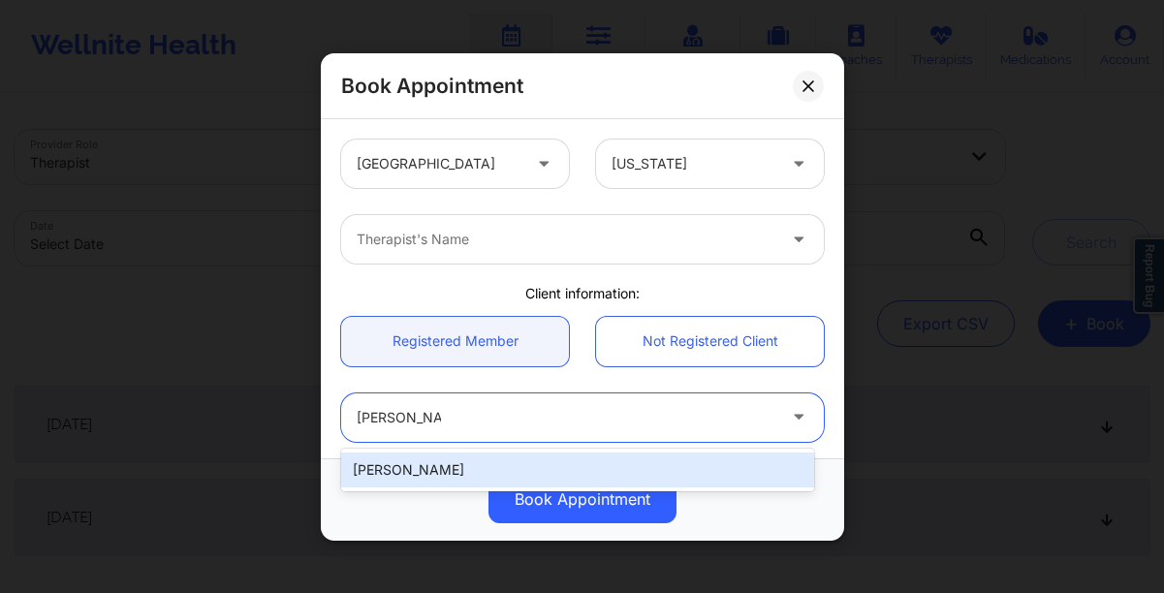
click at [587, 473] on div "Laura L Marsh" at bounding box center [577, 470] width 473 height 35
type input "lauralmarsh@gmail.com"
type input "+1305-780-1650"
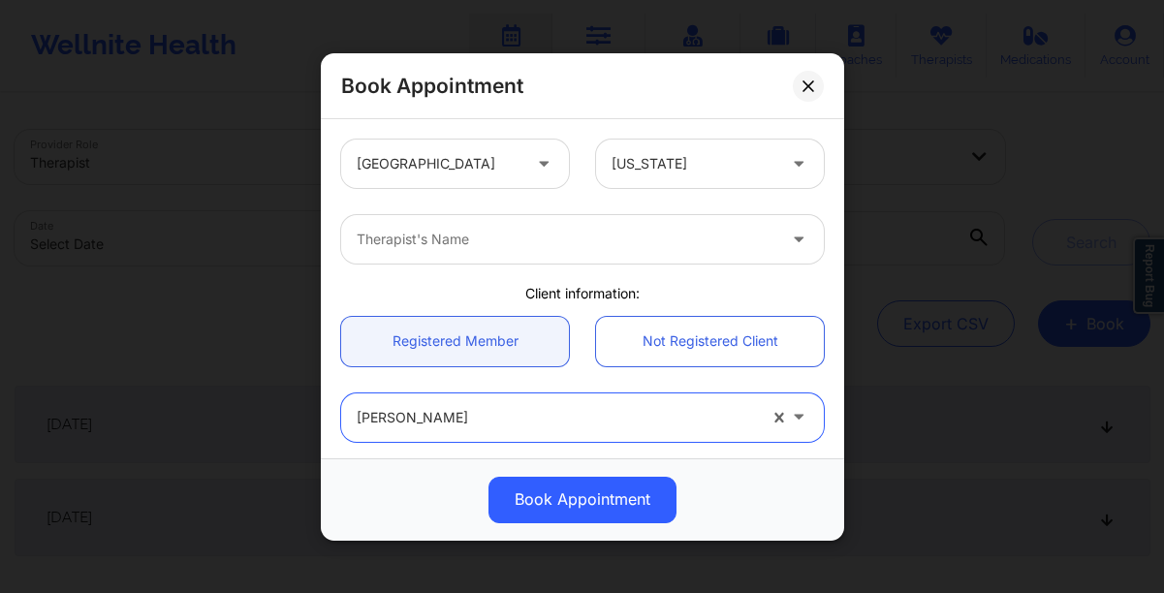
click at [428, 272] on div "Therapist's Name" at bounding box center [583, 240] width 510 height 76
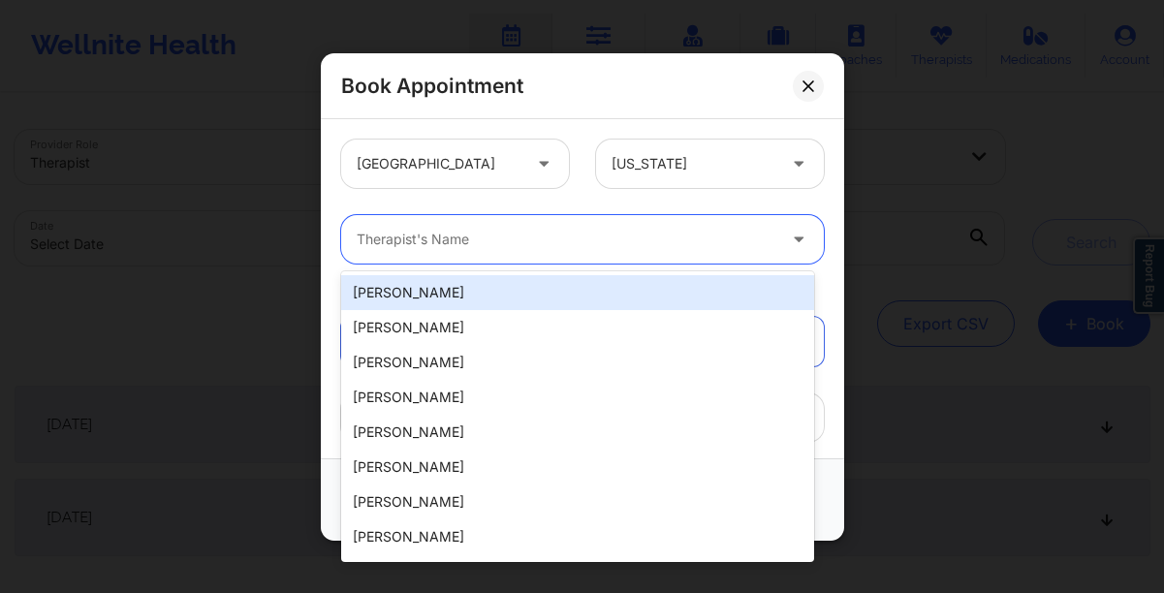
click at [449, 255] on div "Therapist's Name" at bounding box center [559, 239] width 436 height 48
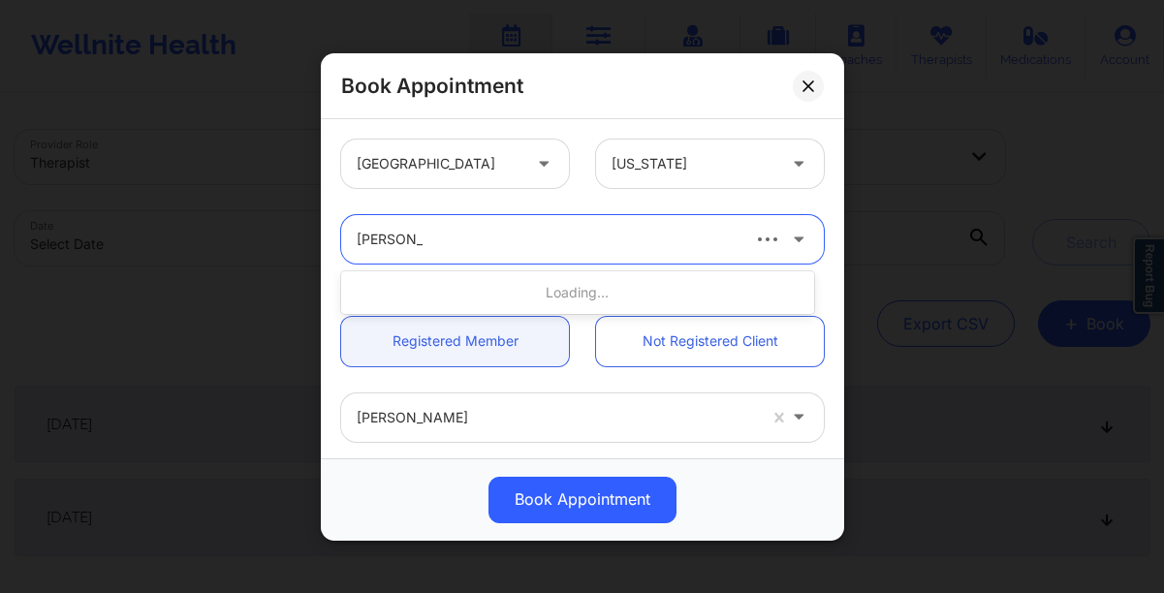
type input "timothy lee"
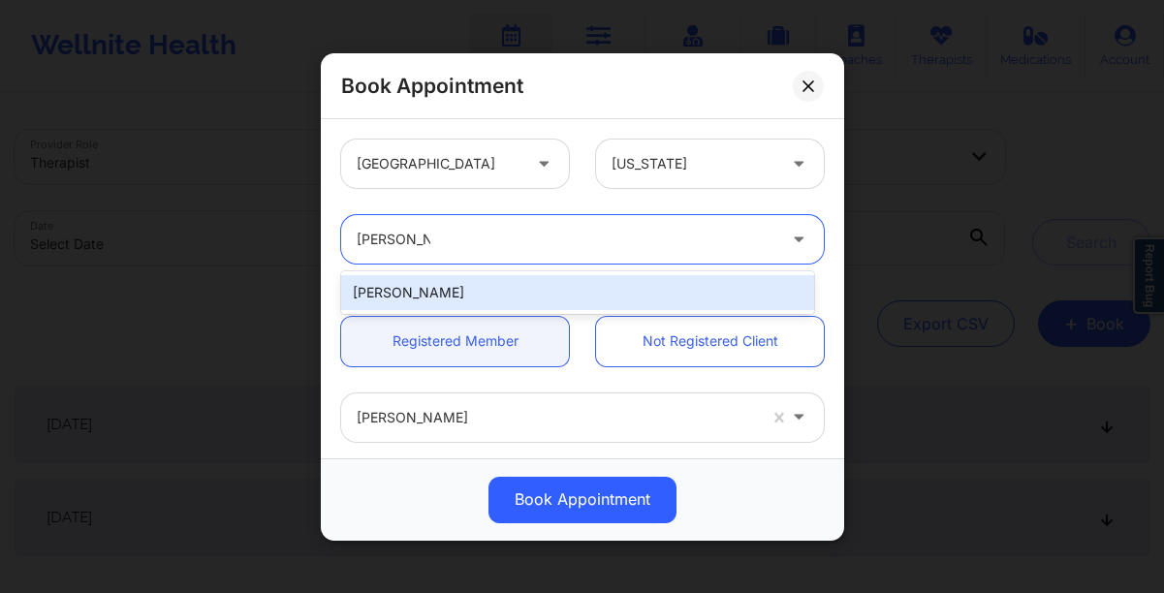
click at [458, 295] on div "Timothy Lee Weaver" at bounding box center [577, 292] width 473 height 35
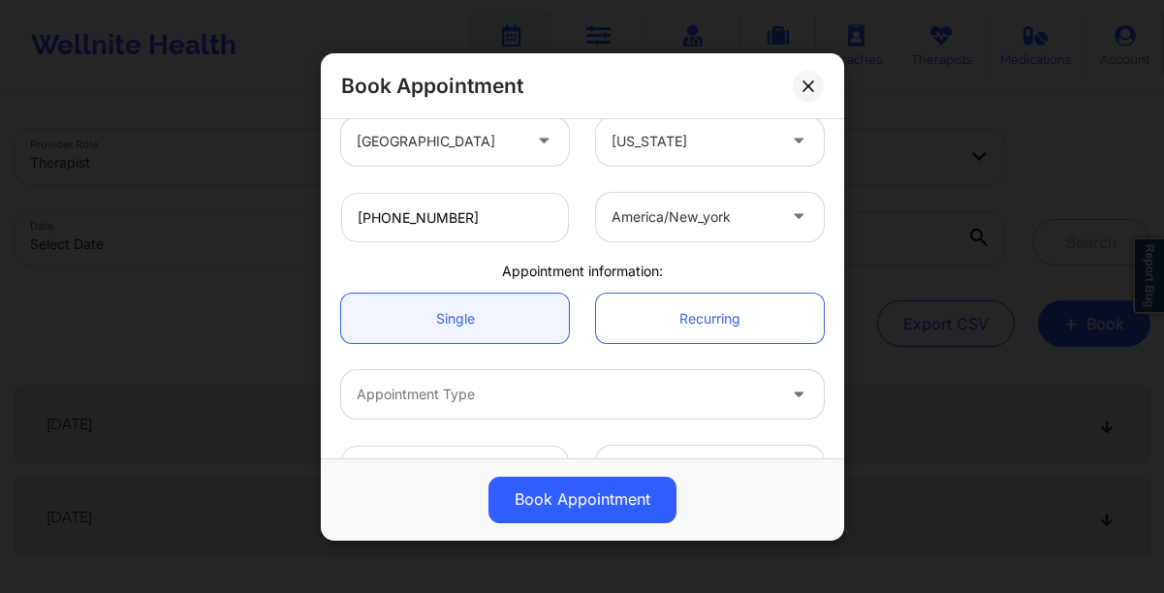
scroll to position [484, 0]
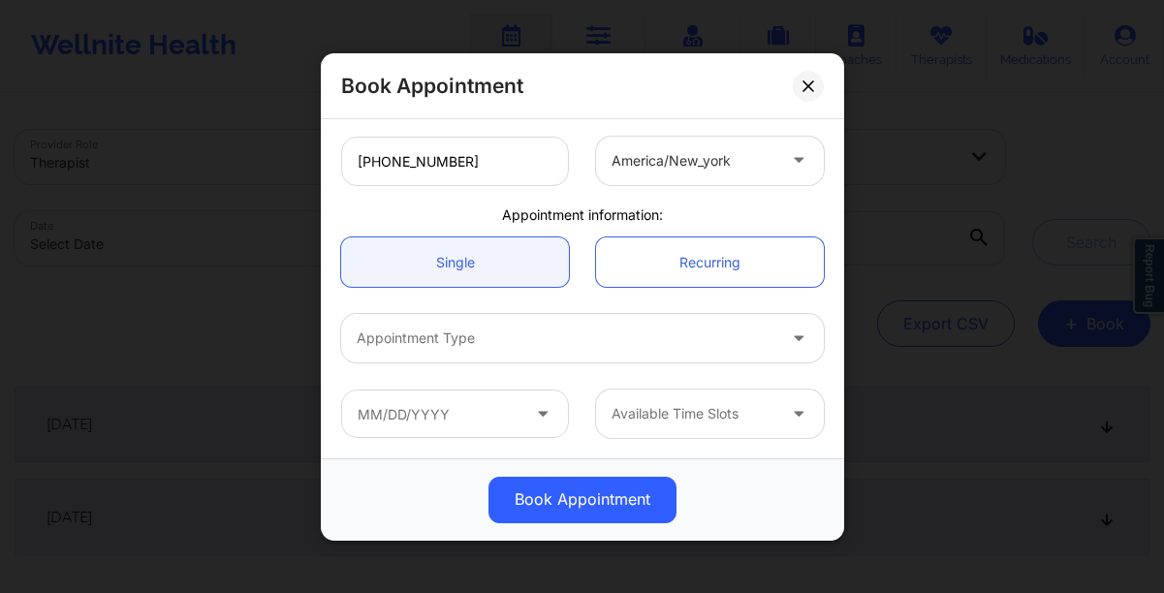
click at [416, 349] on div "Appointment Type" at bounding box center [559, 338] width 436 height 48
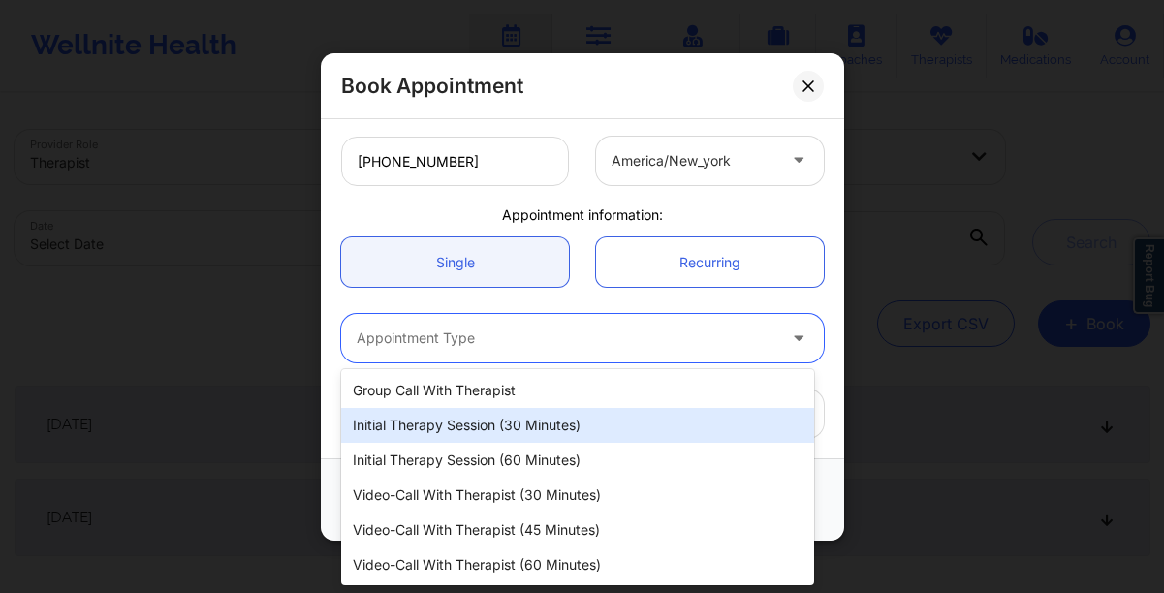
click at [425, 415] on div "Initial Therapy Session (30 minutes)" at bounding box center [577, 425] width 473 height 35
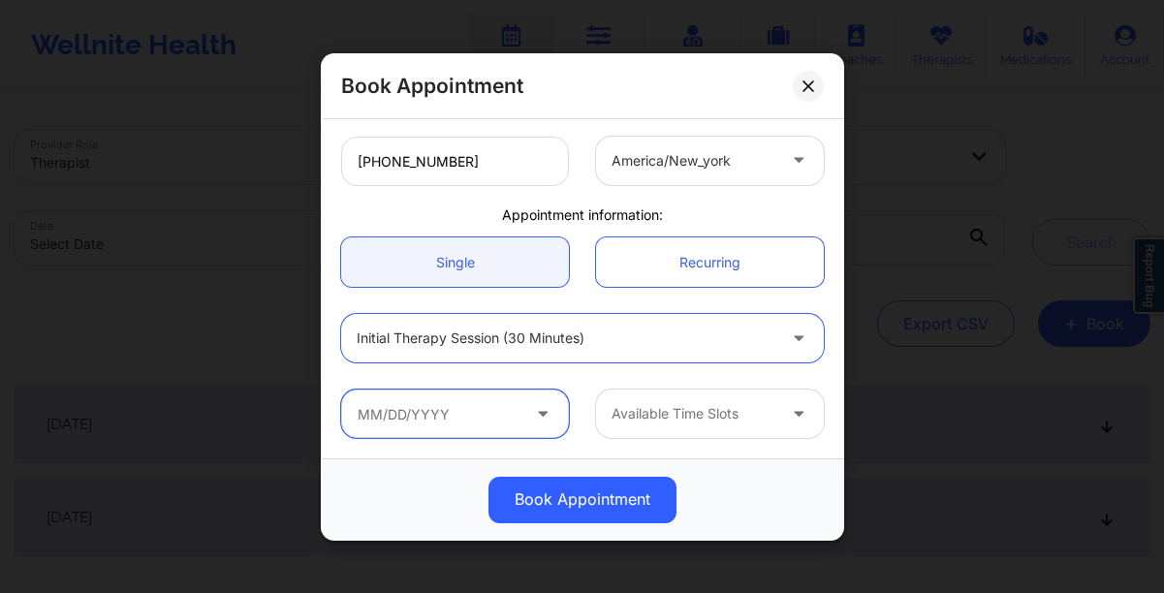
click at [415, 415] on input "text" at bounding box center [455, 414] width 228 height 48
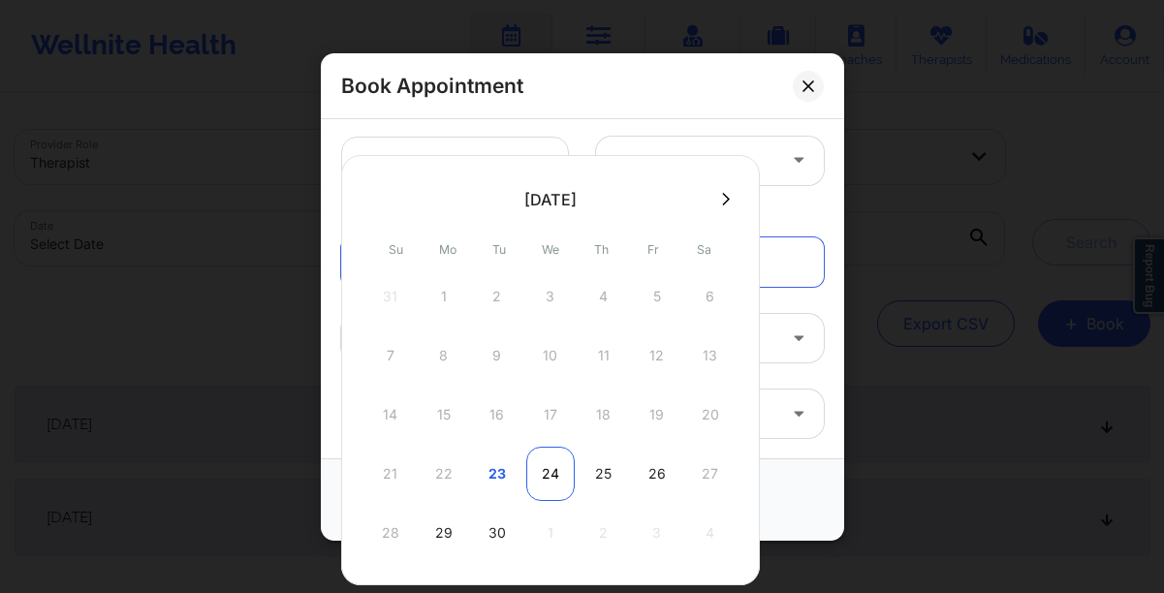
click at [564, 485] on div "24" at bounding box center [550, 474] width 48 height 54
type input "[DATE]"
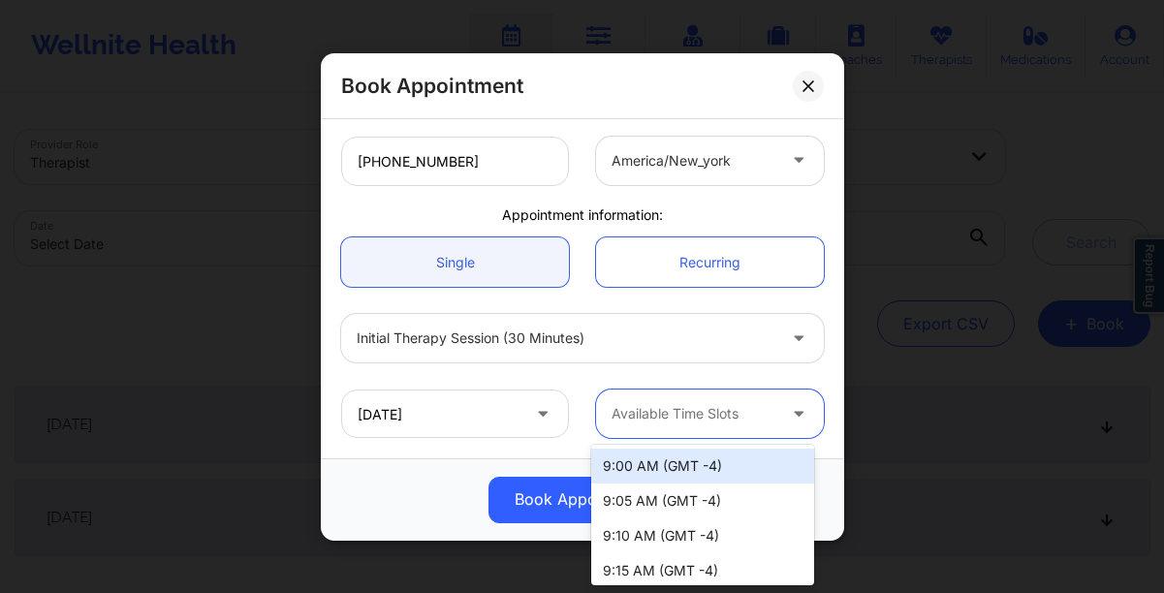
click at [695, 419] on div at bounding box center [693, 413] width 164 height 23
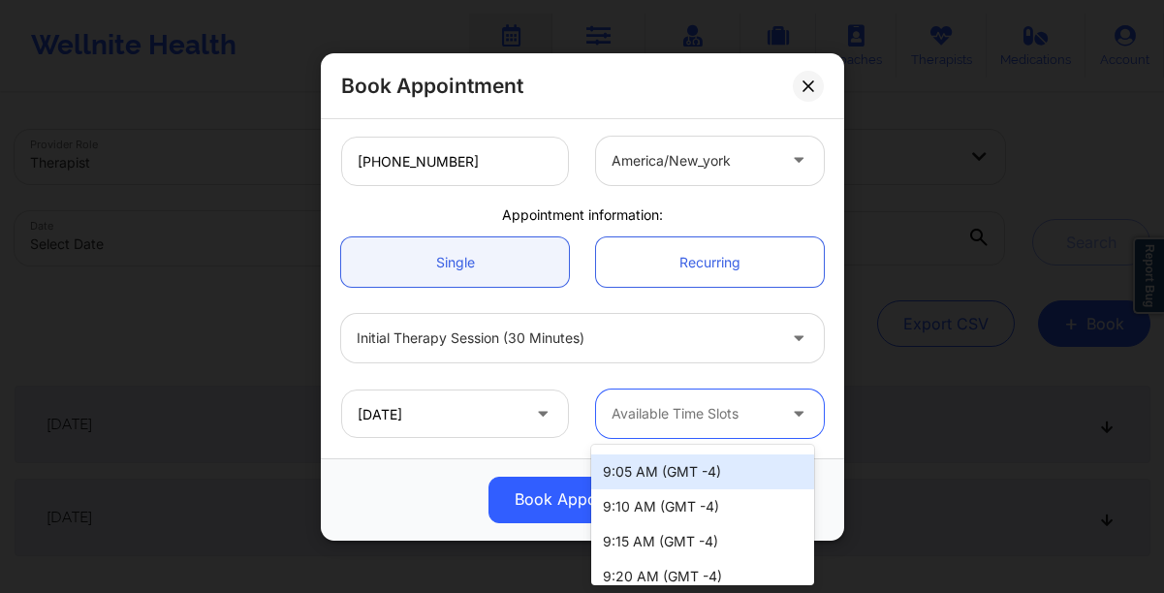
scroll to position [0, 0]
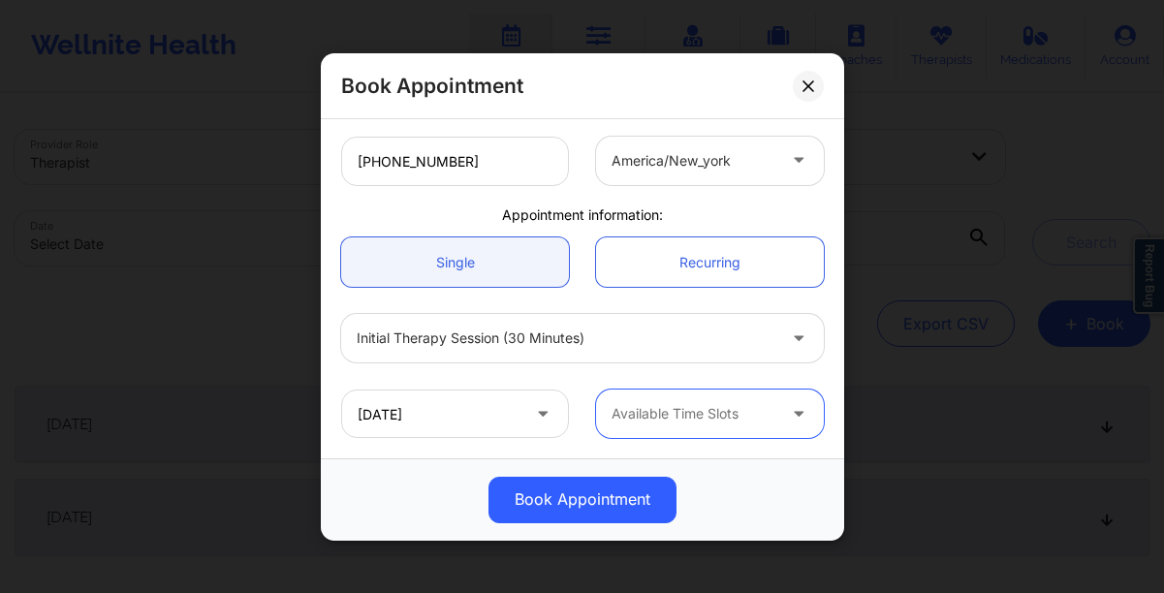
click at [727, 411] on div at bounding box center [693, 413] width 164 height 23
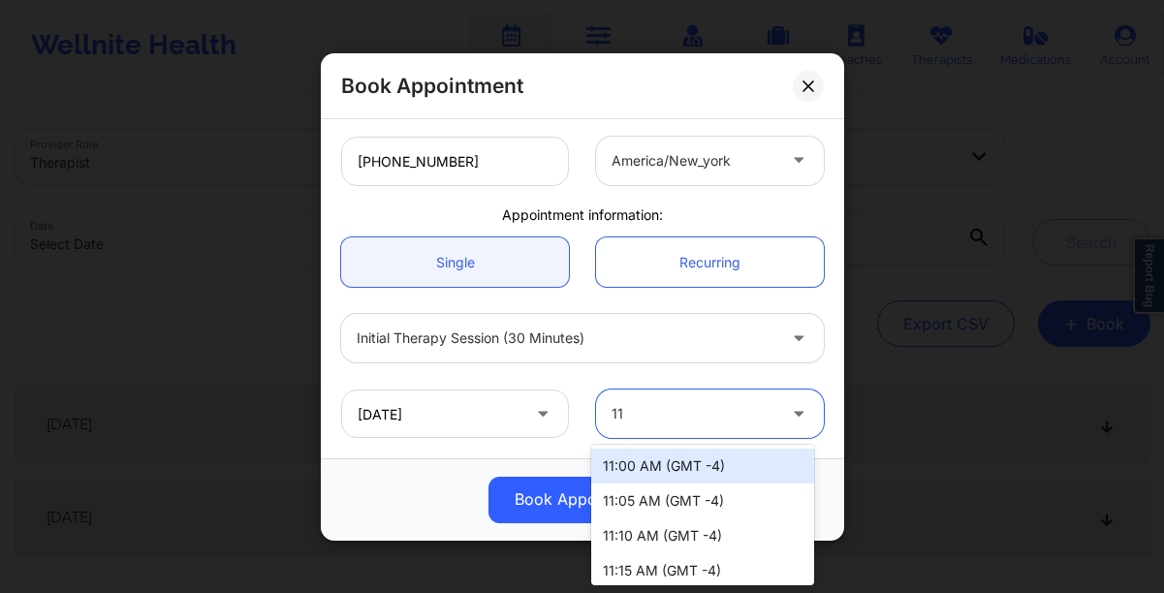
type input "1"
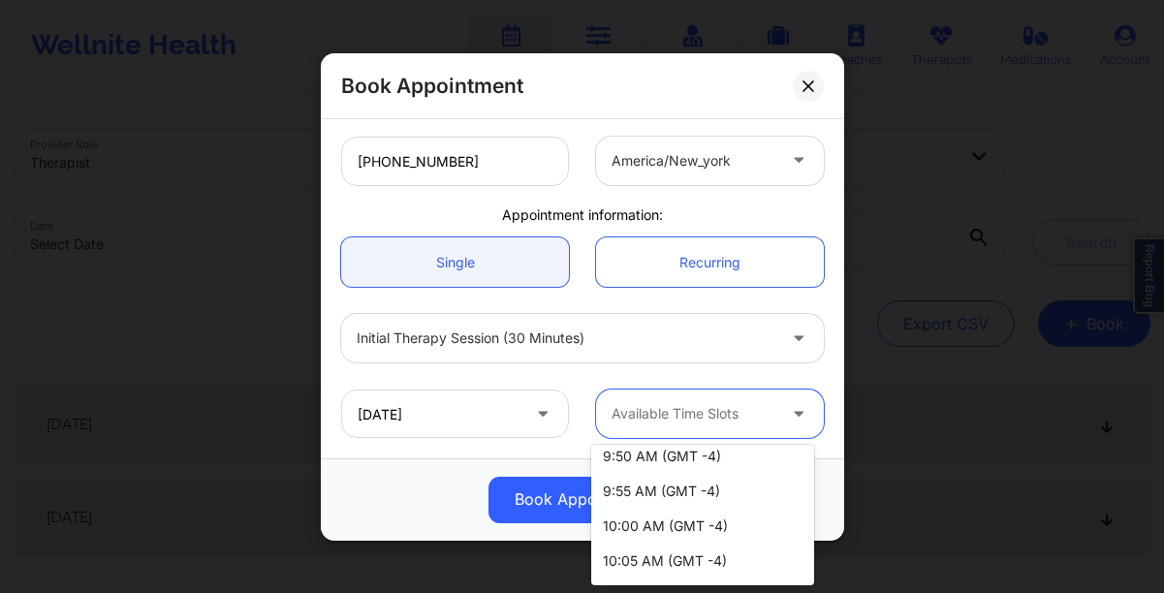
scroll to position [357, 0]
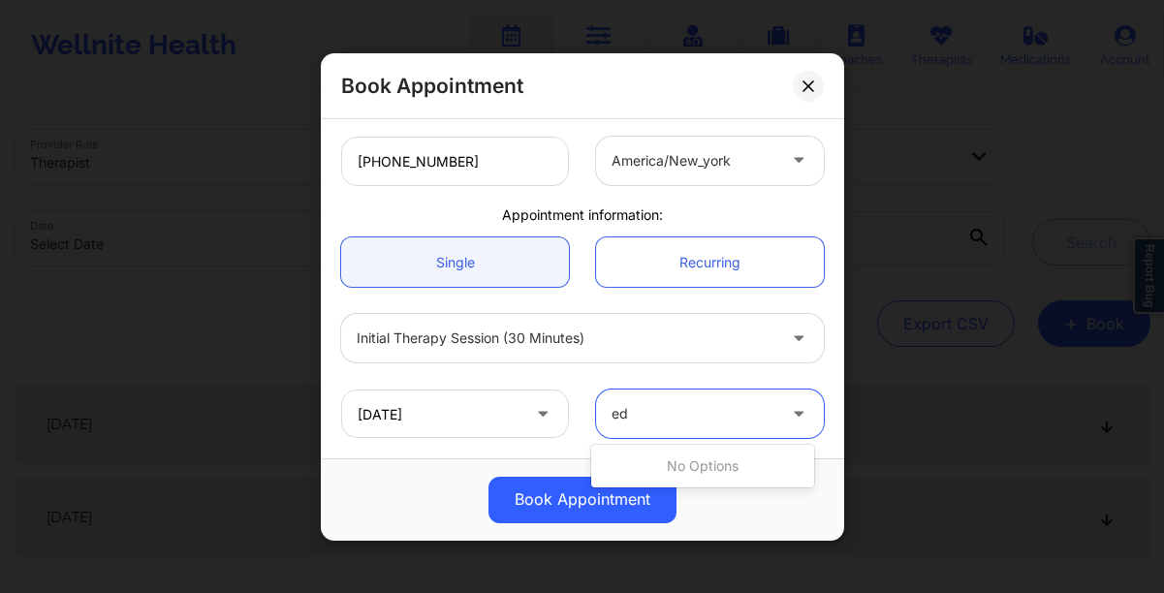
type input "e"
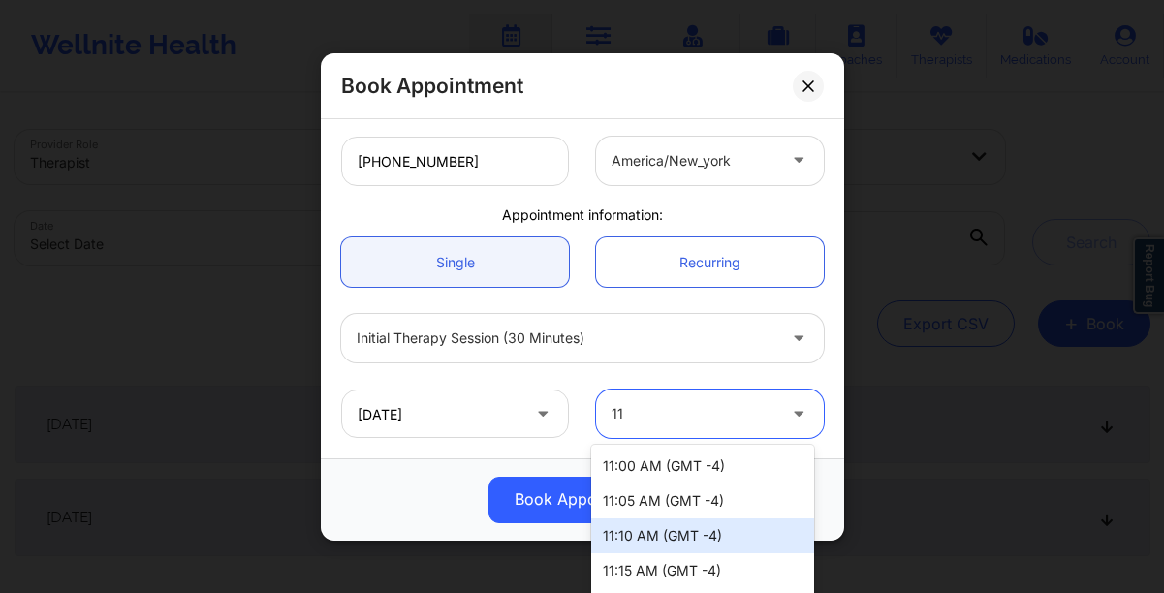
scroll to position [136, 0]
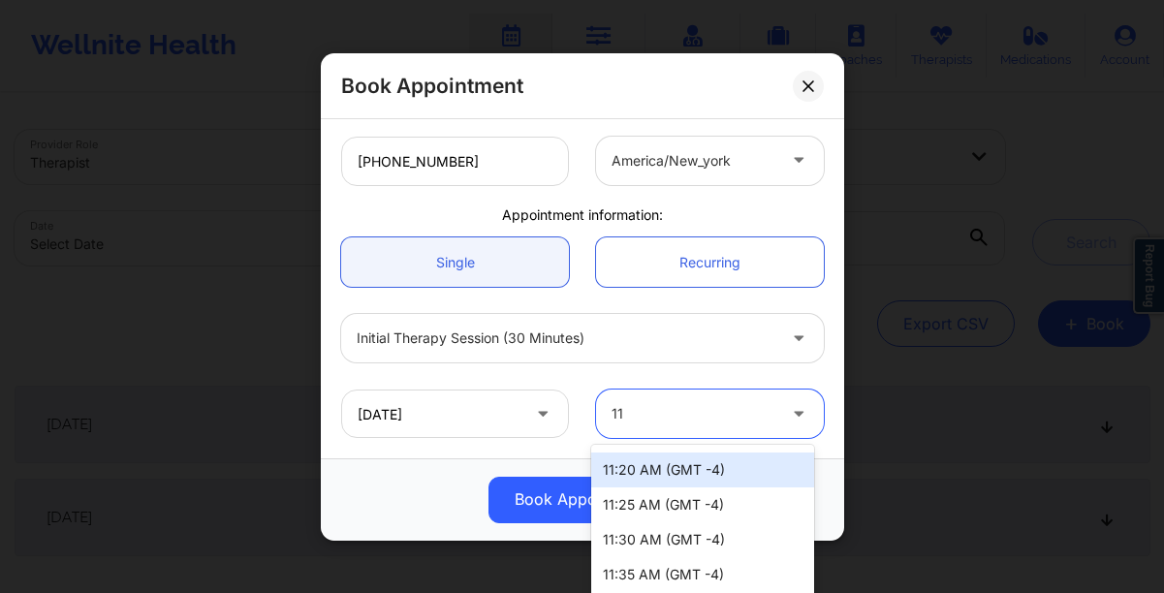
type input "11"
click at [203, 254] on div "Book Appointment United States Florida Timothy Lee Weaver Client information: R…" at bounding box center [582, 296] width 1164 height 593
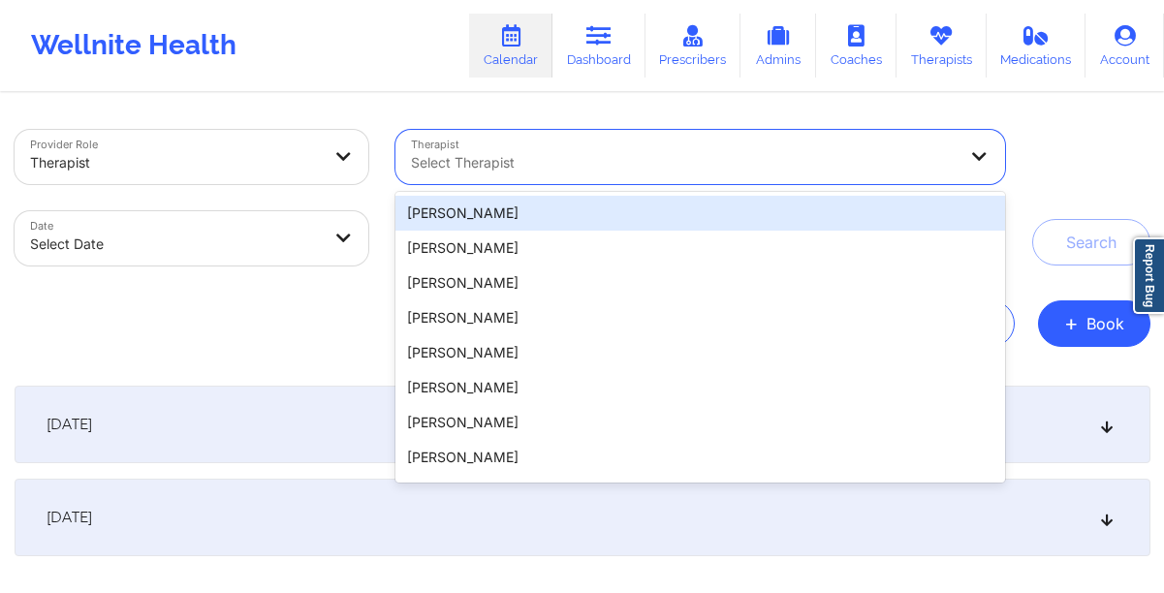
click at [625, 173] on div at bounding box center [684, 162] width 546 height 23
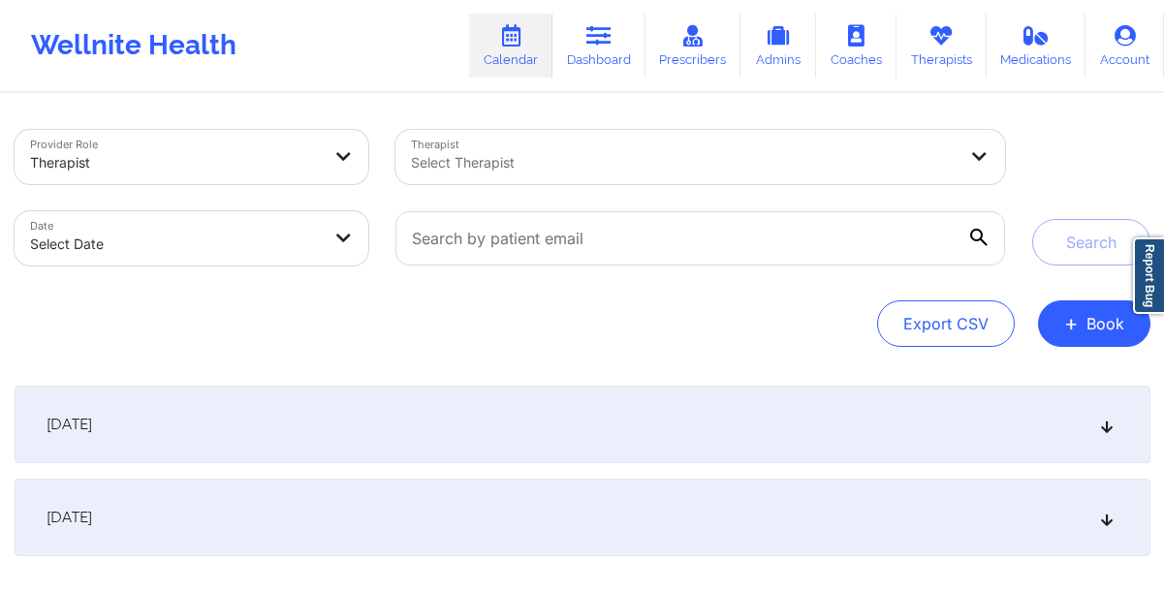
click at [1057, 165] on div "Search" at bounding box center [1091, 198] width 118 height 136
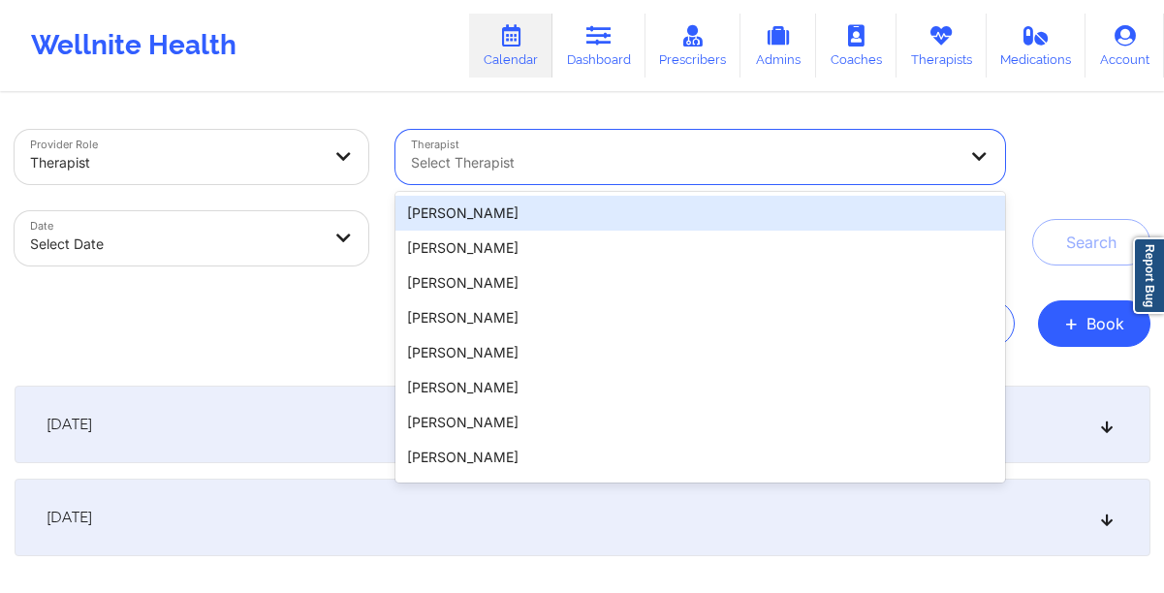
click at [806, 164] on div at bounding box center [684, 162] width 546 height 23
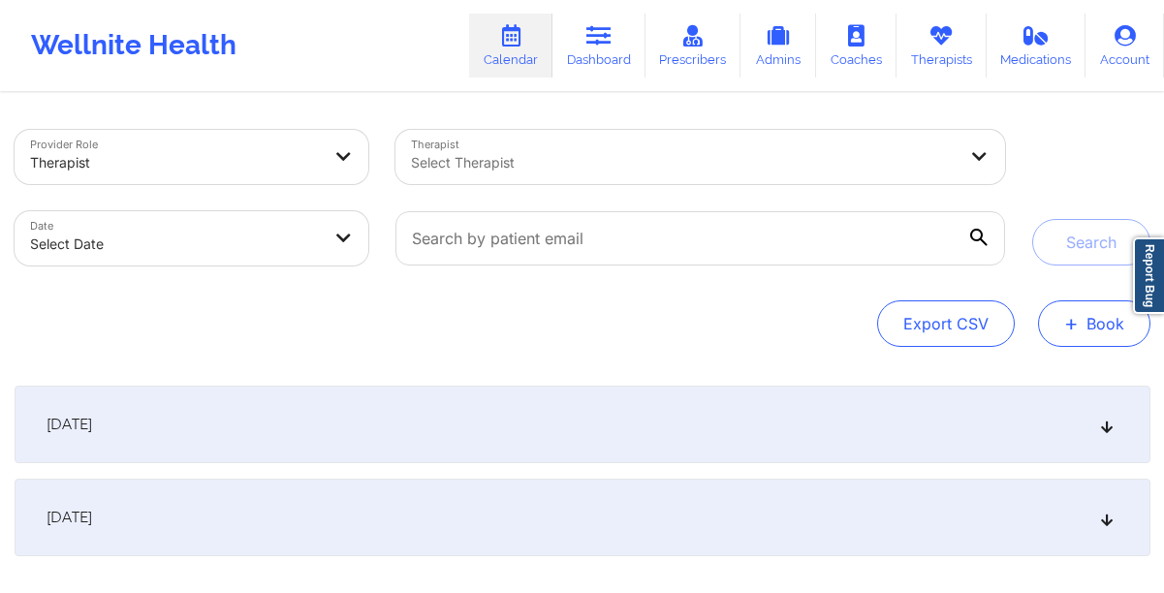
click at [1063, 334] on button "+ Book" at bounding box center [1094, 323] width 112 height 47
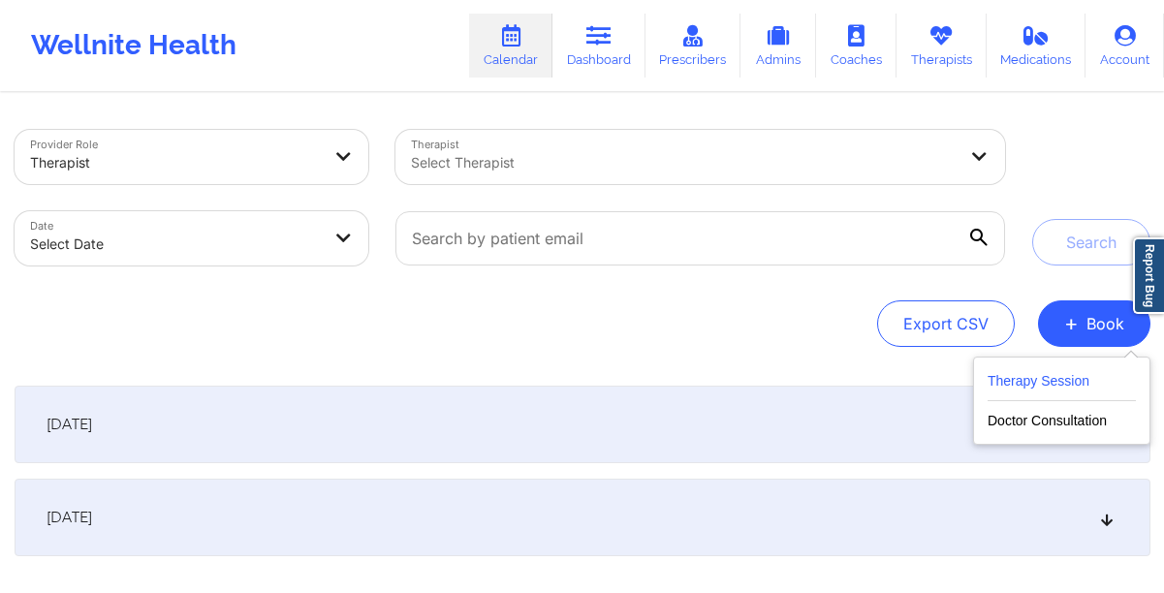
click at [1046, 378] on button "Therapy Session" at bounding box center [1061, 385] width 148 height 32
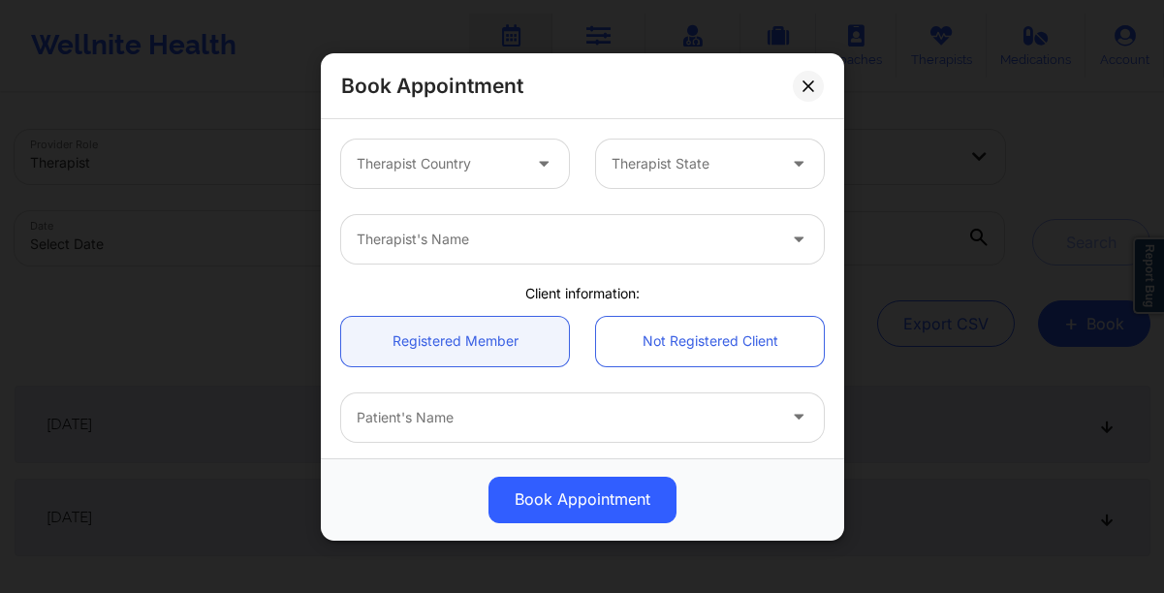
click at [611, 163] on input "text" at bounding box center [613, 163] width 4 height 19
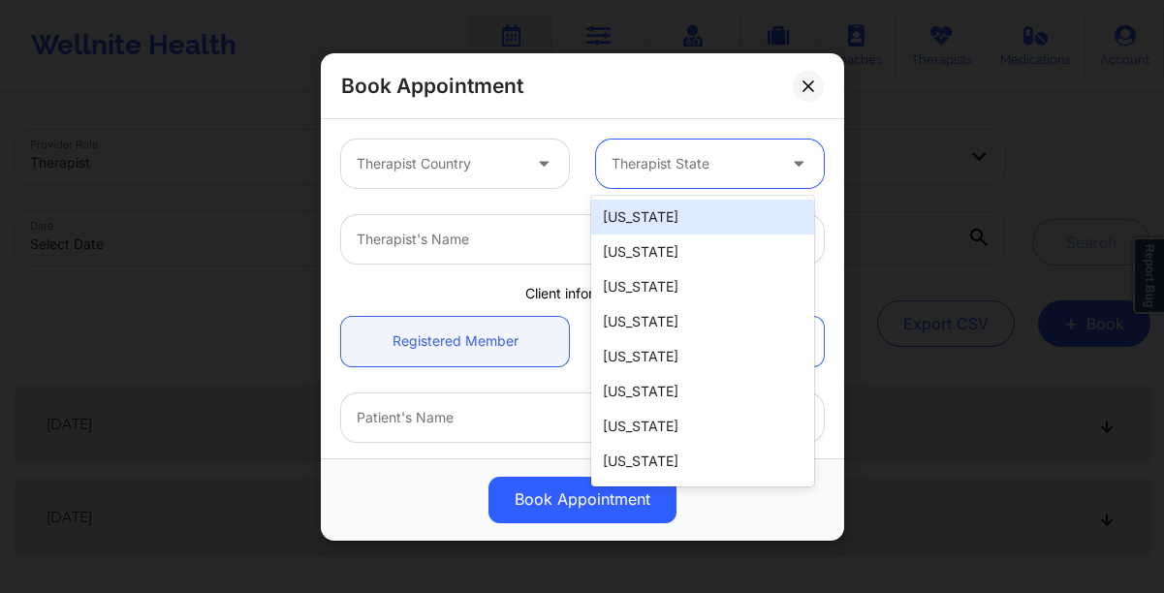
click at [397, 288] on div "Client information:" at bounding box center [583, 293] width 510 height 19
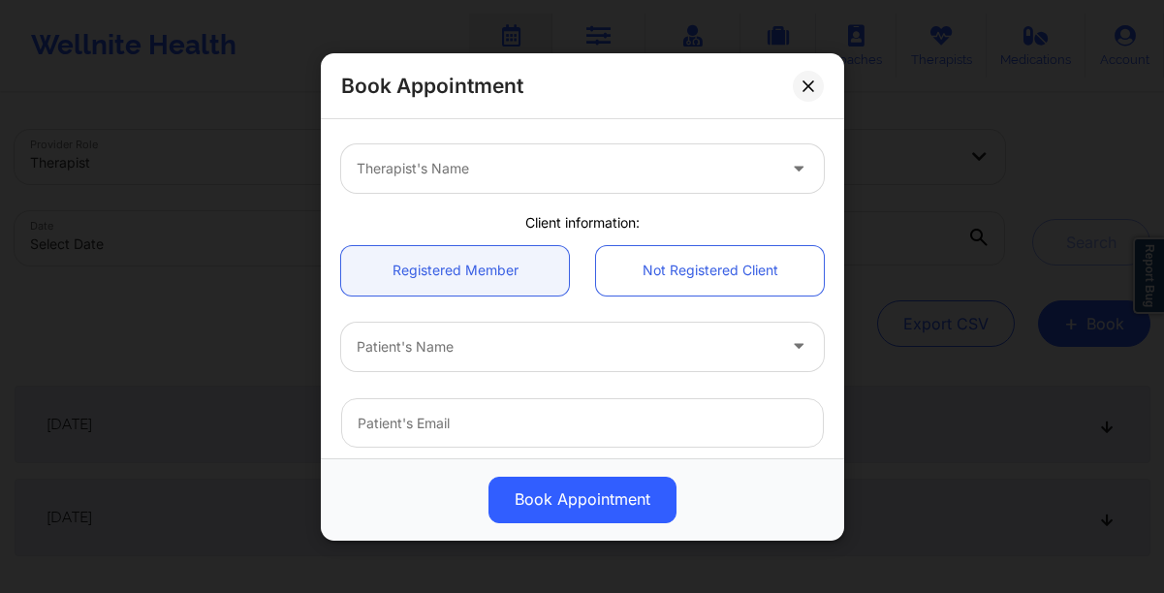
scroll to position [92, 0]
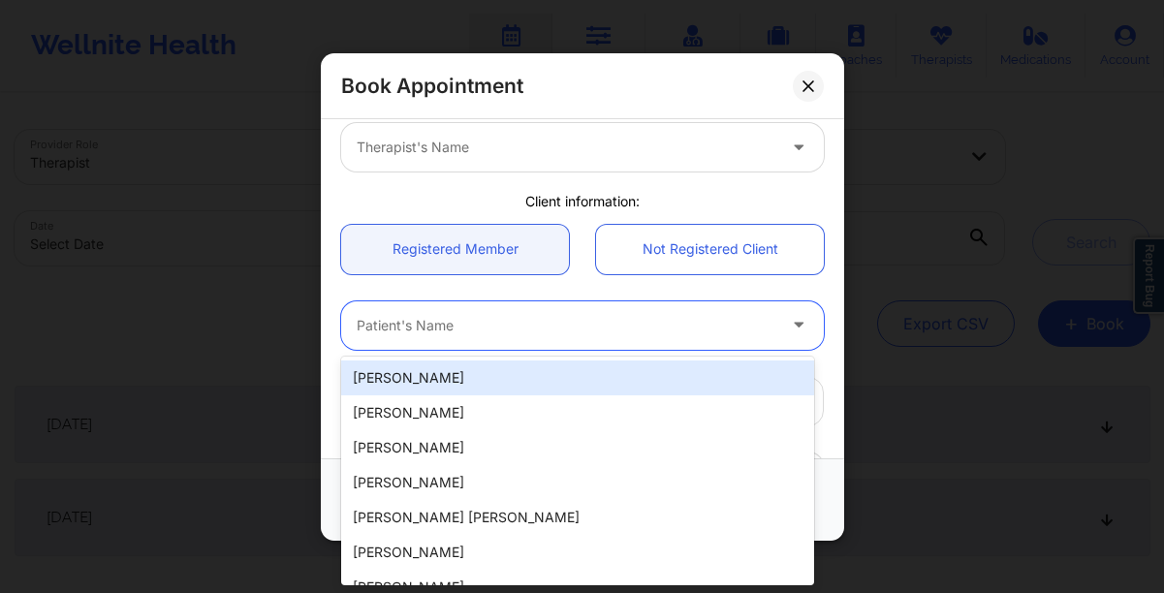
click at [417, 315] on div at bounding box center [566, 325] width 419 height 23
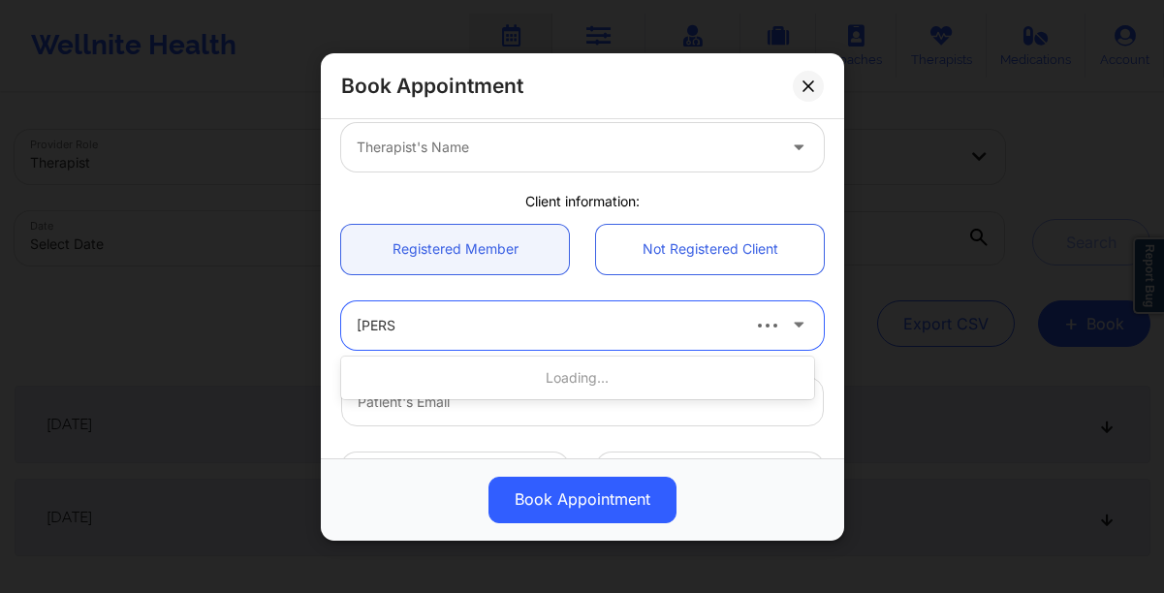
scroll to position [0, 0]
type input "[PERSON_NAME]"
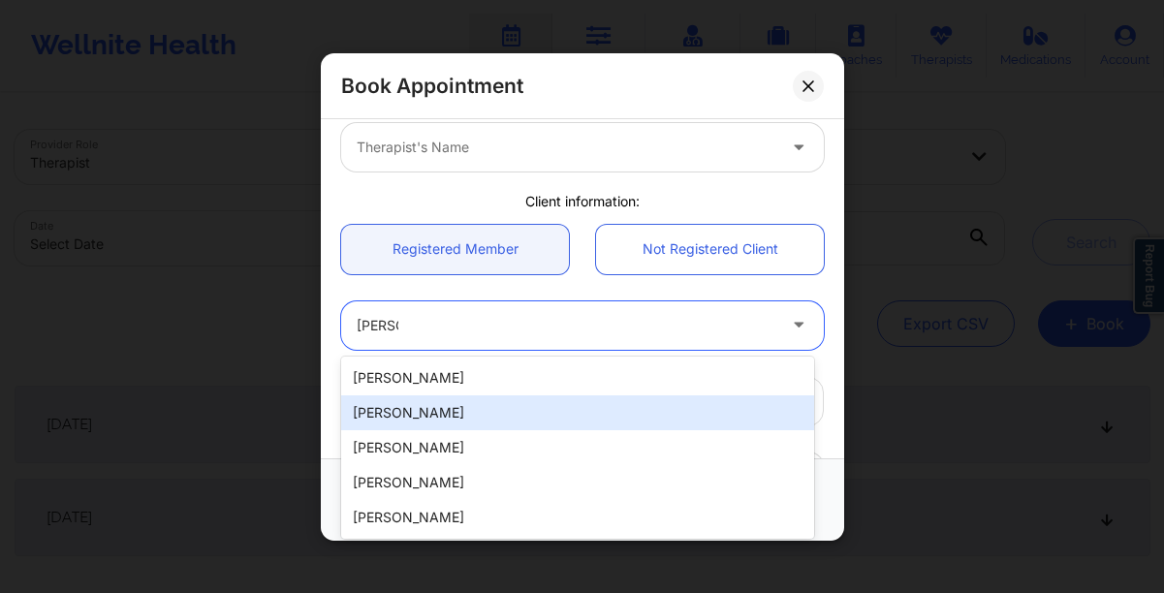
click at [523, 425] on div "[PERSON_NAME]" at bounding box center [577, 412] width 473 height 35
type input "[EMAIL_ADDRESS][DOMAIN_NAME]"
type input "[PHONE_NUMBER]"
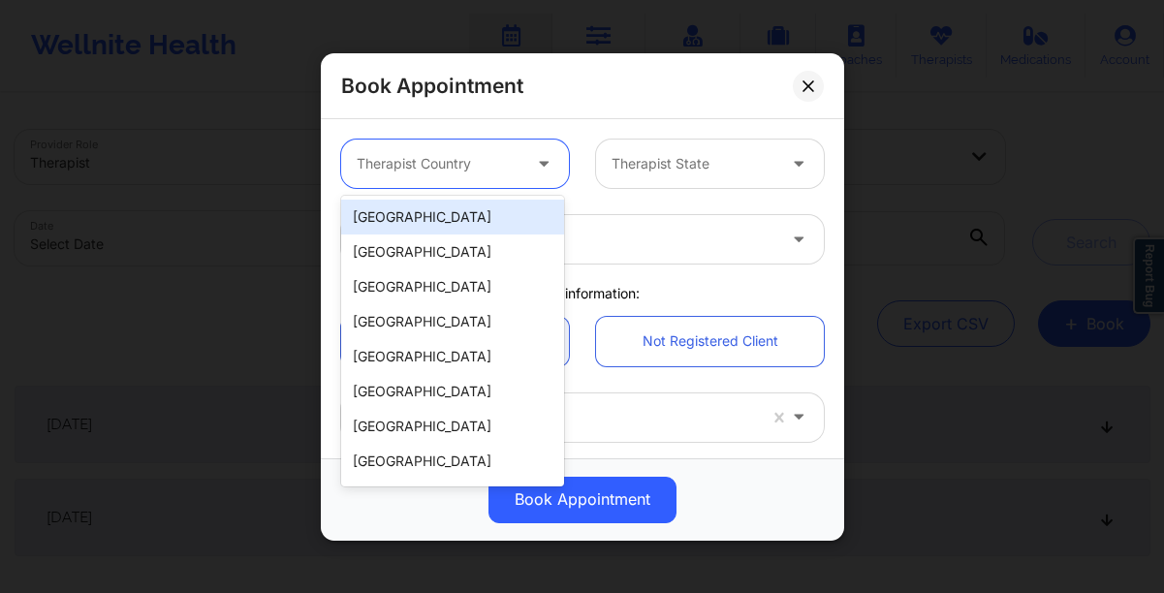
click at [462, 159] on div at bounding box center [439, 163] width 164 height 23
click at [443, 221] on div "[GEOGRAPHIC_DATA]" at bounding box center [452, 217] width 223 height 35
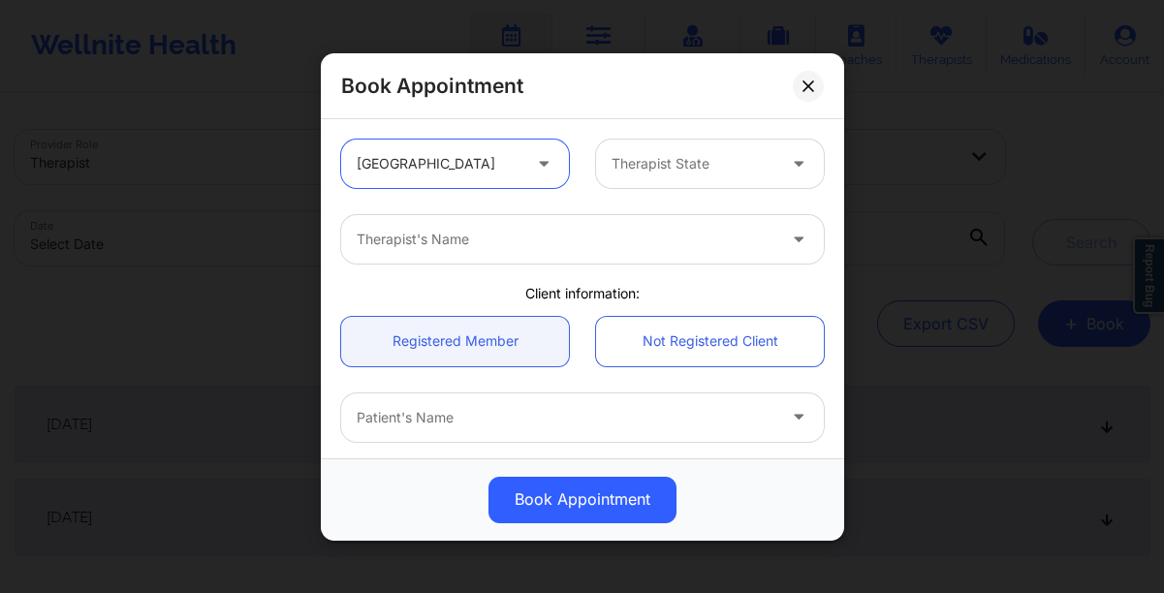
click at [675, 159] on div at bounding box center [693, 163] width 164 height 23
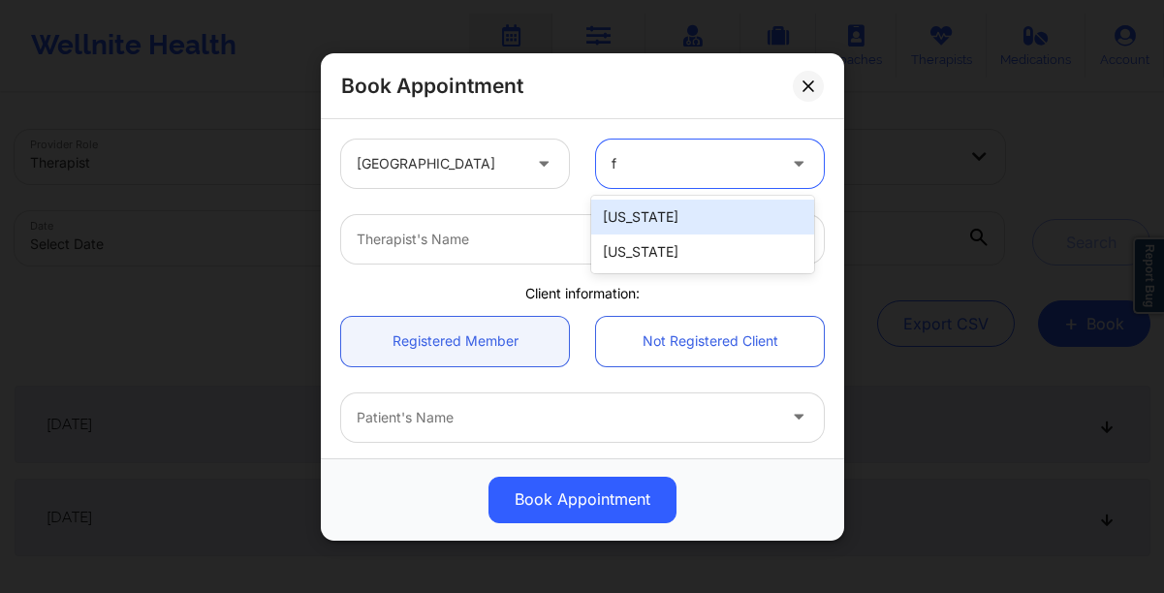
type input "fl"
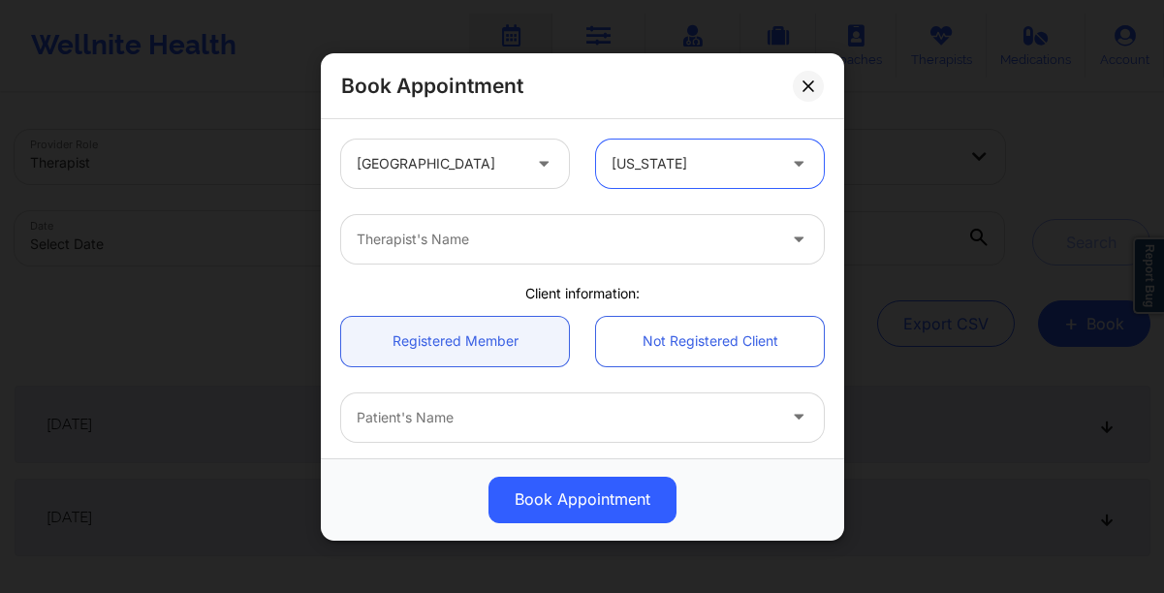
click at [445, 243] on div at bounding box center [566, 239] width 419 height 23
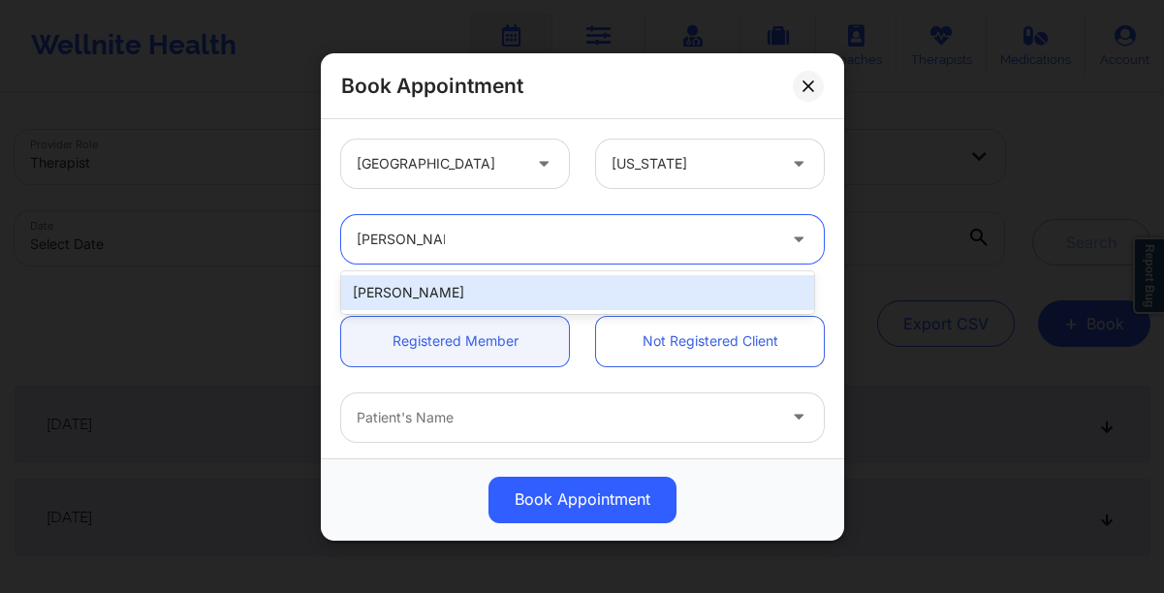
type input "timothy lee wea"
click at [468, 290] on div "[PERSON_NAME]" at bounding box center [577, 292] width 473 height 35
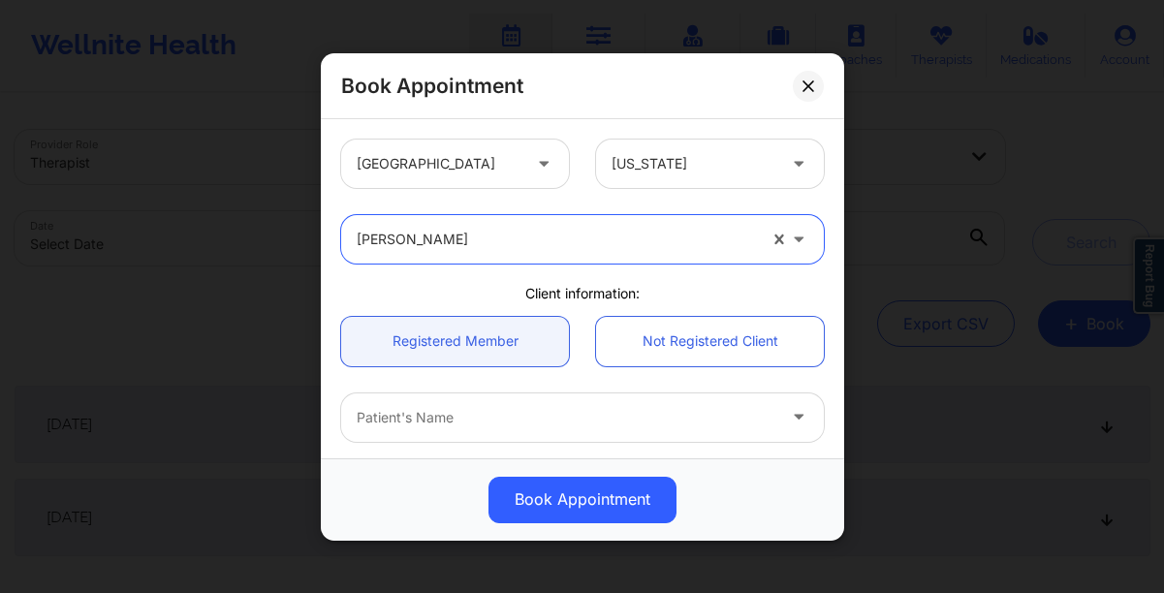
scroll to position [106, 0]
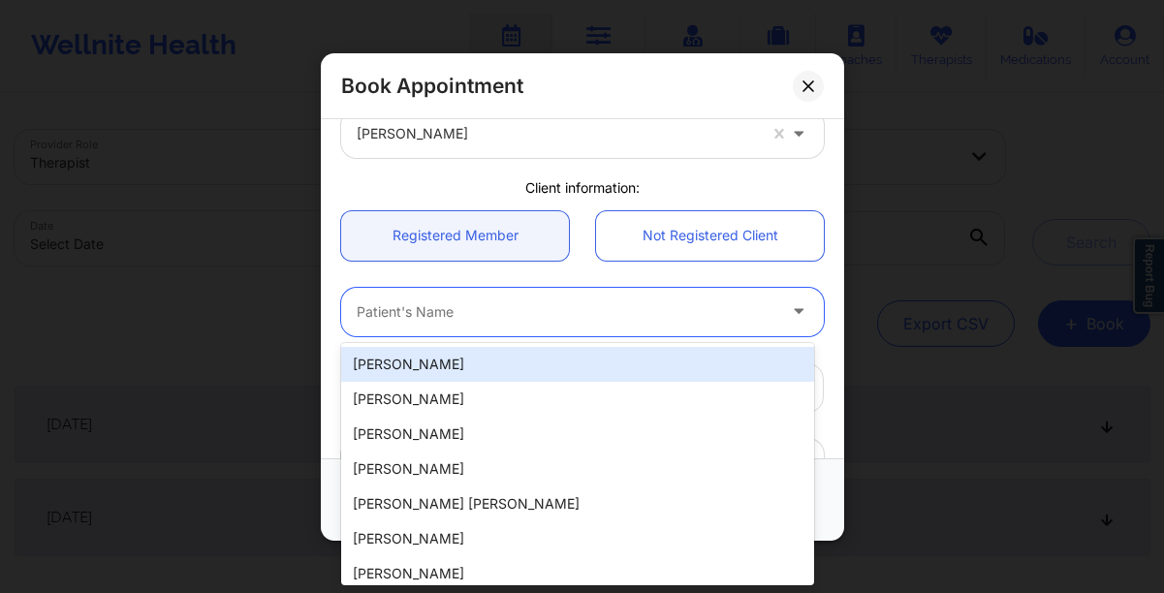
click at [466, 310] on div at bounding box center [566, 311] width 419 height 23
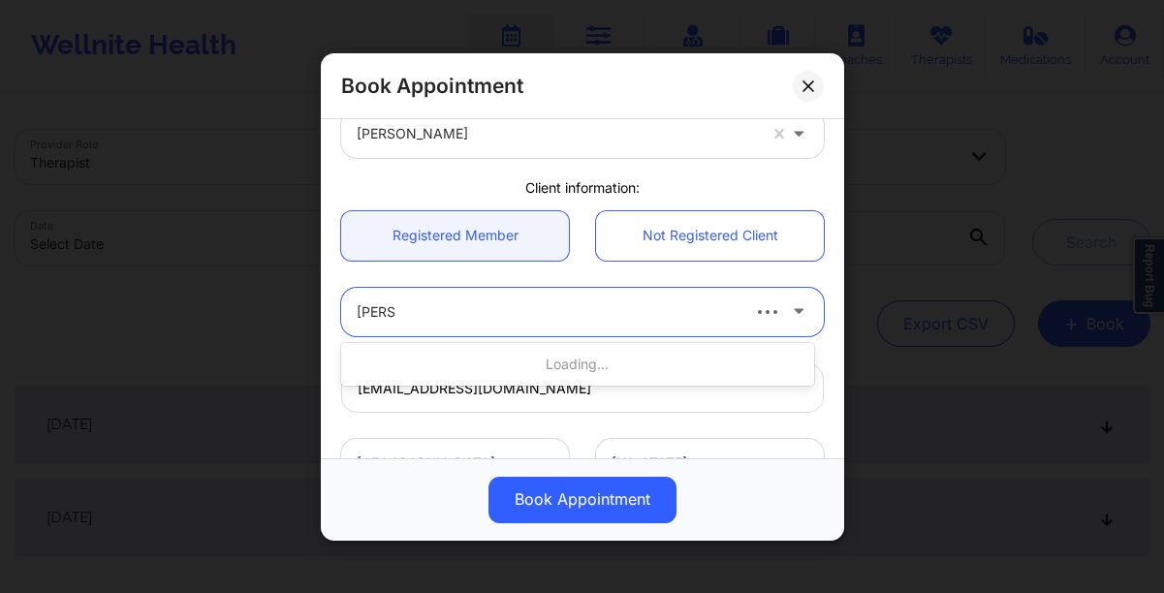
type input "[PERSON_NAME]"
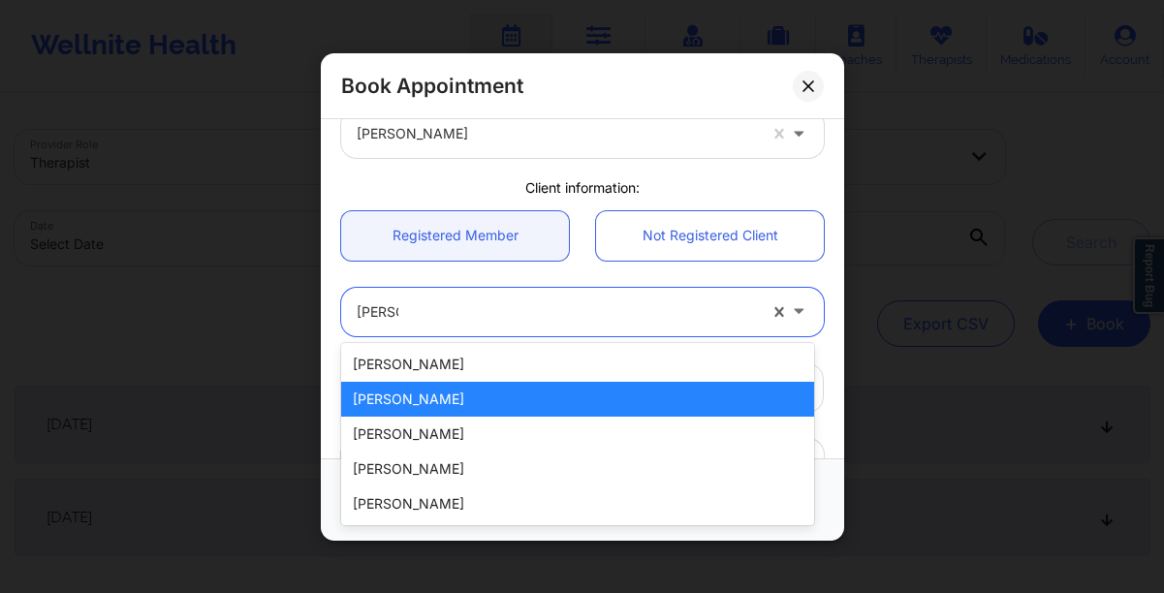
click at [490, 392] on div "[PERSON_NAME]" at bounding box center [577, 399] width 473 height 35
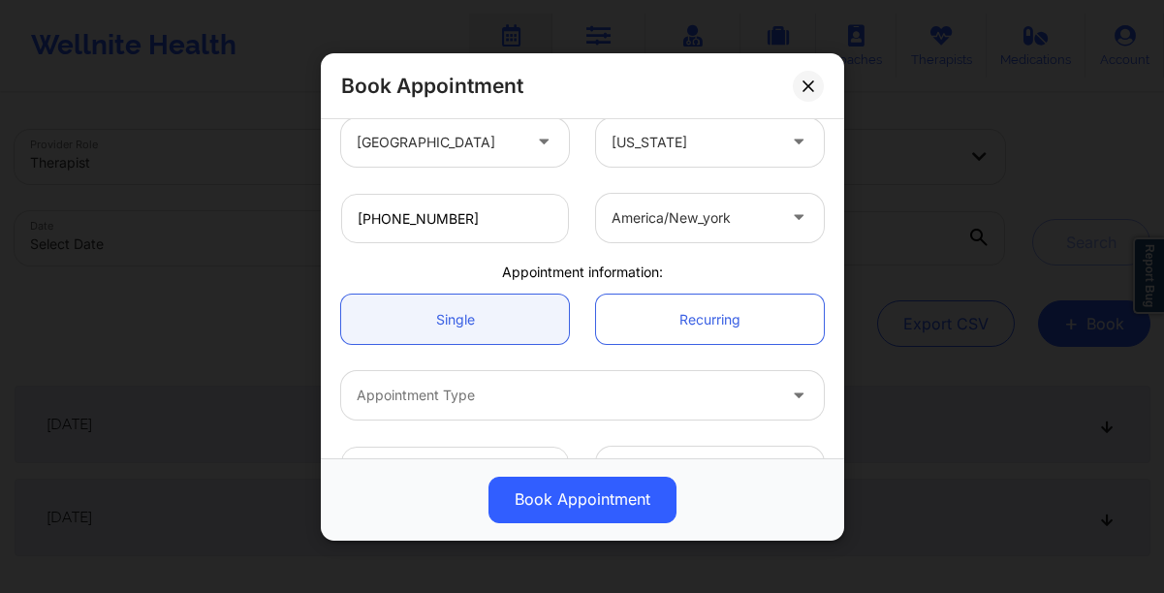
scroll to position [428, 0]
click at [431, 312] on link "Single" at bounding box center [455, 317] width 228 height 49
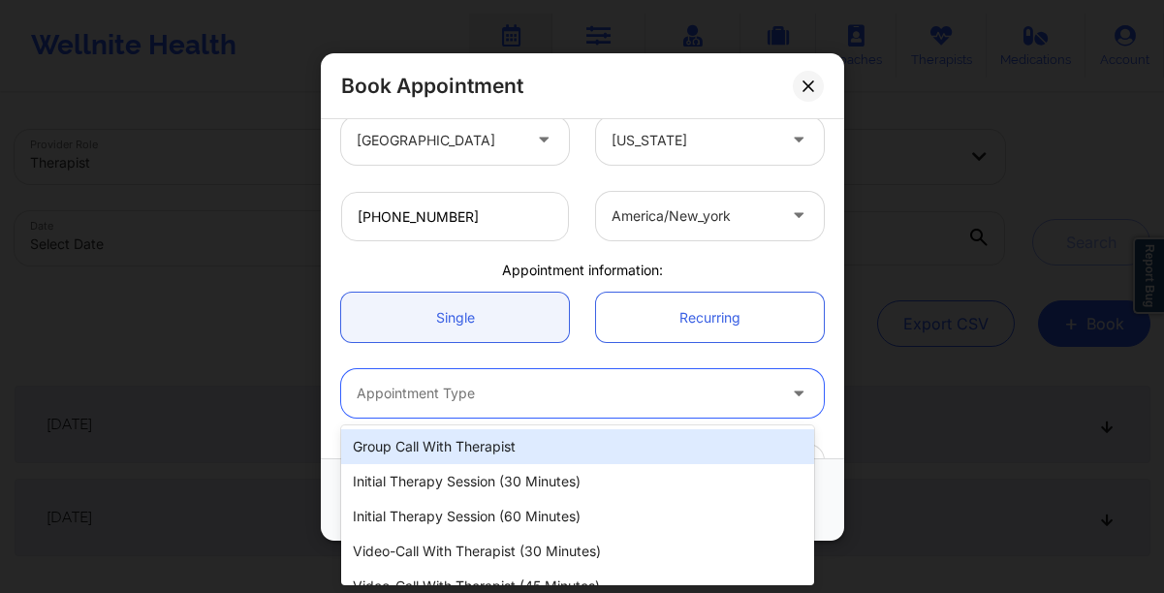
click at [494, 378] on div "Appointment Type" at bounding box center [559, 393] width 436 height 48
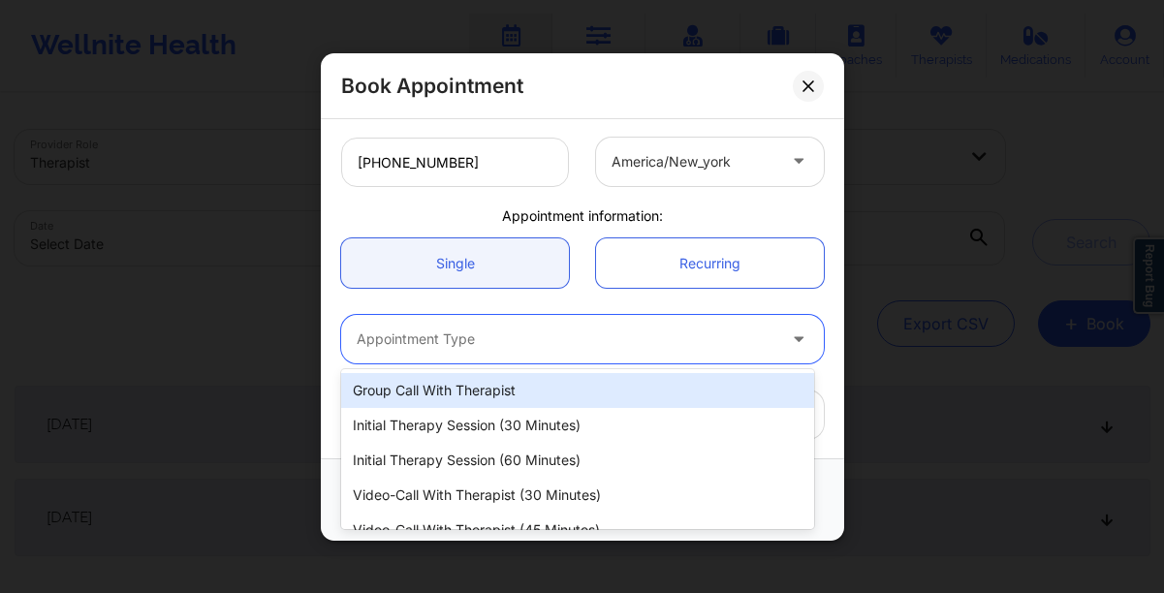
scroll to position [484, 0]
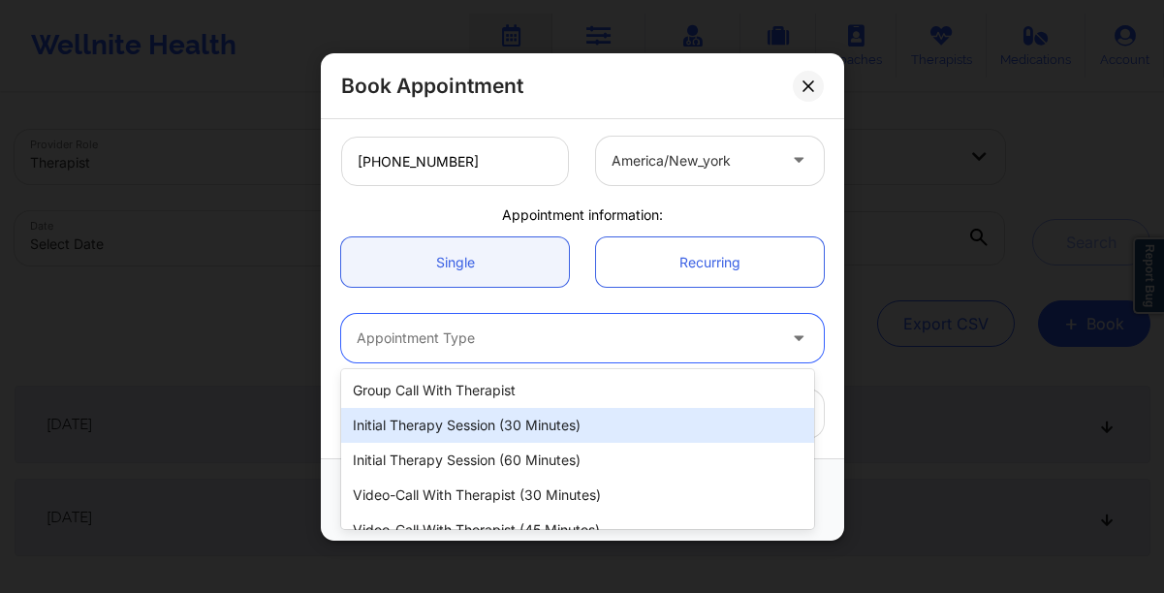
click at [476, 425] on div "Initial Therapy Session (30 minutes)" at bounding box center [577, 425] width 473 height 35
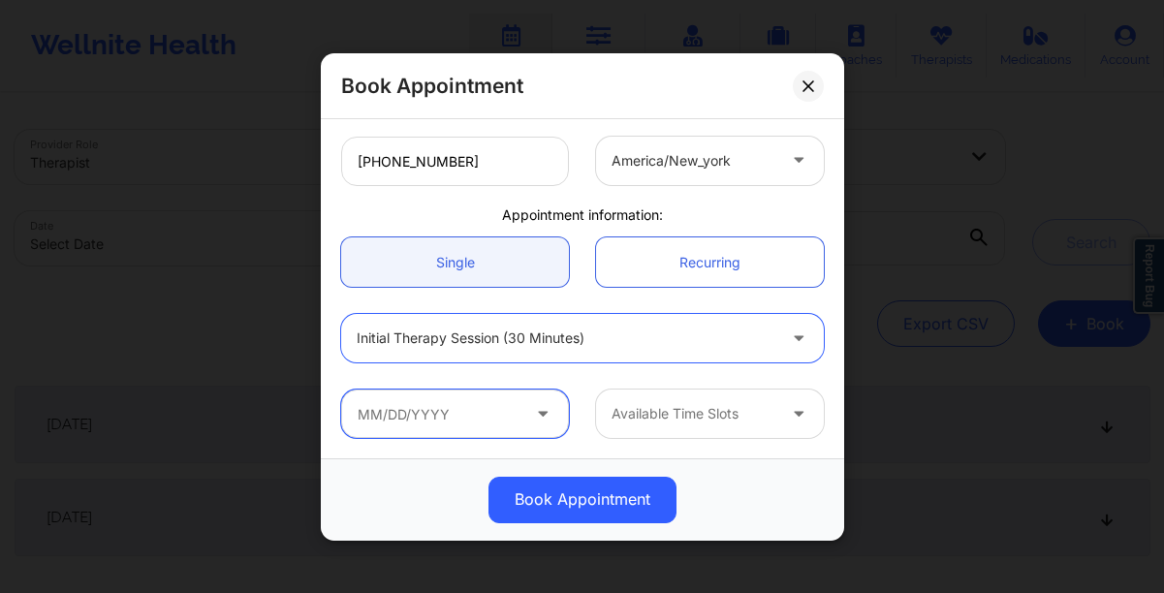
click at [402, 415] on input "text" at bounding box center [455, 414] width 228 height 48
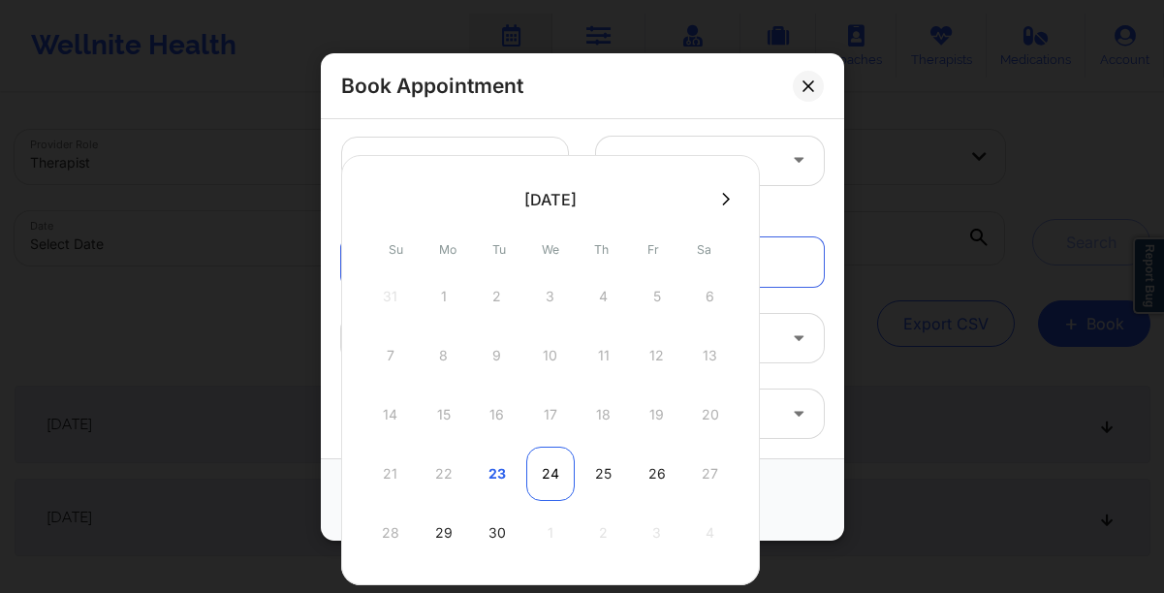
click at [542, 473] on div "24" at bounding box center [550, 474] width 48 height 54
type input "[DATE]"
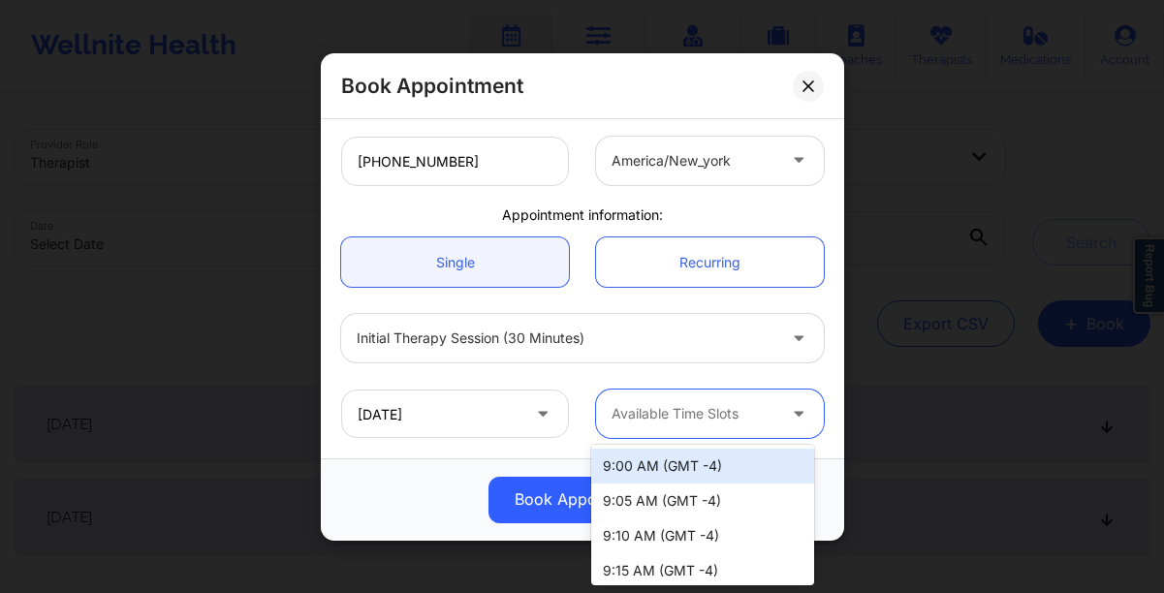
click at [789, 413] on icon at bounding box center [798, 409] width 19 height 16
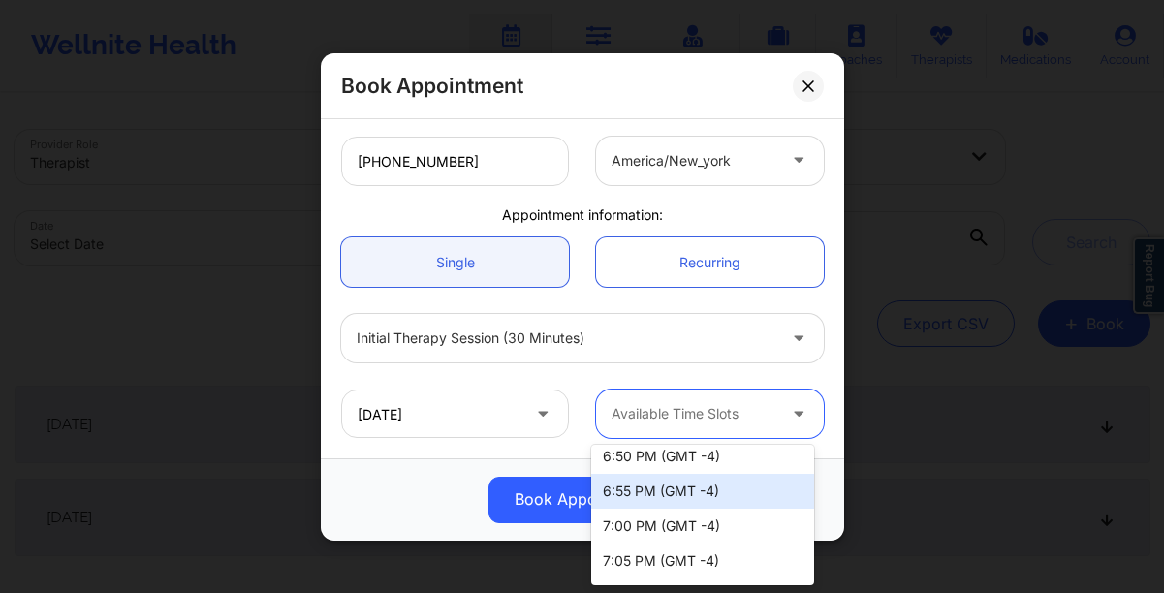
scroll to position [4127, 0]
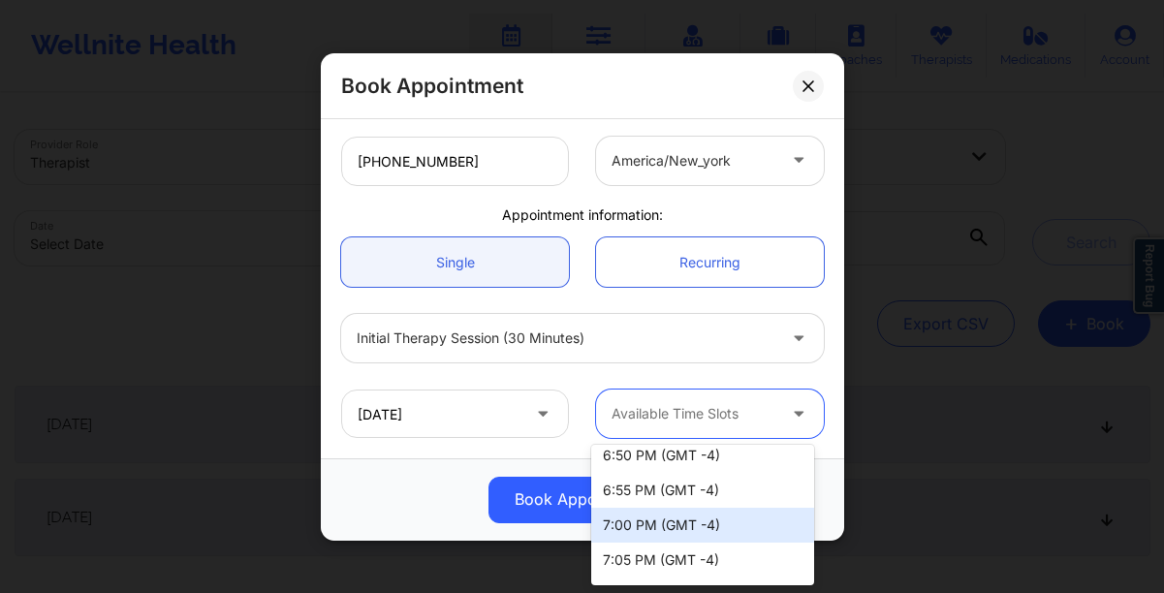
click at [689, 516] on div "7:00 PM (GMT -4)" at bounding box center [702, 525] width 223 height 35
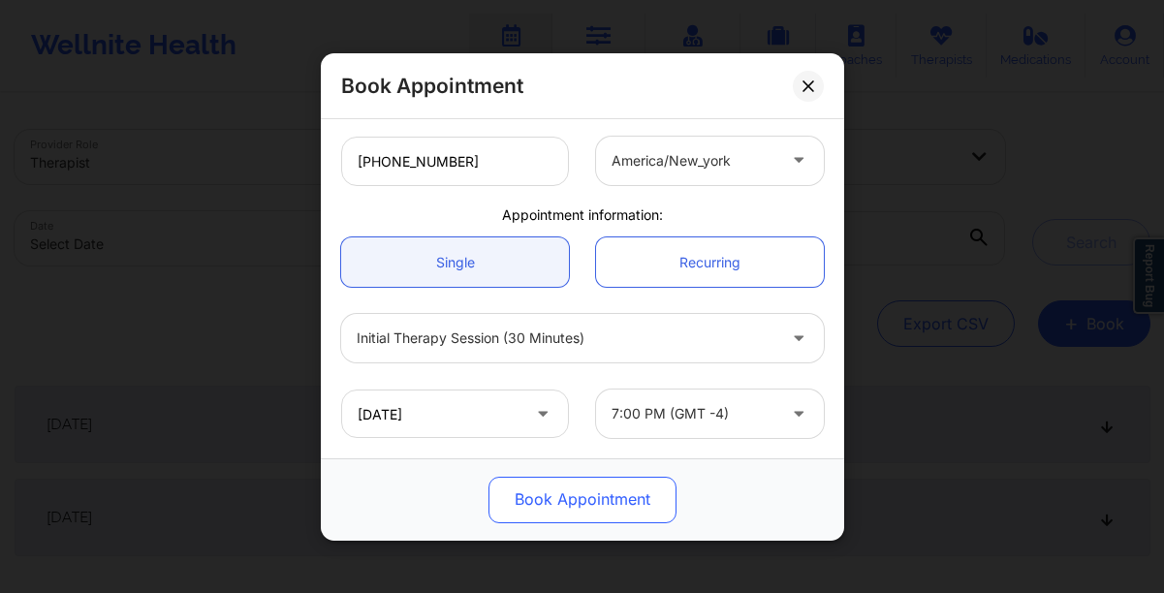
click at [574, 505] on button "Book Appointment" at bounding box center [582, 499] width 188 height 47
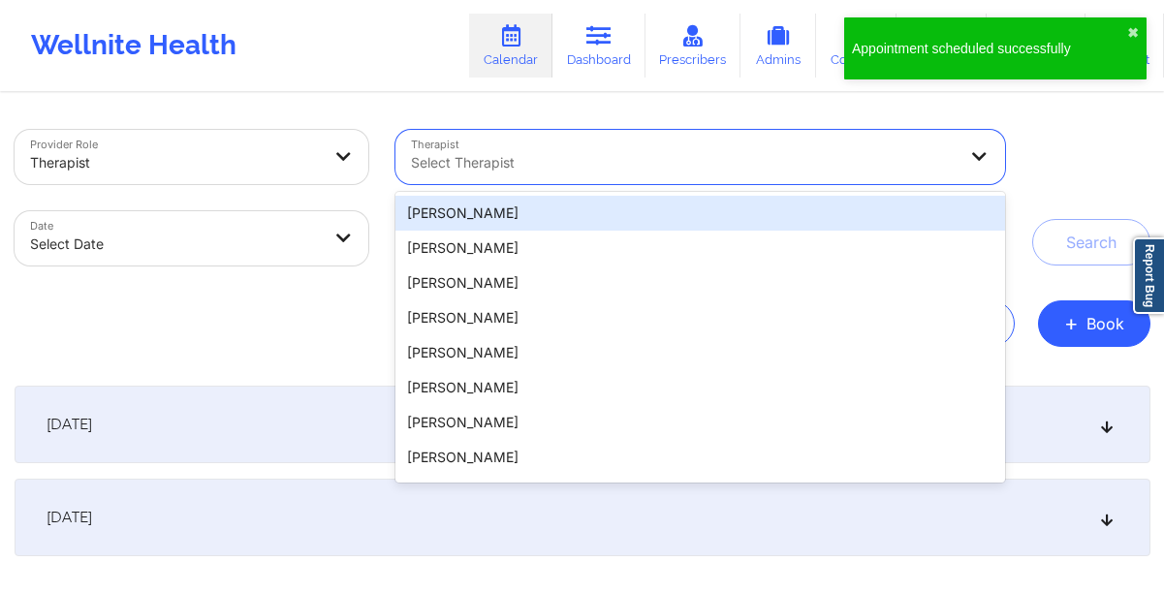
click at [578, 163] on div at bounding box center [684, 162] width 546 height 23
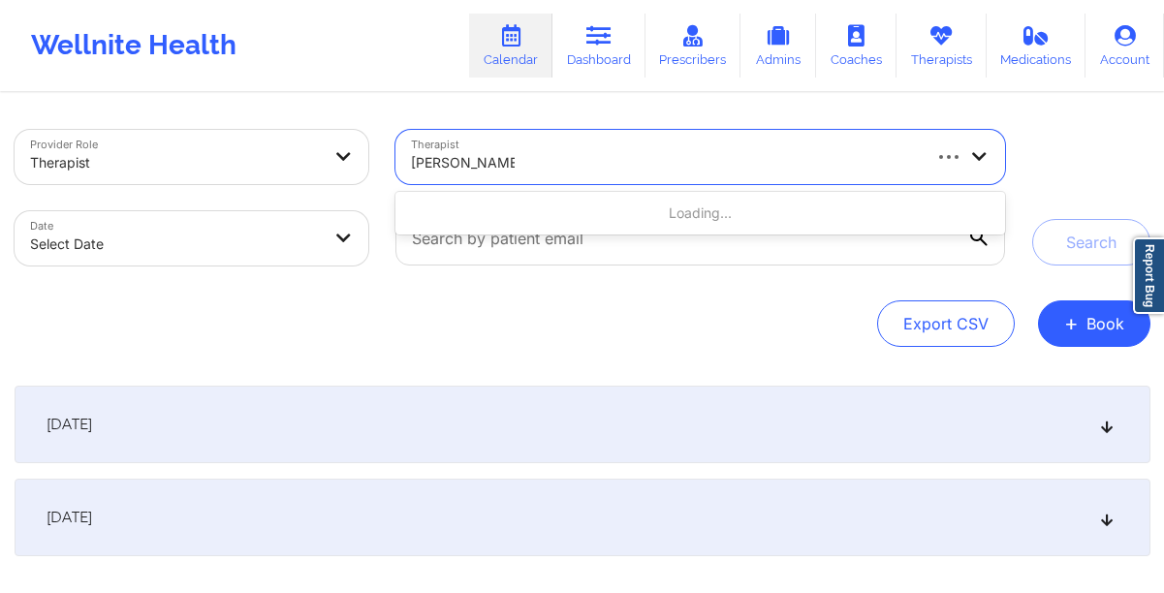
type input "timothy lee weaver"
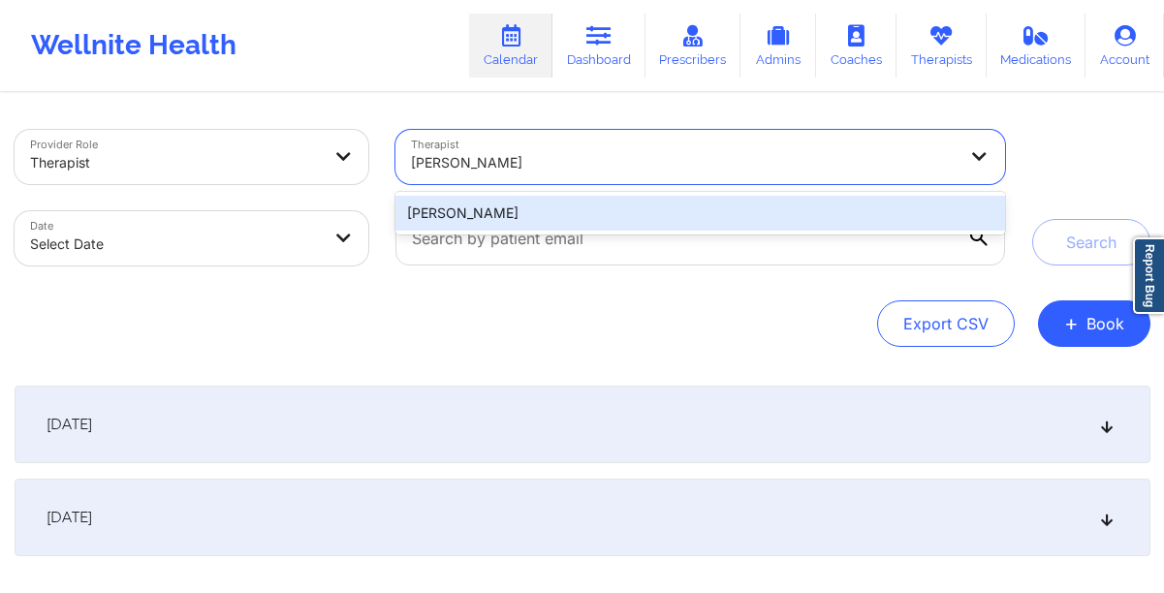
click at [752, 214] on div "[PERSON_NAME]" at bounding box center [699, 213] width 609 height 35
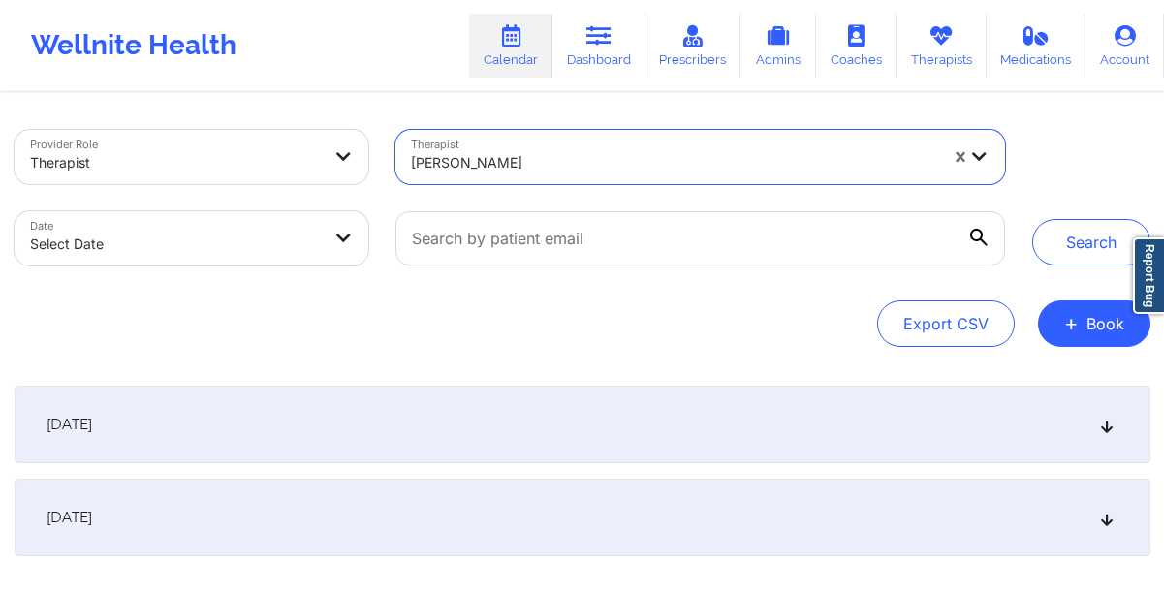
select select "2025-8"
select select "2025-9"
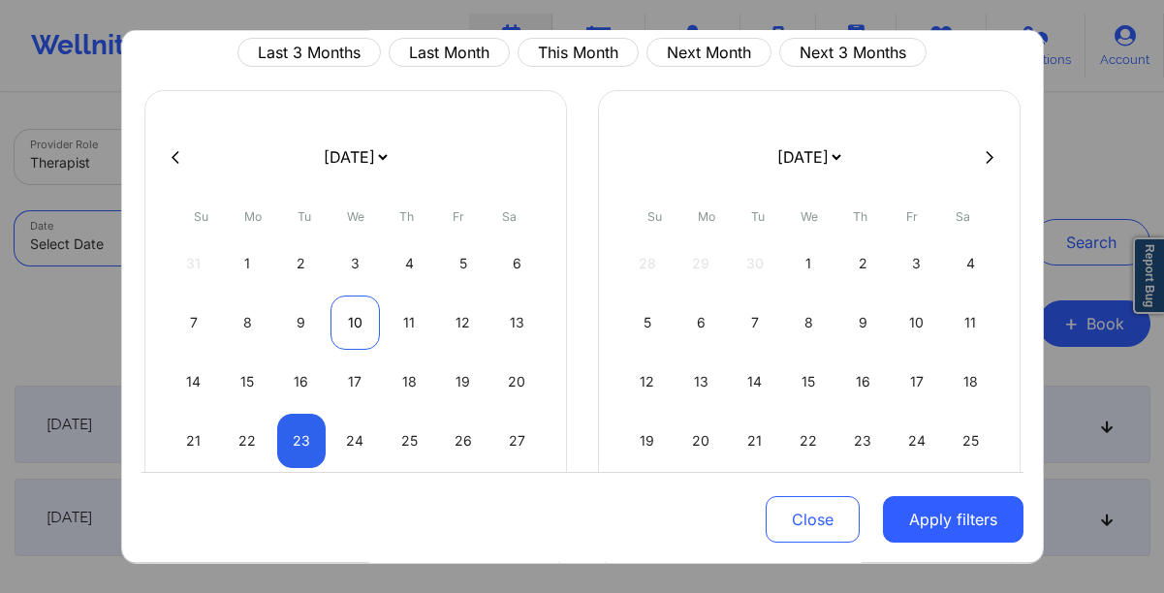
scroll to position [81, 0]
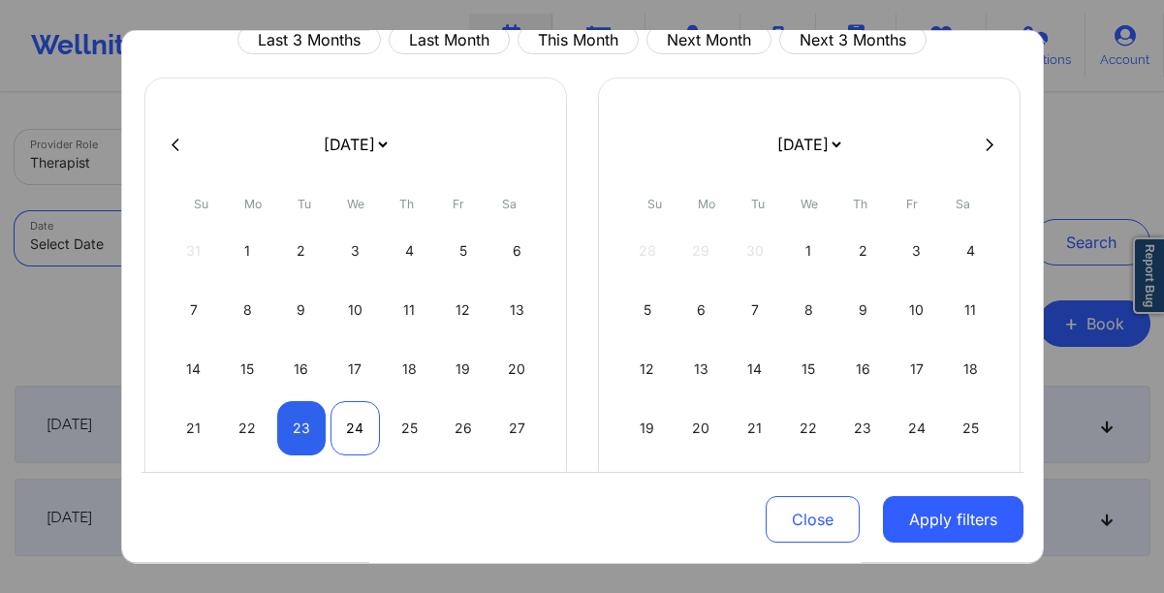
click at [341, 430] on div "24" at bounding box center [354, 428] width 49 height 54
select select "2025-8"
select select "2025-9"
click at [341, 430] on div "24" at bounding box center [354, 428] width 49 height 54
select select "2025-8"
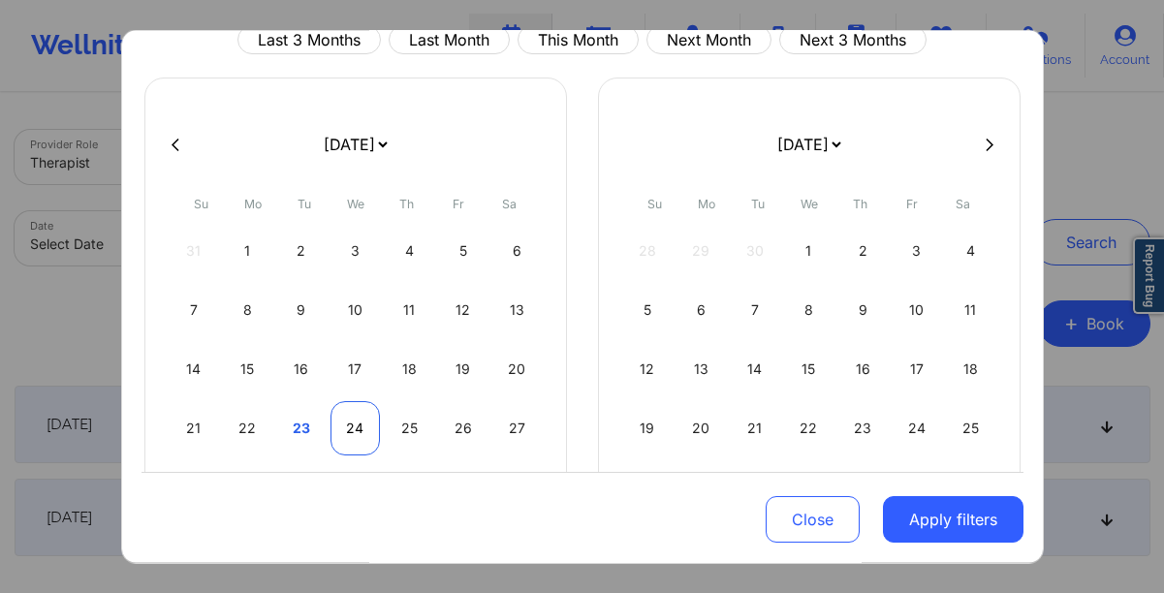
select select "2025-9"
click at [341, 430] on div "24" at bounding box center [354, 428] width 49 height 54
select select "2025-8"
select select "2025-9"
click at [341, 430] on div "24" at bounding box center [354, 428] width 49 height 54
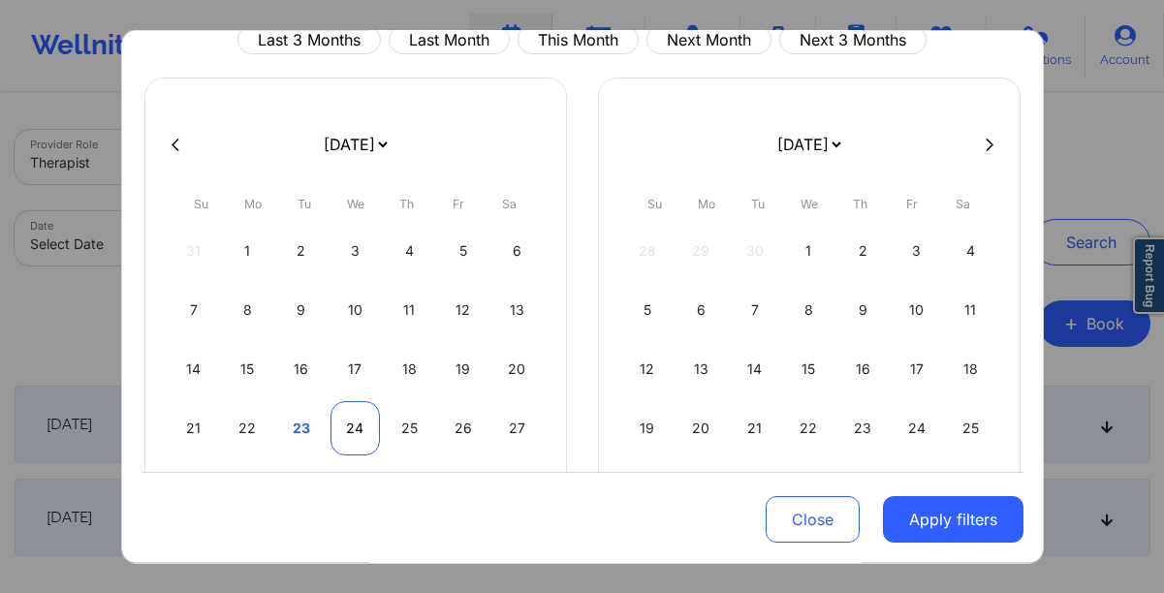
select select "2025-8"
select select "2025-9"
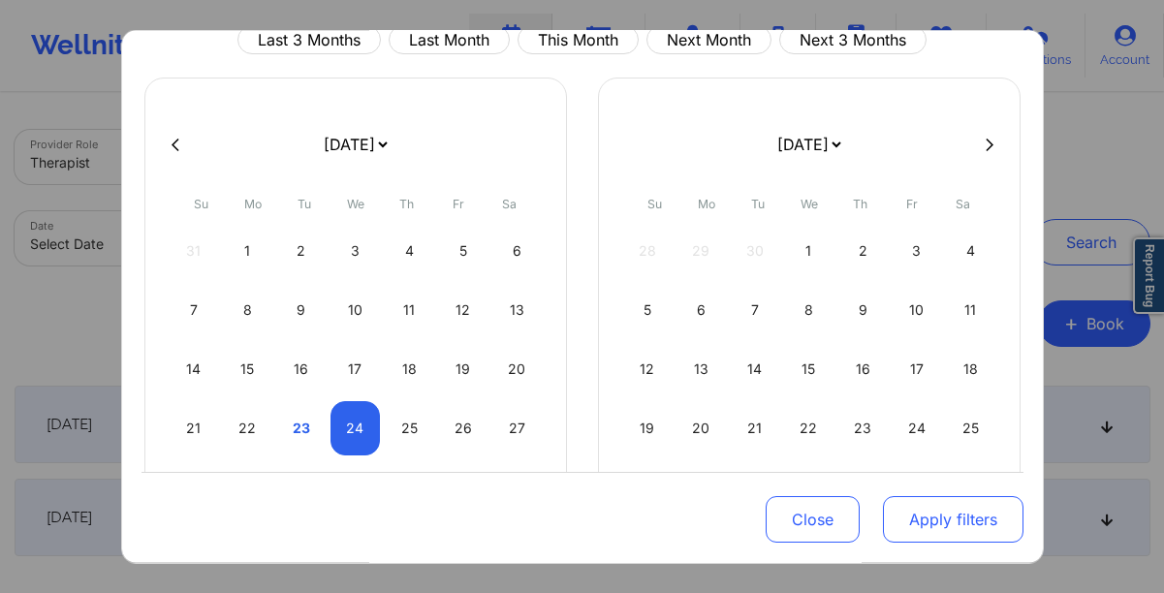
click at [923, 524] on button "Apply filters" at bounding box center [953, 519] width 141 height 47
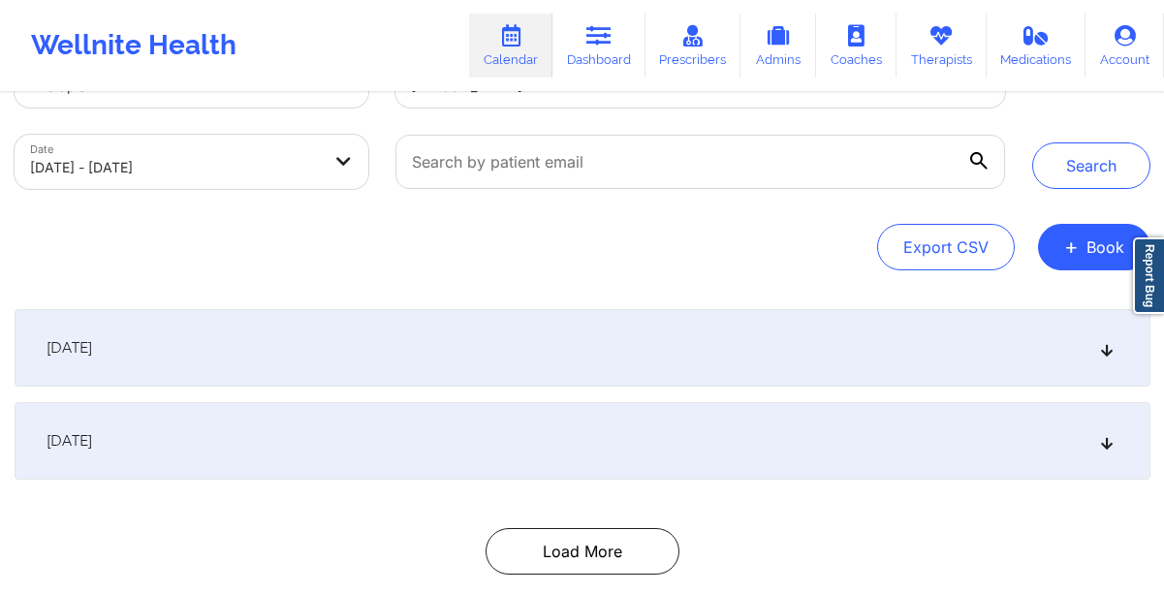
scroll to position [92, 0]
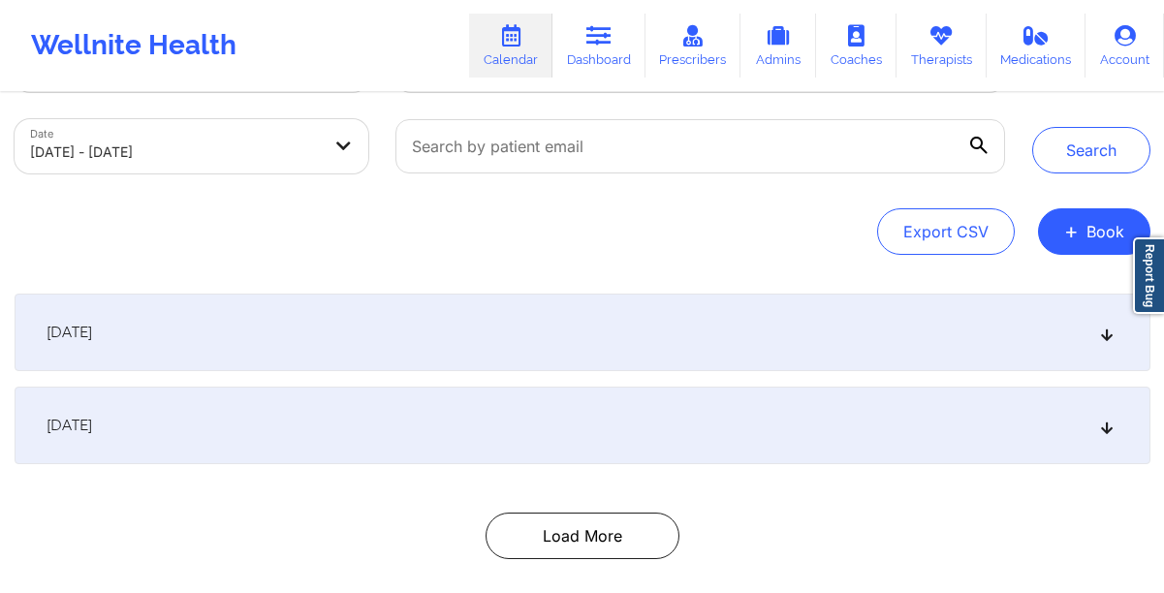
click at [1056, 423] on div "[DATE]" at bounding box center [583, 426] width 1136 height 78
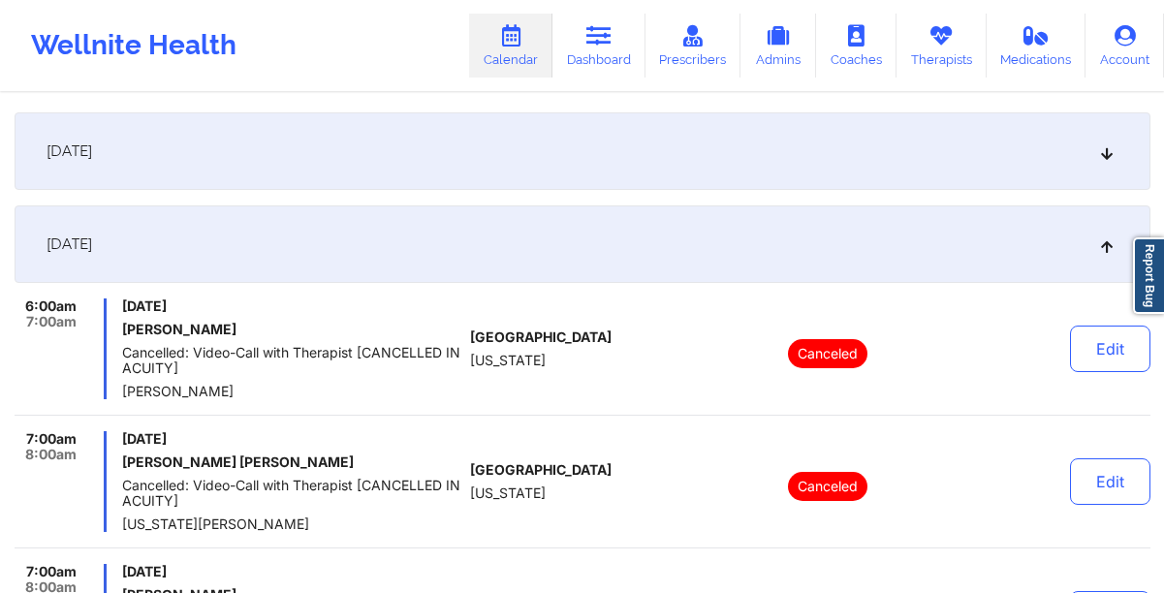
scroll to position [0, 0]
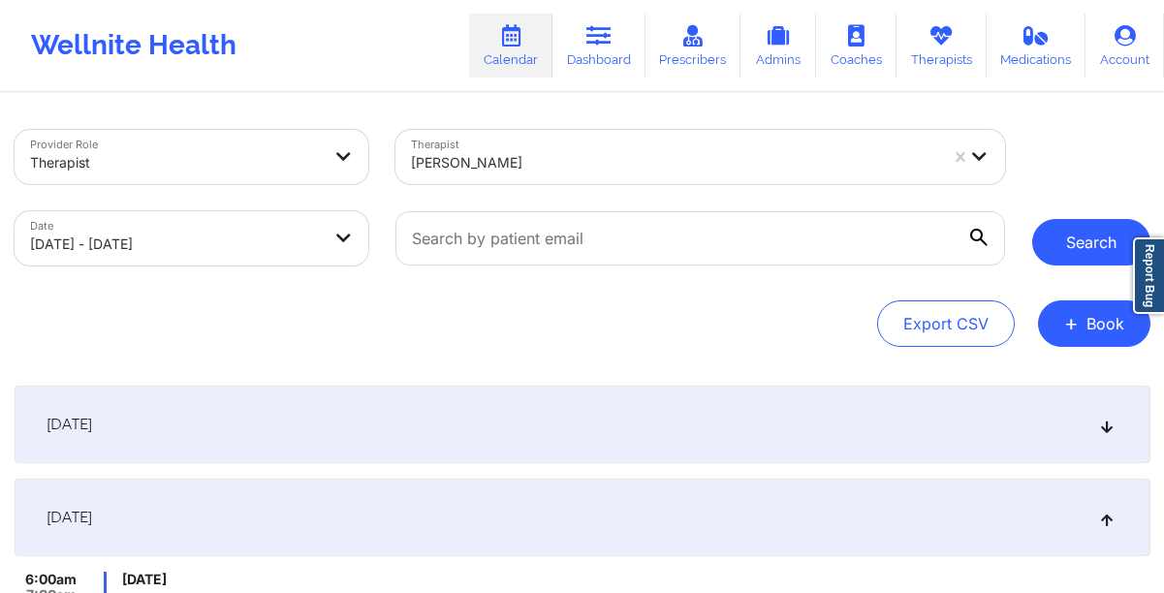
click at [1052, 247] on button "Search" at bounding box center [1091, 242] width 118 height 47
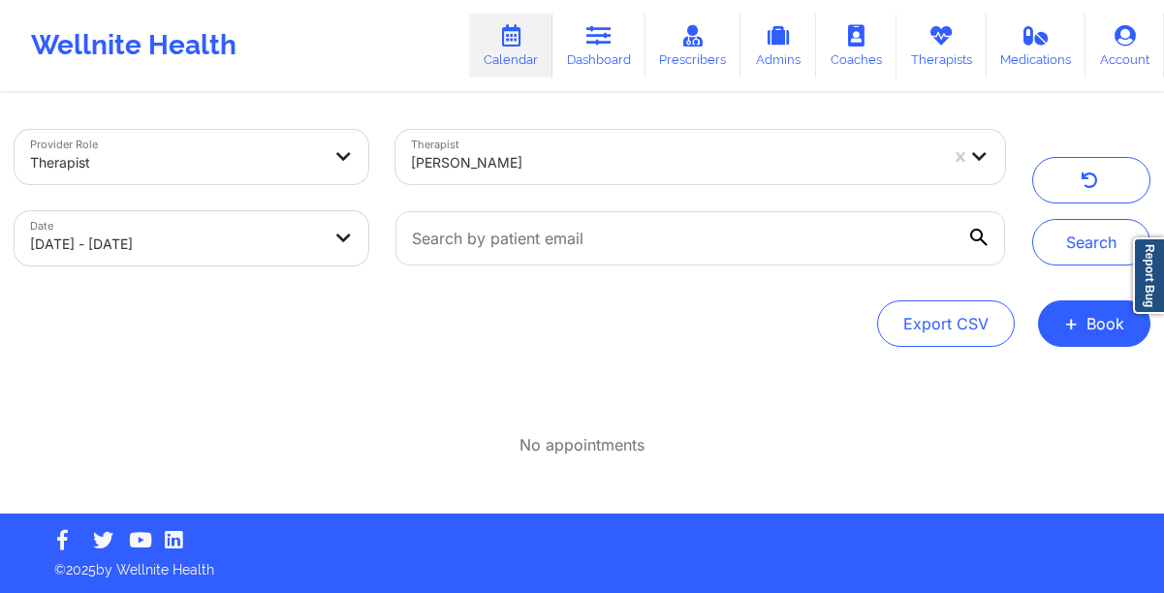
select select "2025-8"
select select "2025-9"
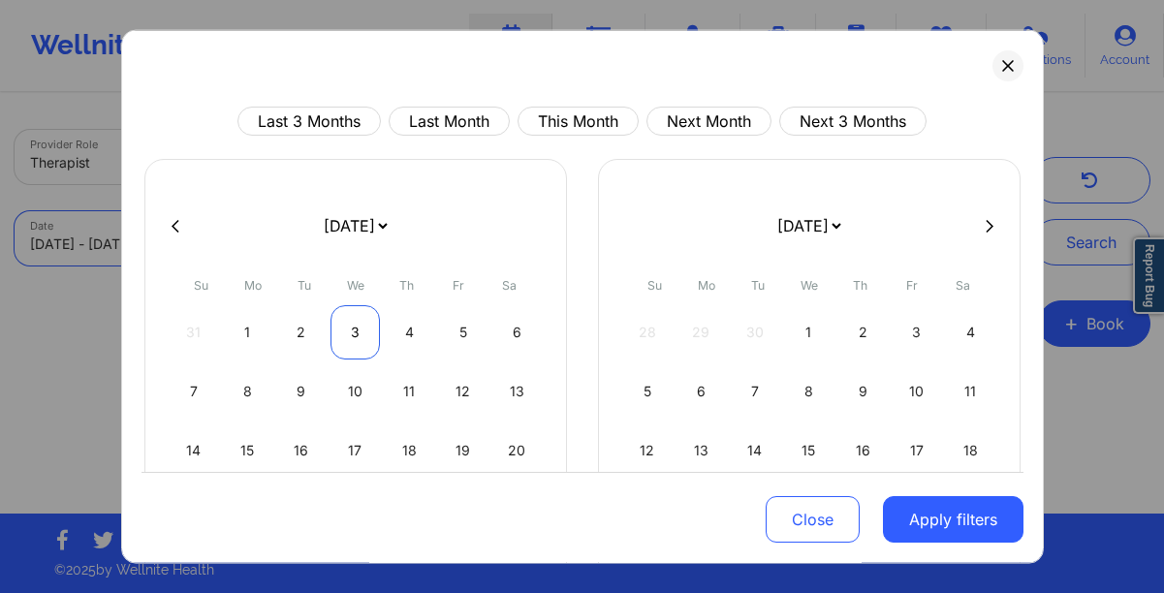
scroll to position [173, 0]
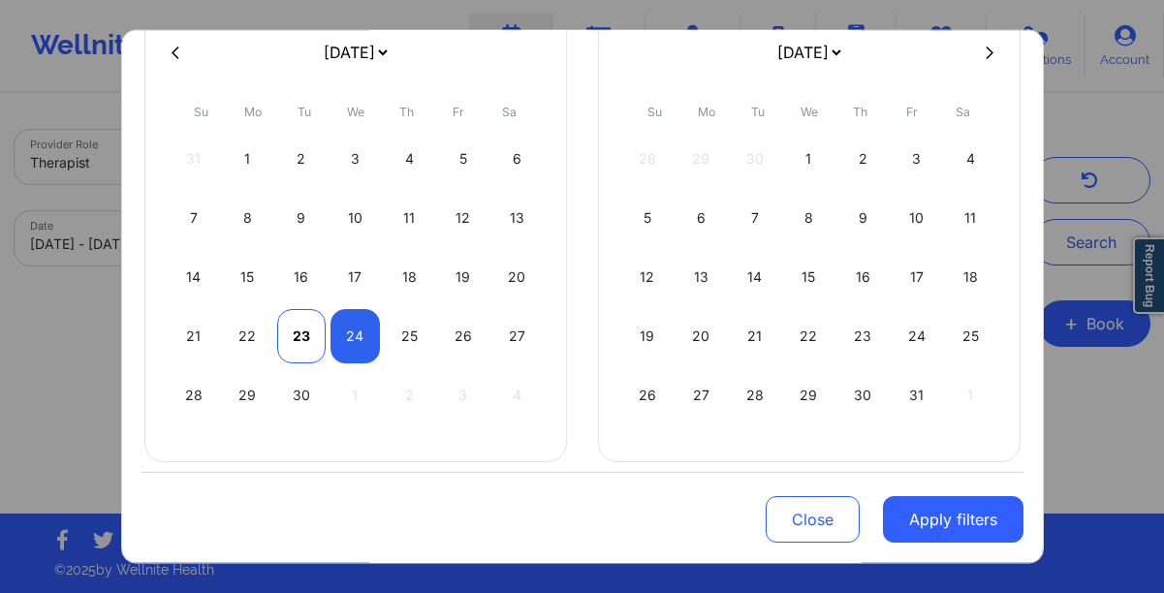
click at [290, 334] on div "23" at bounding box center [301, 336] width 49 height 54
select select "2025-8"
select select "2025-9"
select select "2025-8"
select select "2025-9"
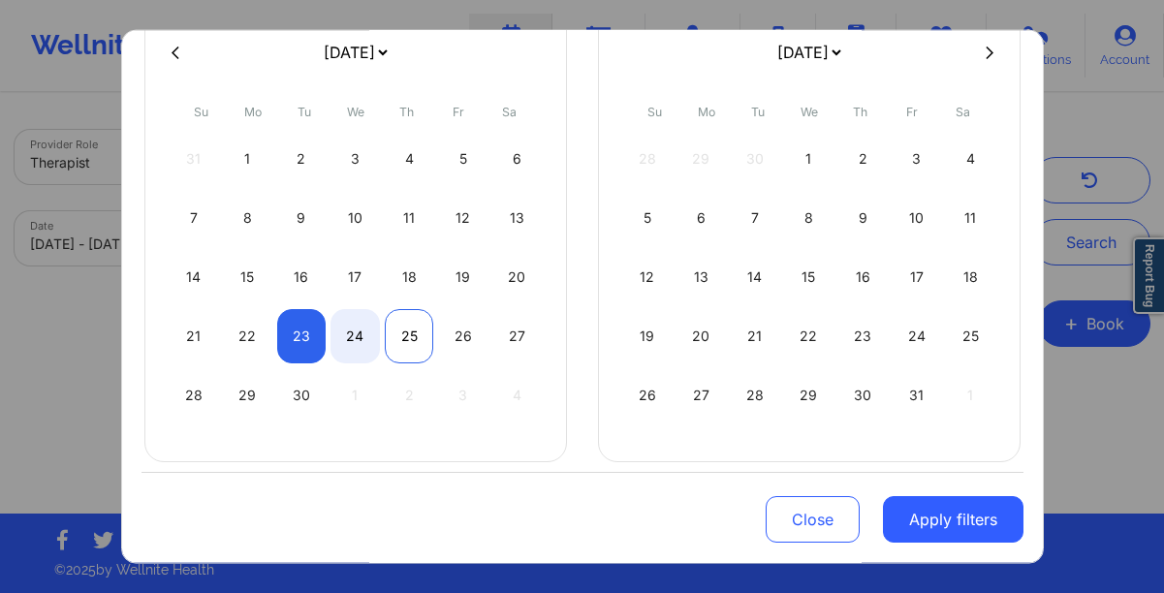
click at [399, 334] on div "25" at bounding box center [409, 336] width 49 height 54
select select "2025-8"
select select "2025-9"
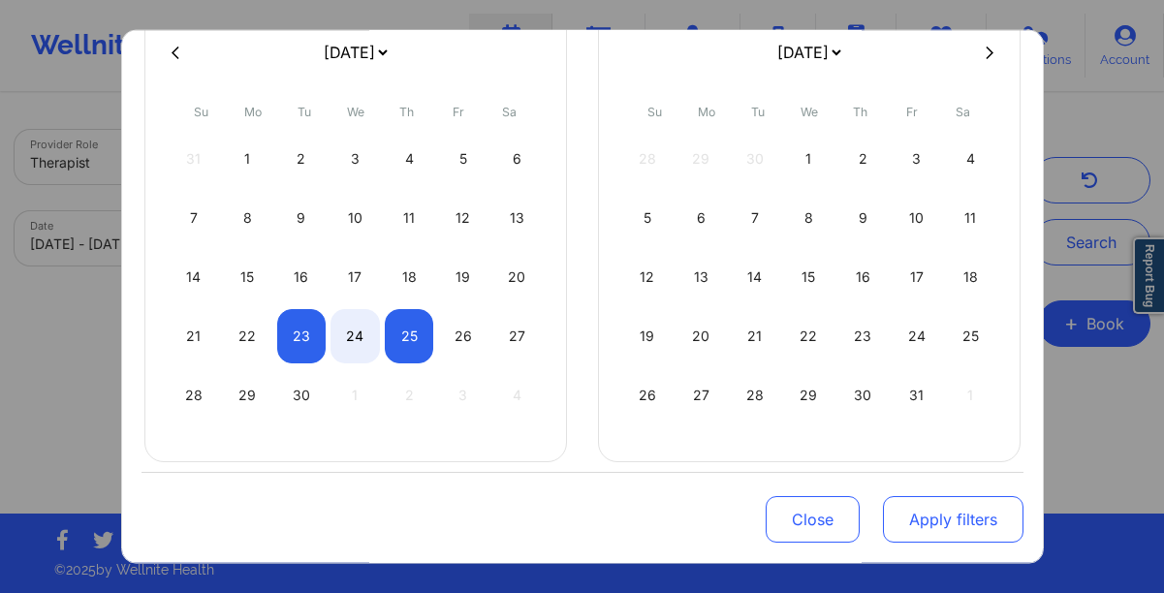
click at [940, 507] on button "Apply filters" at bounding box center [953, 519] width 141 height 47
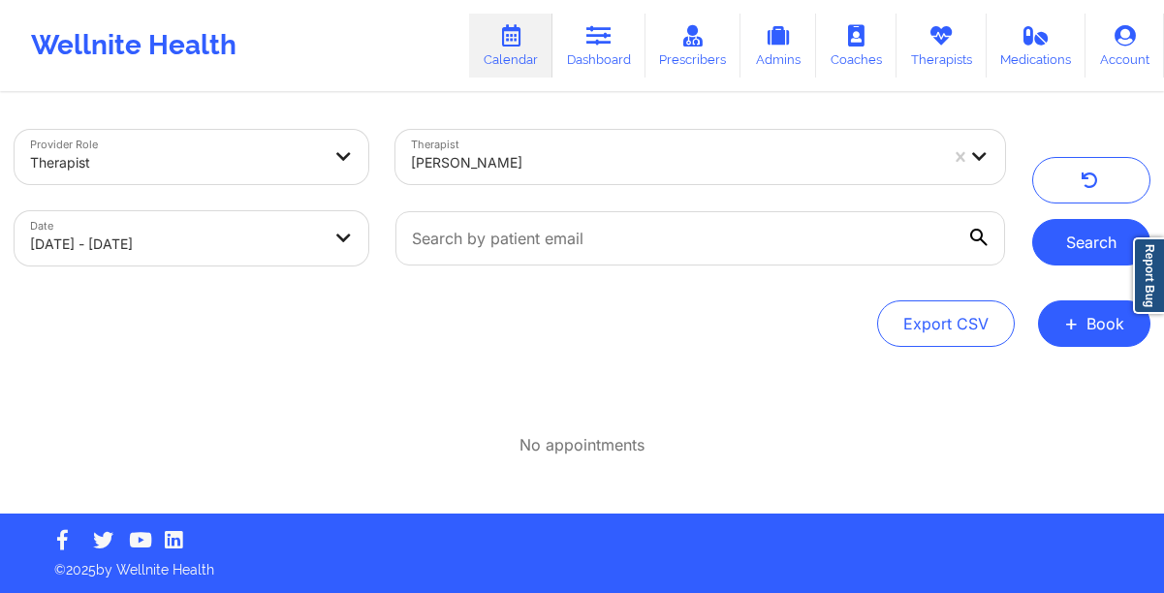
click at [1066, 229] on button "Search" at bounding box center [1091, 242] width 118 height 47
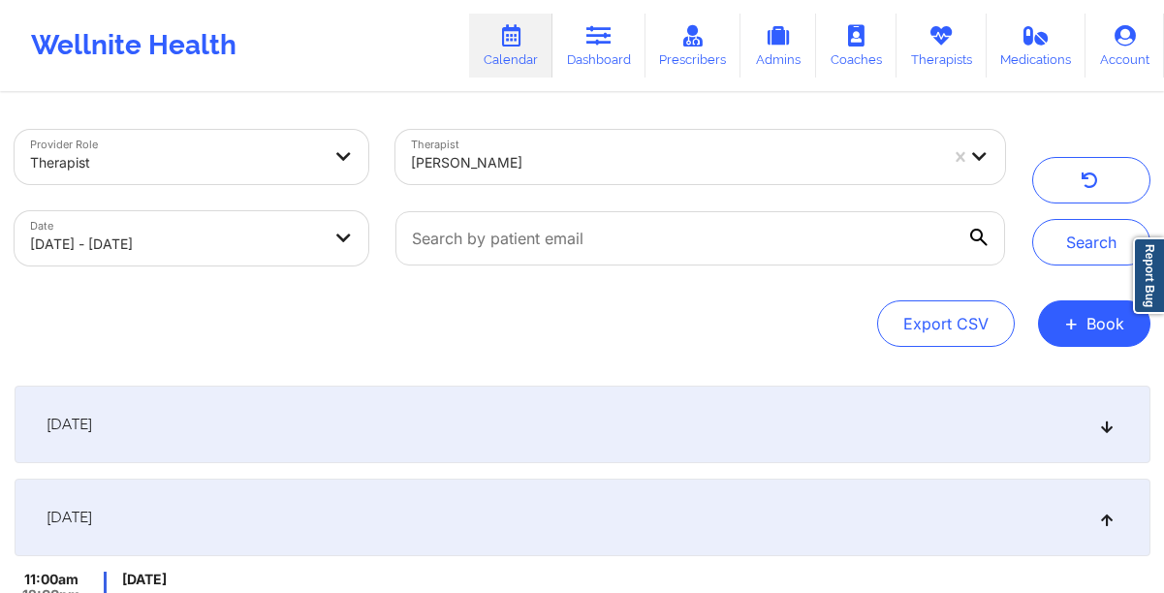
scroll to position [95, 0]
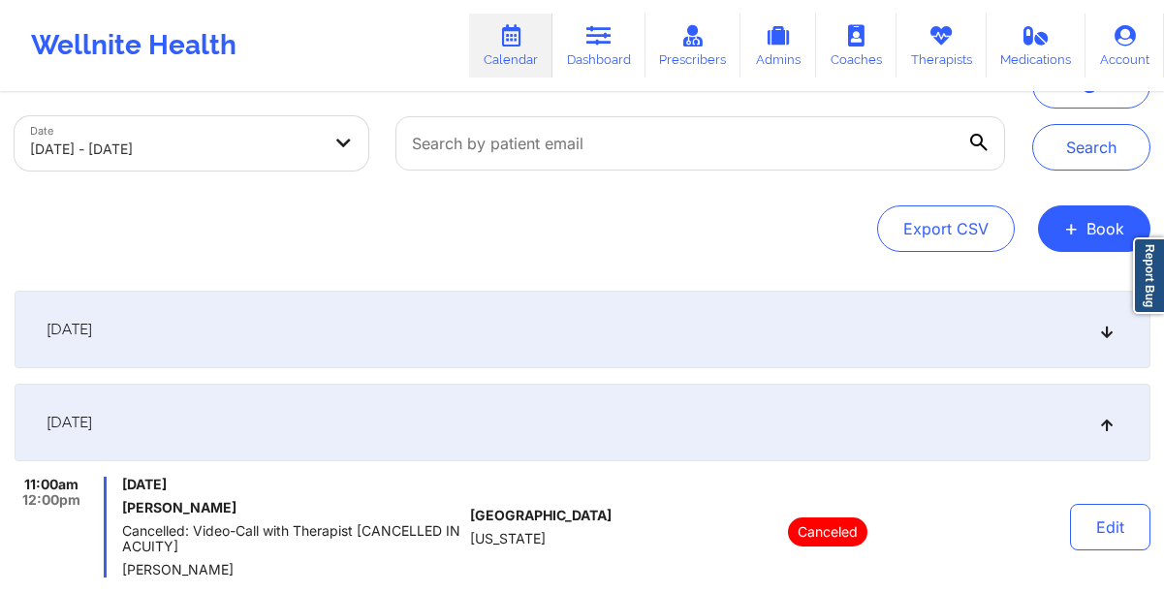
click at [731, 423] on div "September 24, 2025" at bounding box center [583, 423] width 1136 height 78
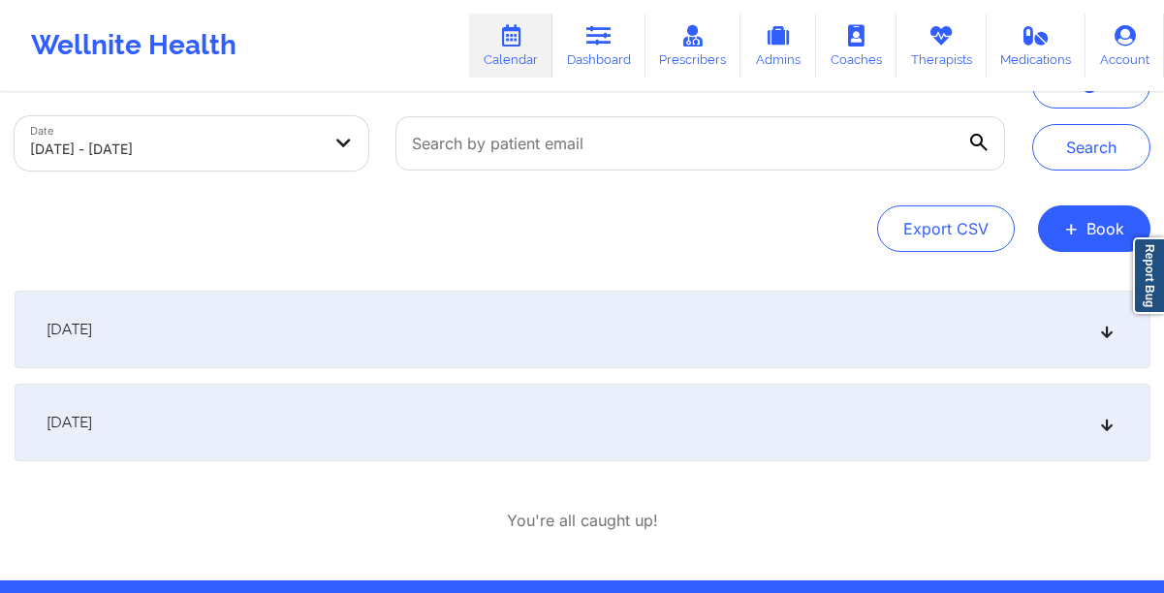
click at [795, 423] on div "September 24, 2025" at bounding box center [583, 423] width 1136 height 78
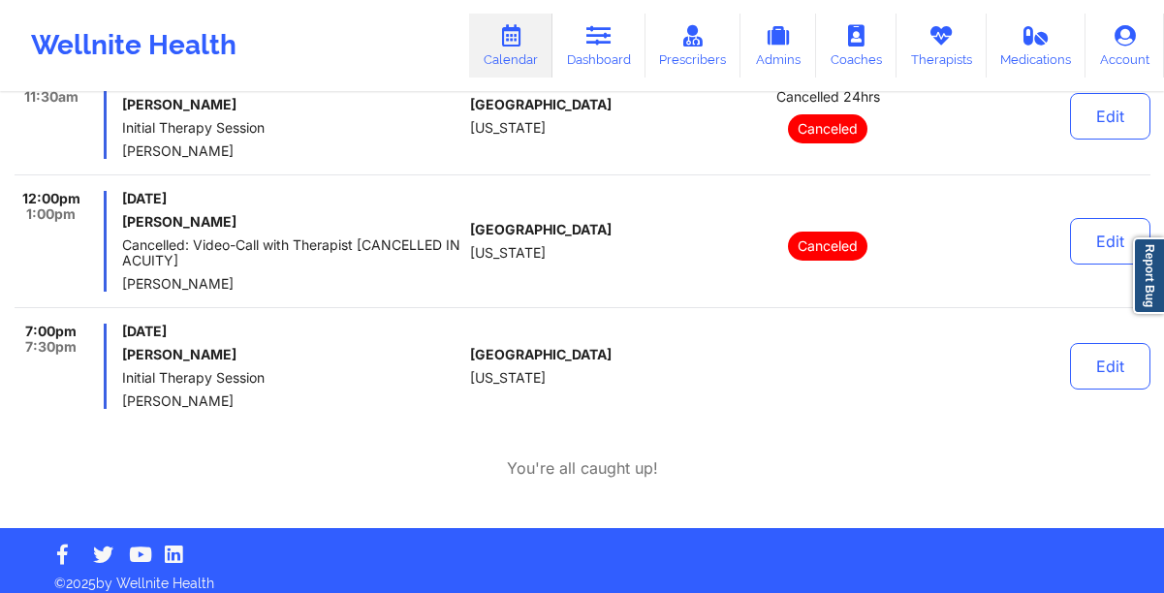
scroll to position [644, 0]
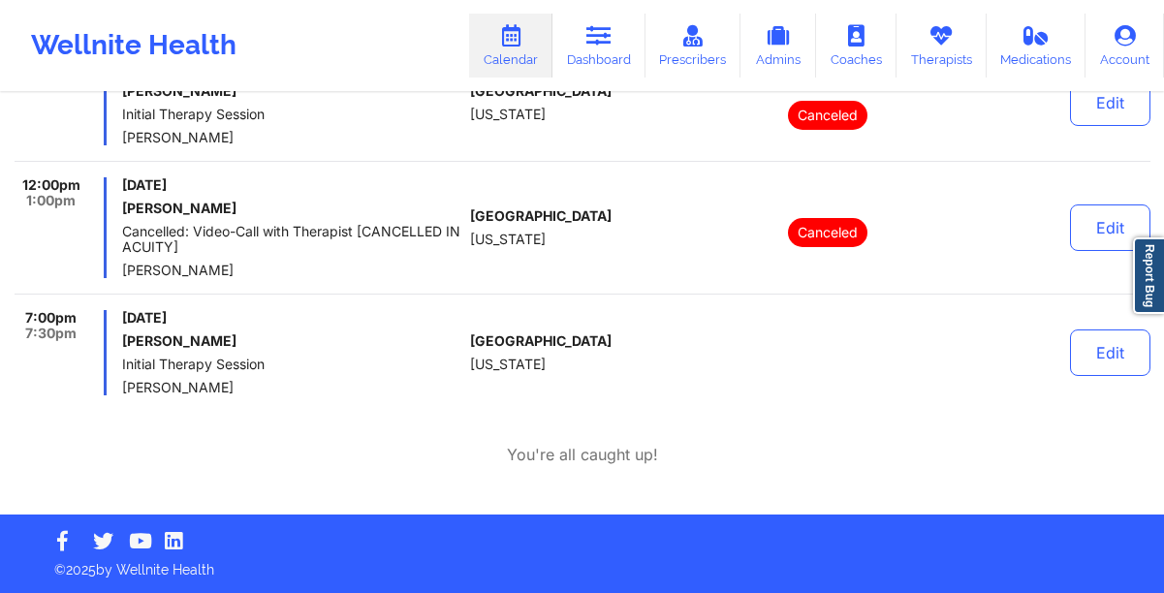
drag, startPoint x: 368, startPoint y: 317, endPoint x: 207, endPoint y: 318, distance: 160.9
click at [207, 318] on span "Wednesday, September 24, 2025" at bounding box center [292, 318] width 340 height 16
copy span "September 24, 2025"
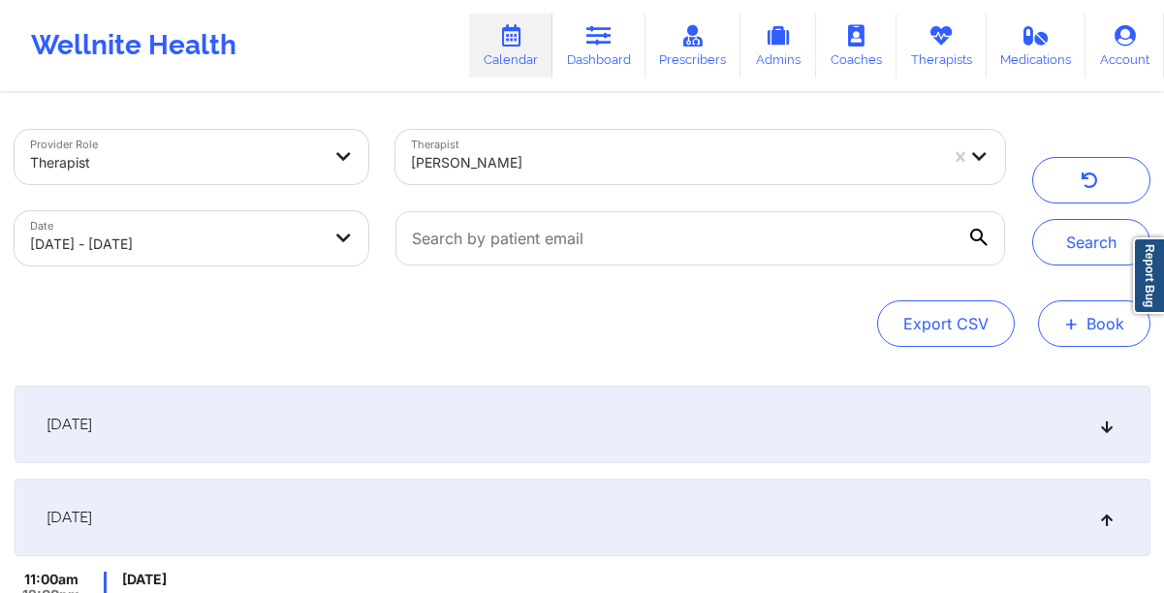
click at [1079, 318] on button "+ Book" at bounding box center [1094, 323] width 112 height 47
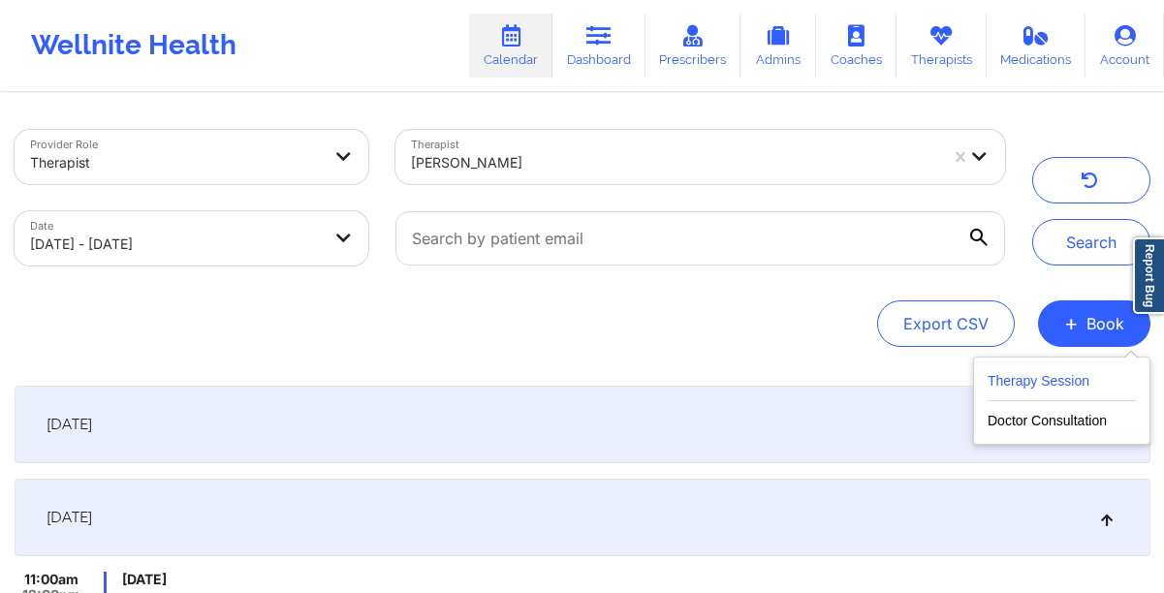
click at [1055, 381] on button "Therapy Session" at bounding box center [1061, 385] width 148 height 32
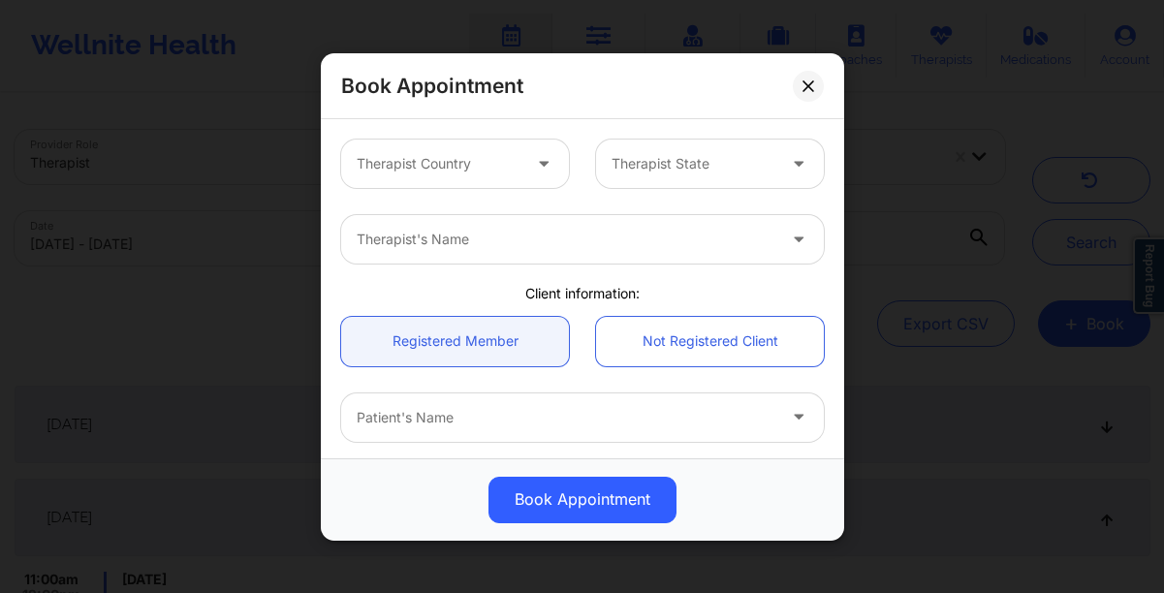
click at [540, 172] on div at bounding box center [545, 163] width 23 height 24
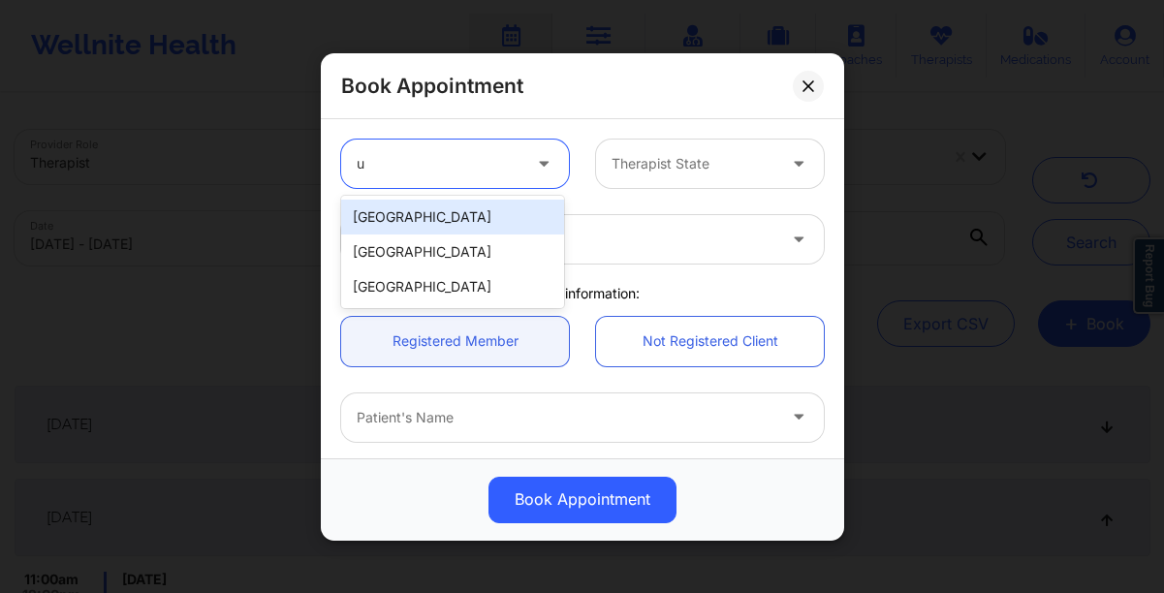
type input "un"
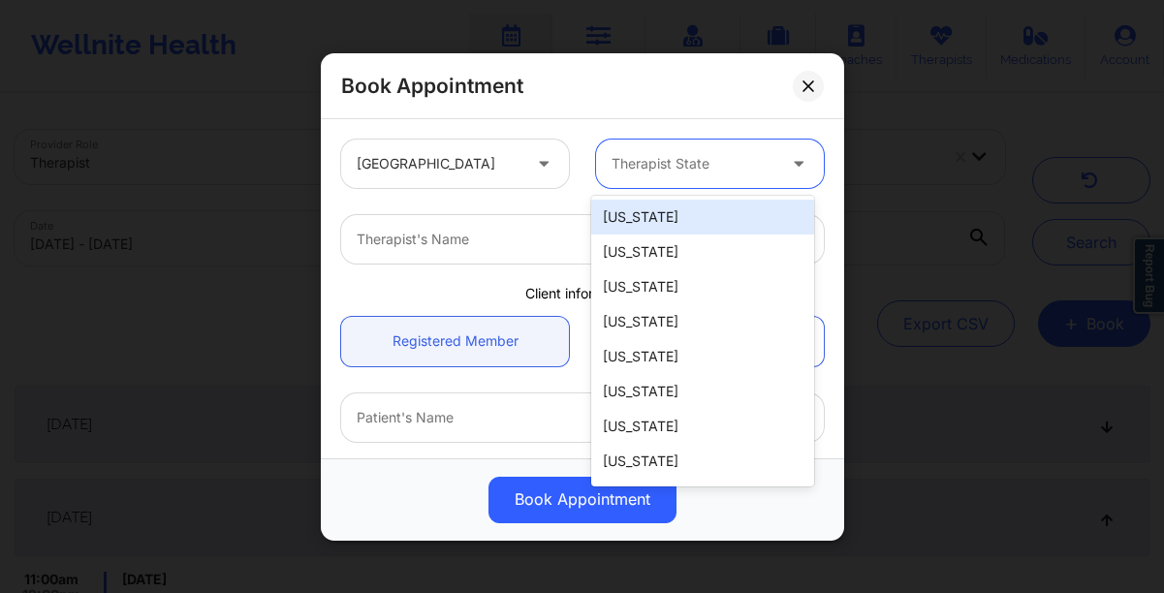
click at [690, 151] on div "Therapist State" at bounding box center [686, 164] width 181 height 48
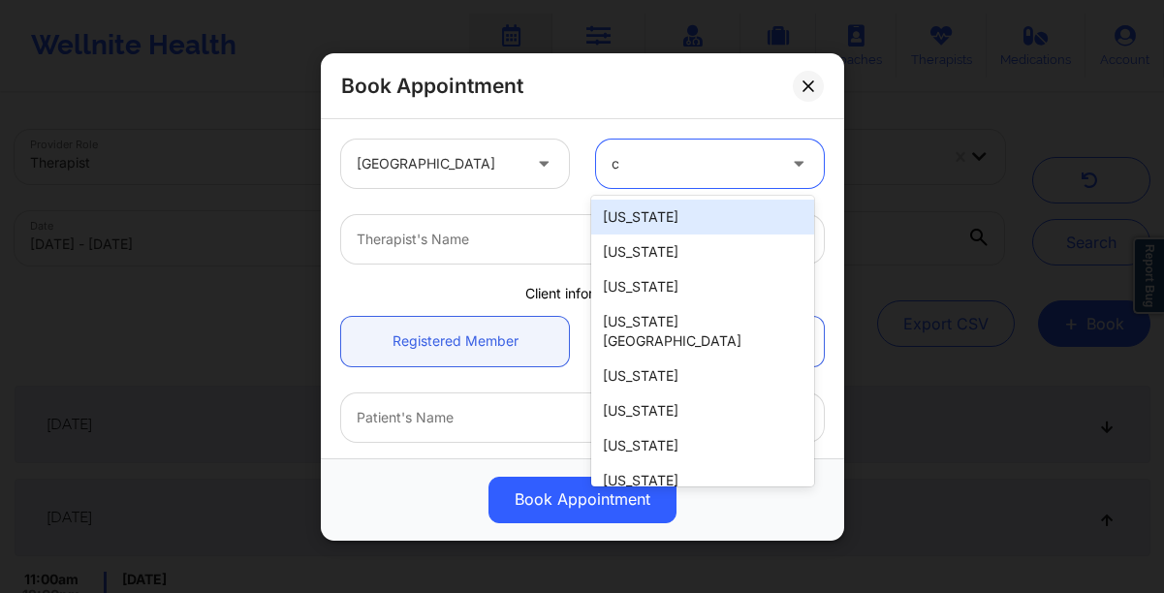
type input "ct"
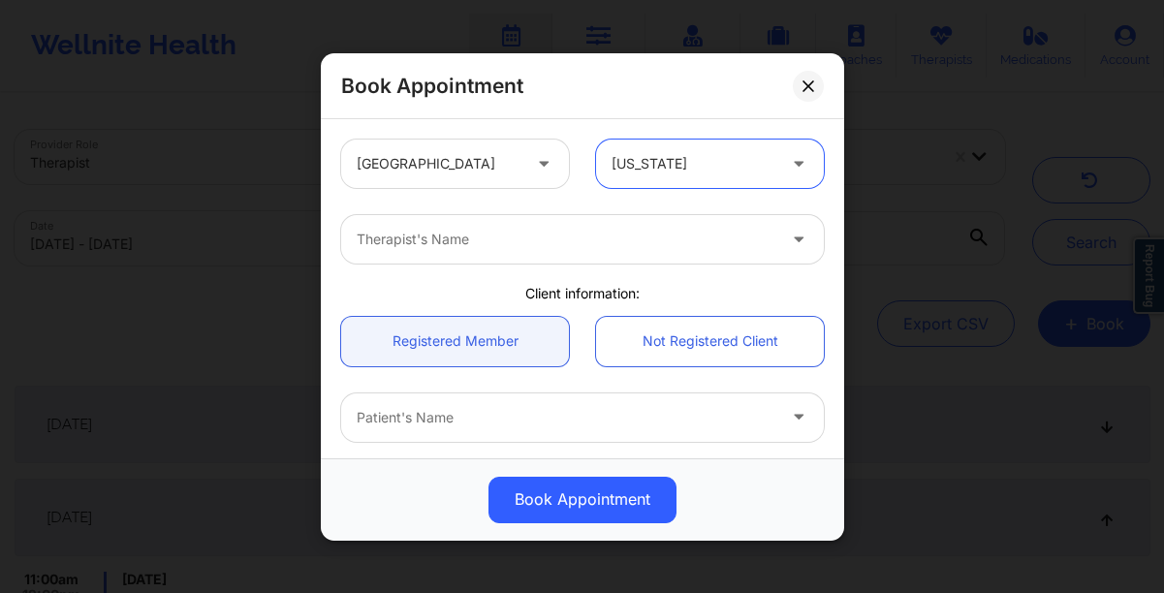
click at [663, 235] on div at bounding box center [566, 239] width 419 height 23
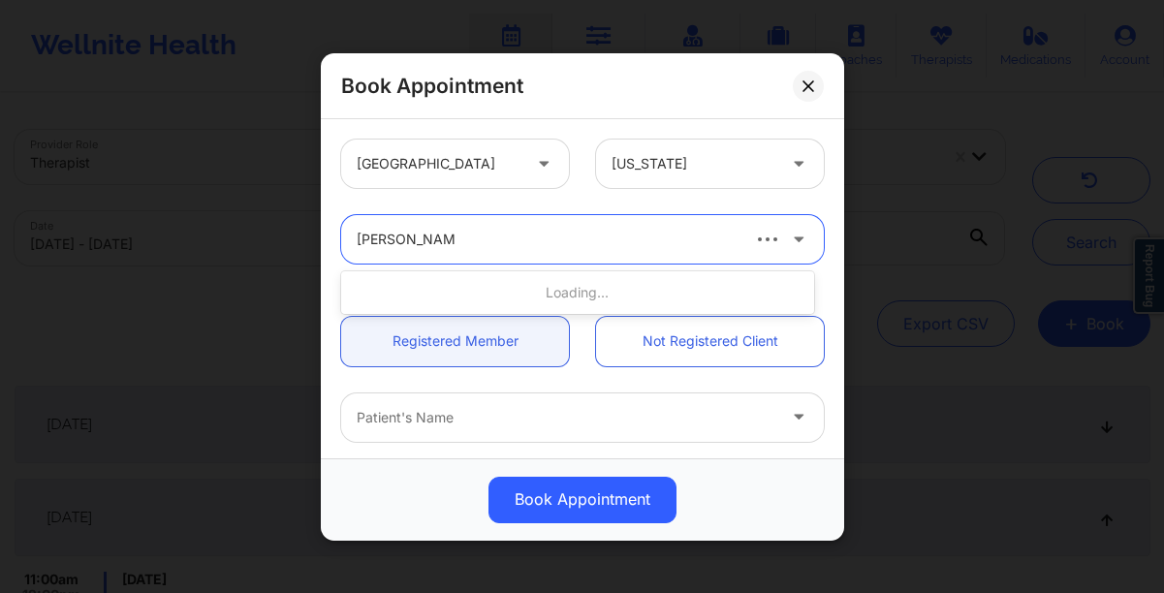
type input "[PERSON_NAME]"
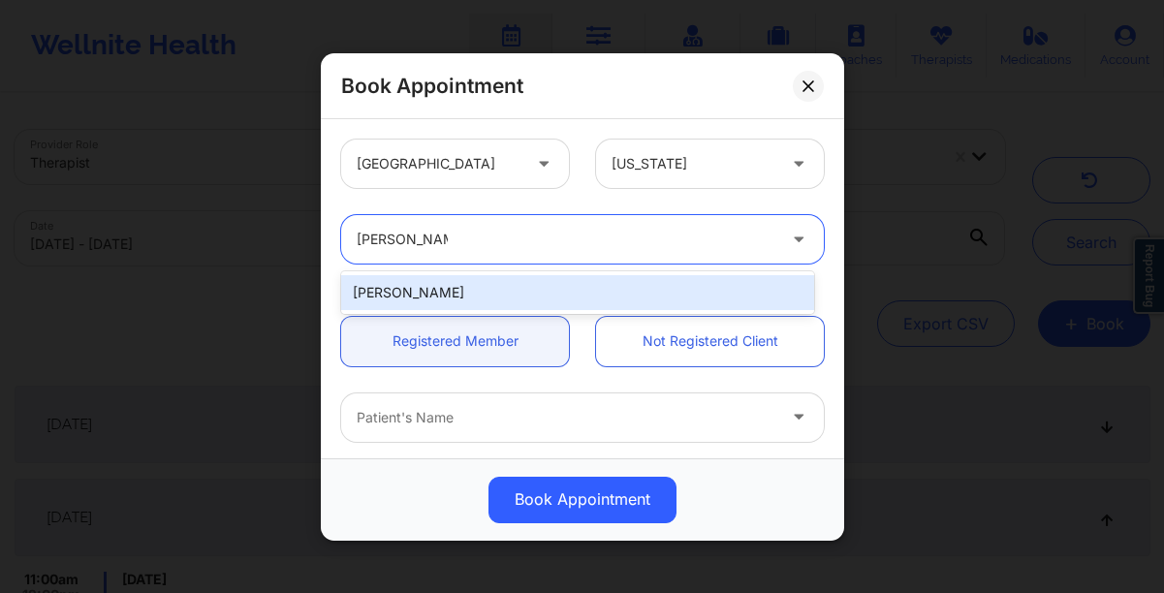
click at [658, 296] on div "[PERSON_NAME]" at bounding box center [577, 292] width 473 height 35
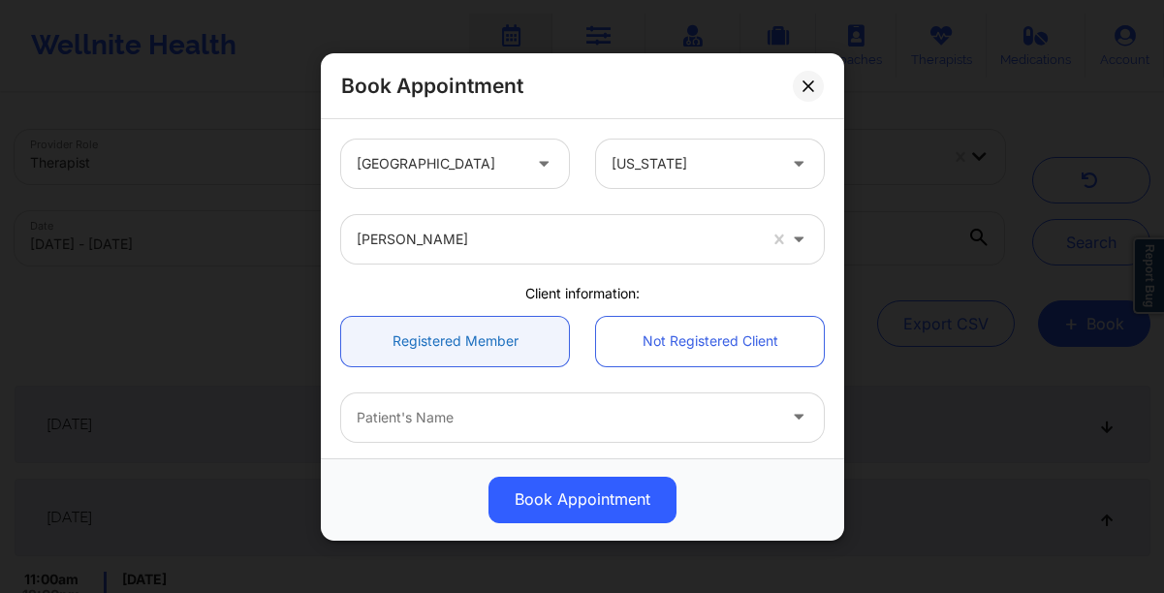
click at [415, 334] on link "Registered Member" at bounding box center [455, 340] width 228 height 49
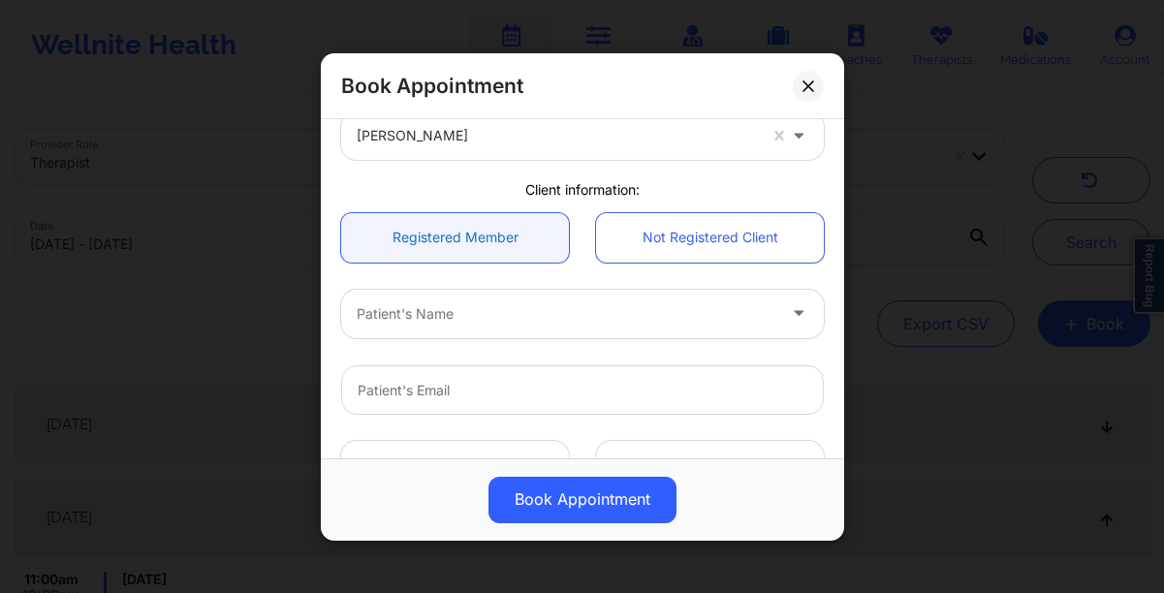
scroll to position [114, 0]
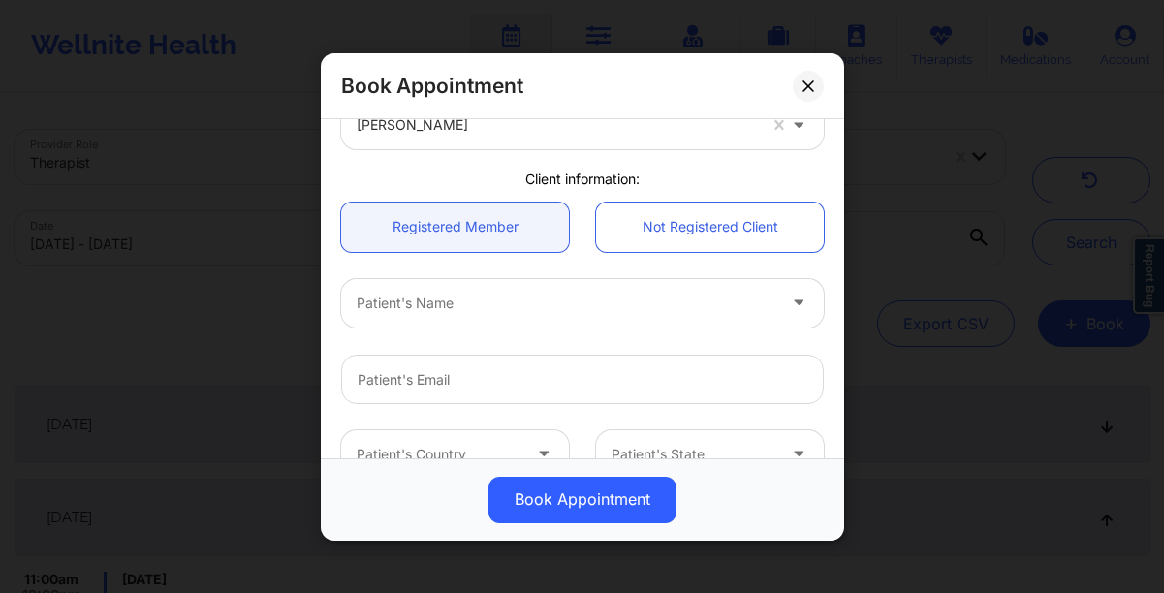
click at [464, 295] on div at bounding box center [566, 303] width 419 height 23
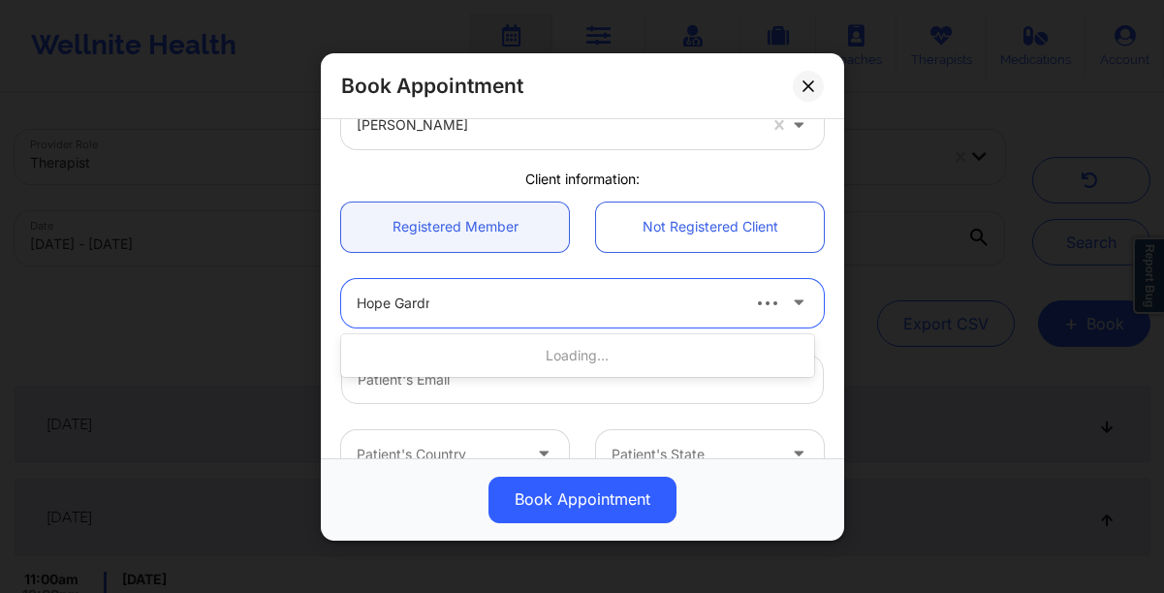
type input "[PERSON_NAME]"
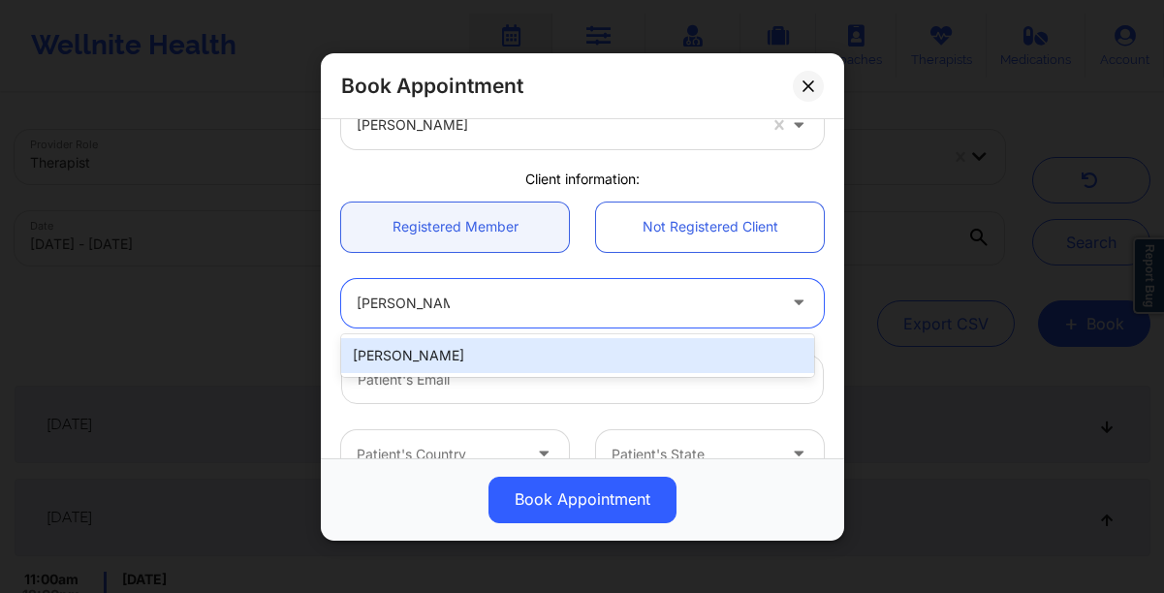
click at [525, 348] on div "[PERSON_NAME]" at bounding box center [577, 355] width 473 height 35
type input "[EMAIL_ADDRESS][DOMAIN_NAME]"
type input "[PHONE_NUMBER]"
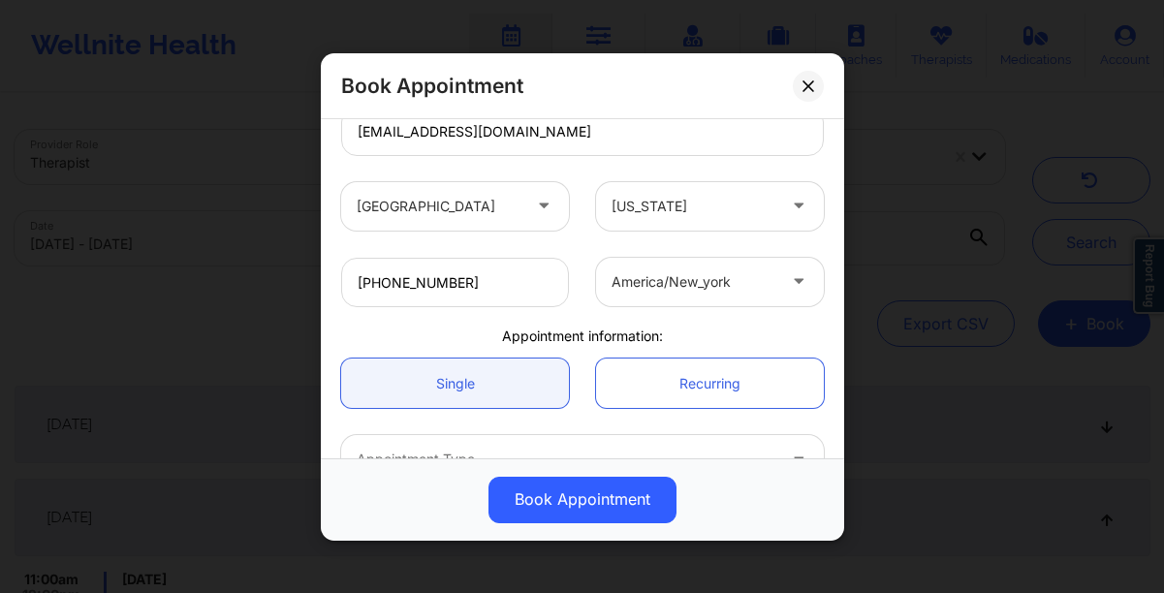
scroll to position [366, 0]
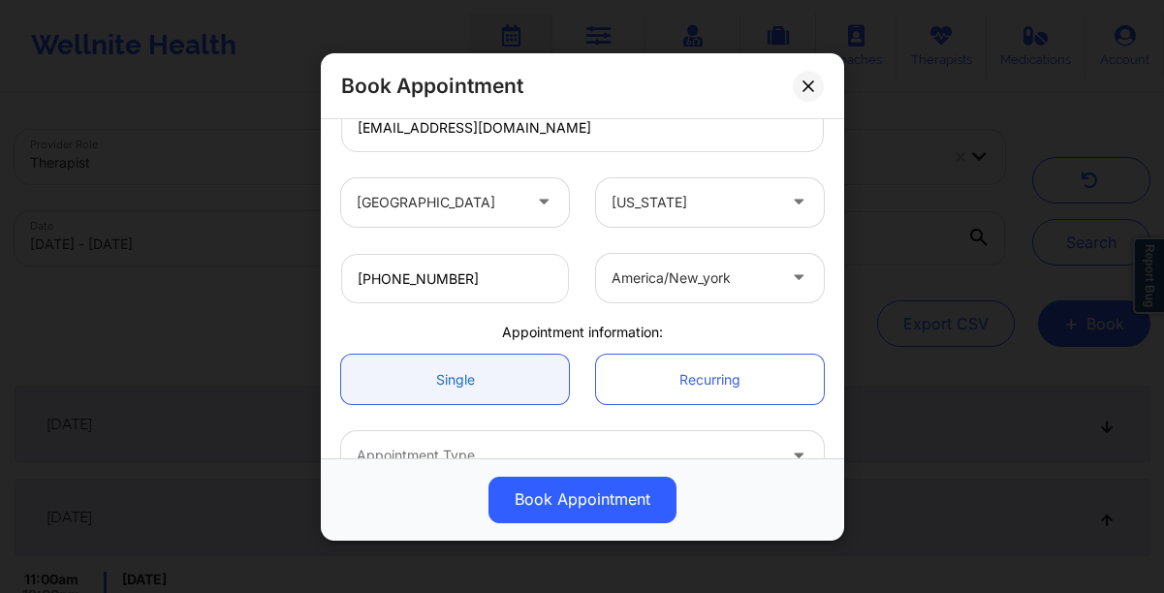
click at [460, 366] on link "Single" at bounding box center [455, 379] width 228 height 49
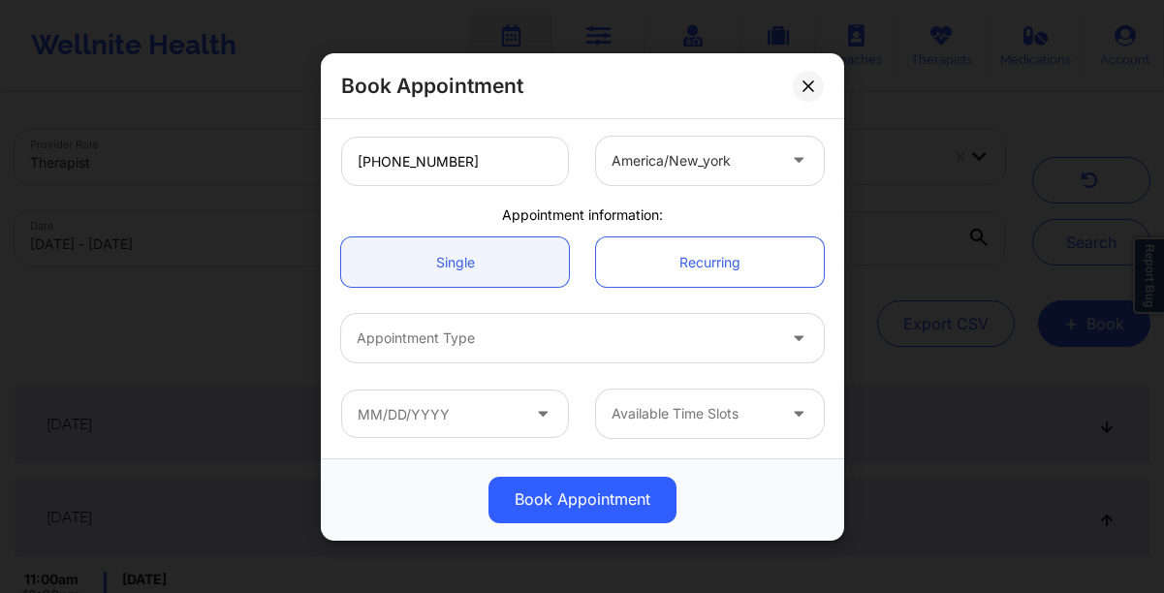
click at [479, 346] on div at bounding box center [566, 338] width 419 height 23
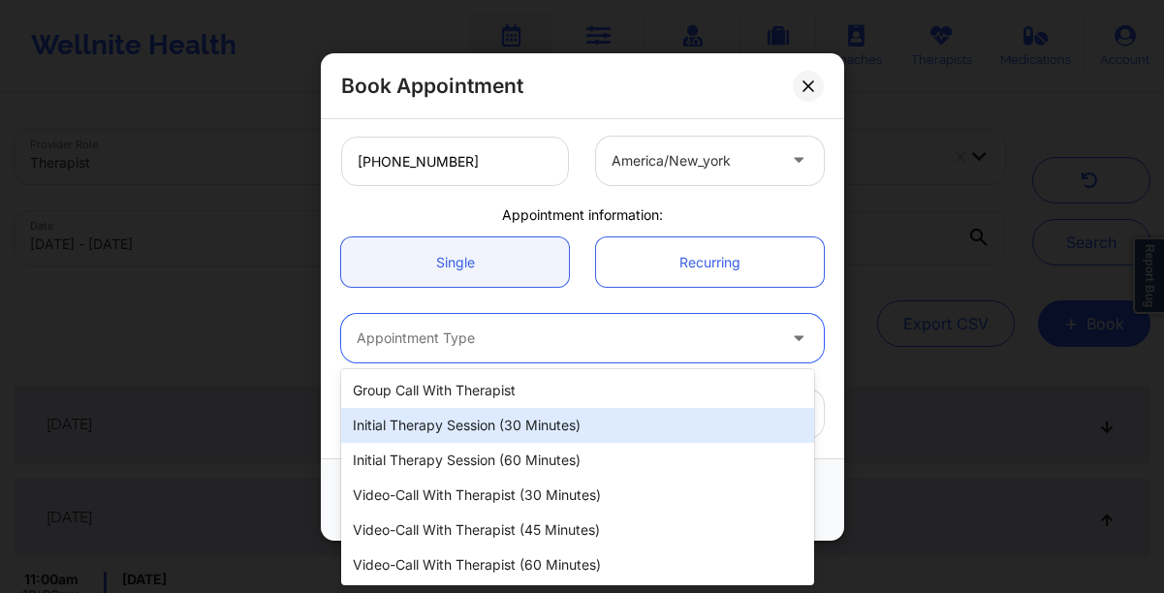
click at [472, 428] on div "Initial Therapy Session (30 minutes)" at bounding box center [577, 425] width 473 height 35
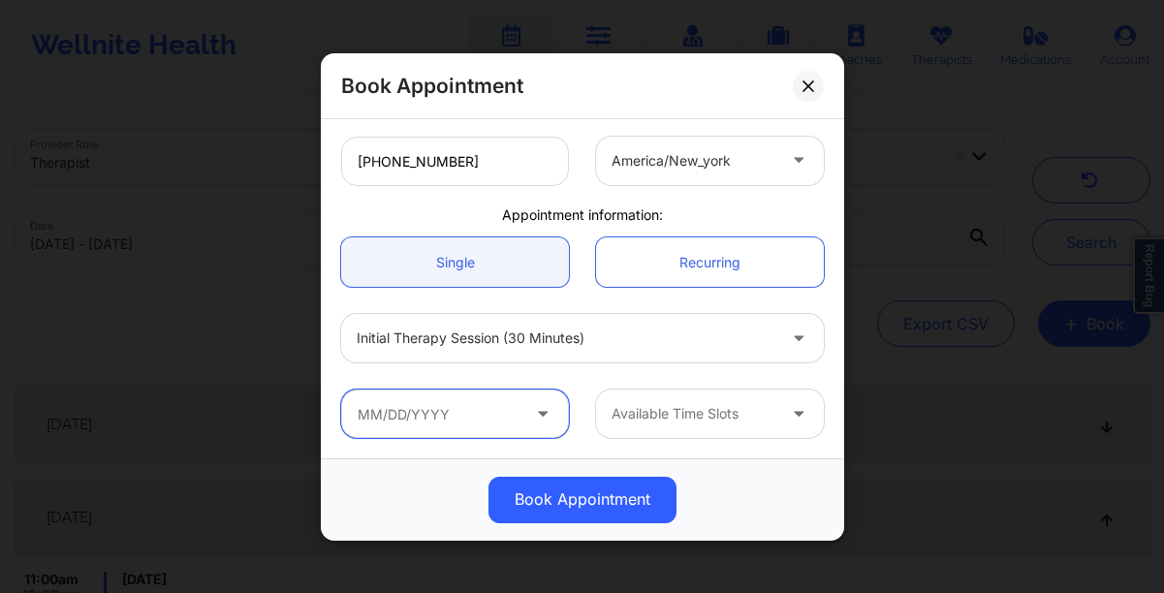
click at [461, 425] on input "text" at bounding box center [455, 414] width 228 height 48
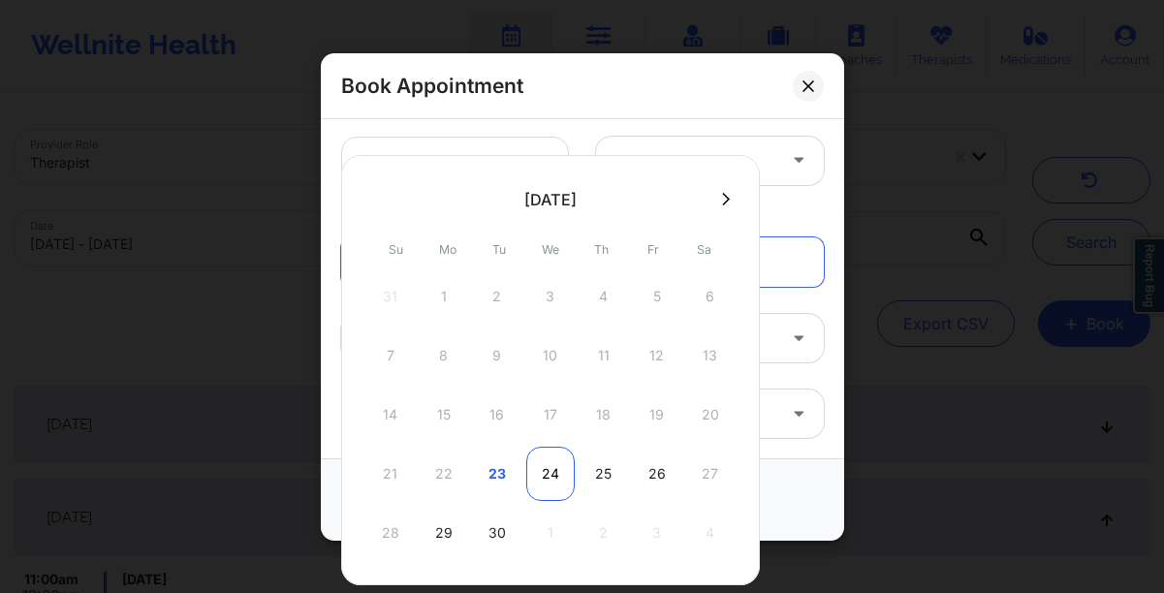
click at [551, 476] on div "24" at bounding box center [550, 474] width 48 height 54
type input "[DATE]"
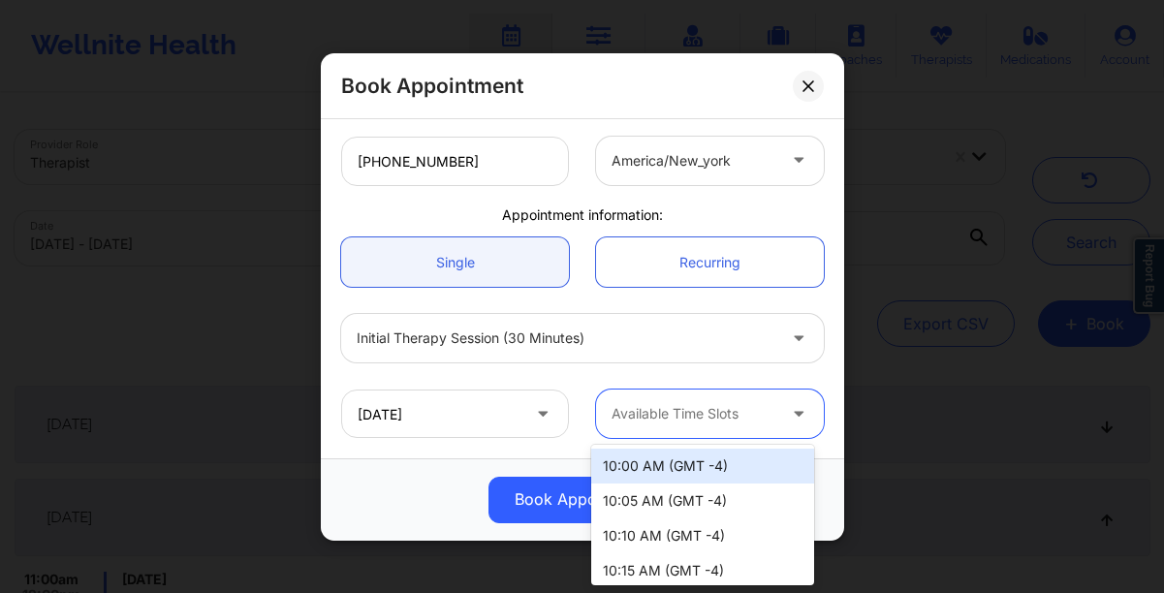
click at [789, 415] on icon at bounding box center [798, 409] width 19 height 16
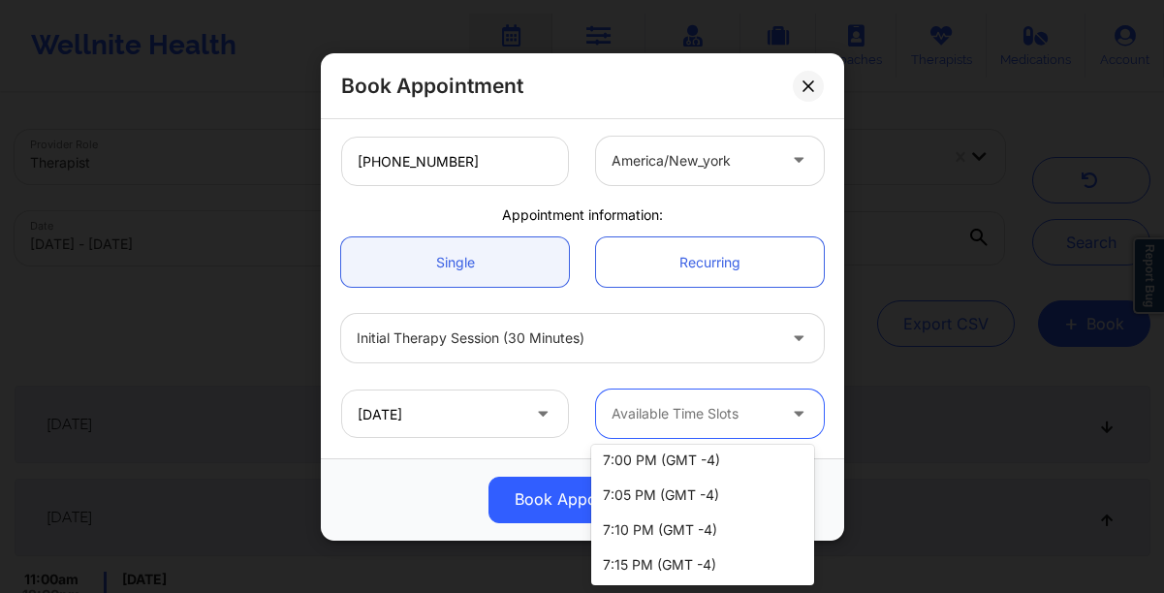
scroll to position [1330, 0]
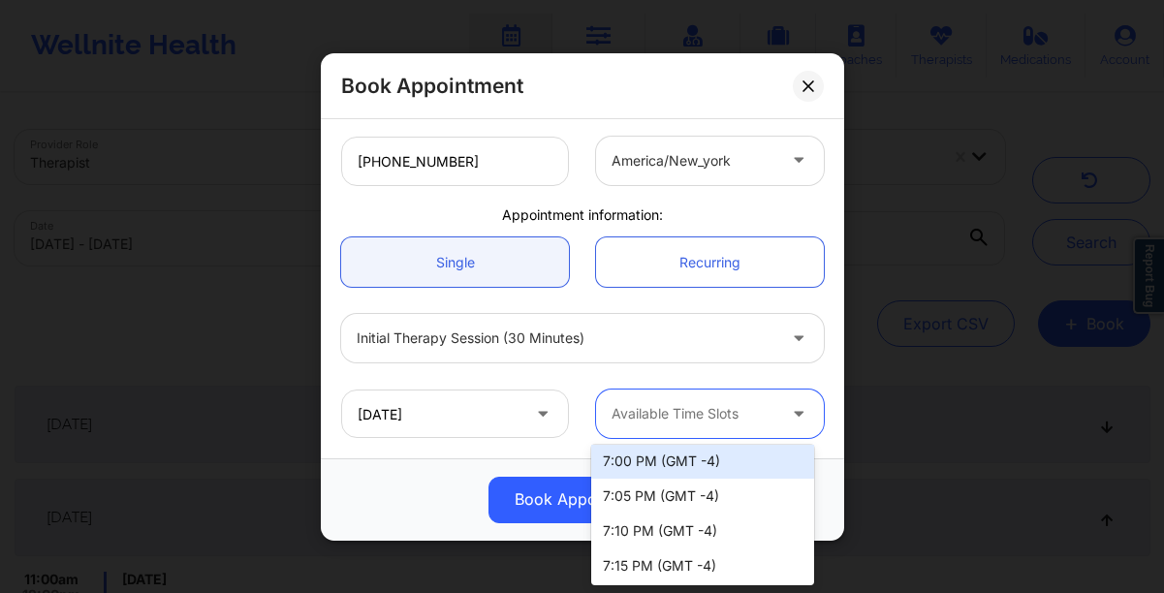
click at [647, 464] on div "7:00 PM (GMT -4)" at bounding box center [702, 461] width 223 height 35
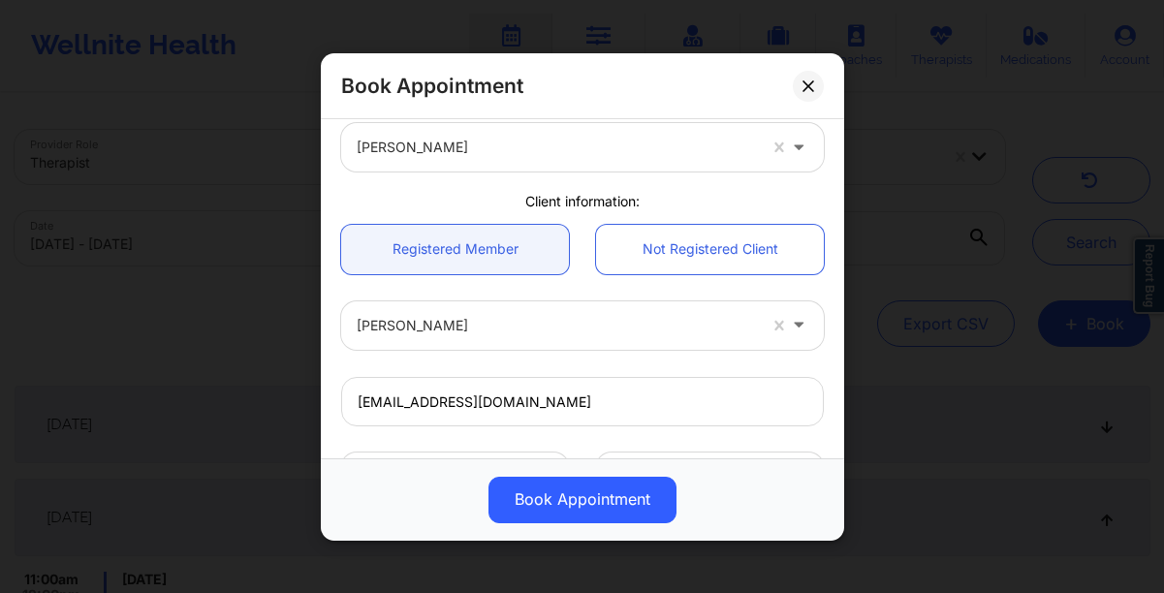
scroll to position [0, 0]
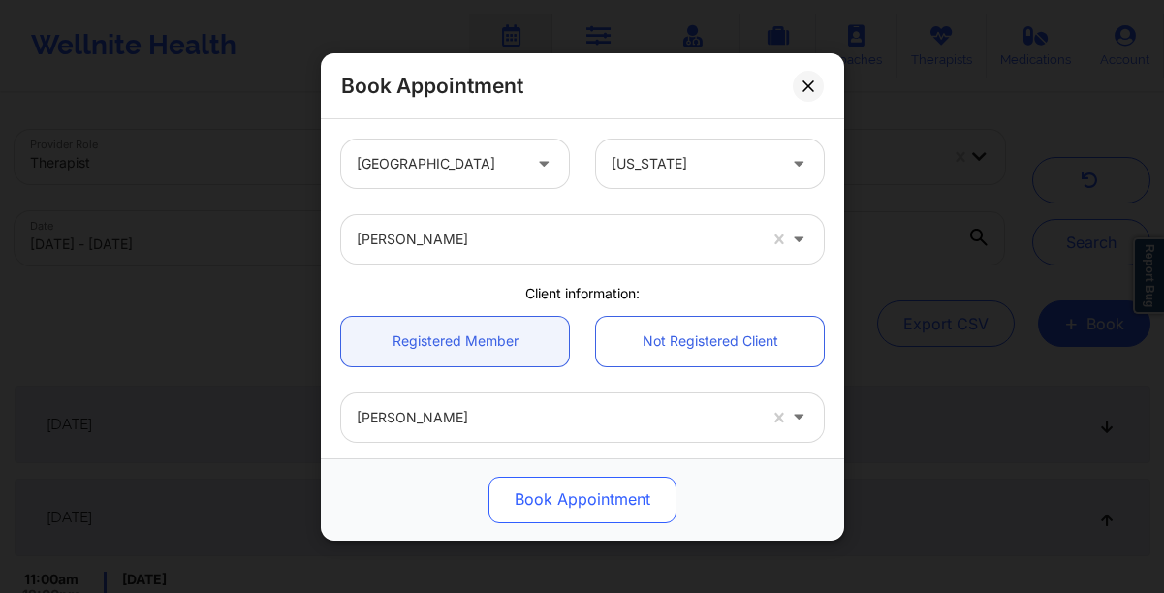
click at [551, 481] on button "Book Appointment" at bounding box center [582, 499] width 188 height 47
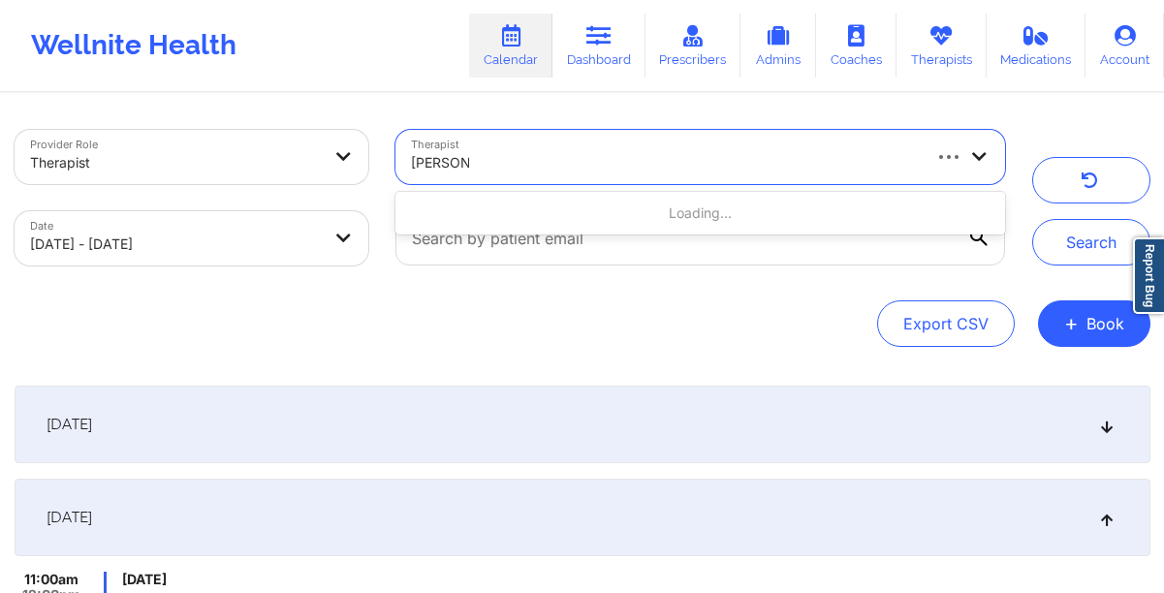
type input "[PERSON_NAME]"
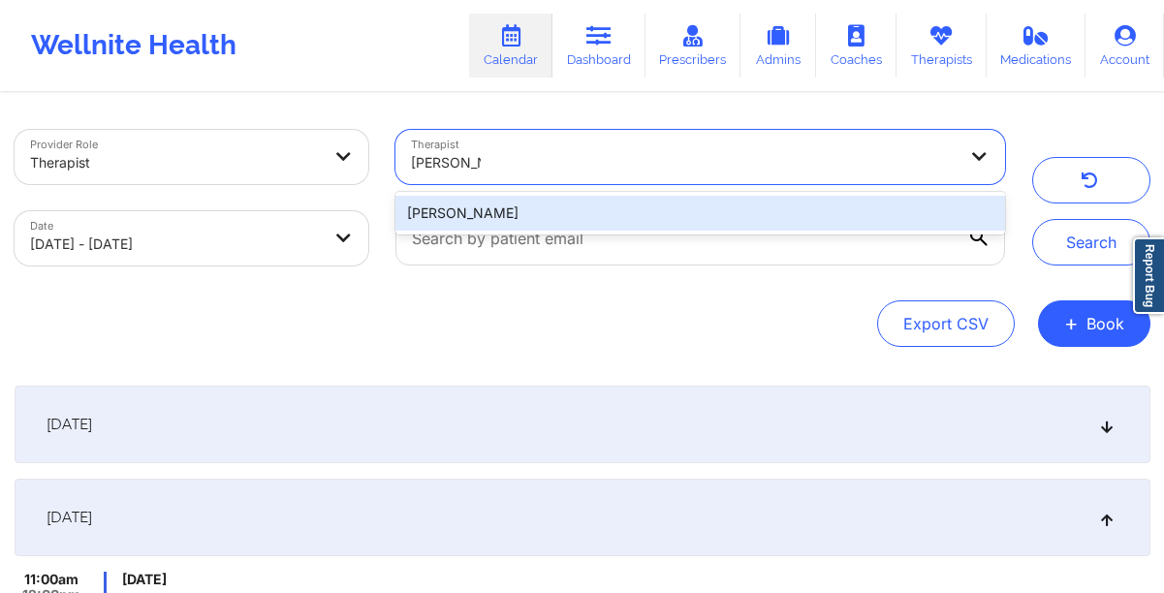
click at [878, 205] on div "[PERSON_NAME]" at bounding box center [699, 213] width 609 height 35
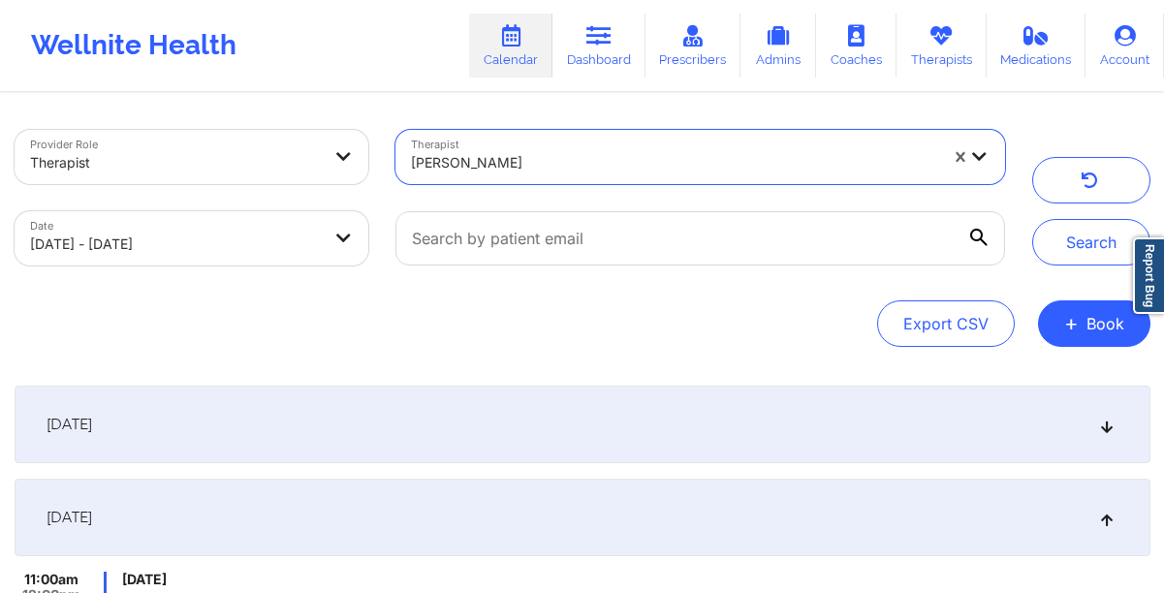
select select "2025-8"
select select "2025-9"
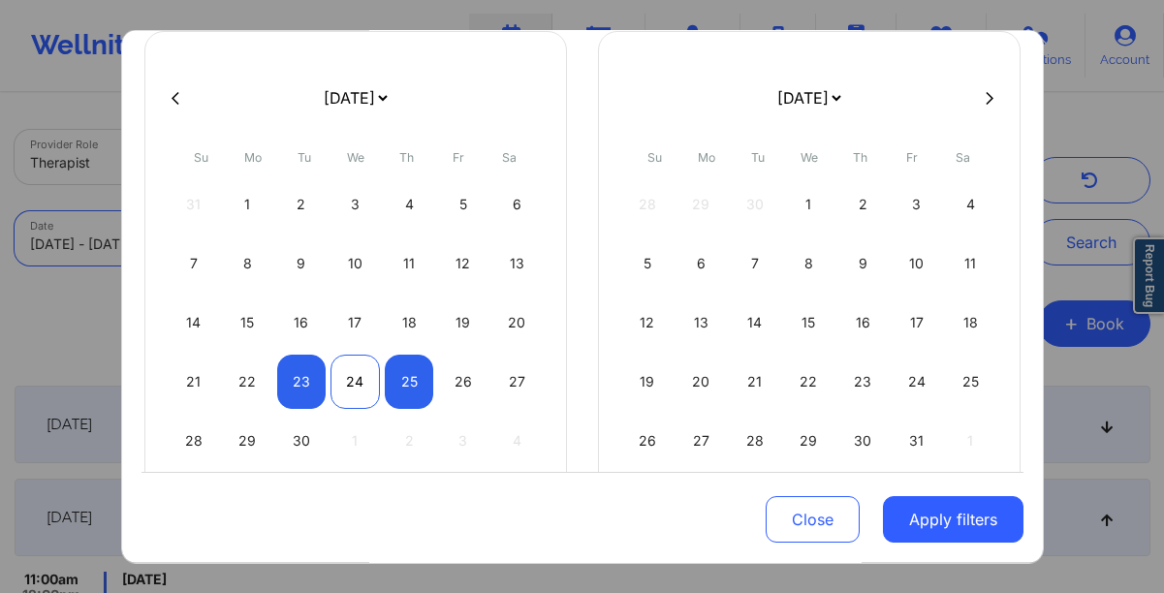
scroll to position [126, 0]
click at [344, 373] on div "24" at bounding box center [354, 384] width 49 height 54
select select "2025-8"
select select "2025-9"
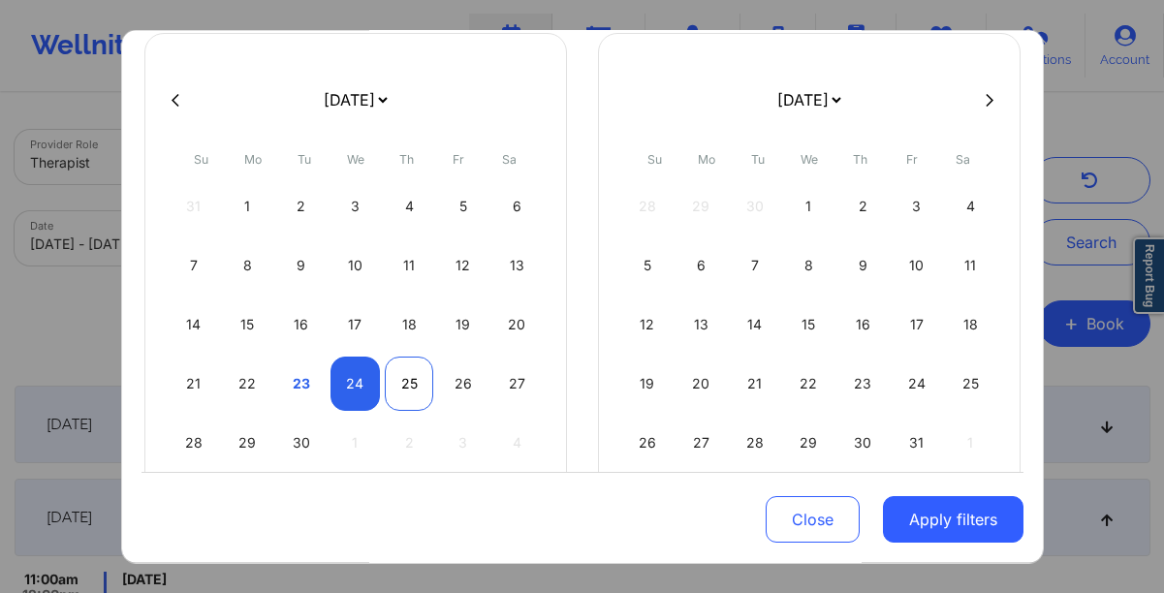
select select "2025-8"
select select "2025-9"
click at [404, 389] on div "25" at bounding box center [409, 384] width 49 height 54
select select "2025-8"
select select "2025-9"
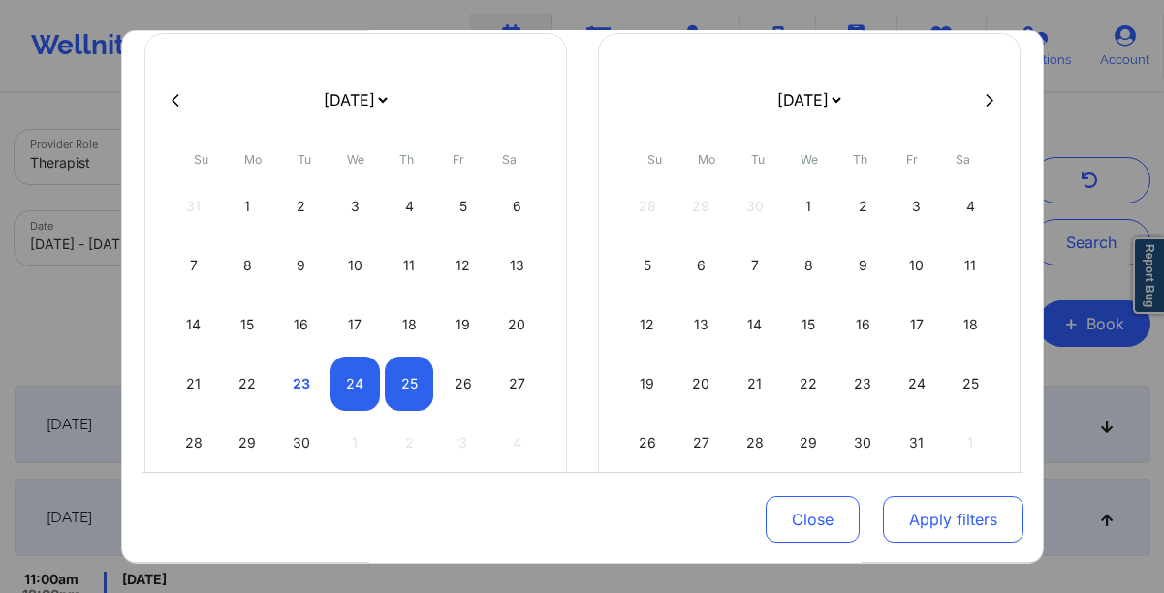
click at [916, 509] on button "Apply filters" at bounding box center [953, 519] width 141 height 47
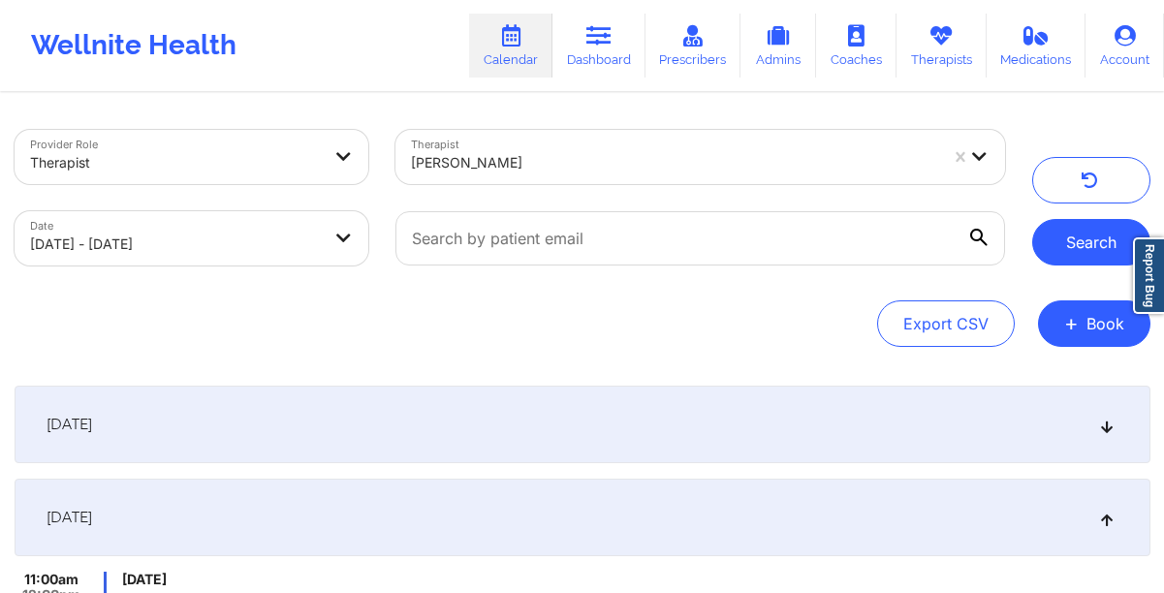
click at [1116, 255] on button "Search" at bounding box center [1091, 242] width 118 height 47
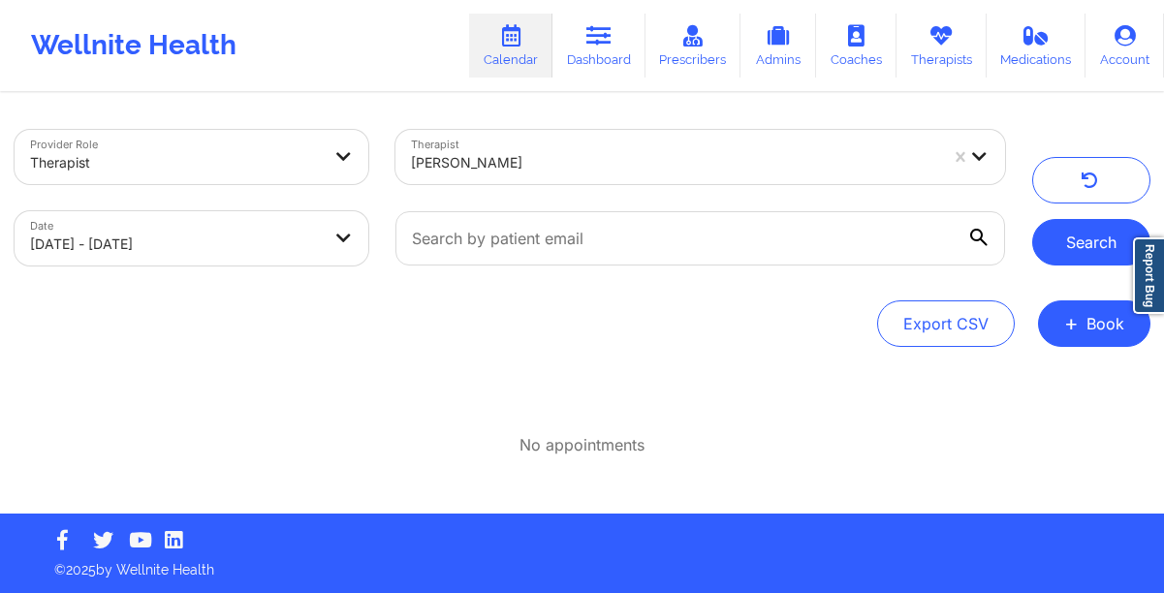
click at [1066, 231] on button "Search" at bounding box center [1091, 242] width 118 height 47
select select "2025-8"
select select "2025-9"
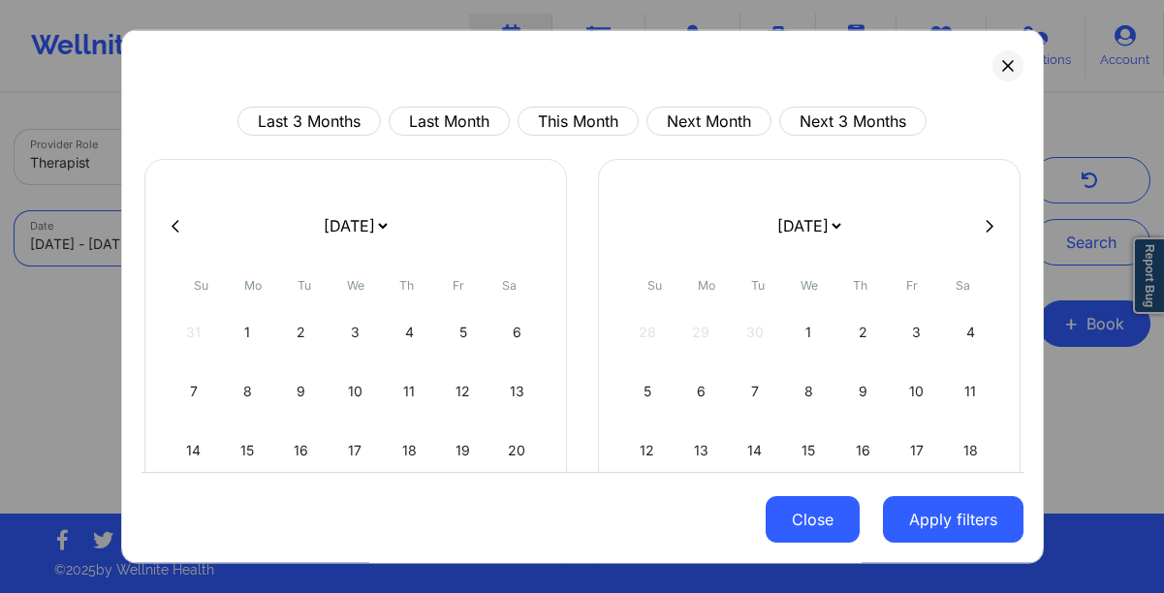
click at [786, 525] on button "Close" at bounding box center [813, 519] width 94 height 47
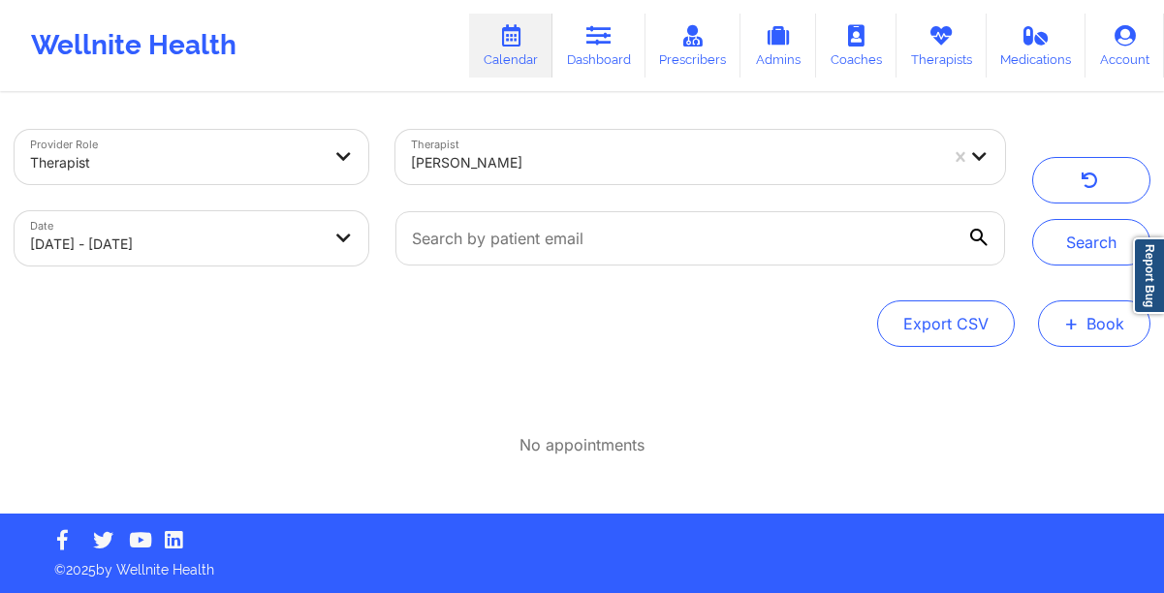
click at [1085, 325] on button "+ Book" at bounding box center [1094, 323] width 112 height 47
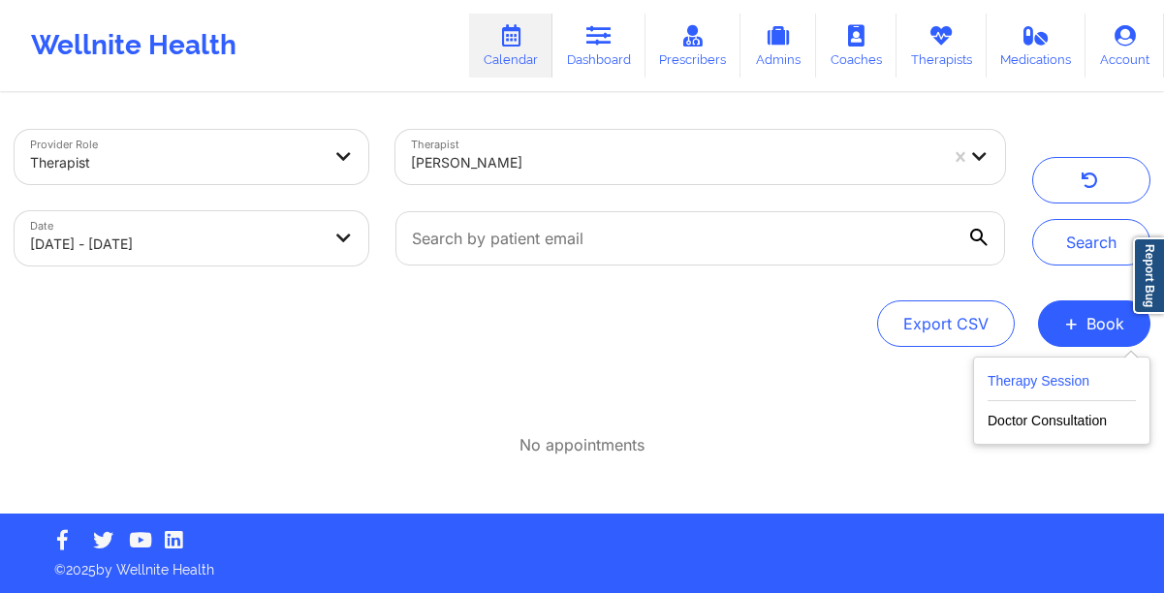
click at [1043, 389] on button "Therapy Session" at bounding box center [1061, 385] width 148 height 32
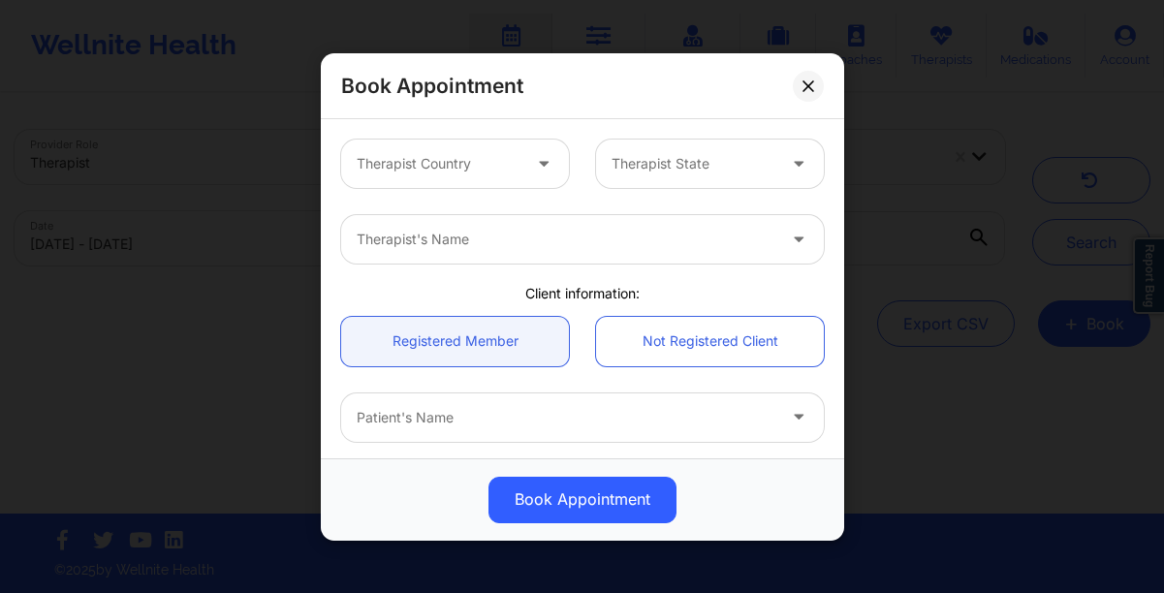
click at [639, 174] on div "Therapist State" at bounding box center [686, 164] width 181 height 48
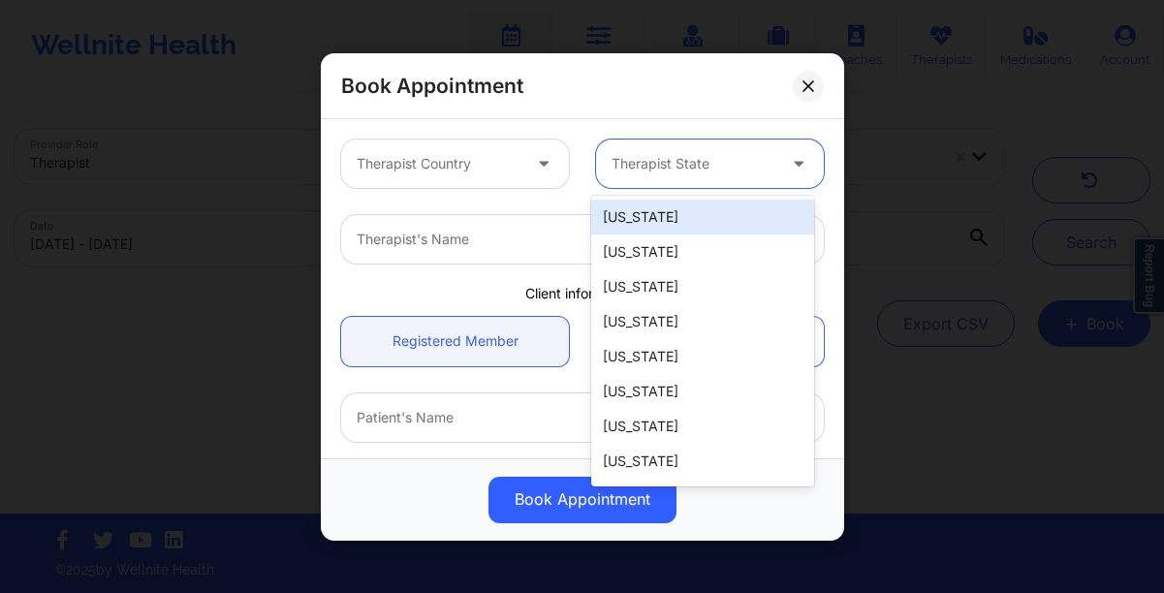
click at [450, 275] on div "Therapist's Name" at bounding box center [583, 240] width 510 height 76
click at [460, 247] on div at bounding box center [566, 239] width 419 height 23
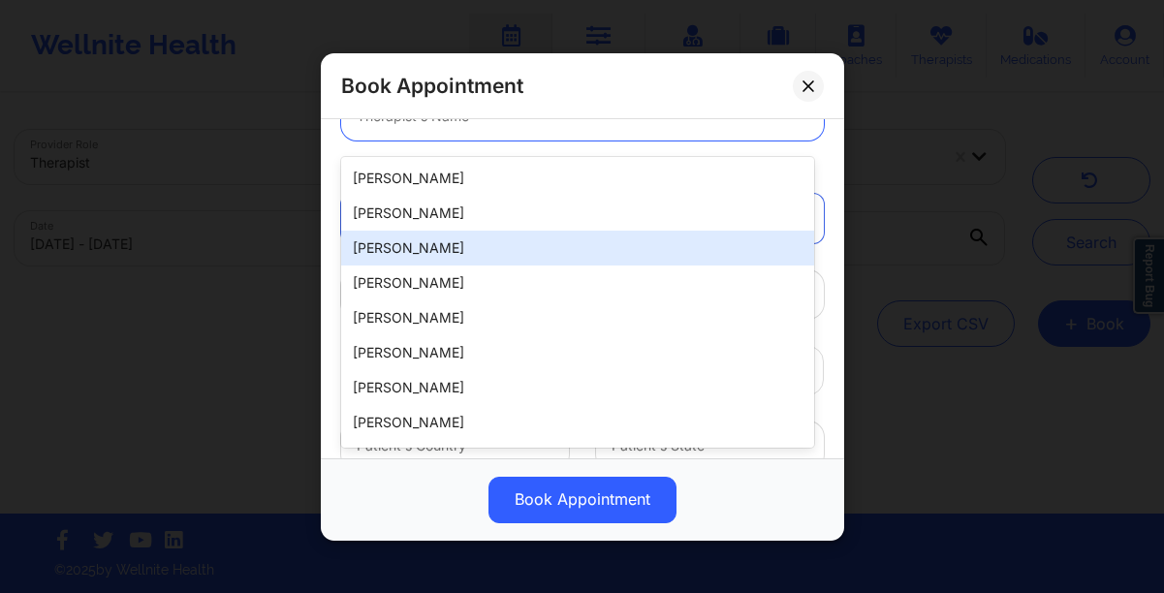
scroll to position [114, 0]
click at [184, 279] on div "Book Appointment Therapist Country Therapist State Jazmine Grant, 3 of 20. 20 r…" at bounding box center [582, 296] width 1164 height 593
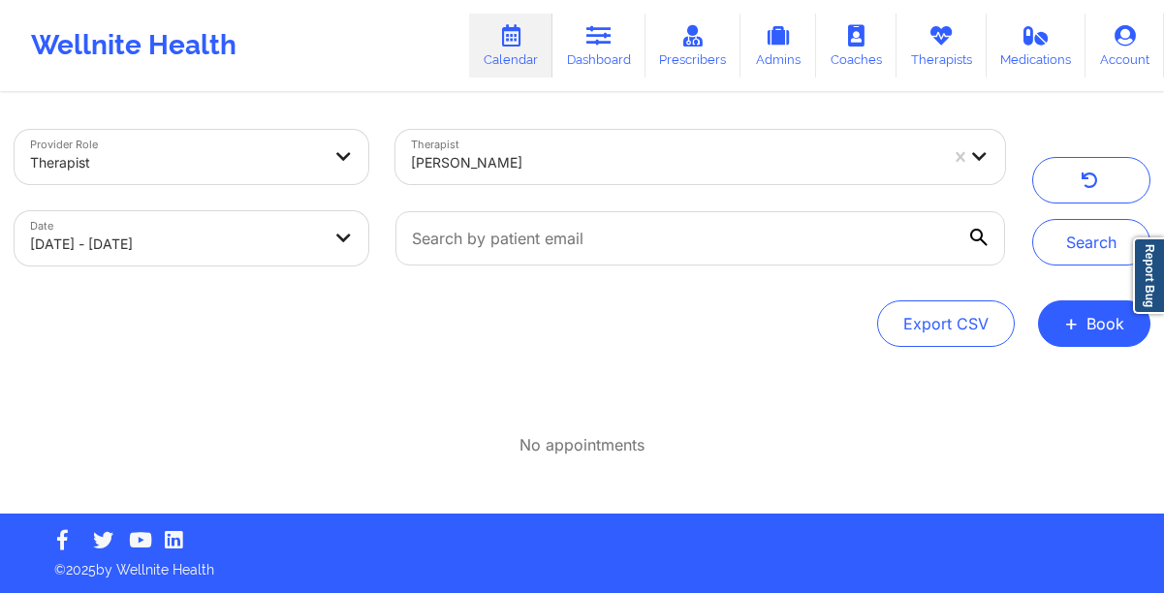
click at [1105, 352] on div "Provider Role Therapist Therapist Tanesha Morgan Date 09/24/2025 - 09/25/2025 S…" at bounding box center [582, 304] width 1163 height 419
click at [1069, 318] on span "+" at bounding box center [1071, 323] width 15 height 11
click at [1002, 387] on button "Therapy Session" at bounding box center [1061, 385] width 148 height 32
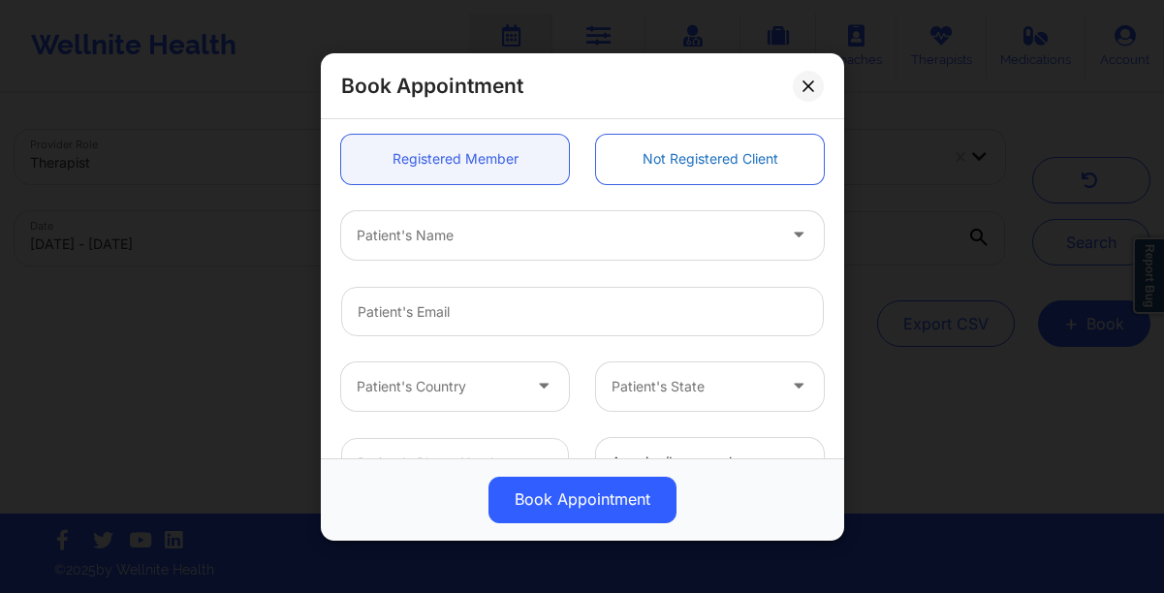
scroll to position [184, 0]
click at [481, 243] on div at bounding box center [566, 233] width 419 height 23
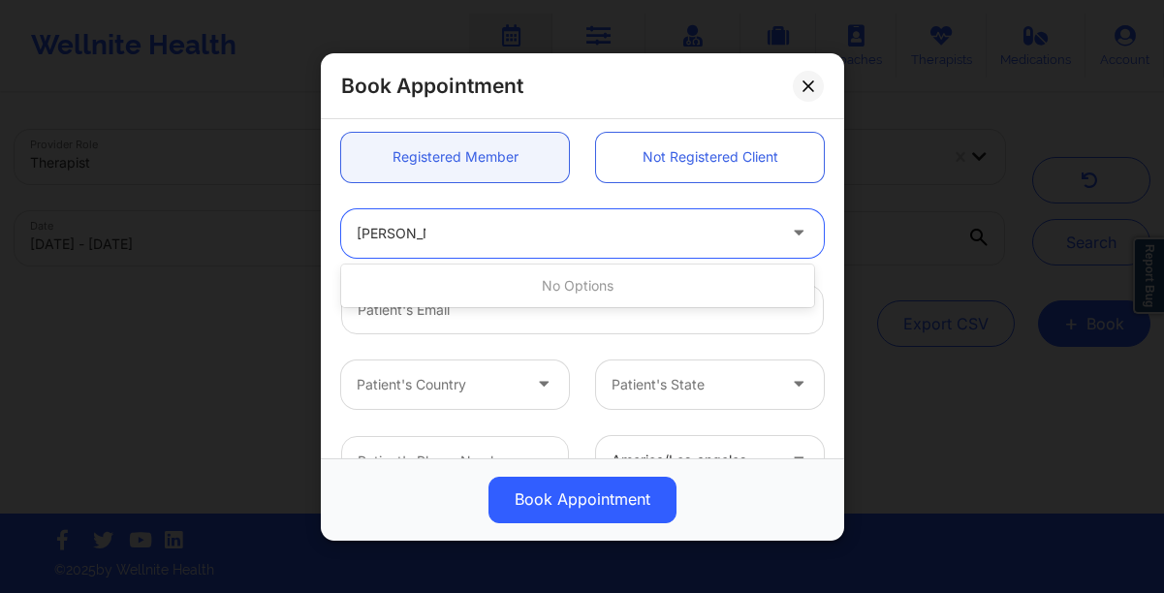
type input "hope gar"
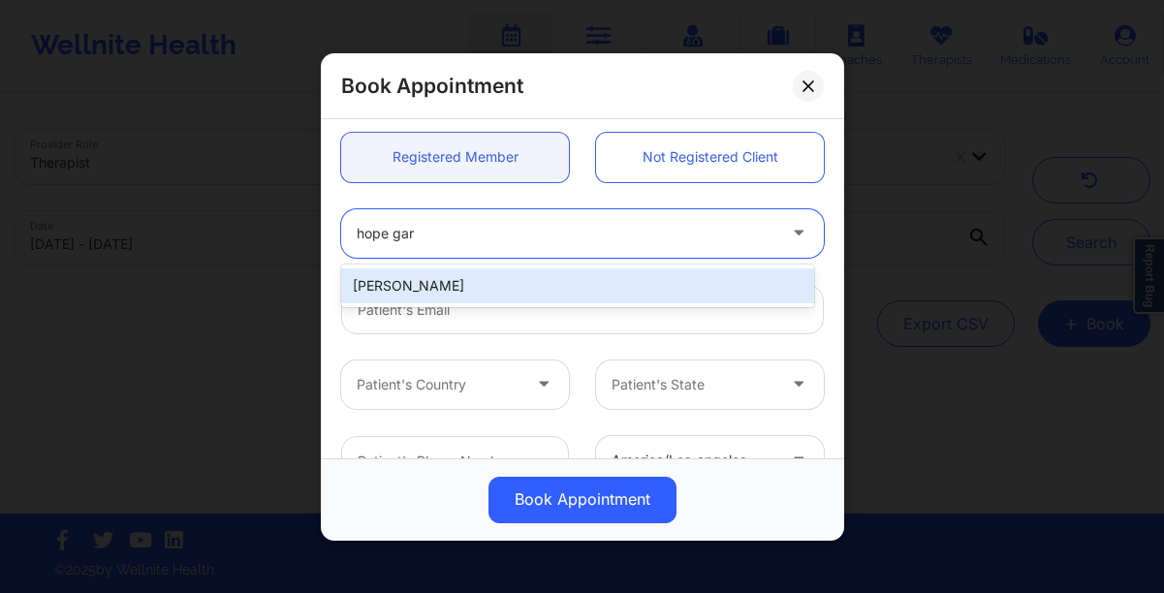
click at [501, 290] on div "[PERSON_NAME]" at bounding box center [577, 285] width 473 height 35
type input "[EMAIL_ADDRESS][DOMAIN_NAME]"
type input "[PHONE_NUMBER]"
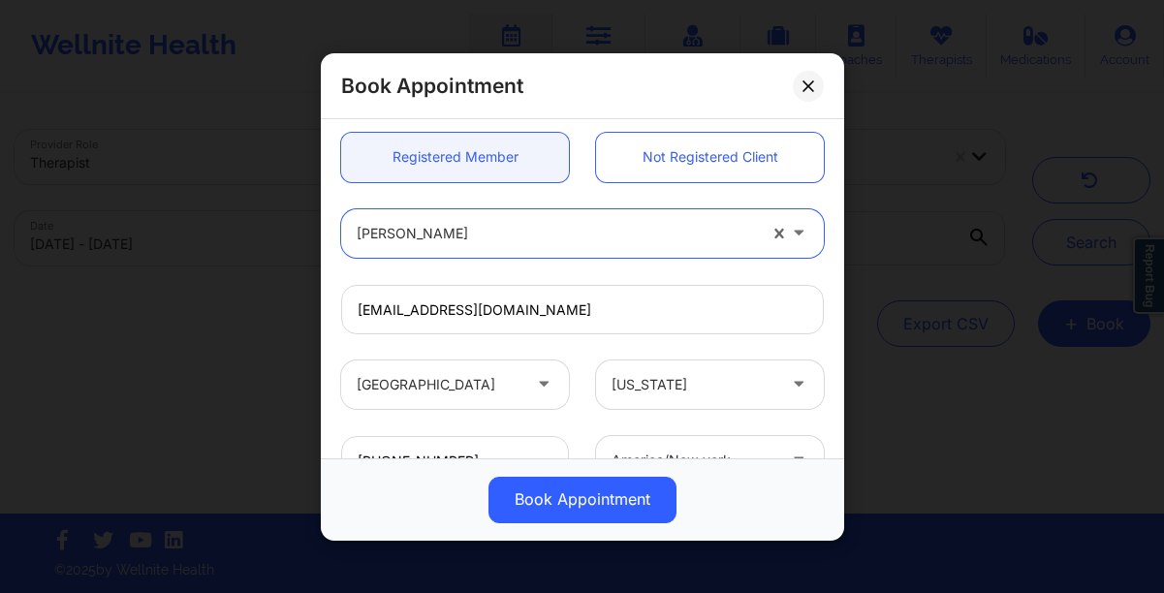
click at [819, 304] on div "[EMAIL_ADDRESS][DOMAIN_NAME]" at bounding box center [583, 308] width 510 height 48
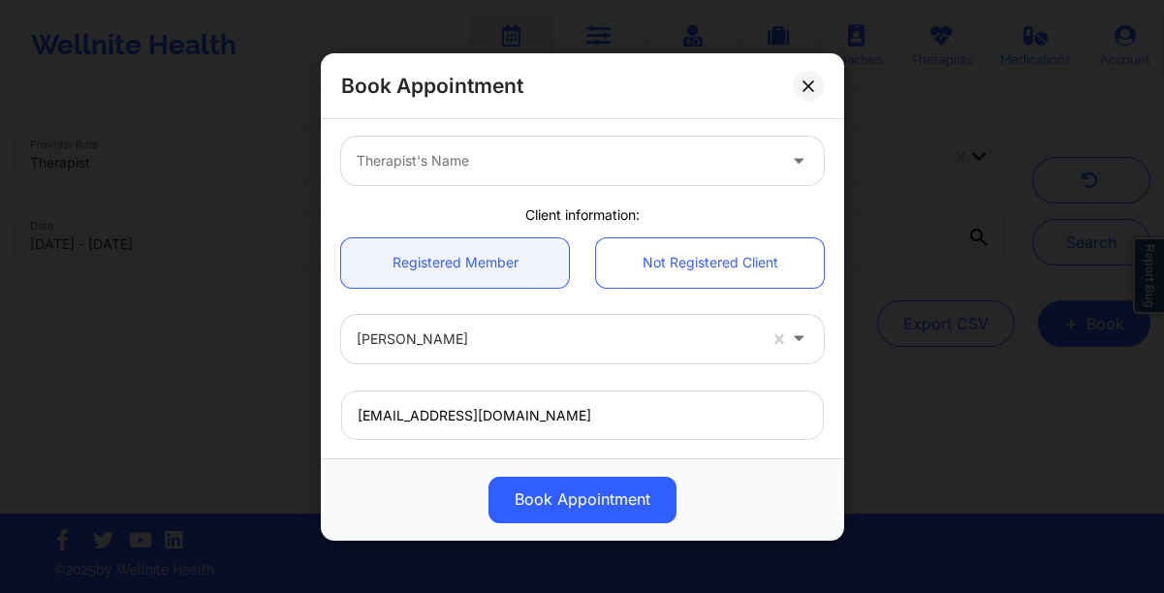
scroll to position [0, 0]
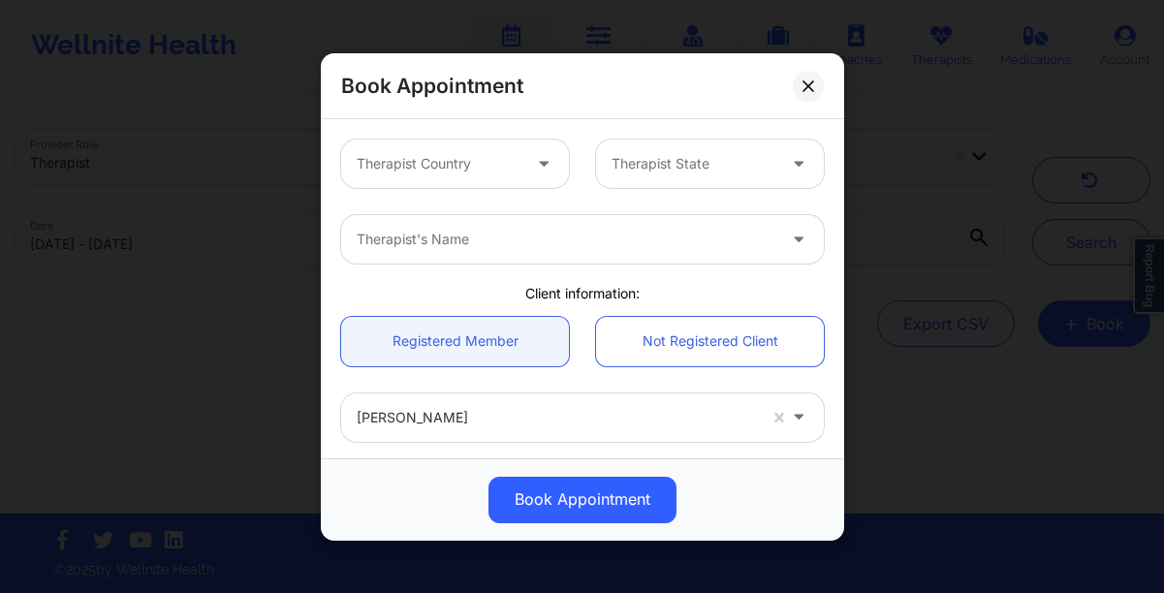
click at [543, 168] on icon at bounding box center [543, 159] width 19 height 16
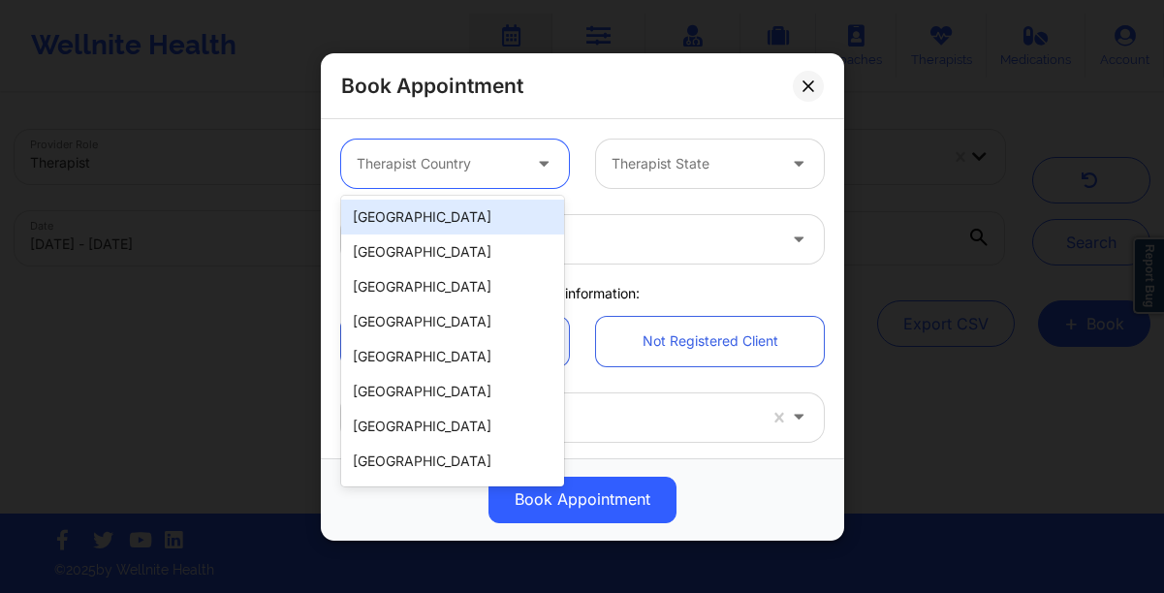
click at [510, 211] on div "[GEOGRAPHIC_DATA]" at bounding box center [452, 217] width 223 height 35
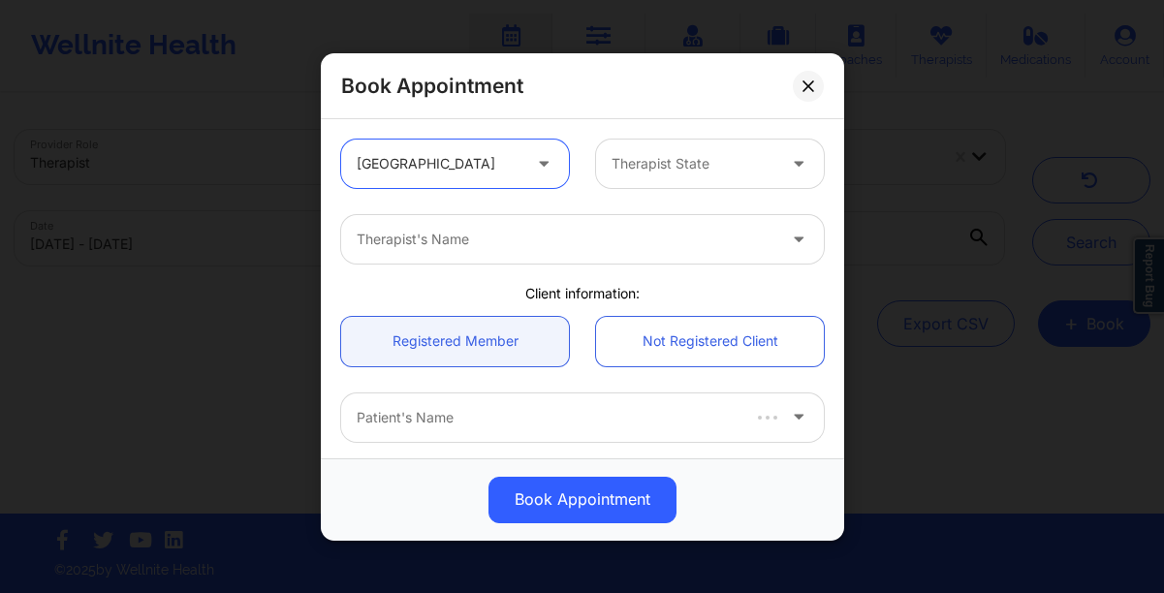
click at [711, 175] on div "Therapist State" at bounding box center [686, 164] width 181 height 48
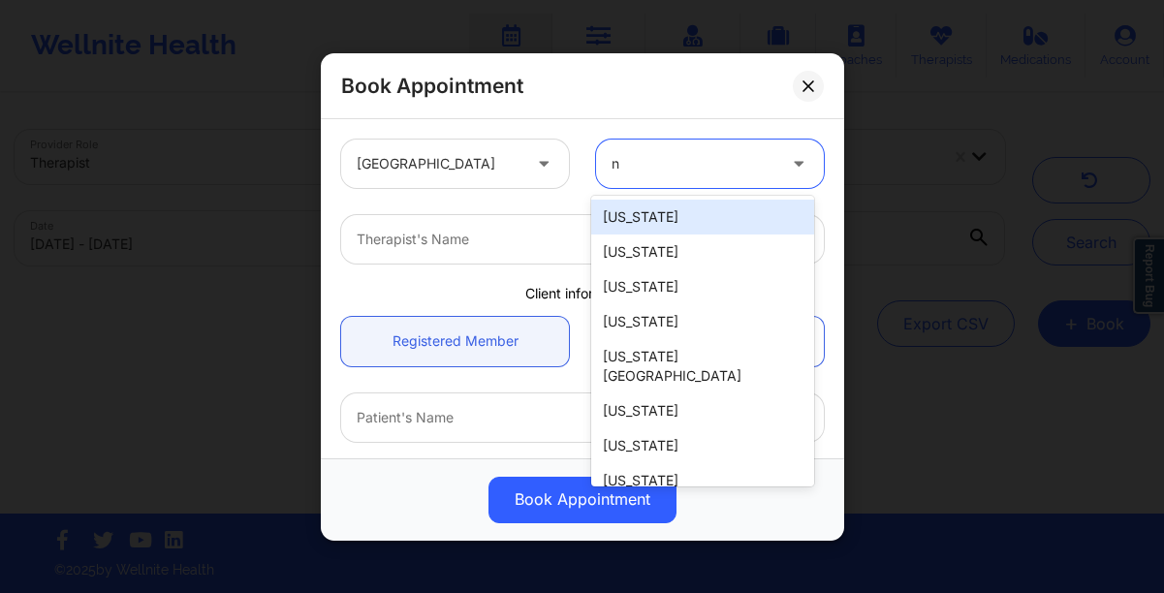
type input "ny"
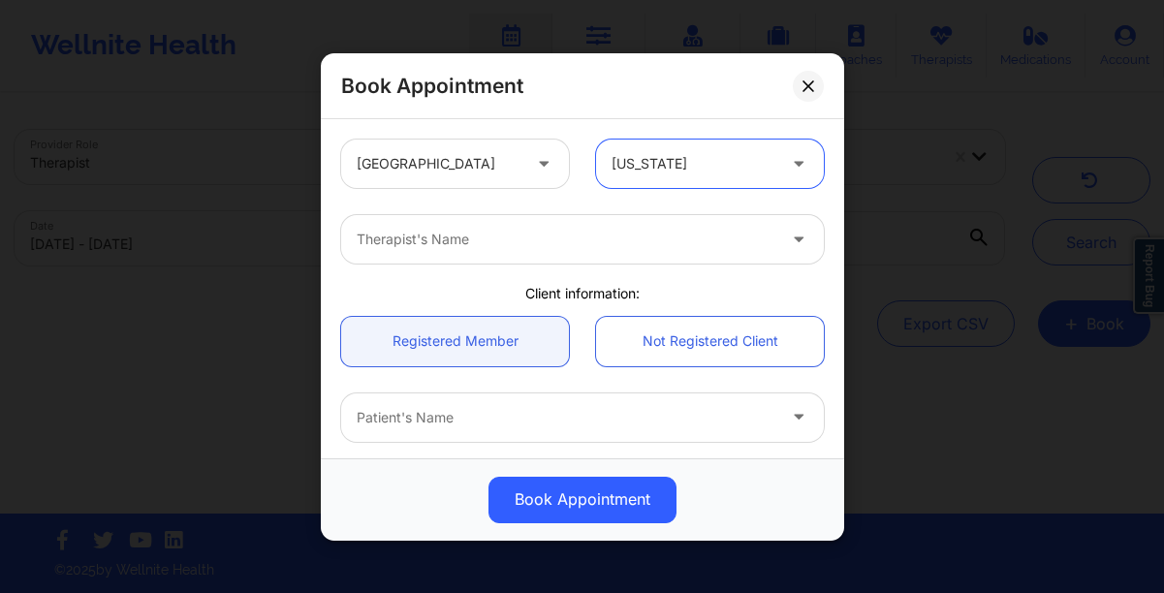
click at [535, 215] on div "Therapist's Name" at bounding box center [559, 239] width 436 height 48
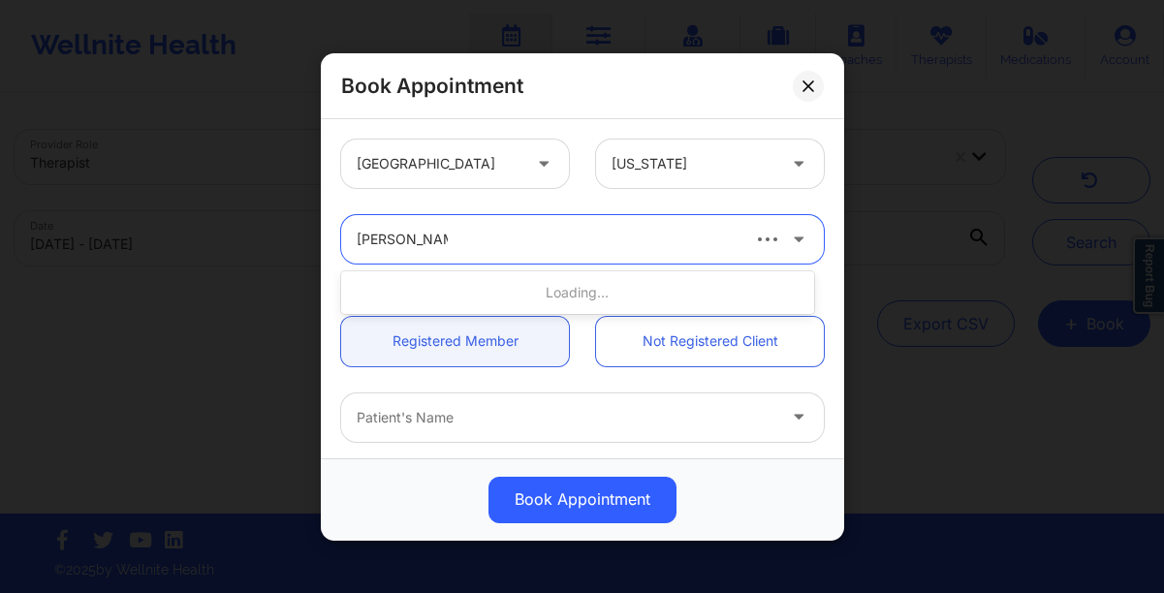
type input "[PERSON_NAME]"
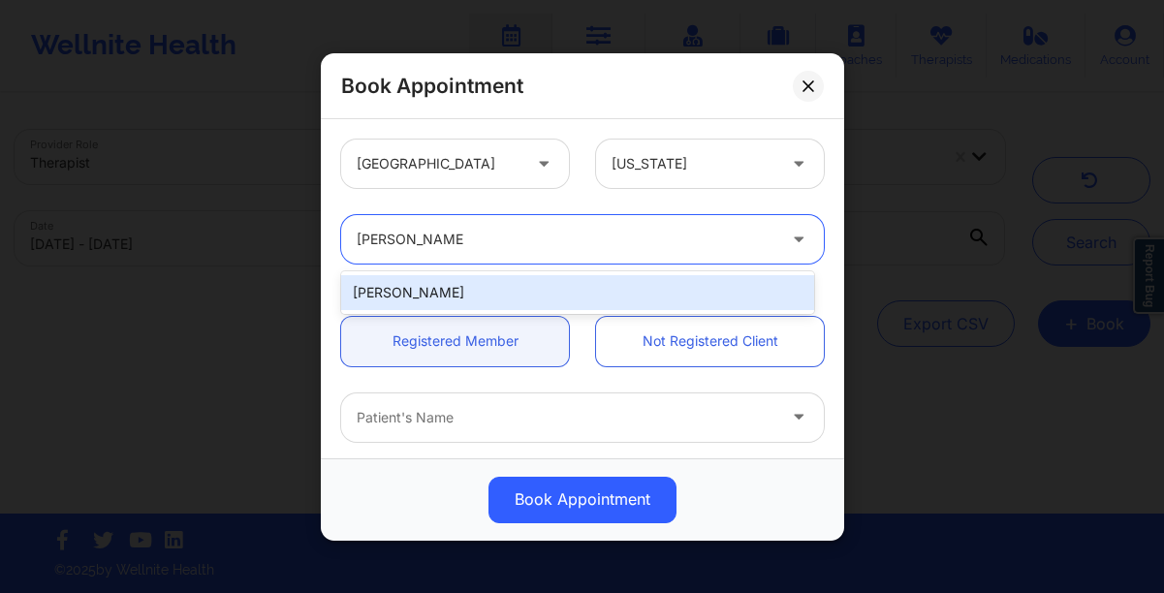
click at [620, 293] on div "[PERSON_NAME]" at bounding box center [577, 292] width 473 height 35
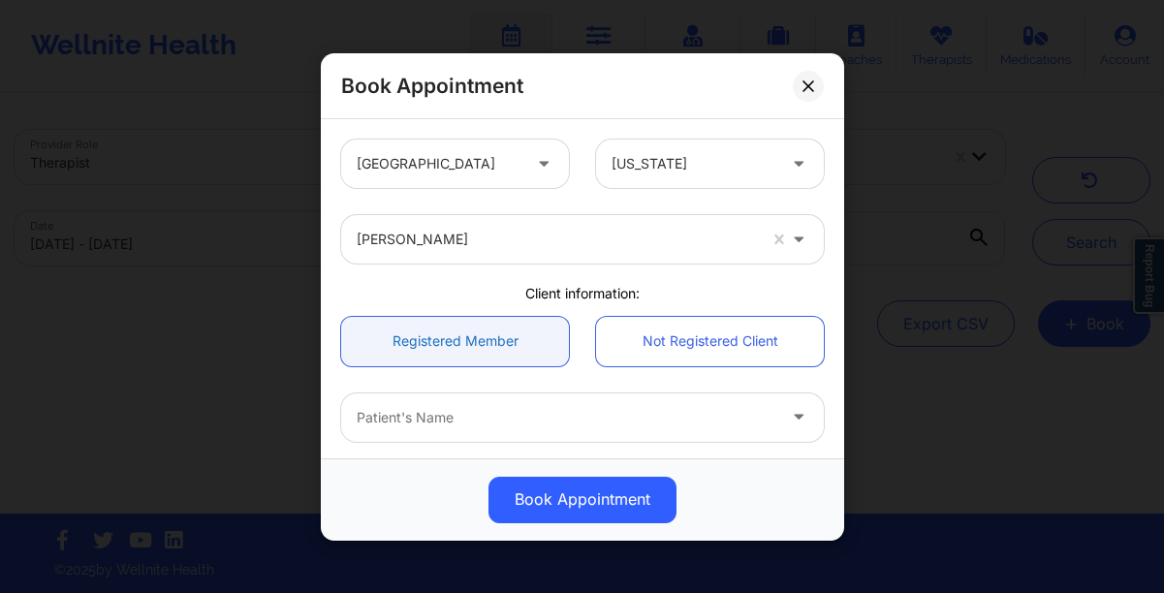
click at [488, 350] on link "Registered Member" at bounding box center [455, 340] width 228 height 49
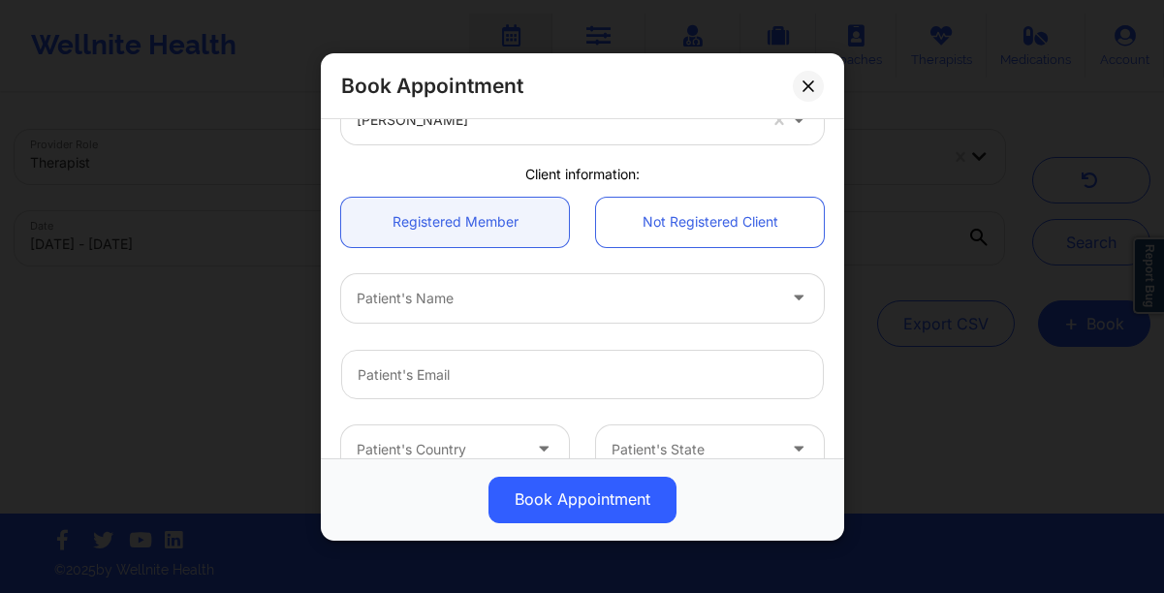
scroll to position [120, 0]
click at [455, 302] on div at bounding box center [566, 297] width 419 height 23
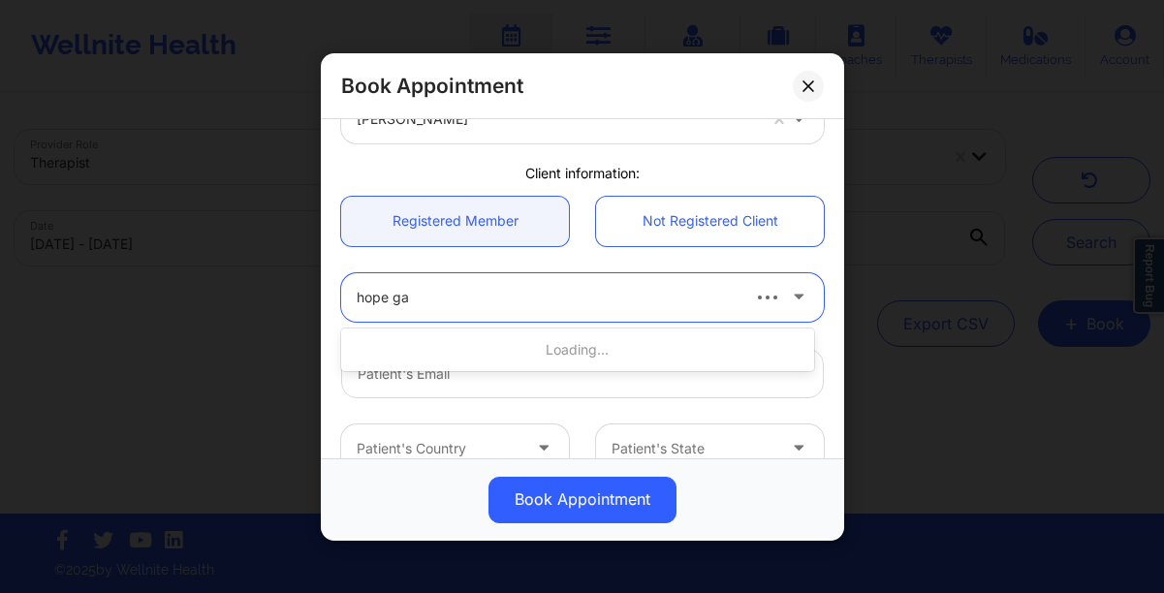
type input "hope gar"
type input "[EMAIL_ADDRESS][DOMAIN_NAME]"
type input "[PHONE_NUMBER]"
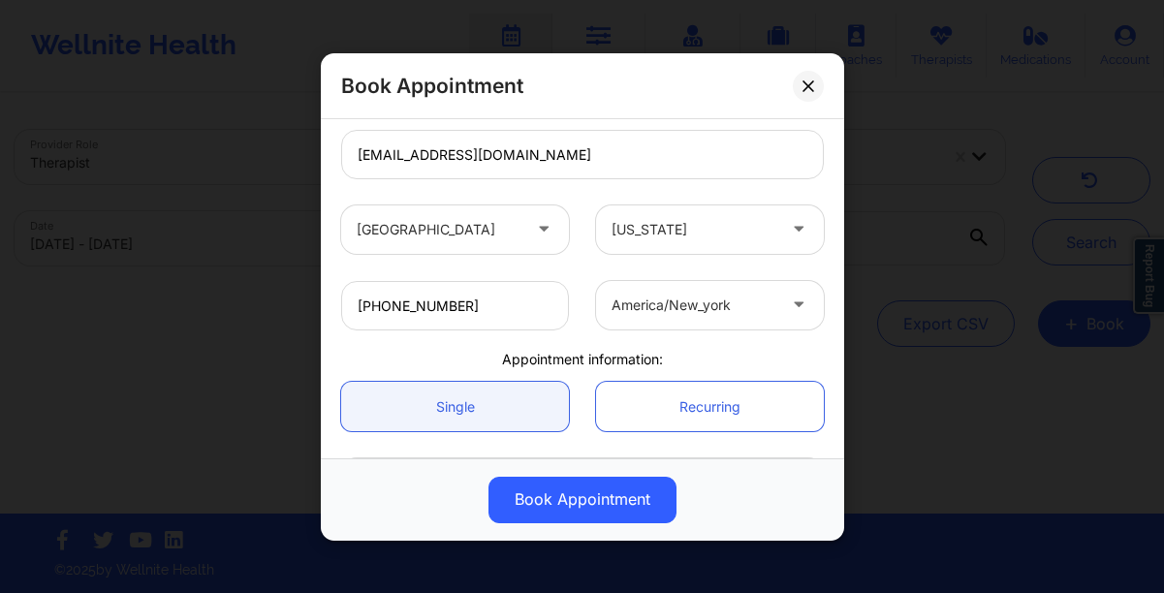
scroll to position [421, 0]
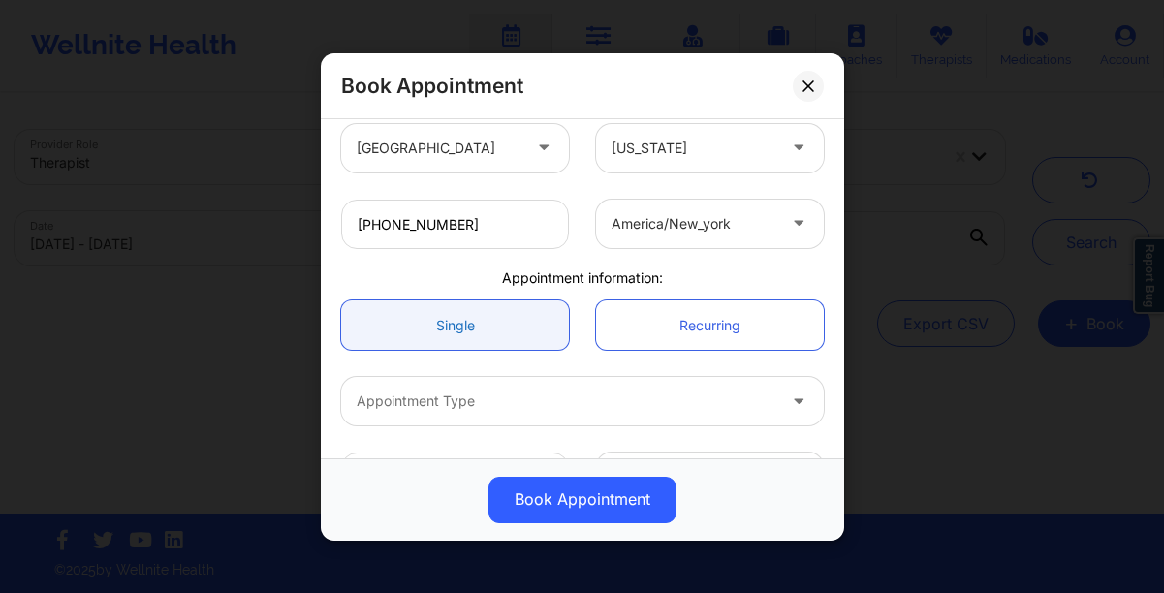
click at [444, 339] on link "Single" at bounding box center [455, 324] width 228 height 49
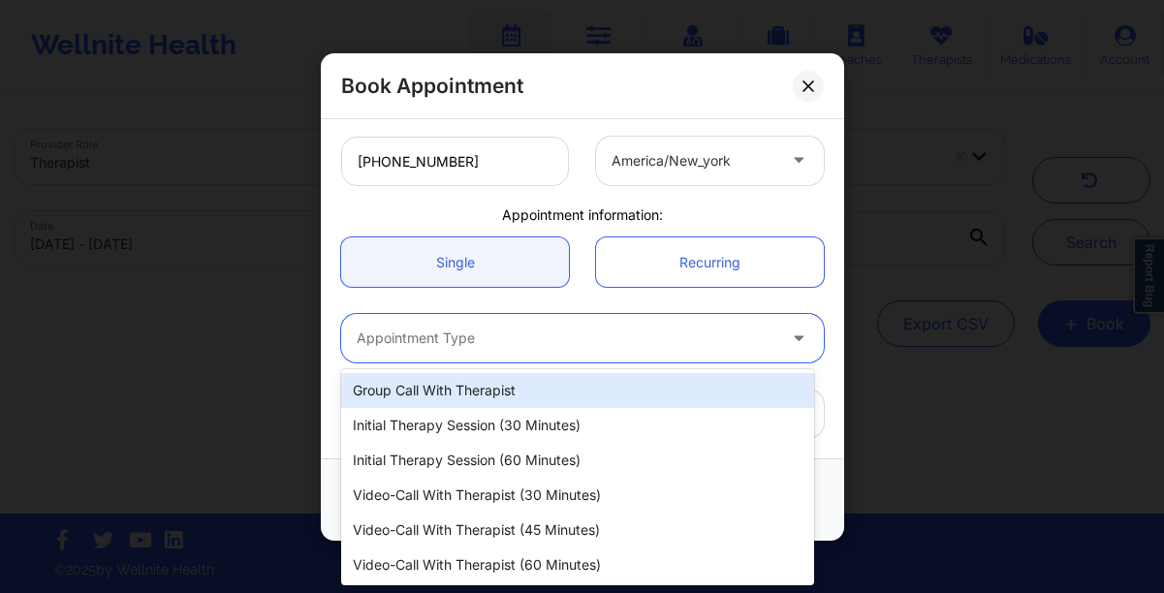
click at [445, 348] on div at bounding box center [566, 338] width 419 height 23
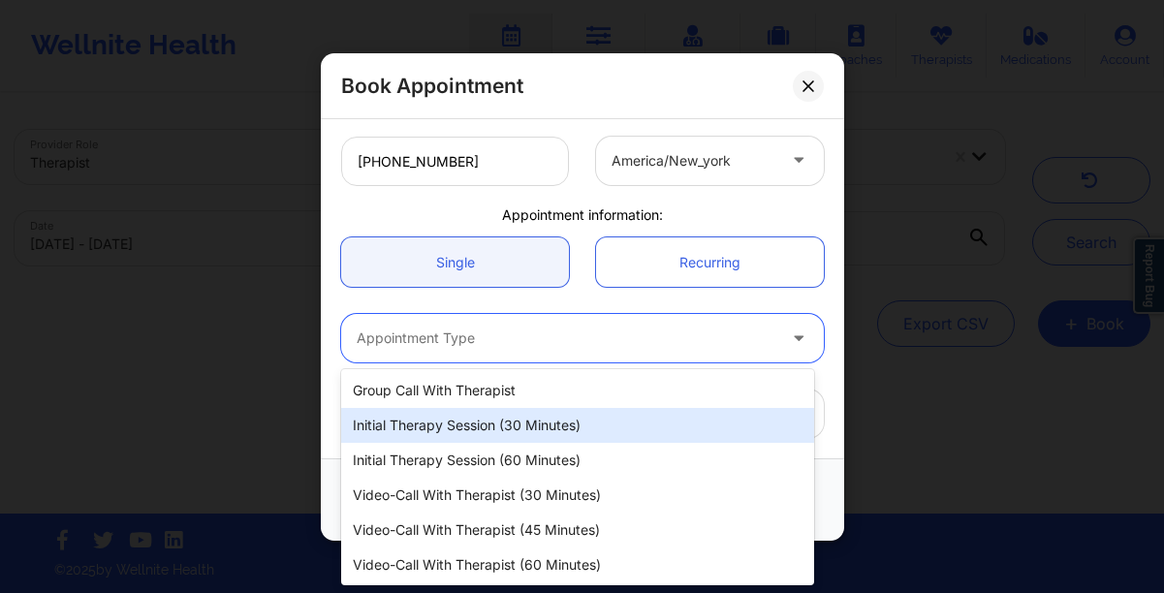
click at [435, 415] on div "Initial Therapy Session (30 minutes)" at bounding box center [577, 425] width 473 height 35
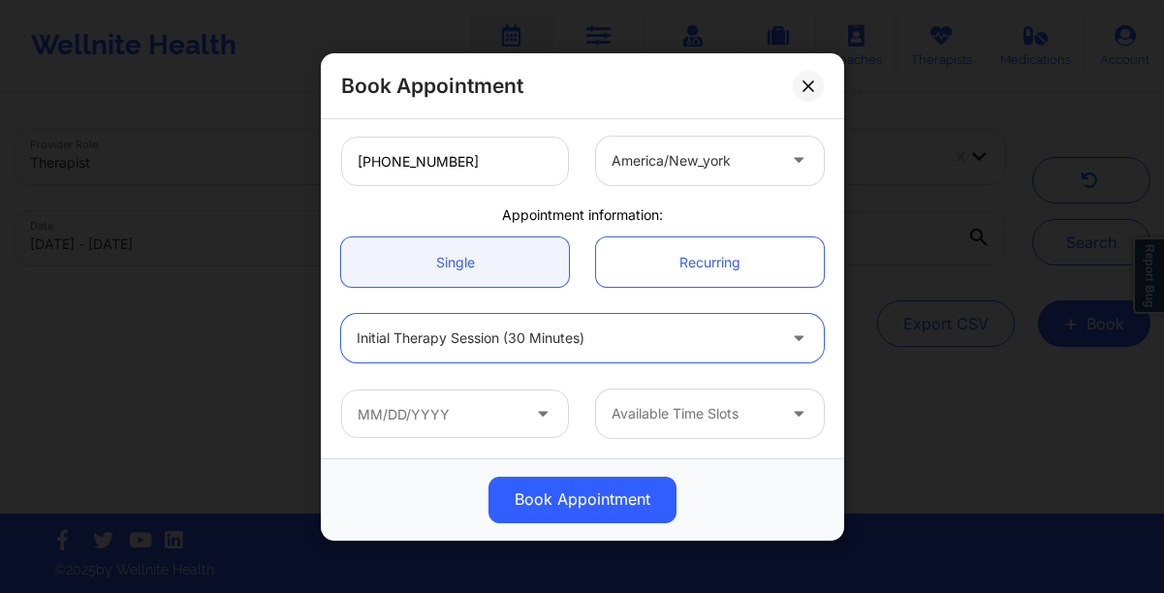
click at [539, 413] on icon at bounding box center [542, 409] width 19 height 16
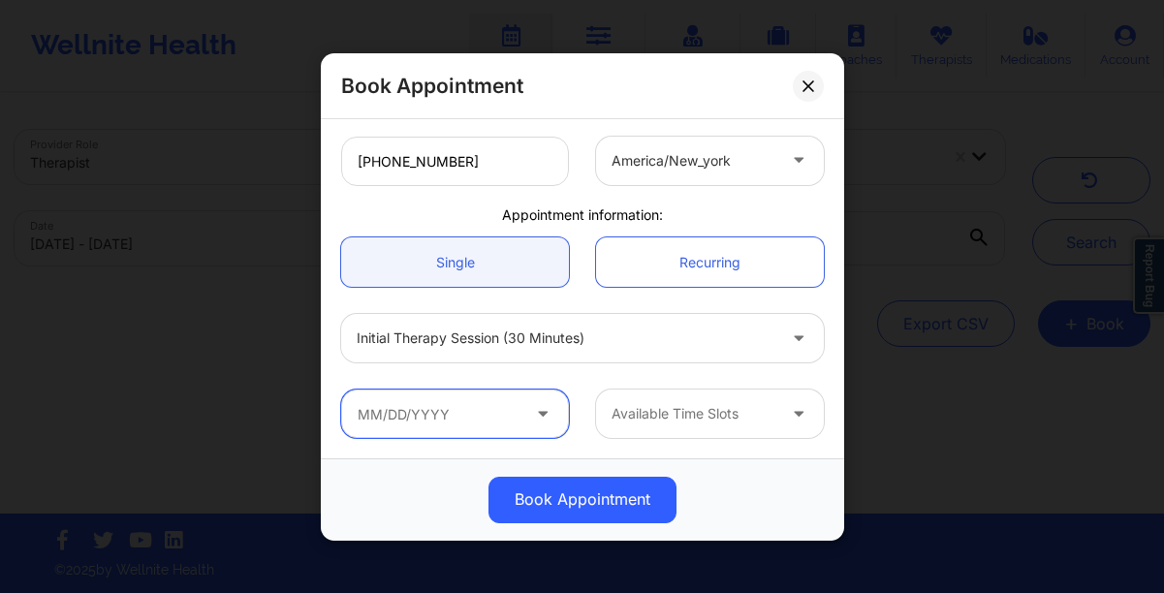
click at [451, 416] on input "text" at bounding box center [455, 414] width 228 height 48
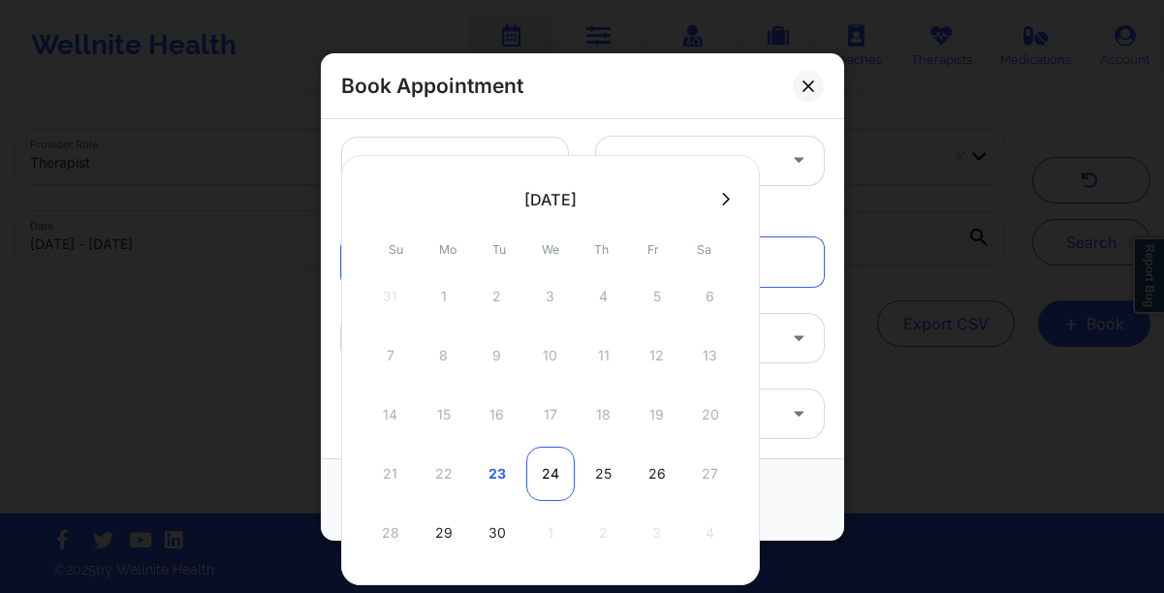
click at [553, 473] on div "24" at bounding box center [550, 474] width 48 height 54
type input "[DATE]"
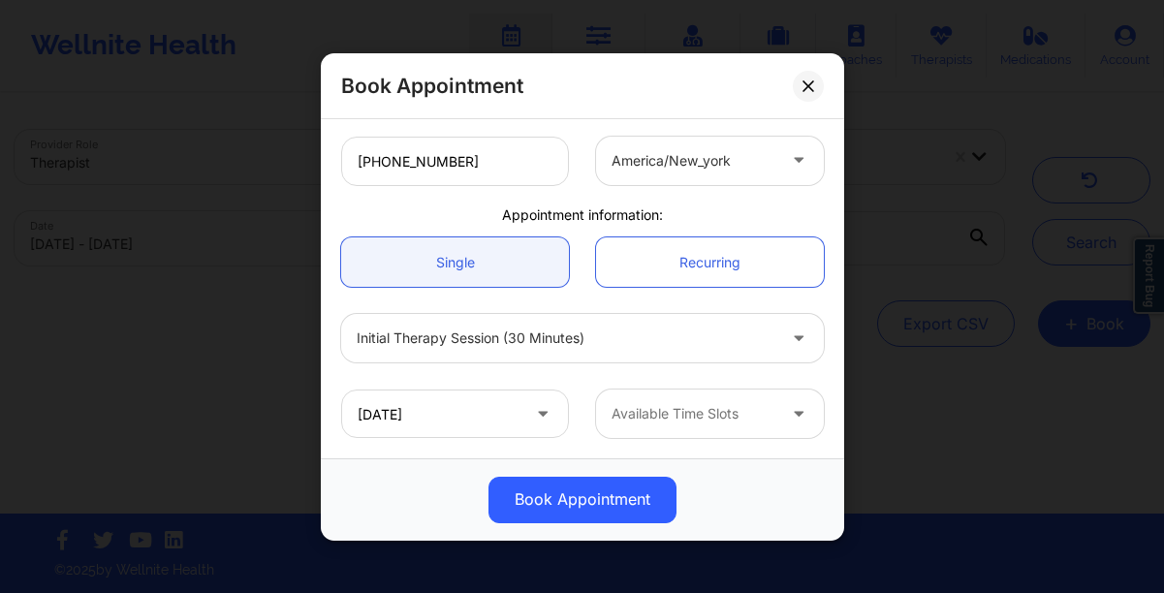
click at [789, 414] on icon at bounding box center [798, 409] width 19 height 16
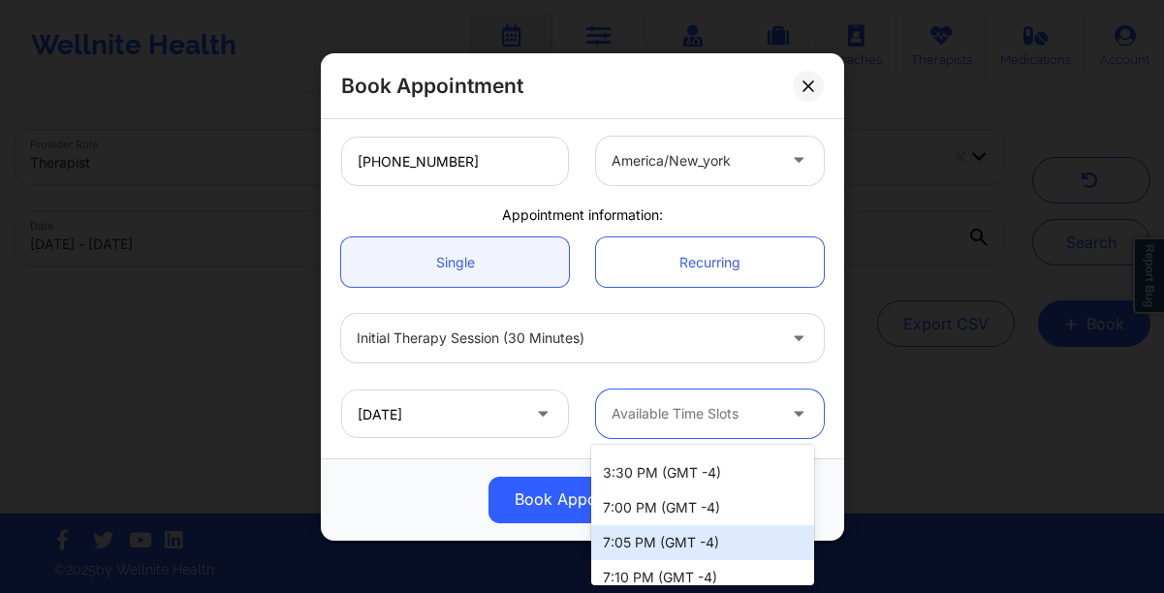
scroll to position [1275, 0]
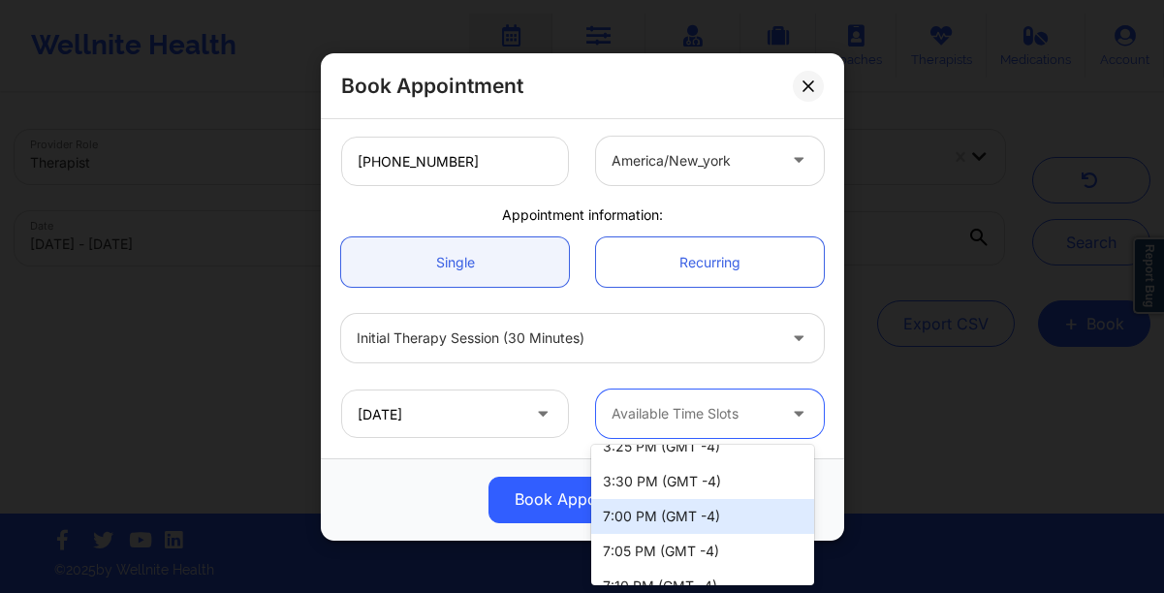
click at [658, 512] on div "7:00 PM (GMT -4)" at bounding box center [702, 516] width 223 height 35
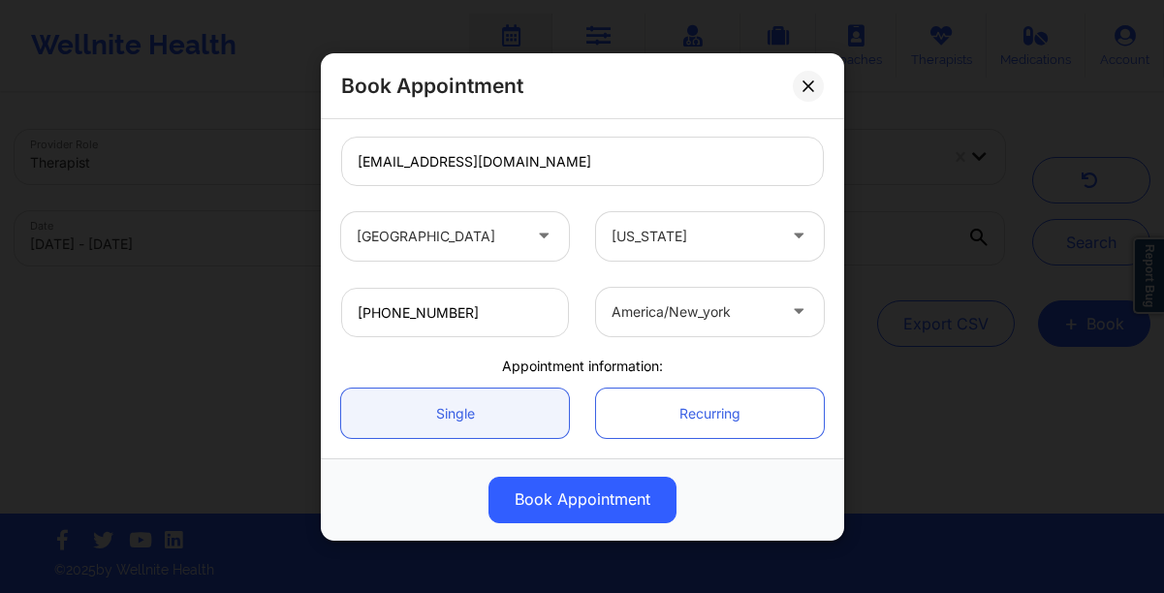
scroll to position [226, 0]
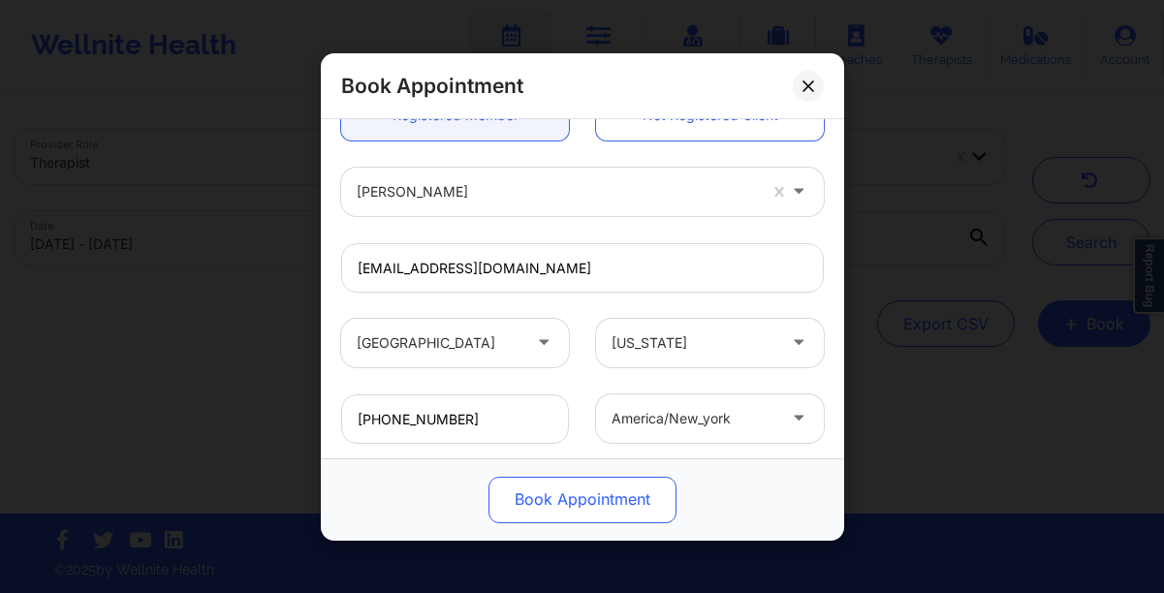
click at [573, 497] on button "Book Appointment" at bounding box center [582, 499] width 188 height 47
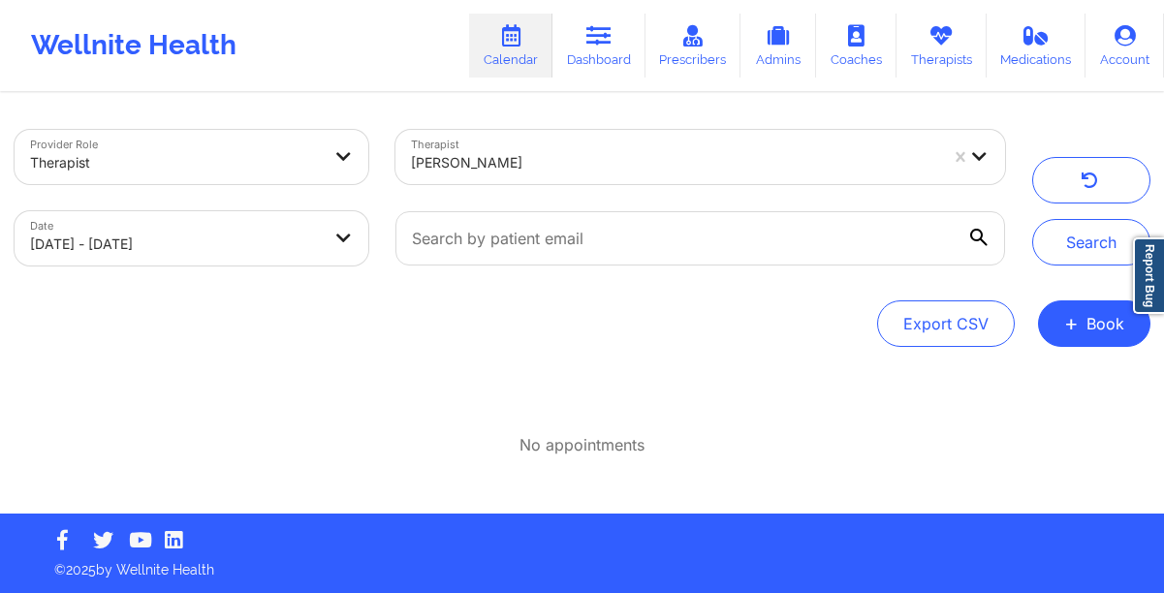
select select "2025-8"
select select "2025-9"
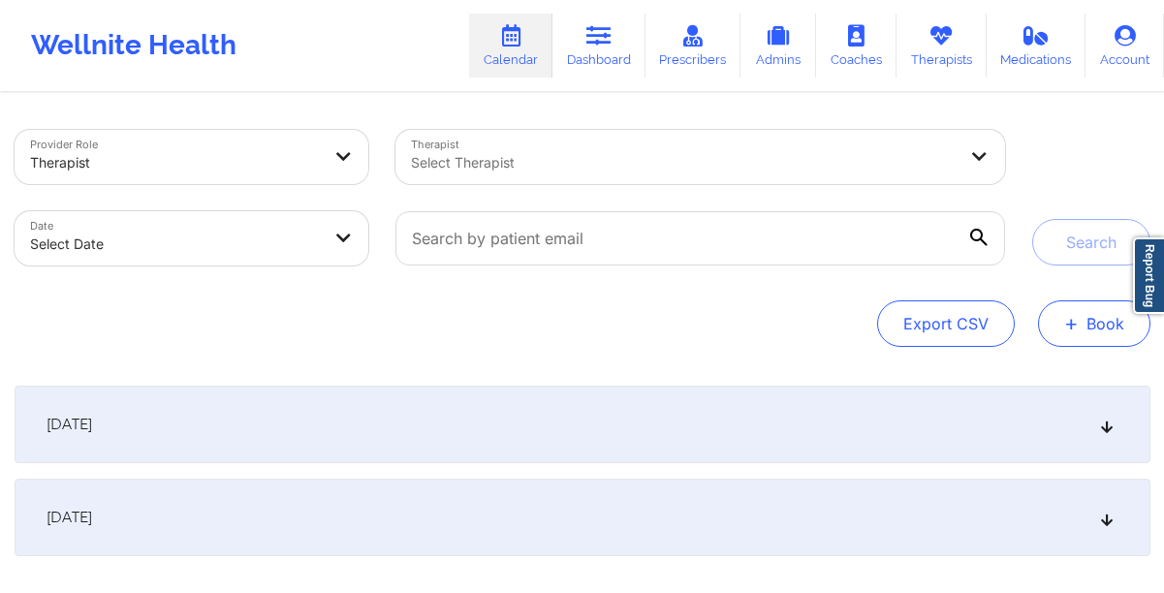
click at [1083, 332] on button "+ Book" at bounding box center [1094, 323] width 112 height 47
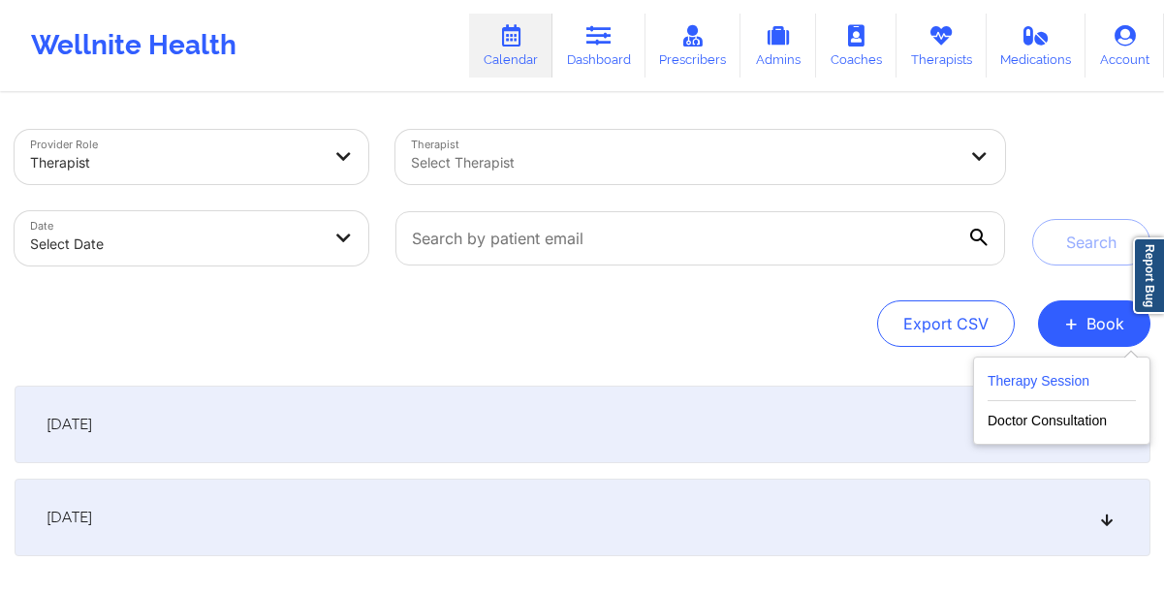
click at [1005, 377] on button "Therapy Session" at bounding box center [1061, 385] width 148 height 32
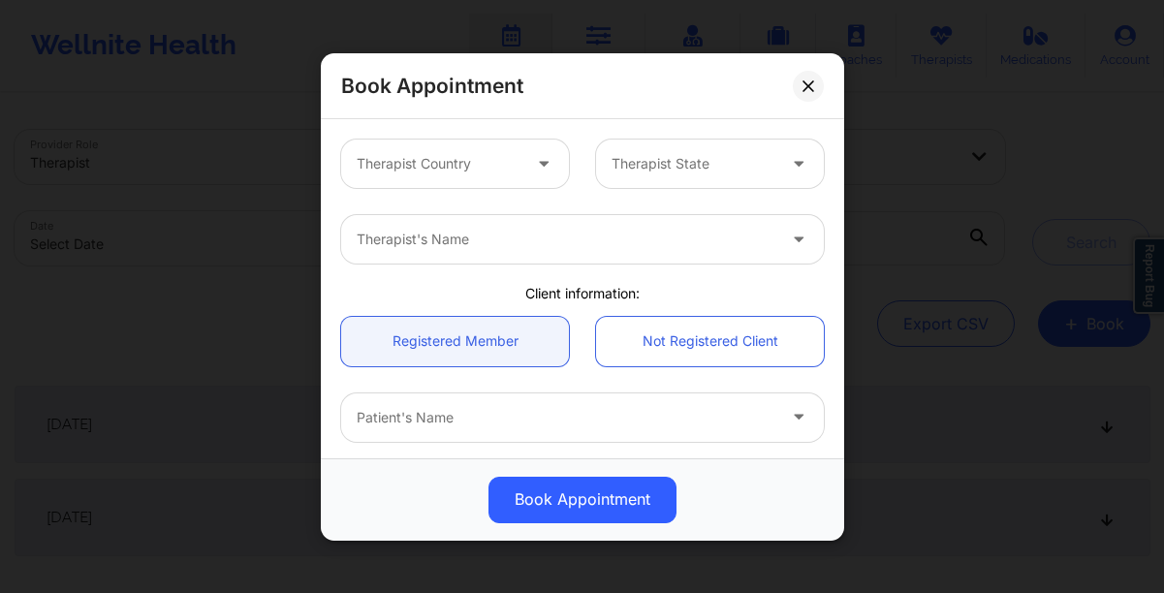
click at [392, 153] on div at bounding box center [439, 163] width 164 height 23
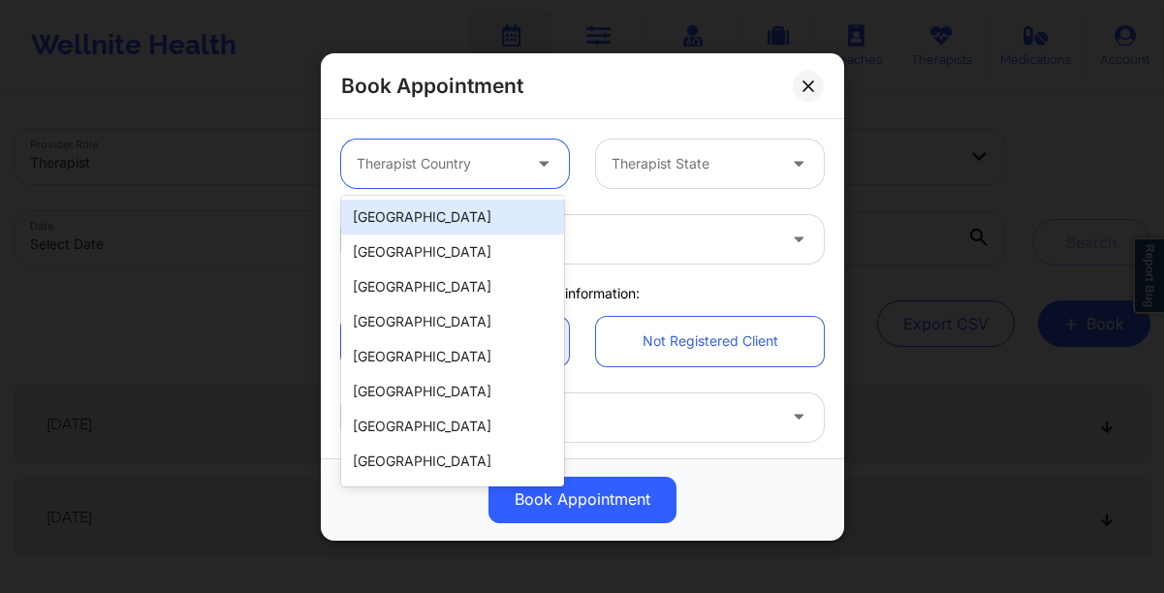
click at [404, 211] on div "[GEOGRAPHIC_DATA]" at bounding box center [452, 217] width 223 height 35
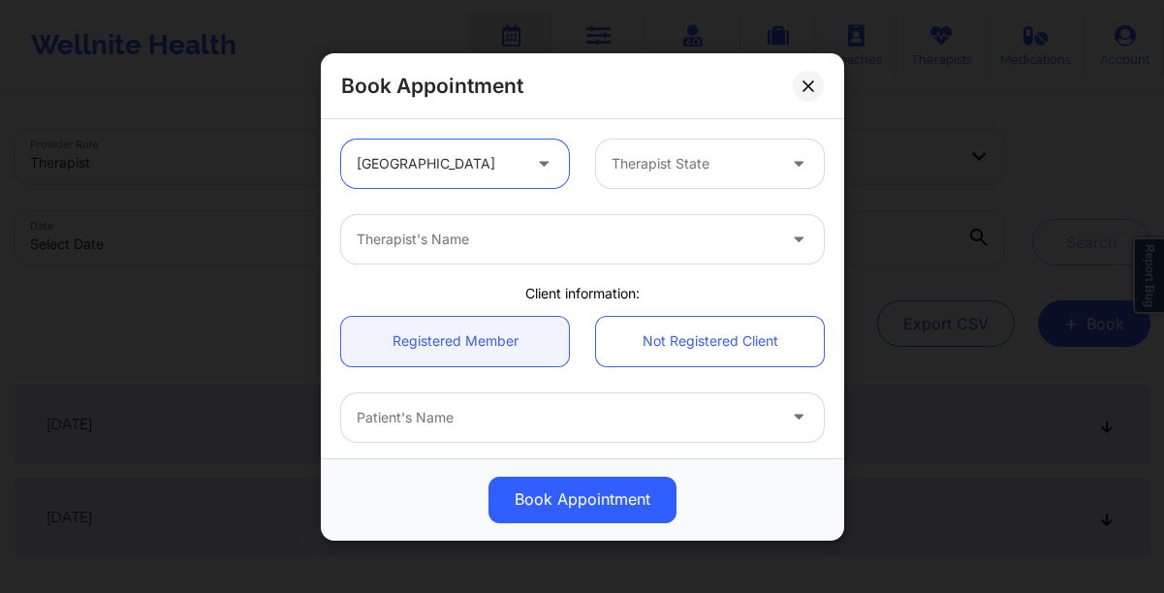
click at [639, 162] on div at bounding box center [693, 163] width 164 height 23
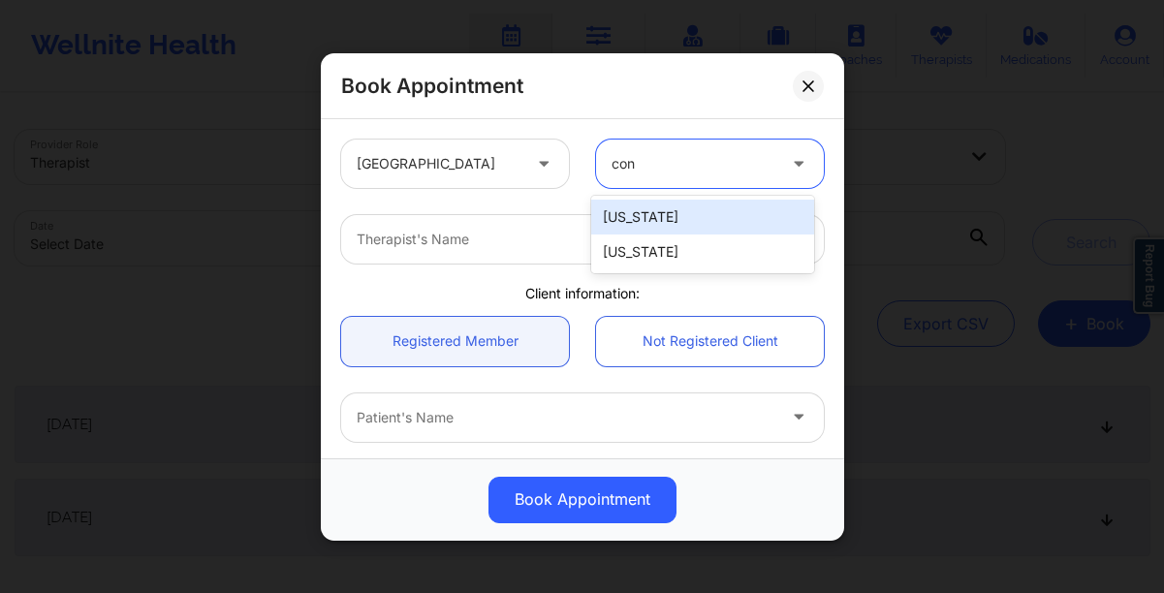
type input "conn"
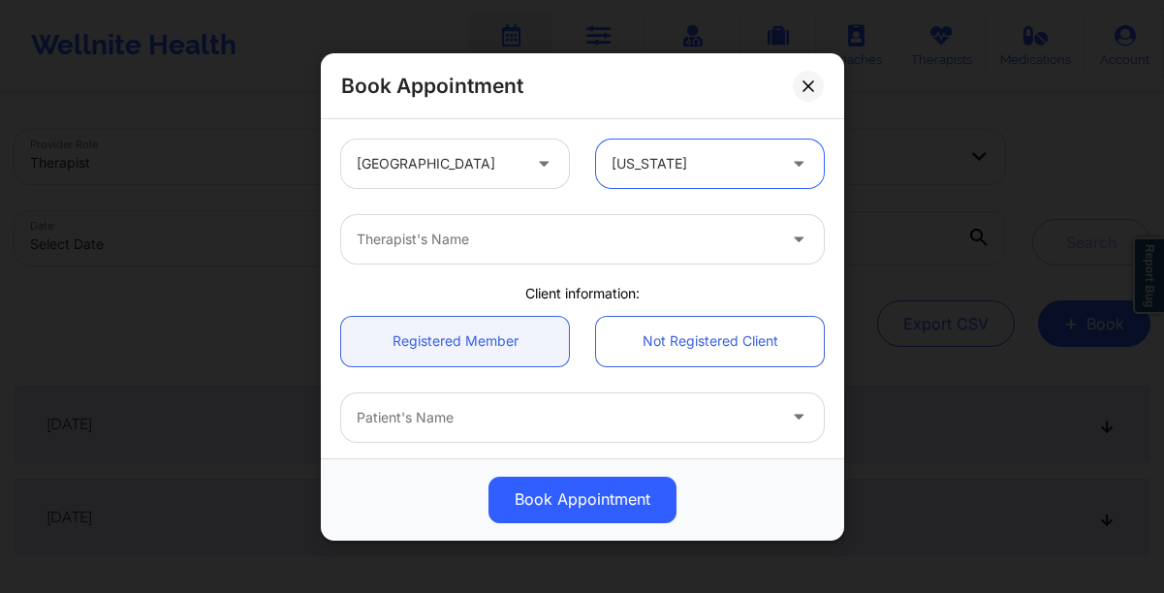
click at [564, 249] on div at bounding box center [566, 239] width 419 height 23
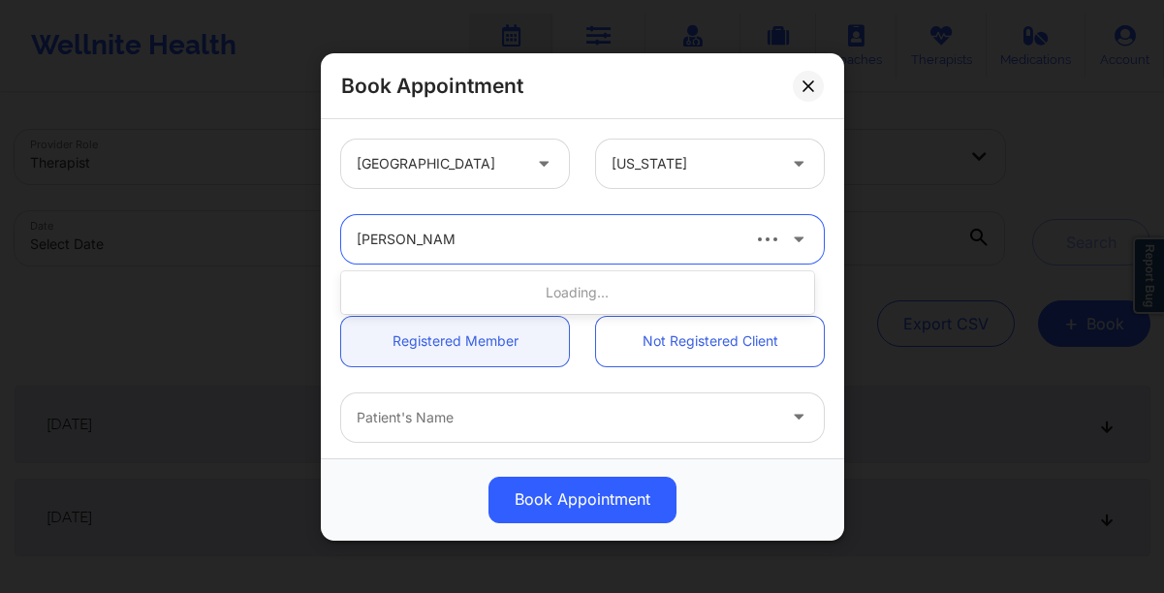
type input "[PERSON_NAME]"
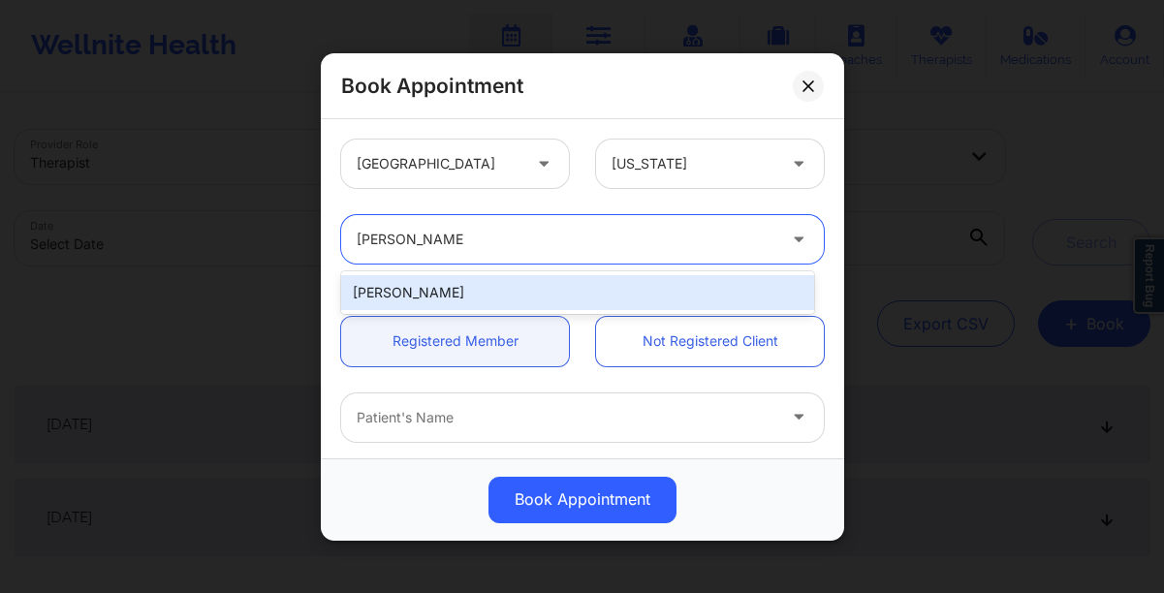
click at [610, 294] on div "[PERSON_NAME]" at bounding box center [577, 292] width 473 height 35
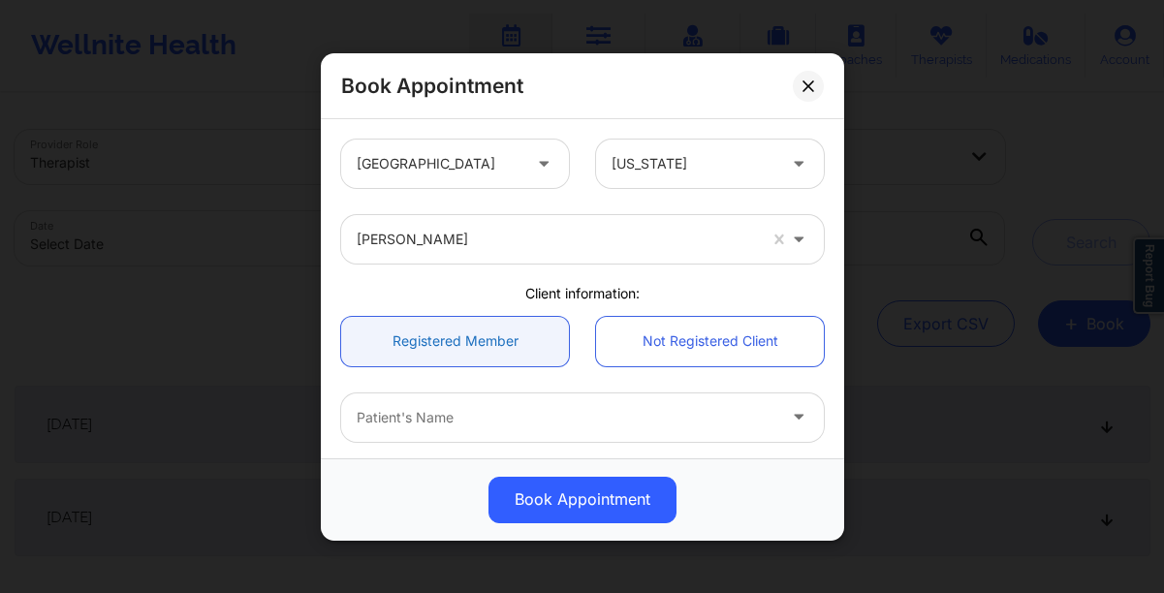
click at [393, 343] on link "Registered Member" at bounding box center [455, 340] width 228 height 49
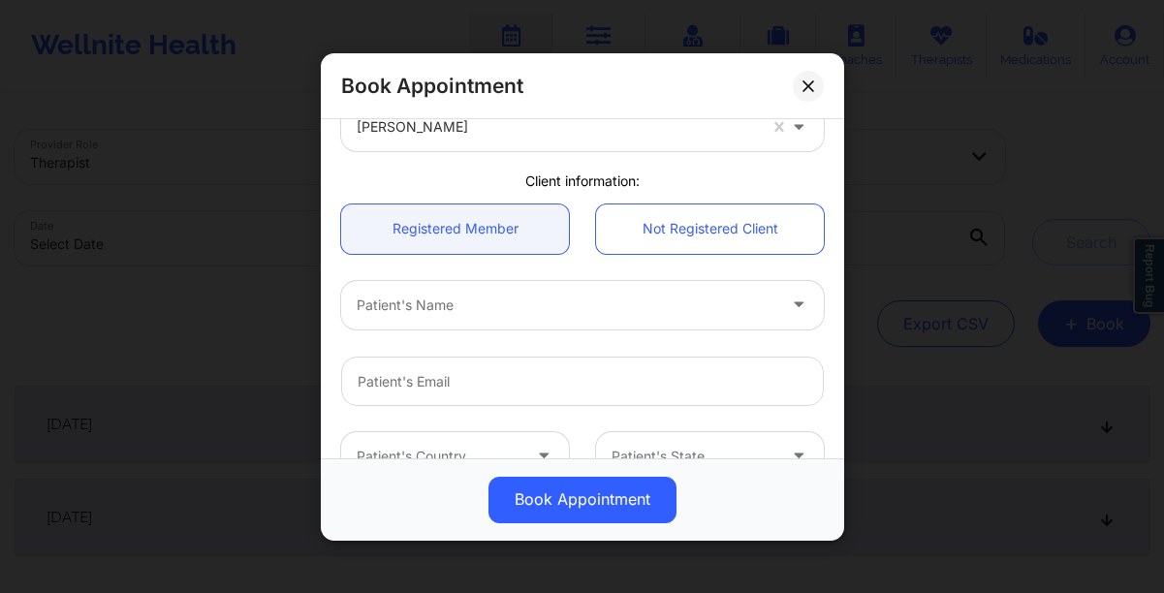
scroll to position [122, 0]
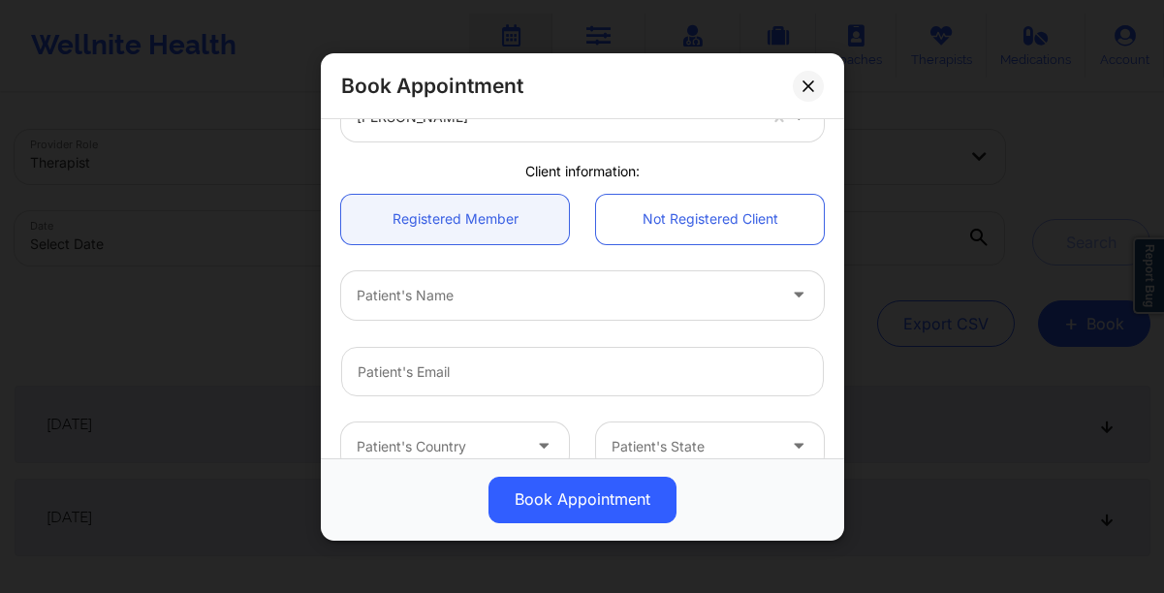
click at [386, 288] on div at bounding box center [566, 295] width 419 height 23
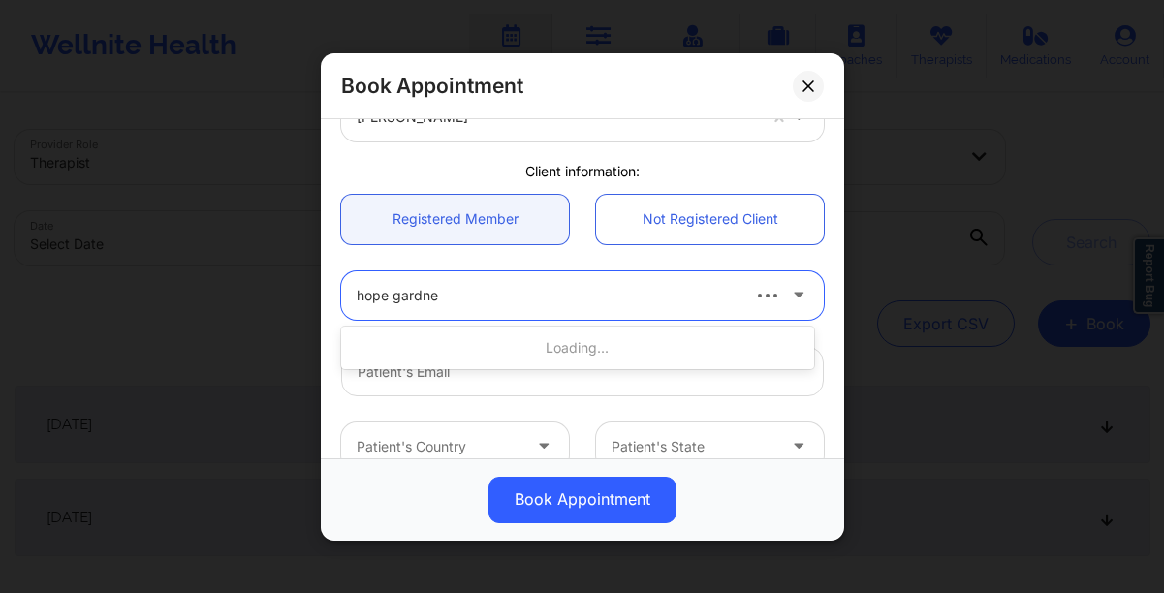
type input "[PERSON_NAME]"
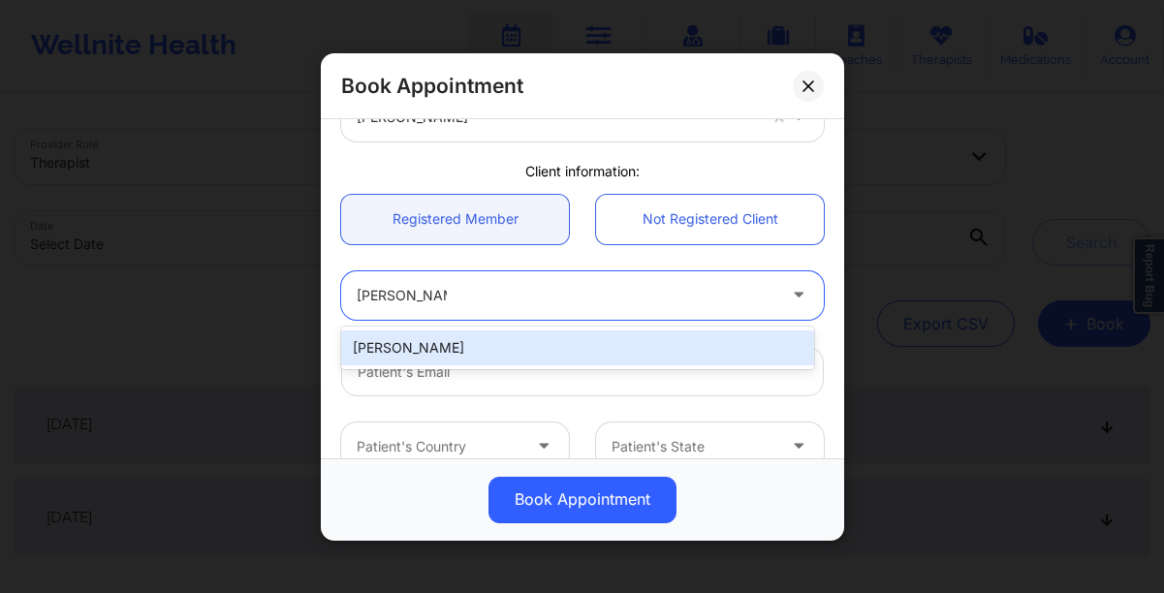
click at [463, 345] on div "[PERSON_NAME]" at bounding box center [577, 347] width 473 height 35
type input "[EMAIL_ADDRESS][DOMAIN_NAME]"
type input "[PHONE_NUMBER]"
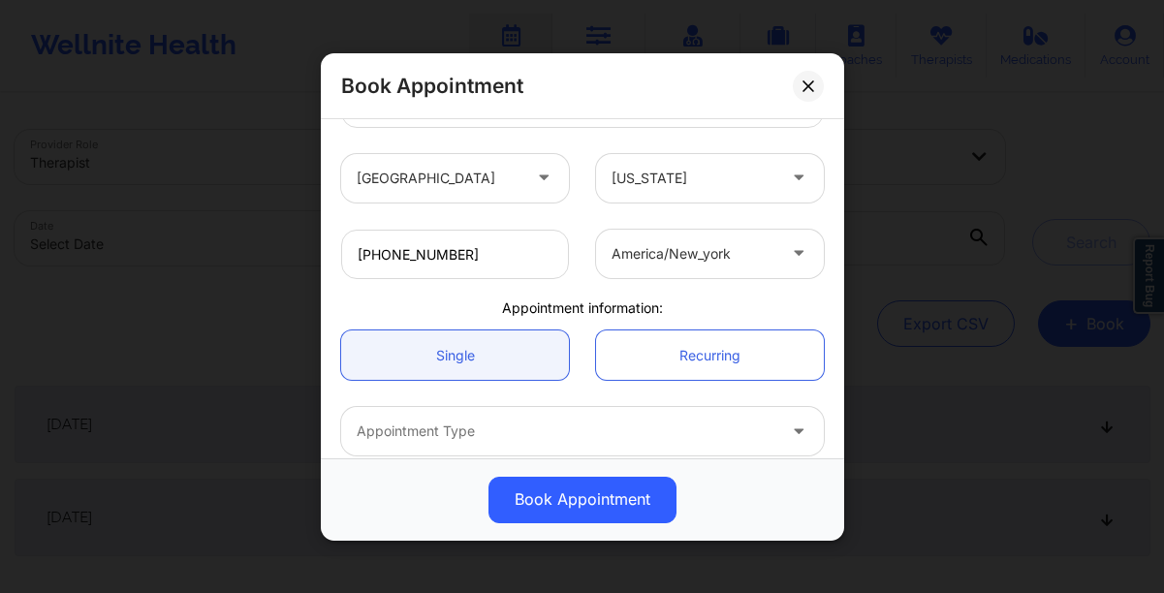
scroll to position [422, 0]
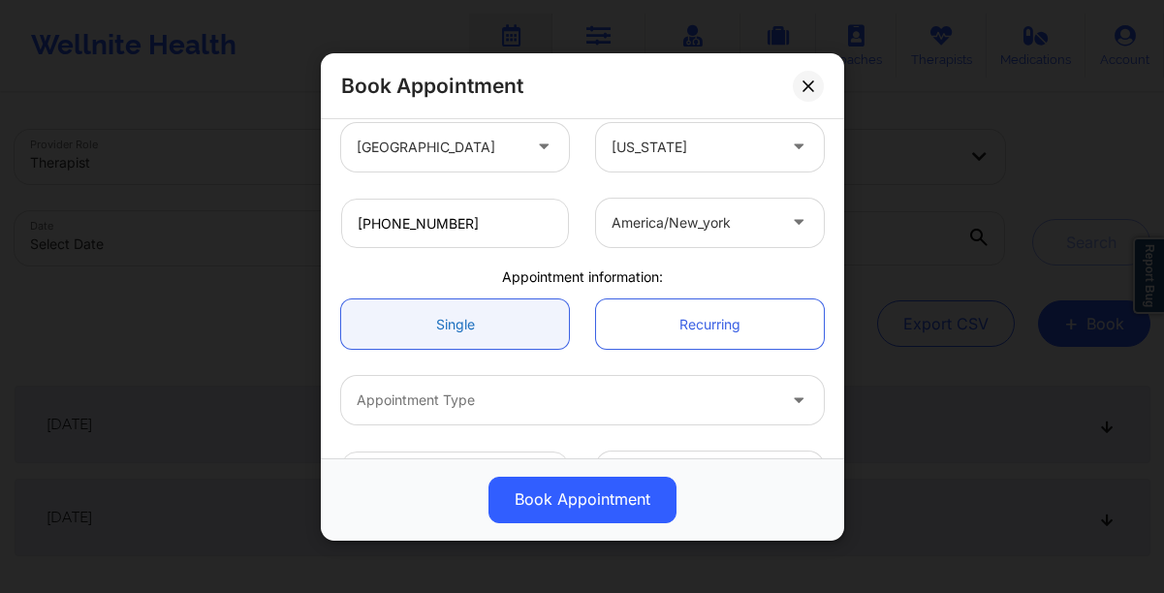
click at [454, 334] on link "Single" at bounding box center [455, 323] width 228 height 49
click at [560, 399] on div at bounding box center [566, 400] width 419 height 23
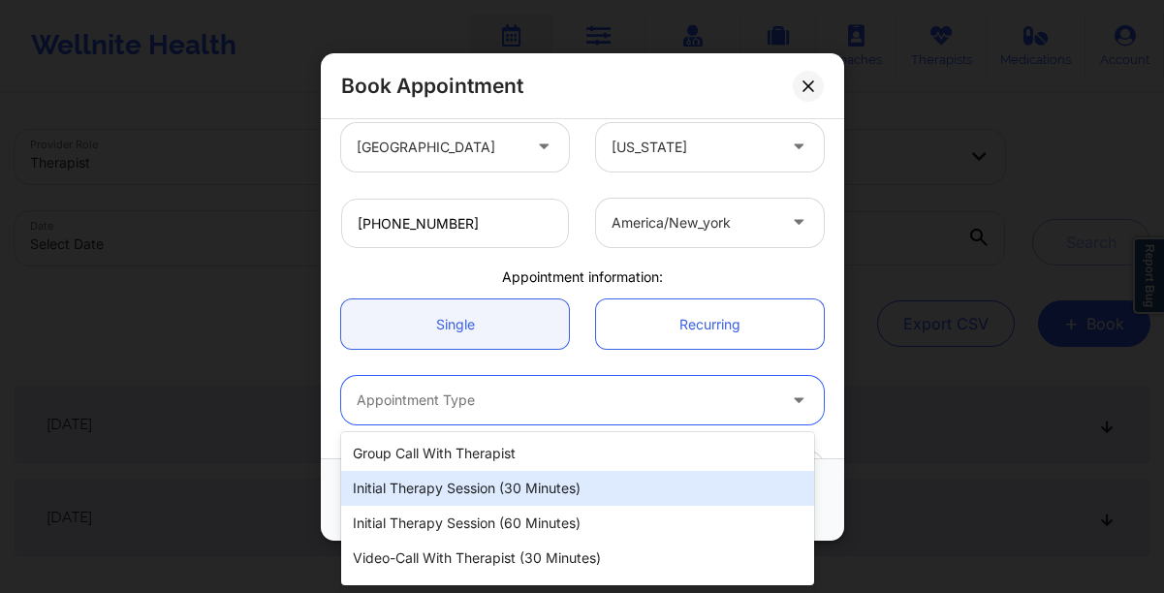
click at [525, 480] on div "Initial Therapy Session (30 minutes)" at bounding box center [577, 488] width 473 height 35
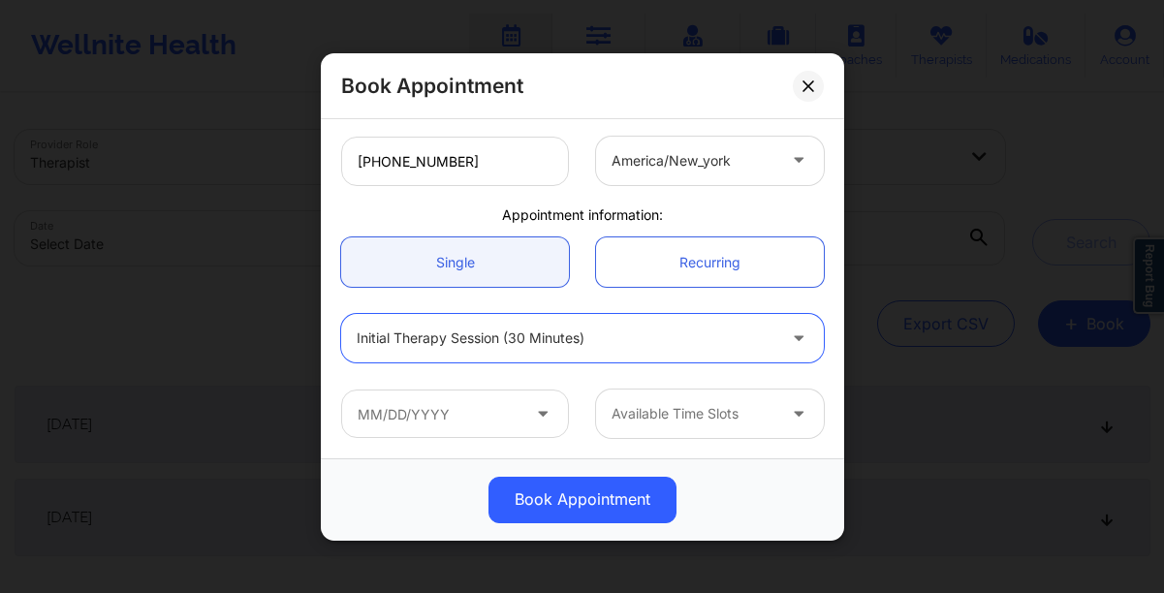
scroll to position [483, 0]
click at [538, 406] on icon at bounding box center [542, 410] width 19 height 16
click at [535, 415] on icon at bounding box center [542, 410] width 19 height 16
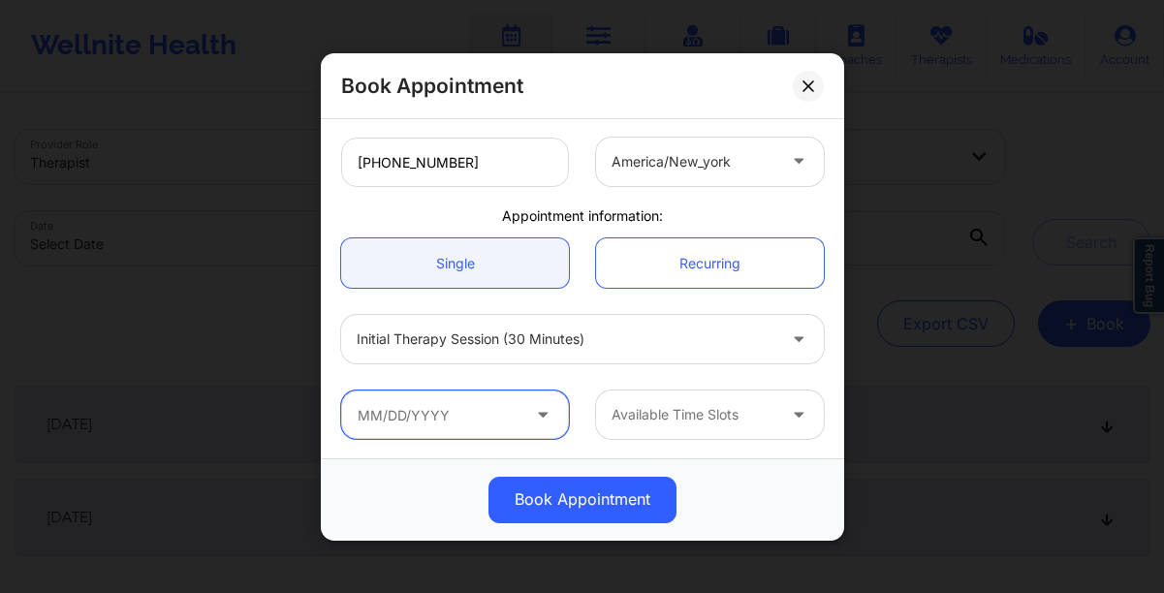
click at [391, 406] on input "text" at bounding box center [455, 415] width 228 height 48
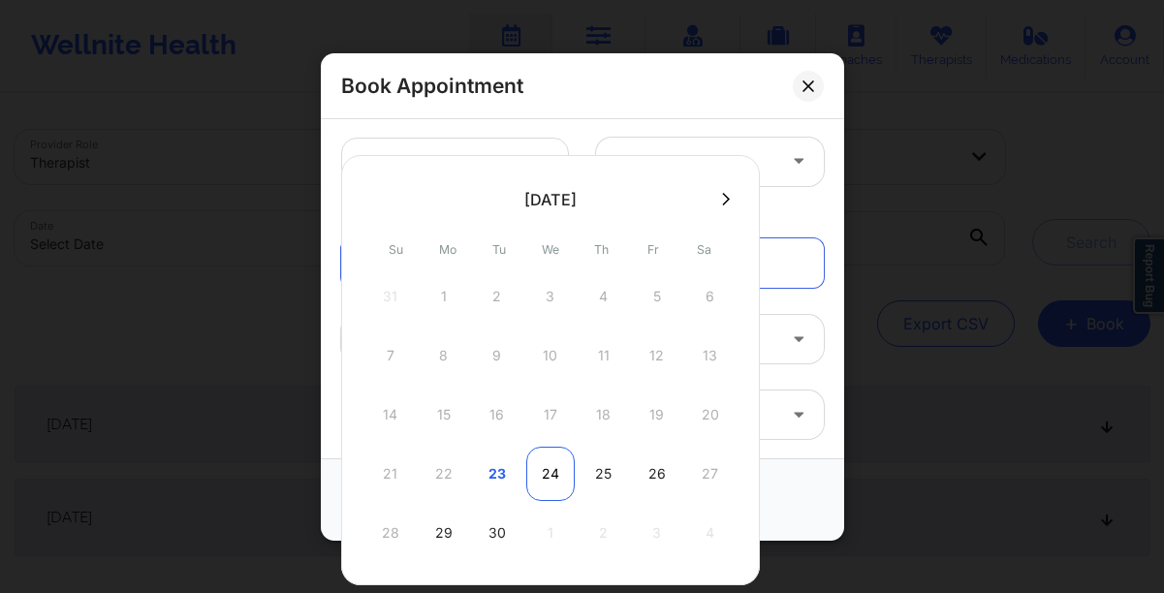
click at [548, 472] on div "24" at bounding box center [550, 474] width 48 height 54
type input "[DATE]"
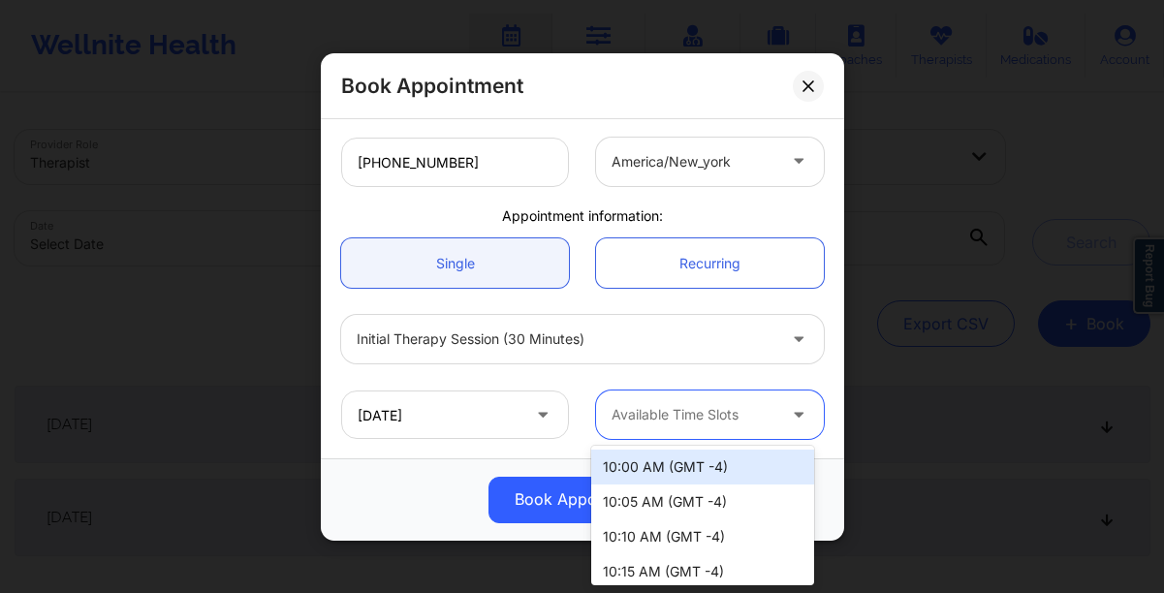
click at [708, 422] on div at bounding box center [693, 414] width 164 height 23
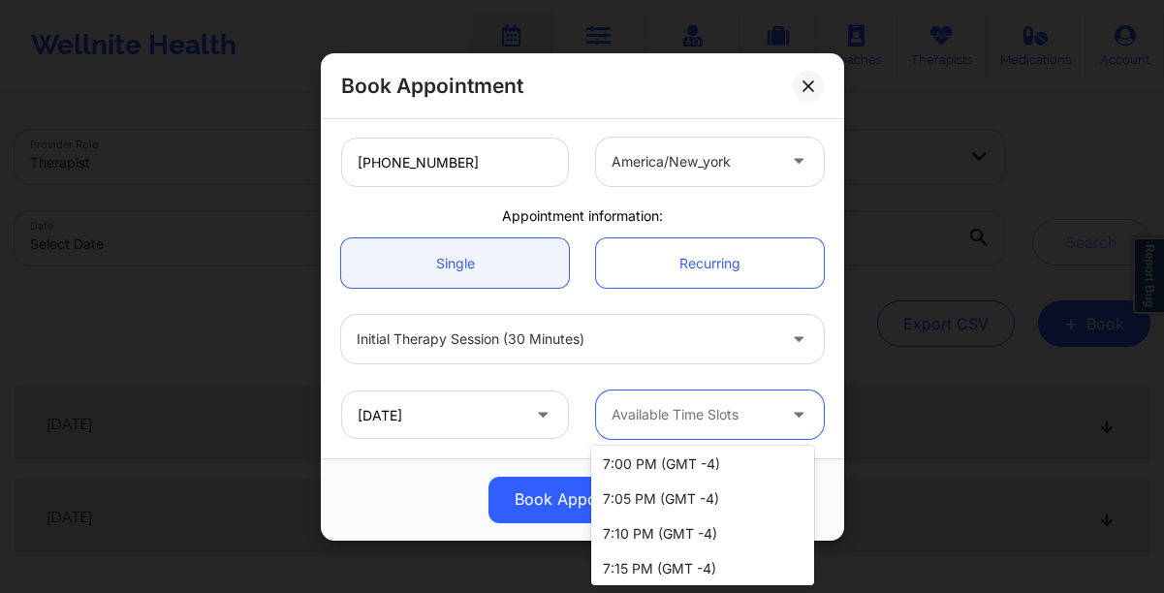
scroll to position [1327, 0]
click at [621, 471] on div "7:00 PM (GMT -4)" at bounding box center [702, 466] width 223 height 35
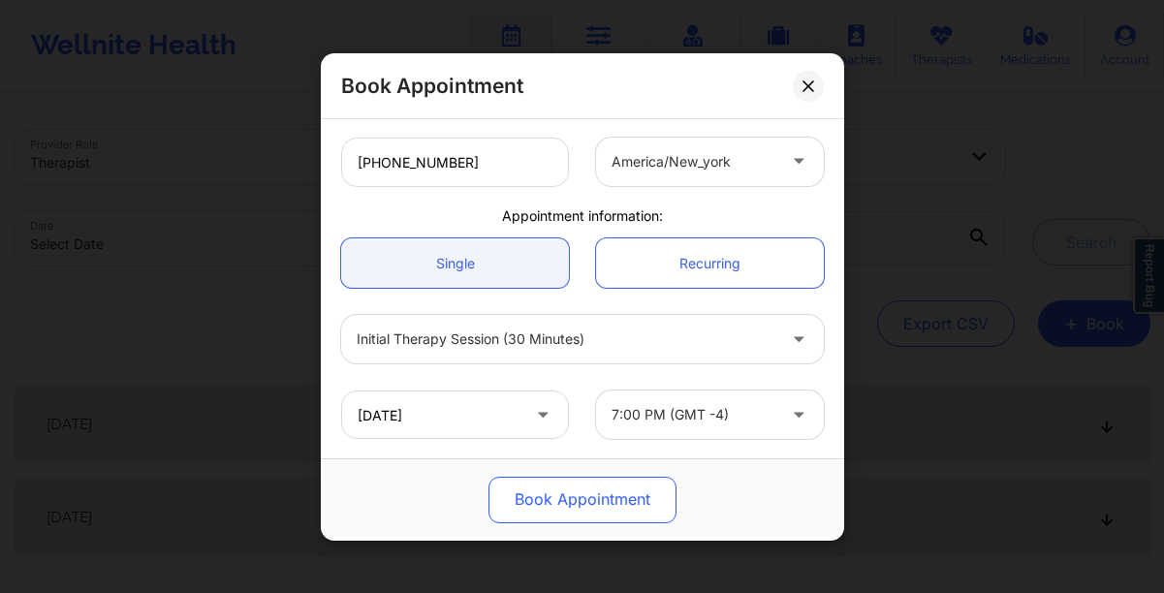
click at [593, 512] on button "Book Appointment" at bounding box center [582, 499] width 188 height 47
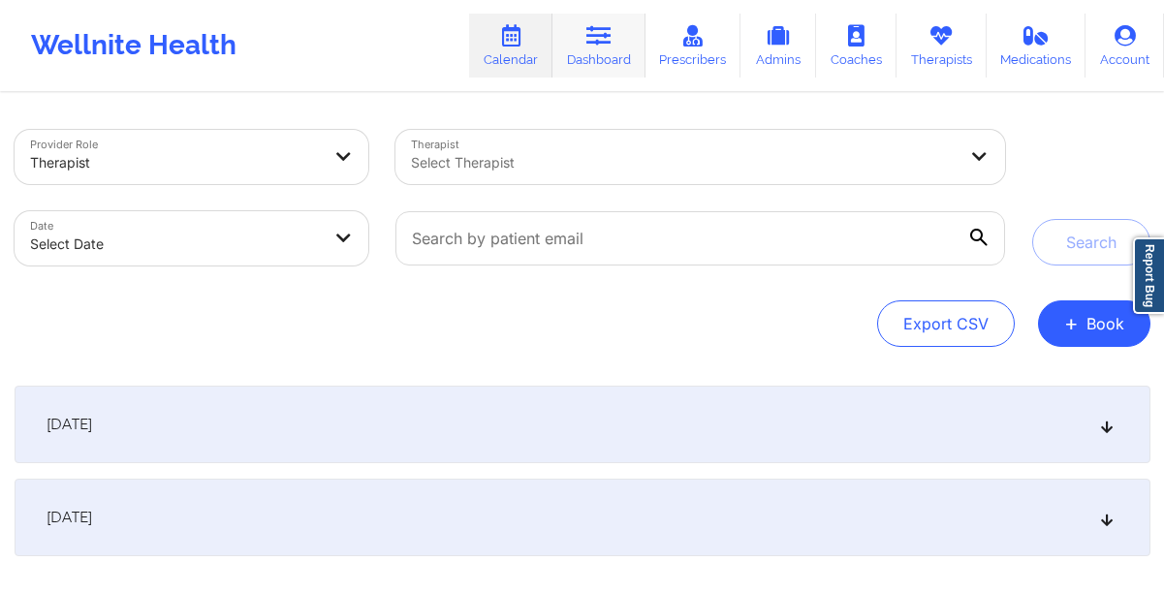
click at [611, 37] on icon at bounding box center [598, 35] width 25 height 21
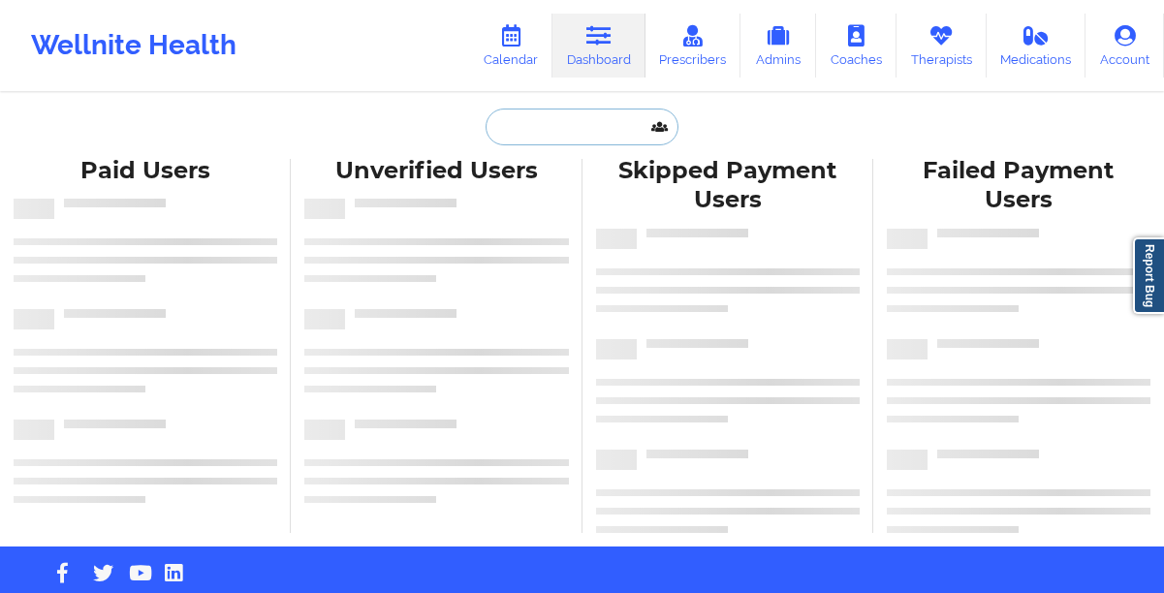
click at [517, 141] on input "text" at bounding box center [581, 127] width 192 height 37
paste input "[PERSON_NAME]"
type input "[PERSON_NAME]"
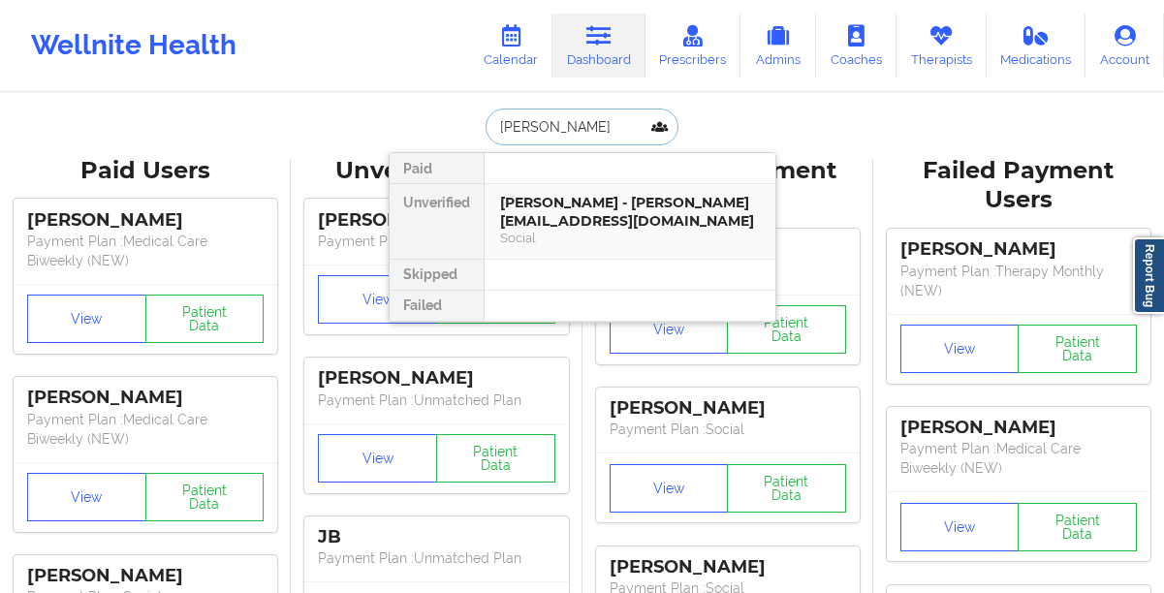
click at [544, 205] on div "[PERSON_NAME] - [PERSON_NAME][EMAIL_ADDRESS][DOMAIN_NAME]" at bounding box center [630, 212] width 260 height 36
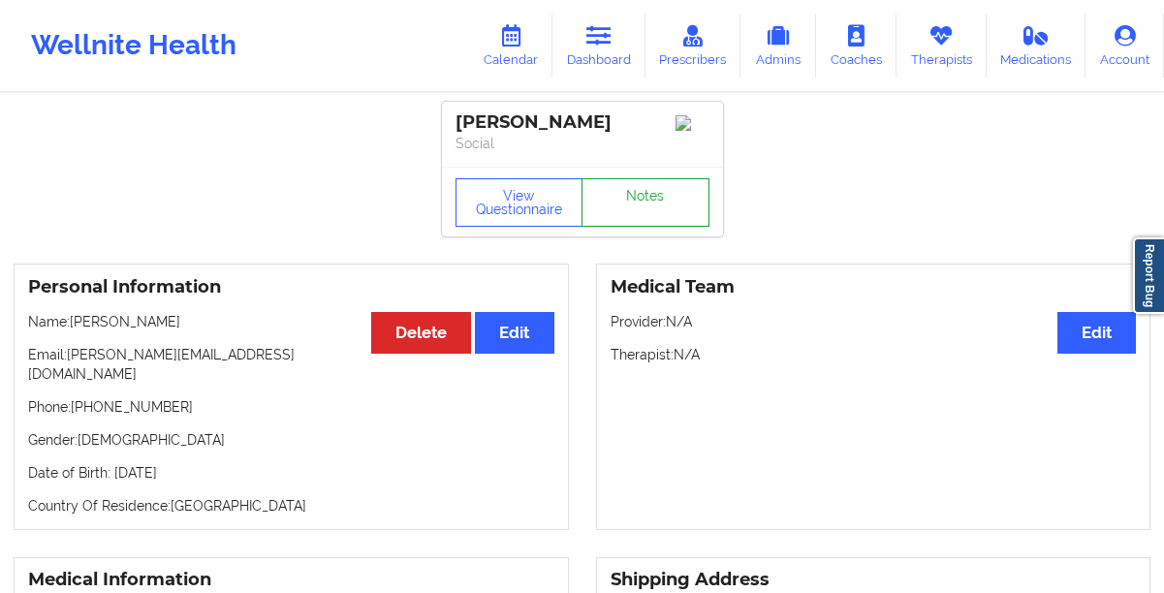
click at [643, 205] on link "Notes" at bounding box center [645, 202] width 128 height 48
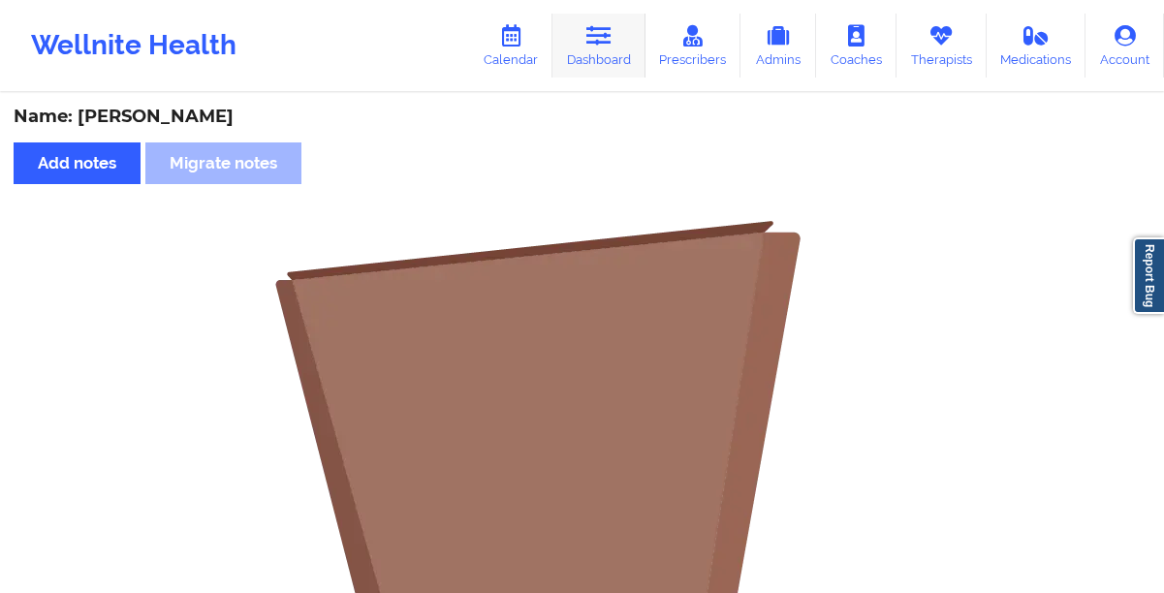
click at [591, 50] on link "Dashboard" at bounding box center [598, 46] width 93 height 64
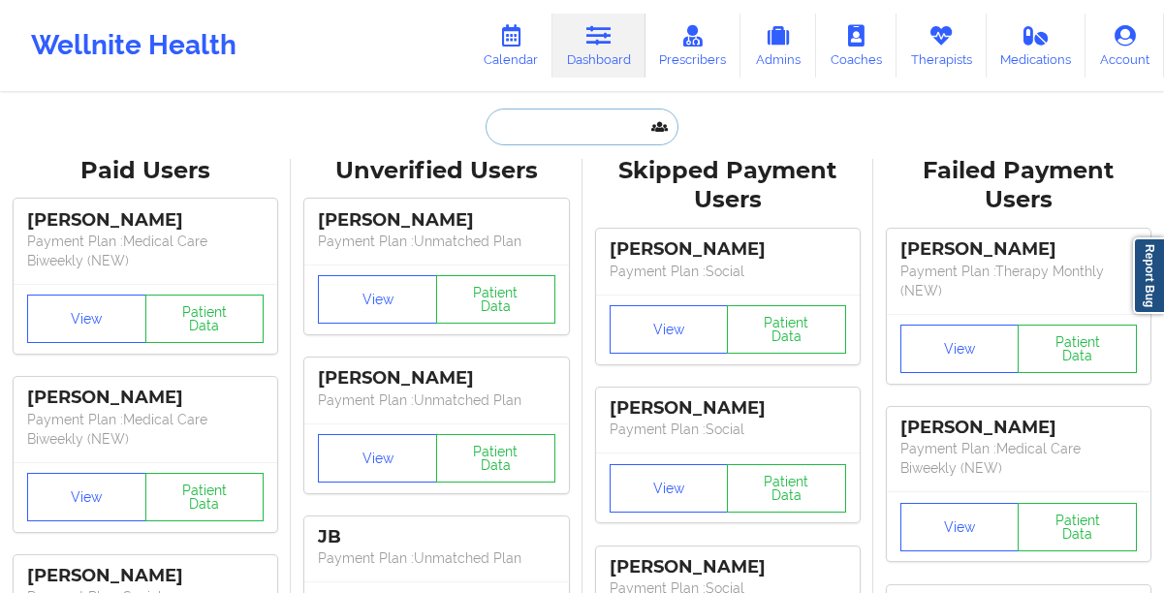
click at [543, 119] on input "text" at bounding box center [581, 127] width 192 height 37
paste input "[PERSON_NAME]"
type input "[PERSON_NAME]"
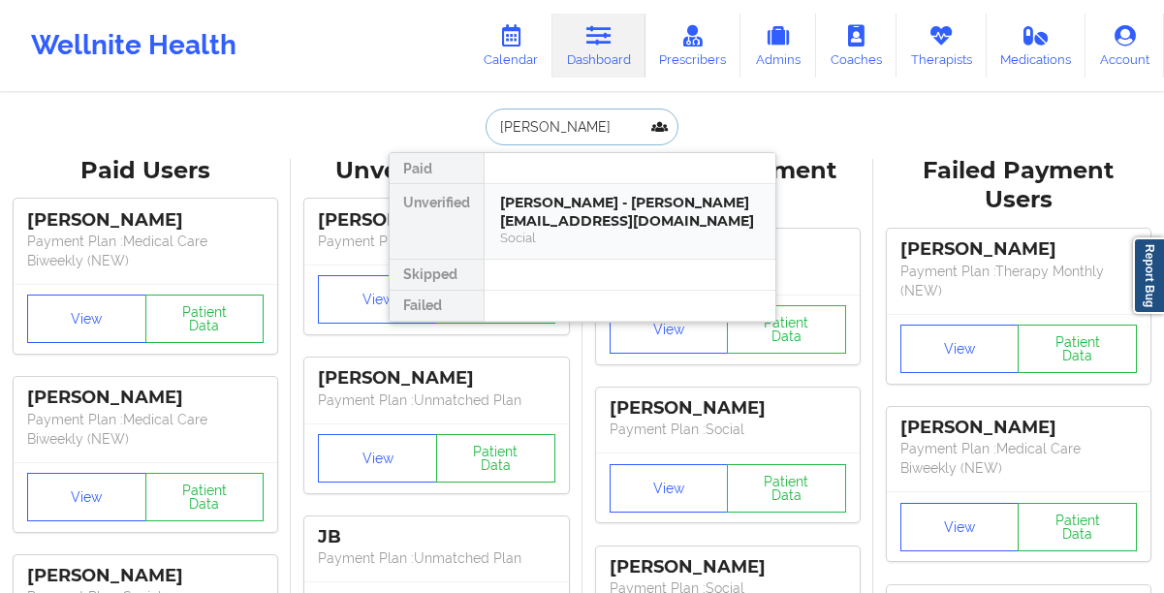
click at [530, 220] on div "[PERSON_NAME] - [PERSON_NAME][EMAIL_ADDRESS][DOMAIN_NAME]" at bounding box center [630, 212] width 260 height 36
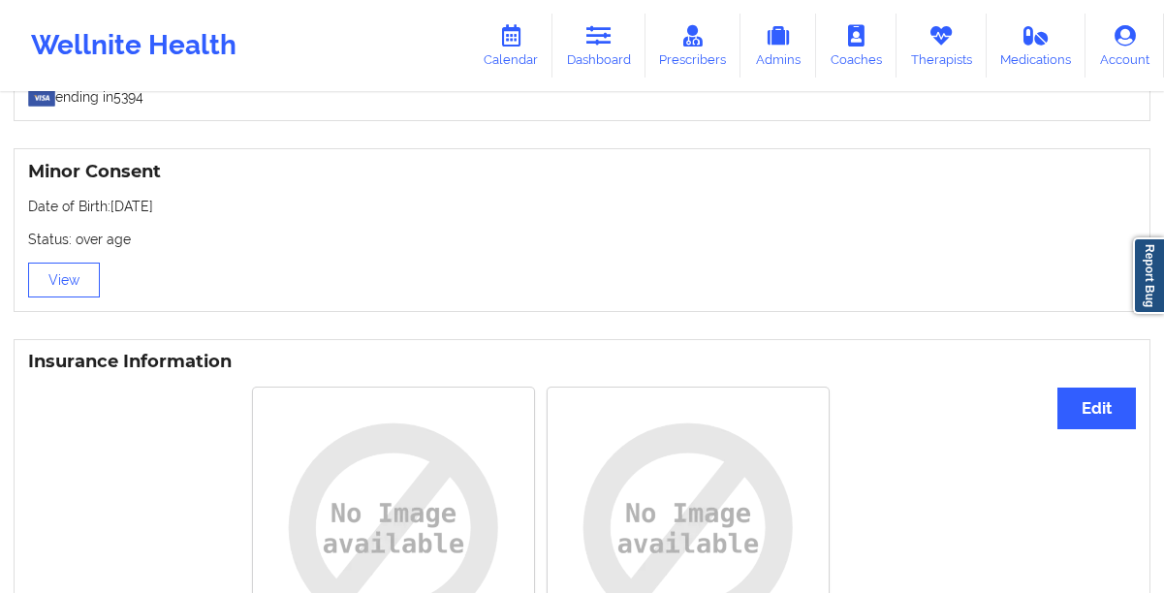
scroll to position [1413, 0]
